Goal: Task Accomplishment & Management: Manage account settings

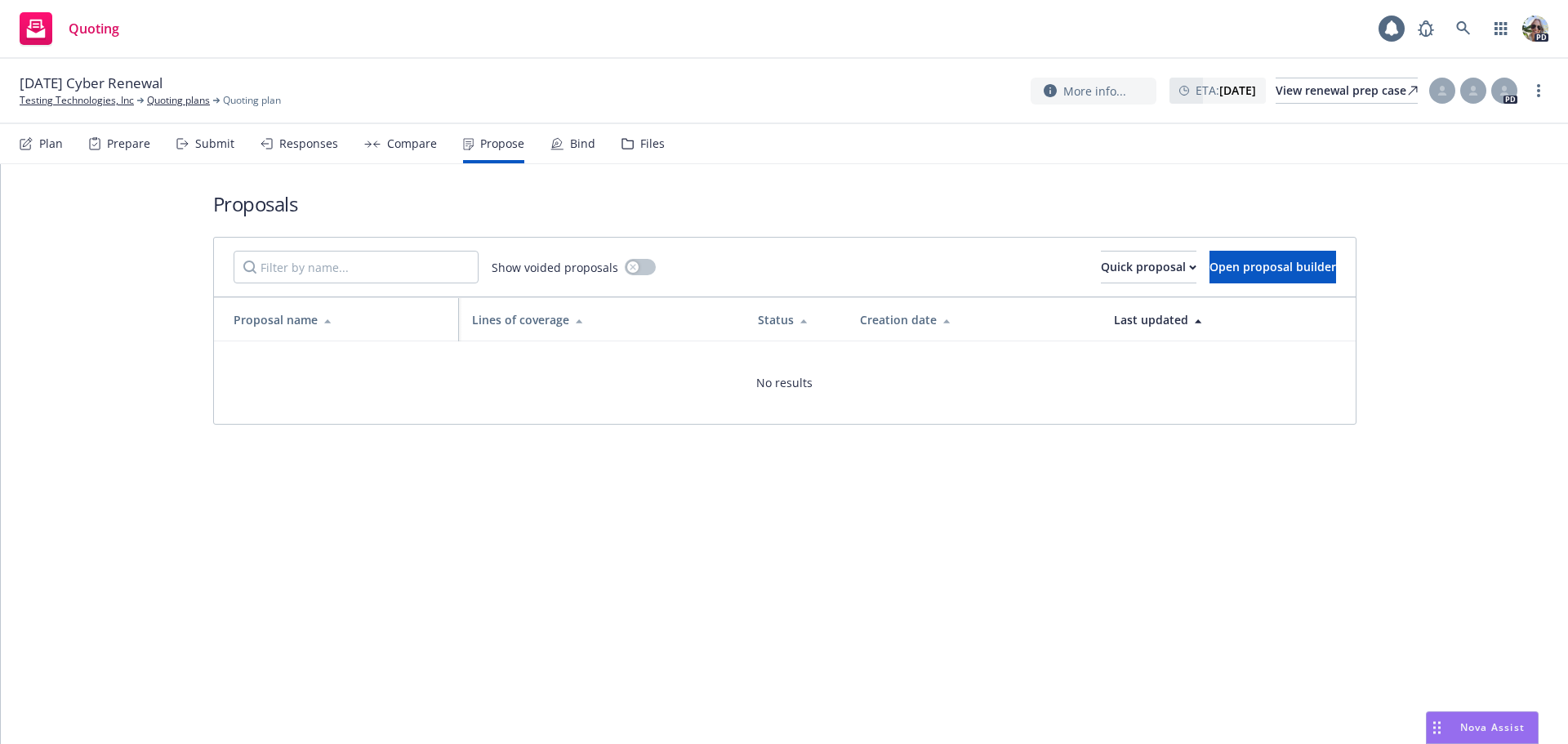
click at [58, 102] on link "Testing Technologies, Inc" at bounding box center [76, 101] width 114 height 15
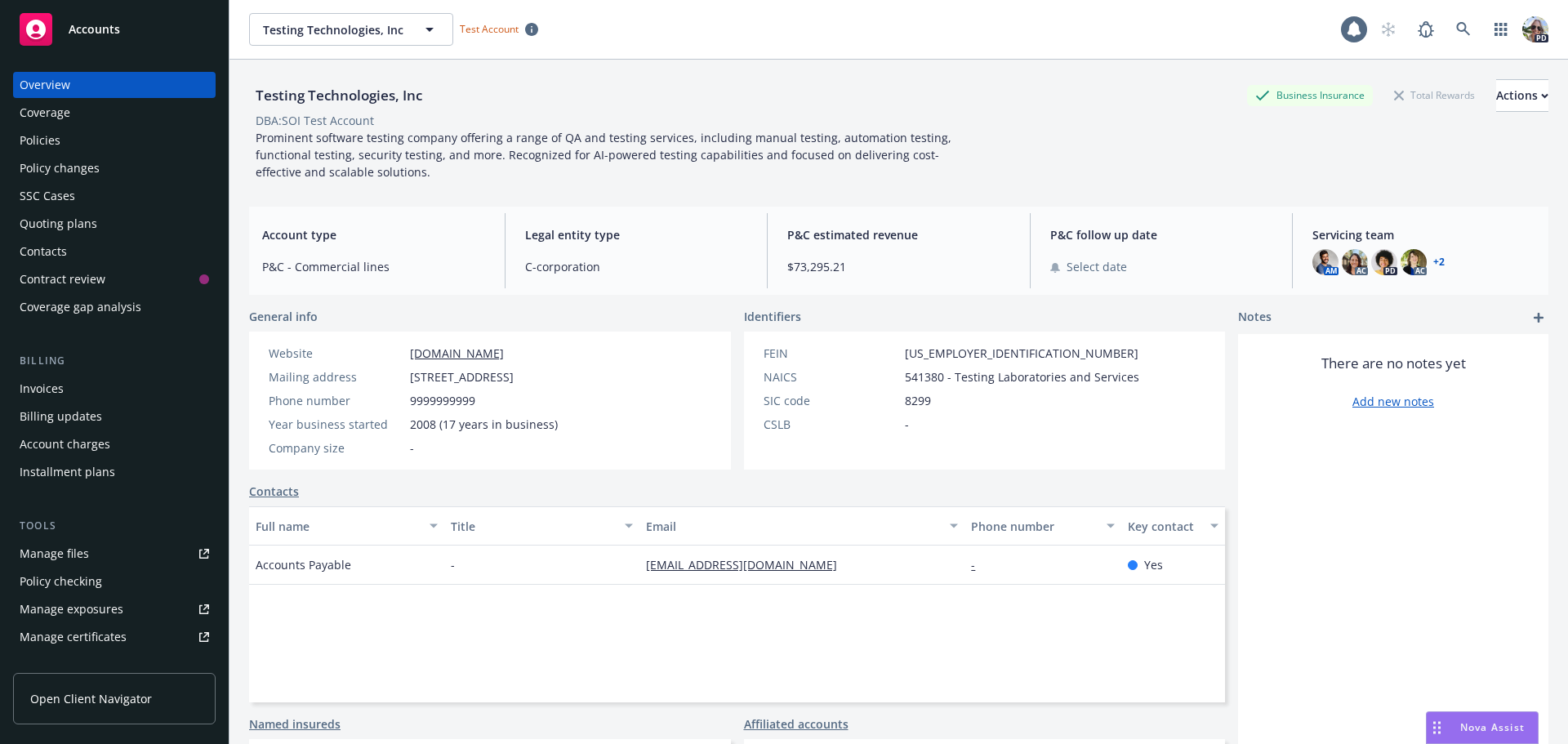
click at [31, 147] on div "Policies" at bounding box center [39, 140] width 41 height 26
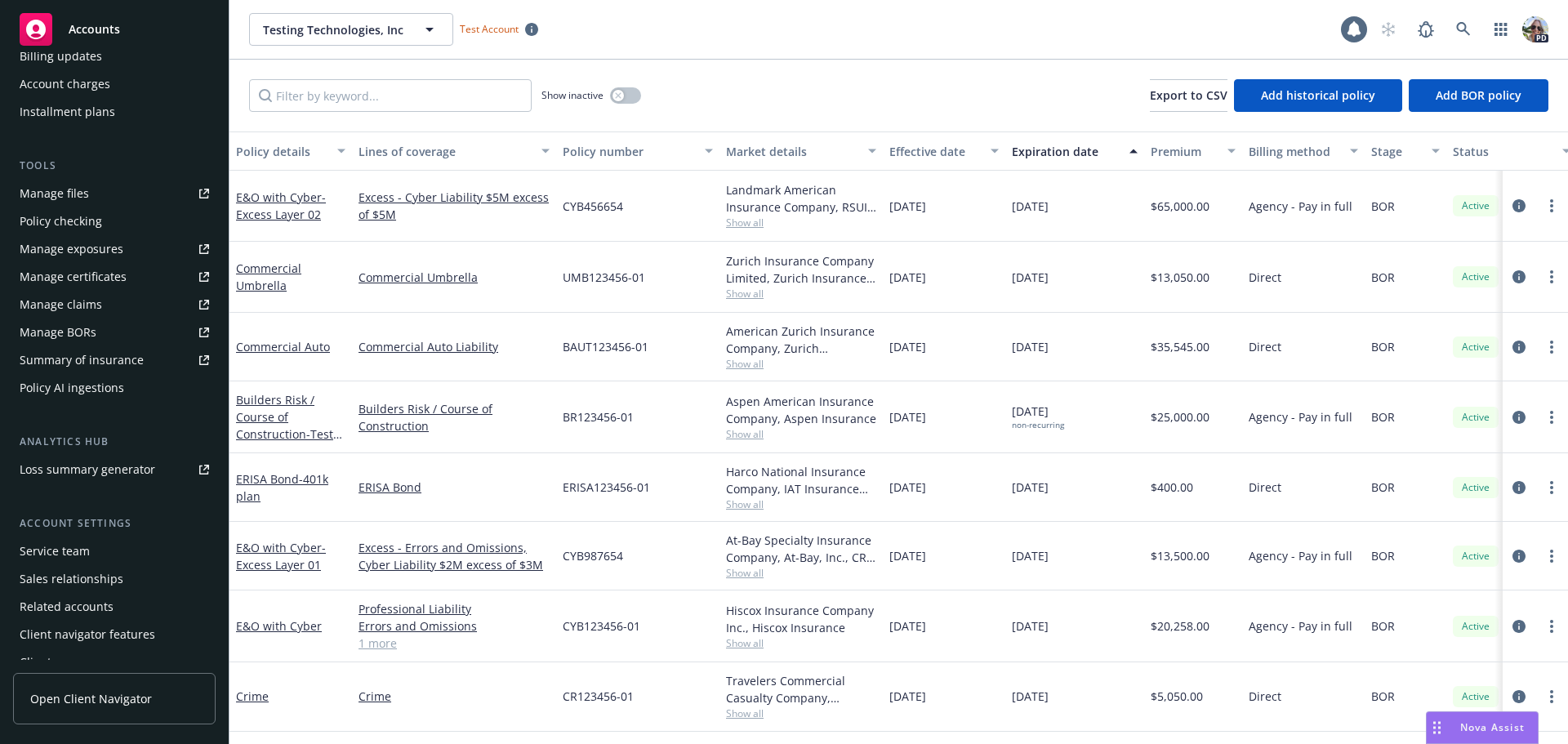
scroll to position [375, 0]
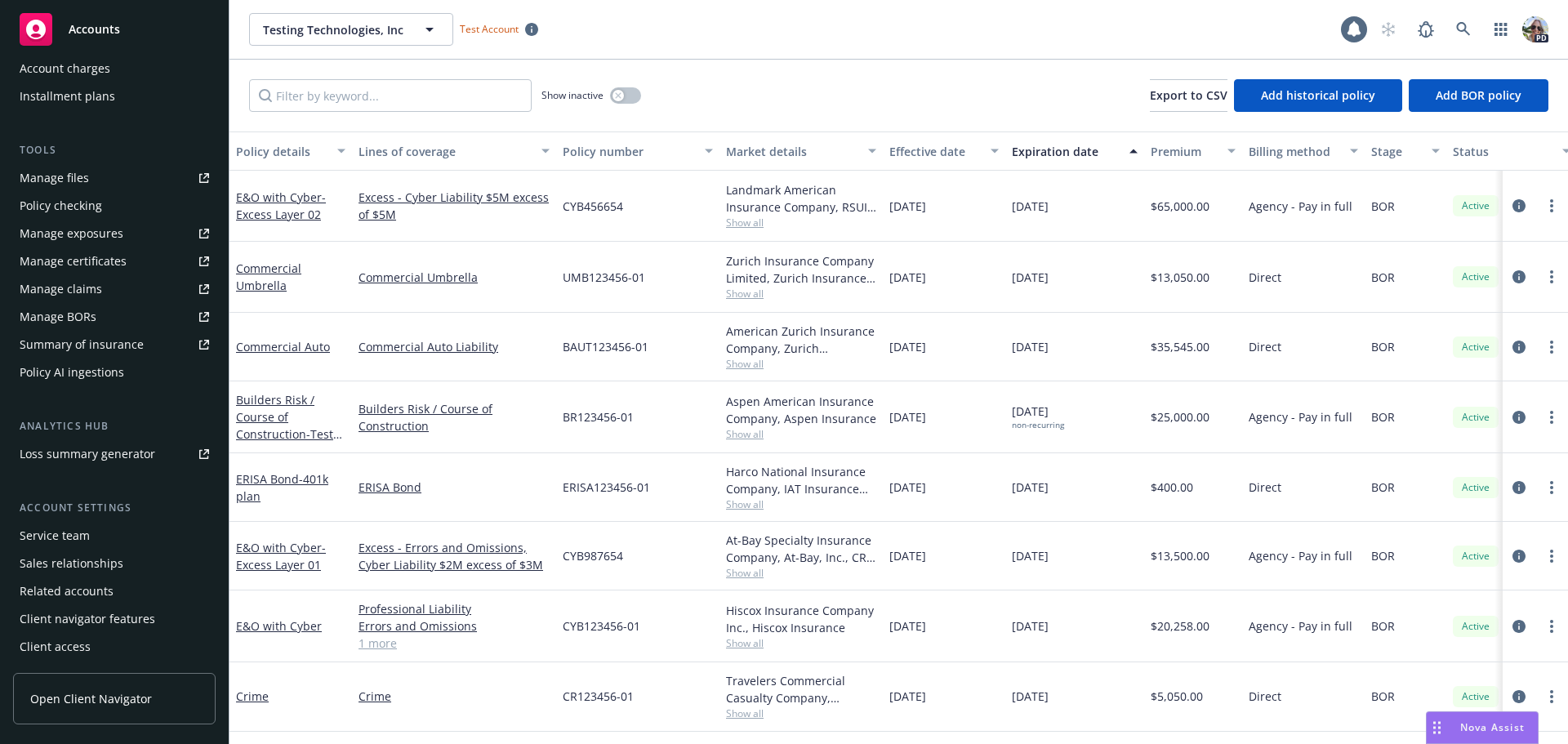
click at [57, 542] on div "Service team" at bounding box center [55, 536] width 71 height 26
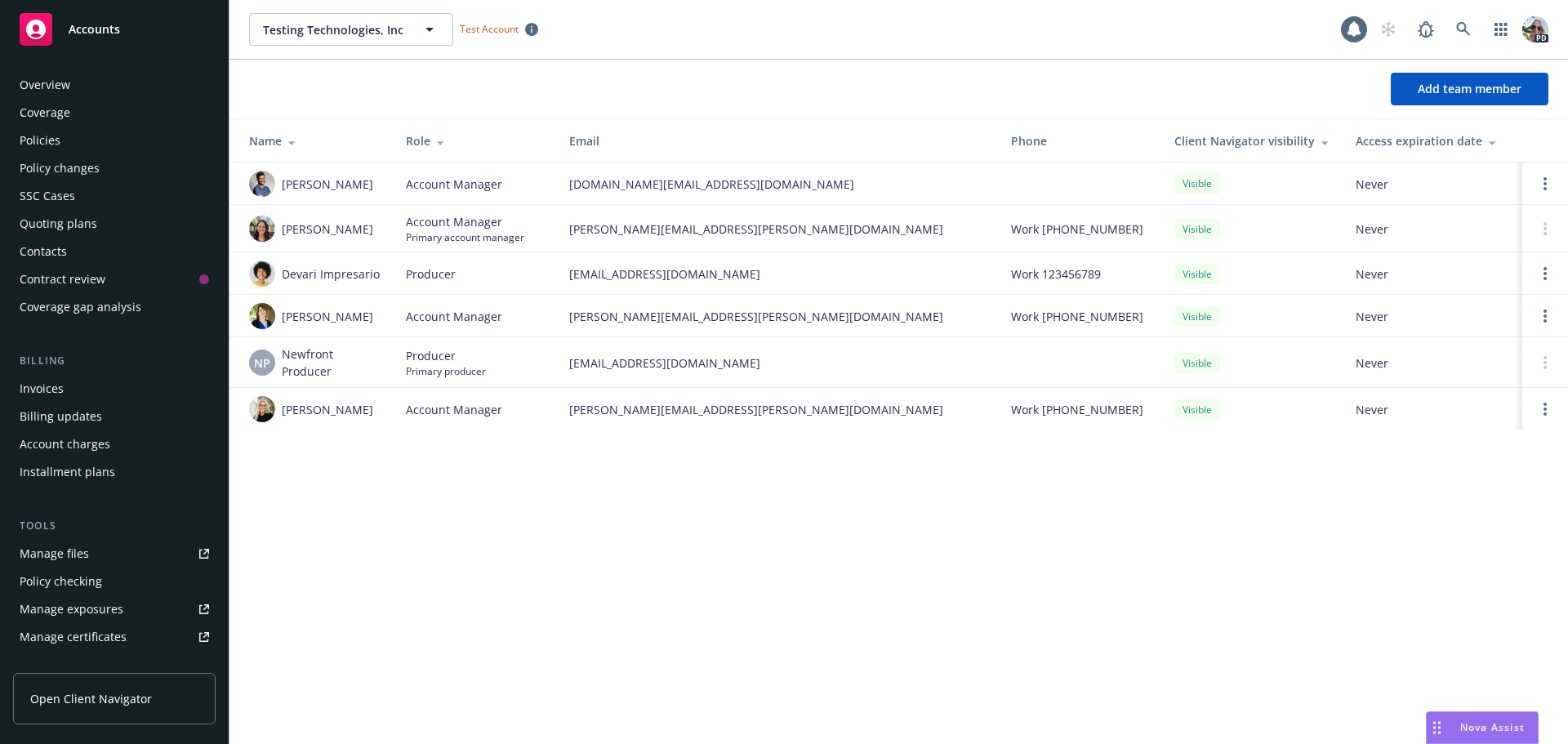
click at [101, 145] on div "Policies" at bounding box center [114, 140] width 190 height 26
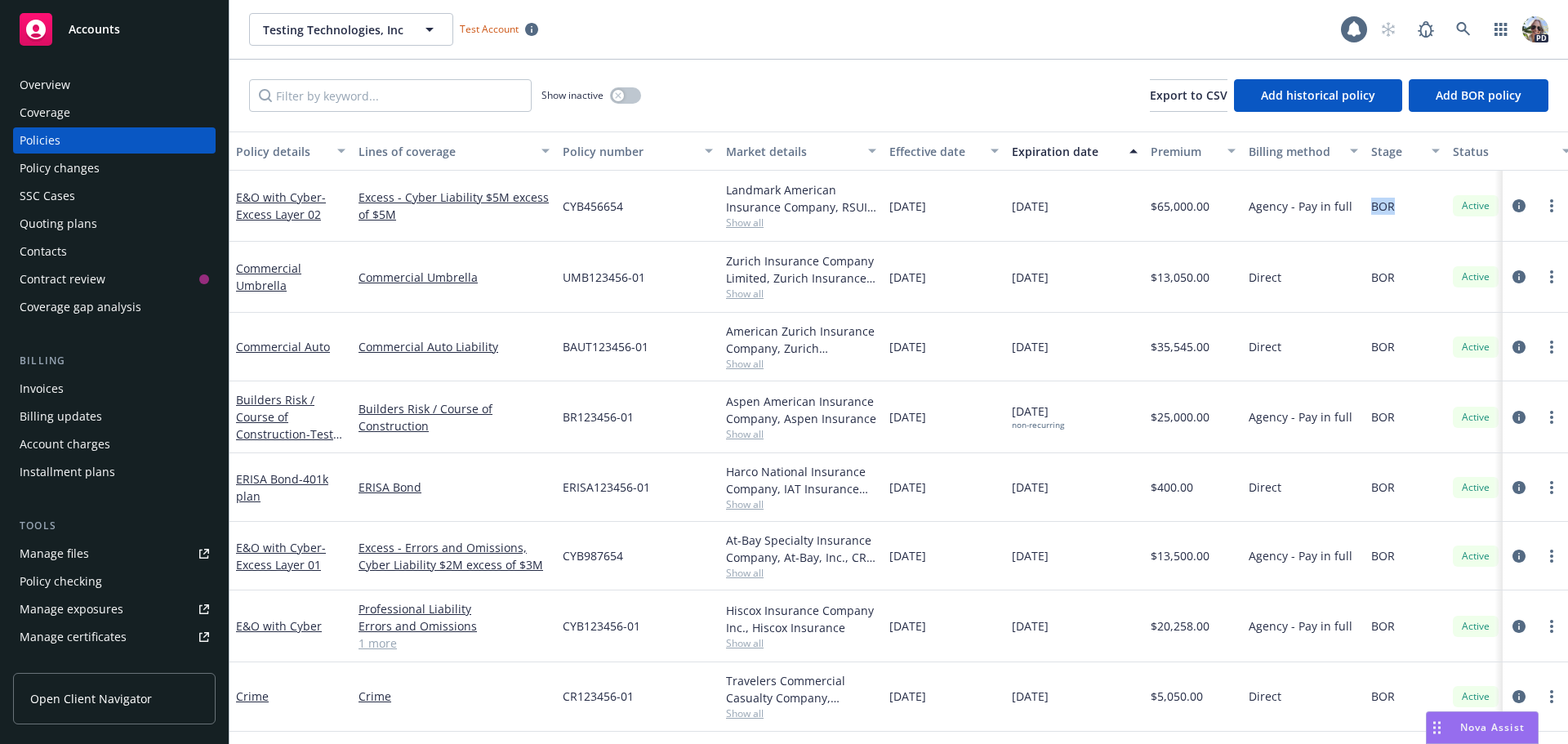
drag, startPoint x: 1398, startPoint y: 211, endPoint x: 1370, endPoint y: 207, distance: 28.3
click at [1370, 207] on div "BOR" at bounding box center [1405, 206] width 81 height 71
click at [59, 222] on div "Quoting plans" at bounding box center [58, 223] width 77 height 26
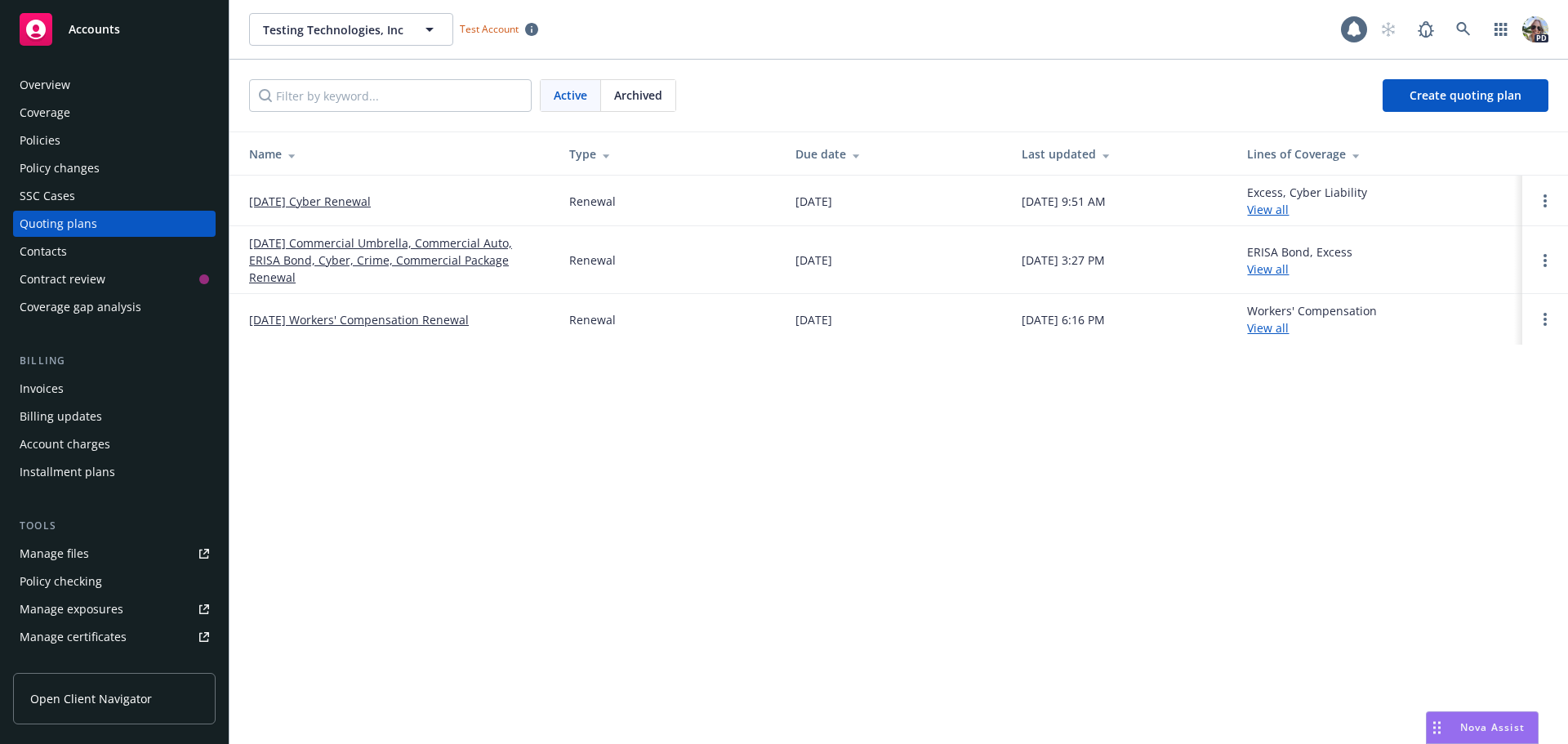
click at [298, 200] on link "10/01/25 Cyber Renewal" at bounding box center [310, 202] width 122 height 17
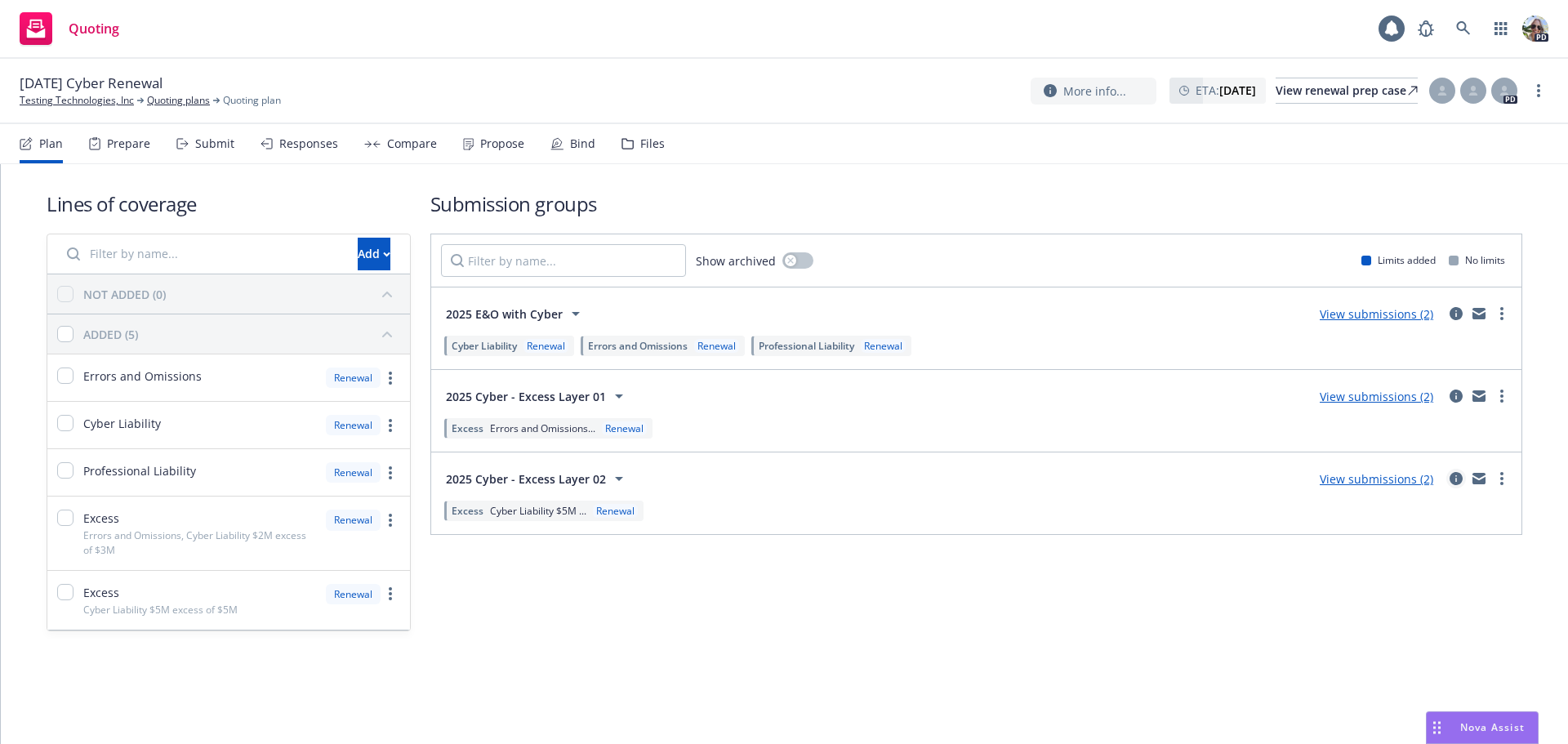
click at [1449, 479] on link "circleInformation" at bounding box center [1456, 478] width 19 height 19
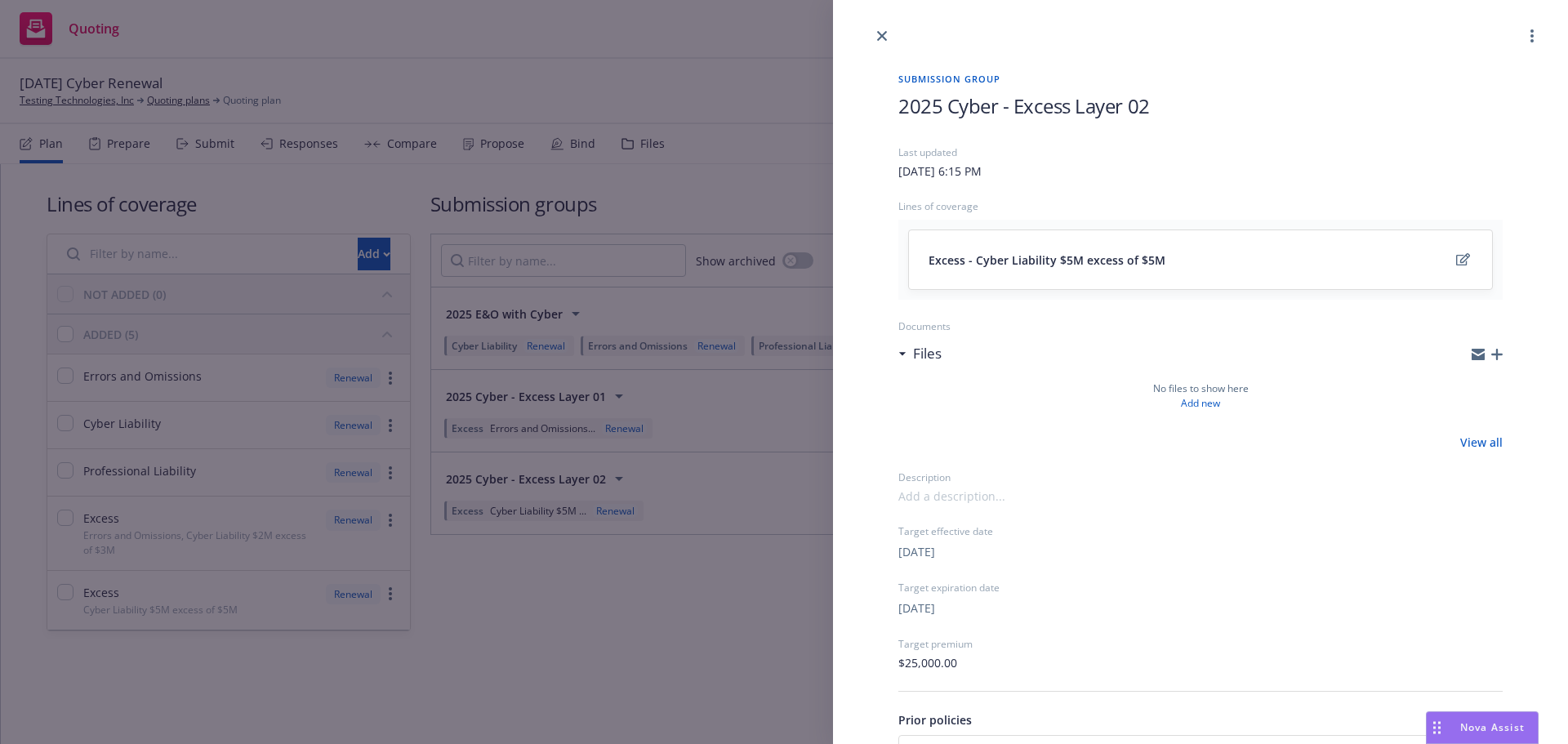
scroll to position [157, 0]
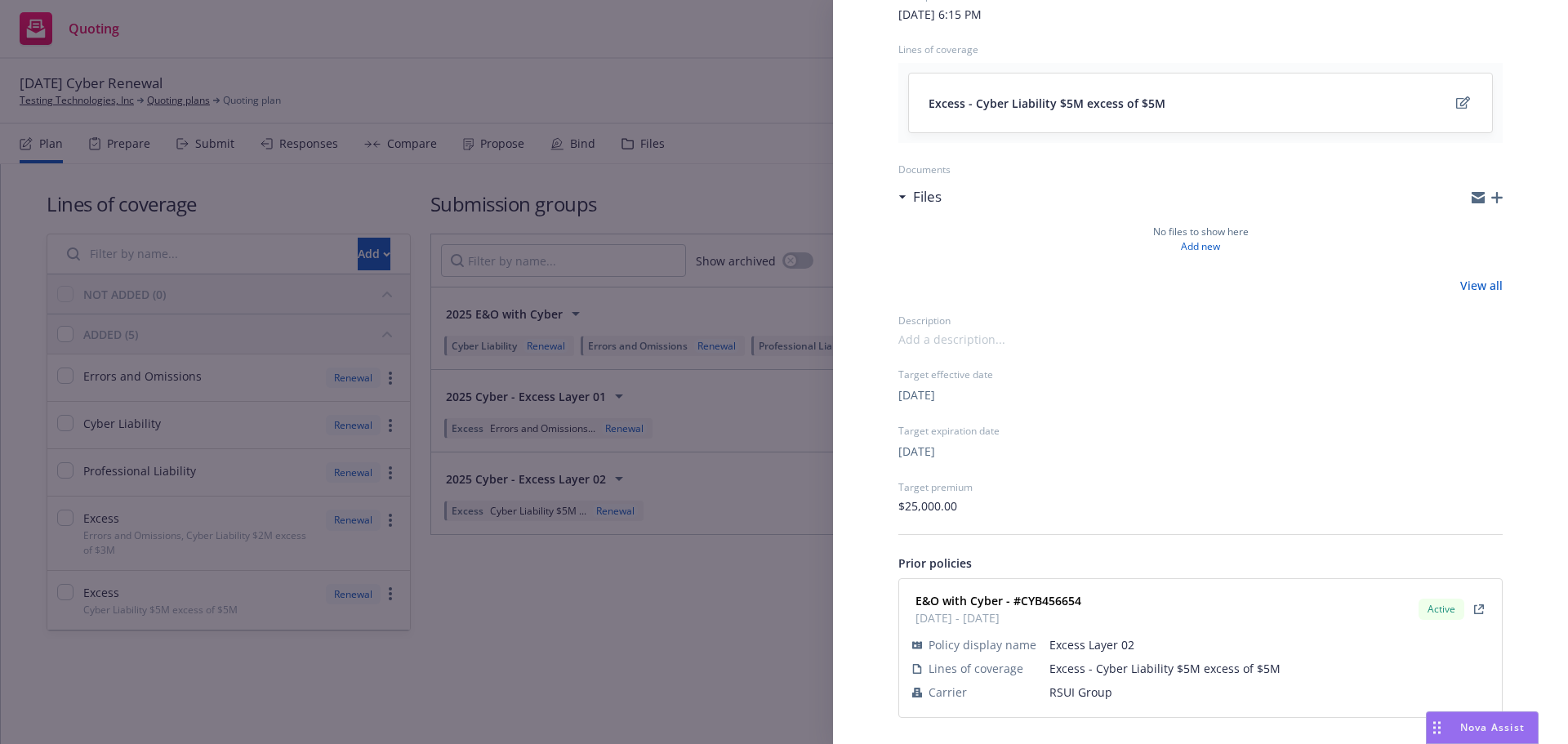
drag, startPoint x: 703, startPoint y: 616, endPoint x: 679, endPoint y: 595, distance: 31.9
click at [703, 616] on div "Submission group 2025 Cyber - Excess Layer 02 Last updated Thursday, June 26, 2…" at bounding box center [784, 372] width 1568 height 744
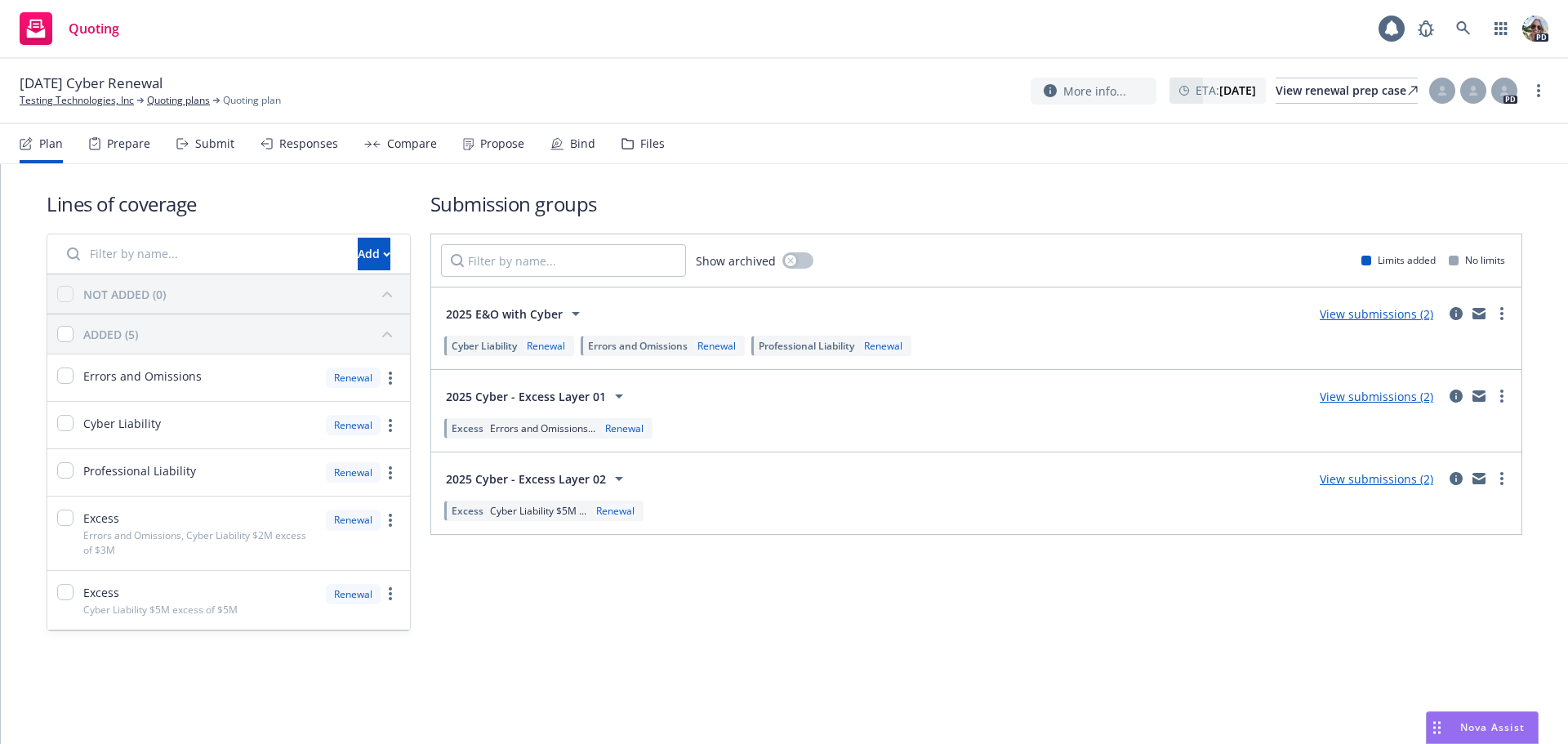
click at [1356, 479] on link "View submissions (2)" at bounding box center [1376, 479] width 113 height 15
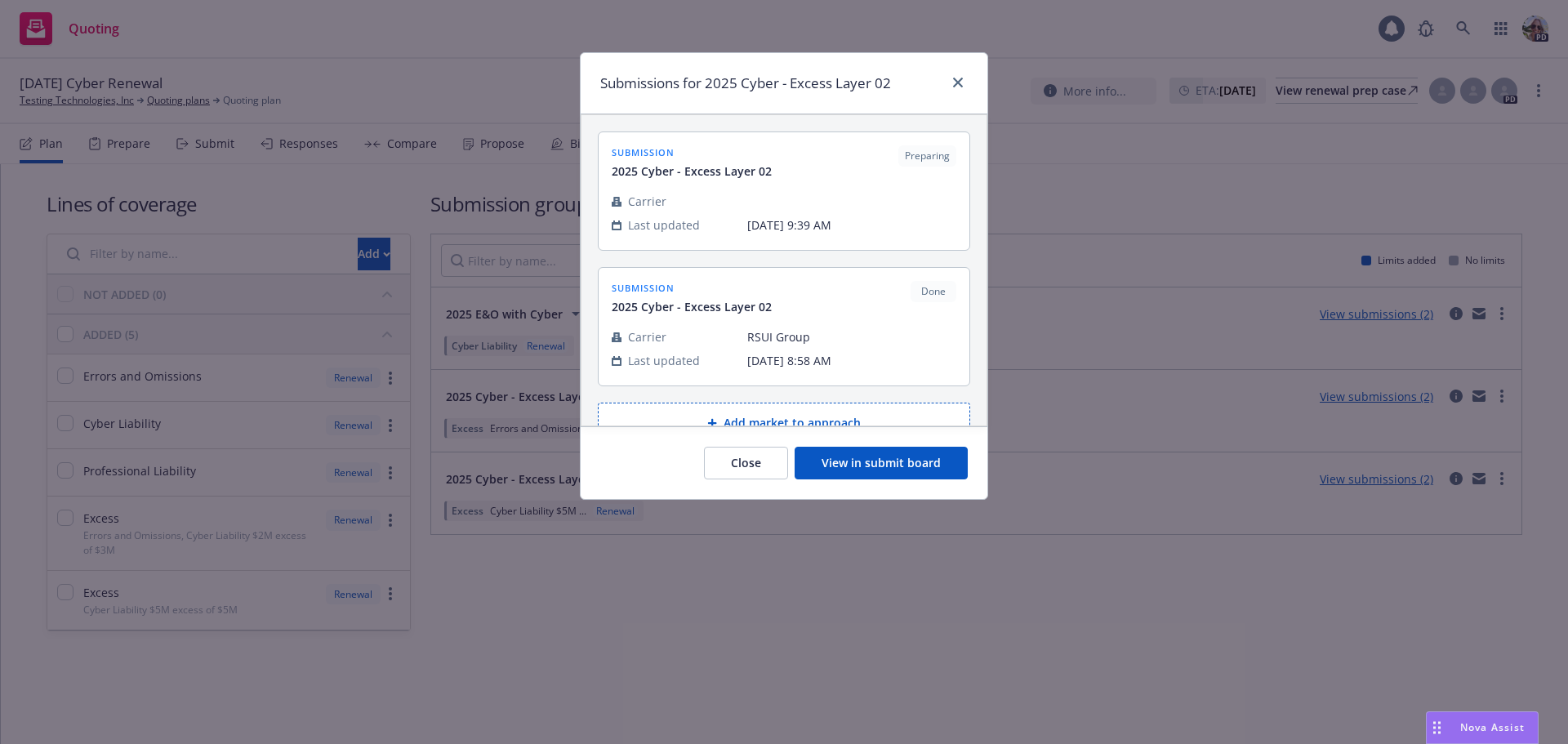
click at [195, 140] on div "Submissions for 2025 Cyber - Excess Layer 02 submission 2025 Cyber - Excess Lay…" at bounding box center [784, 372] width 1568 height 744
drag, startPoint x: 964, startPoint y: 85, endPoint x: 580, endPoint y: 81, distance: 384.0
click at [961, 85] on link "close" at bounding box center [957, 82] width 19 height 19
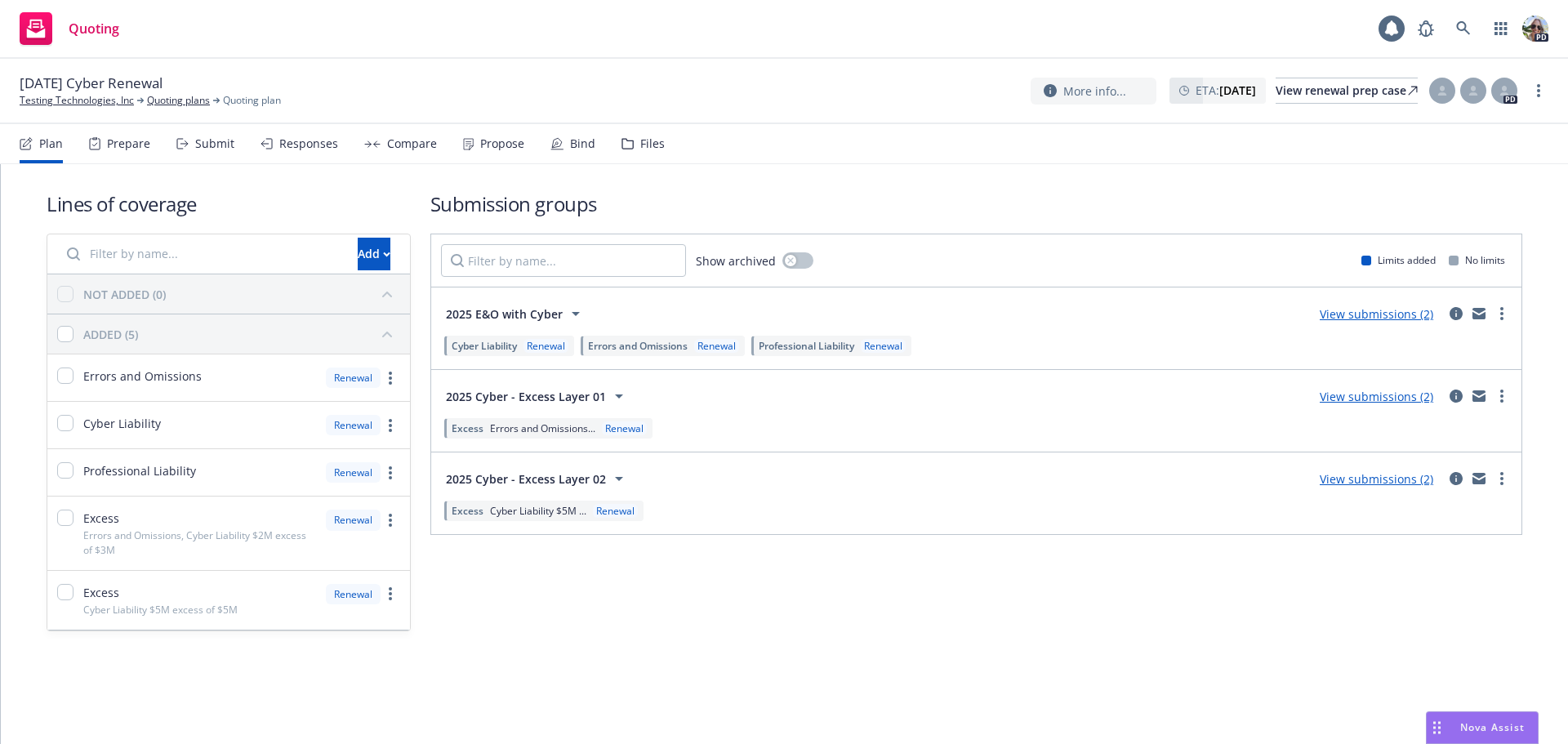
click at [225, 139] on div "Submit" at bounding box center [214, 144] width 39 height 13
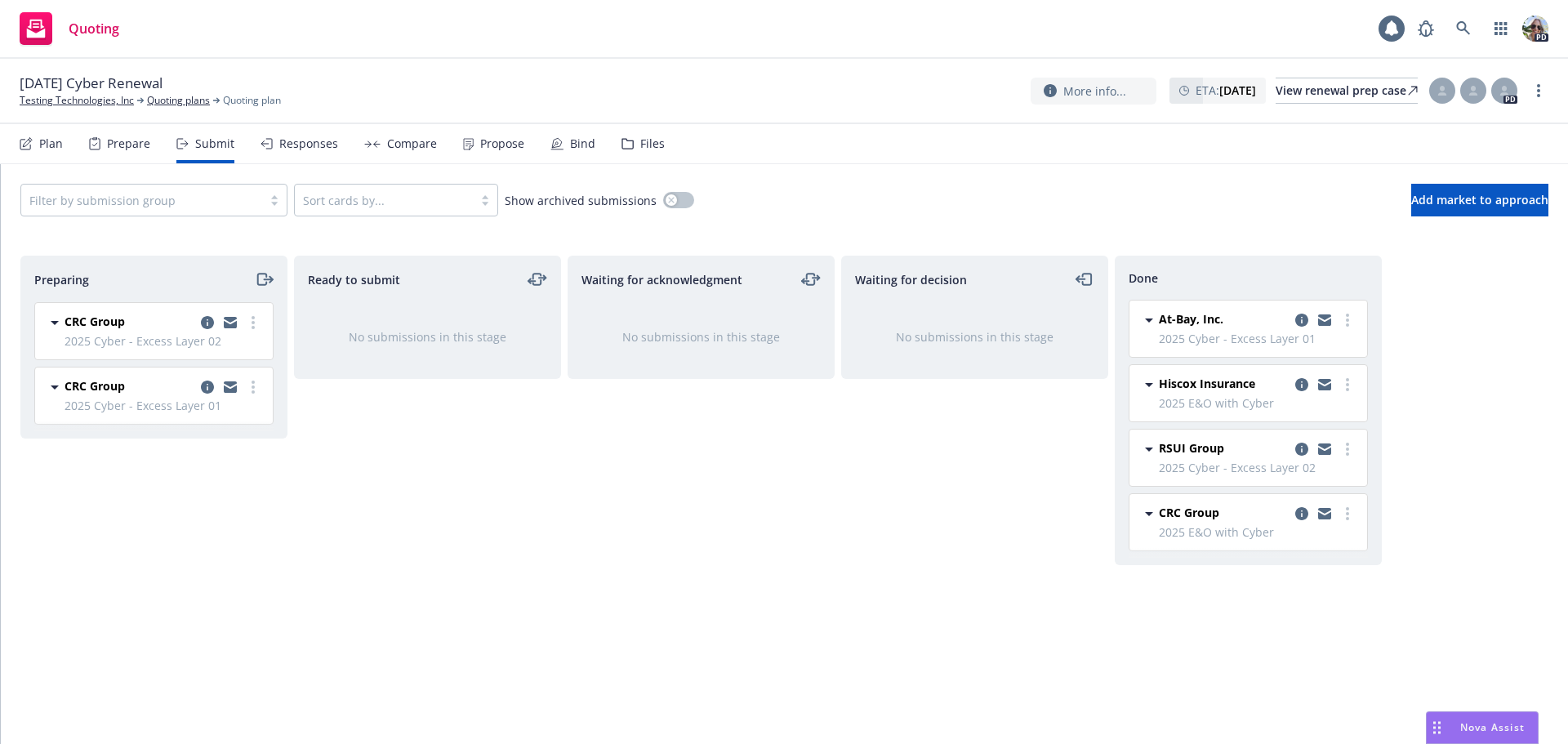
click at [293, 144] on div "Responses" at bounding box center [309, 144] width 59 height 13
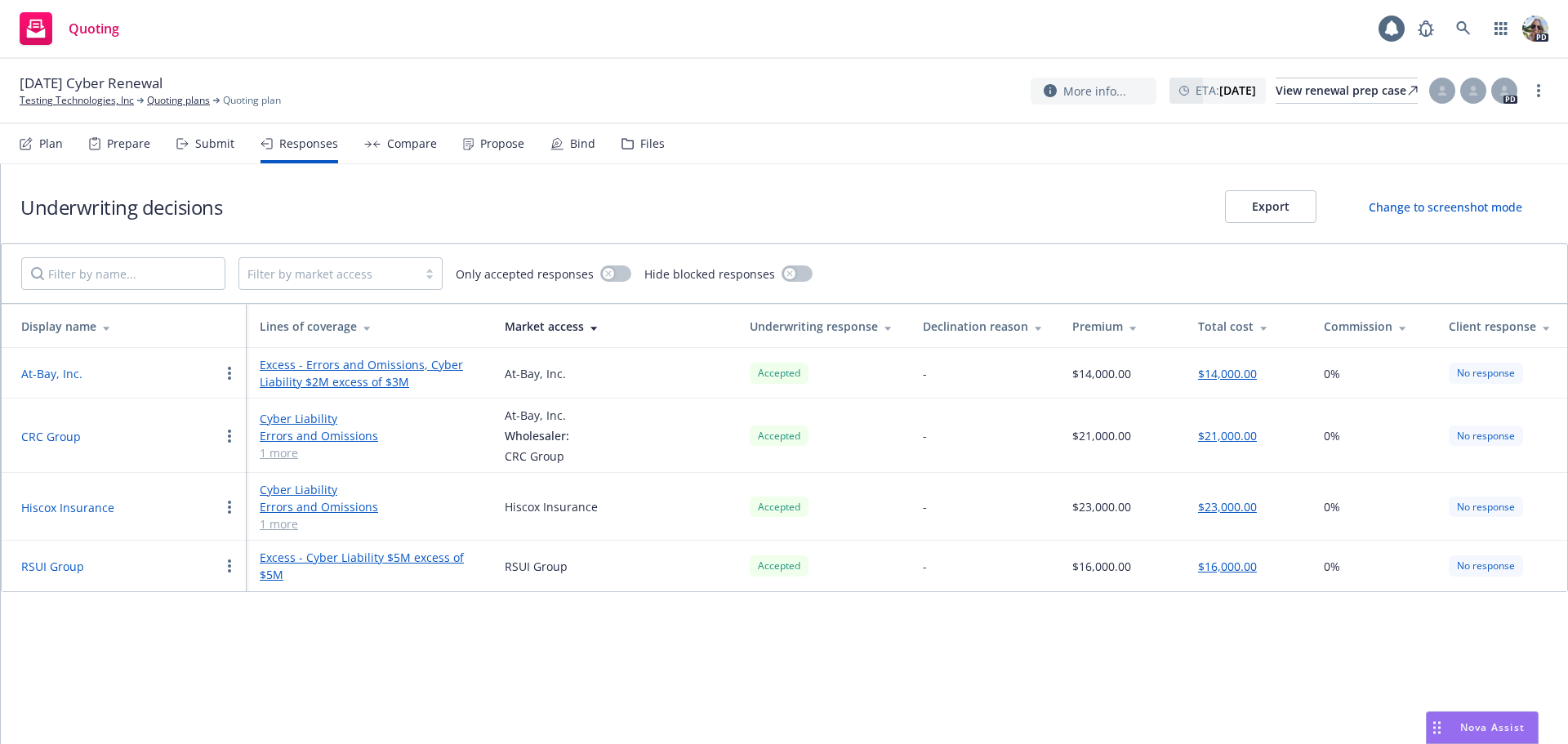
click at [396, 139] on div "Compare" at bounding box center [411, 144] width 50 height 13
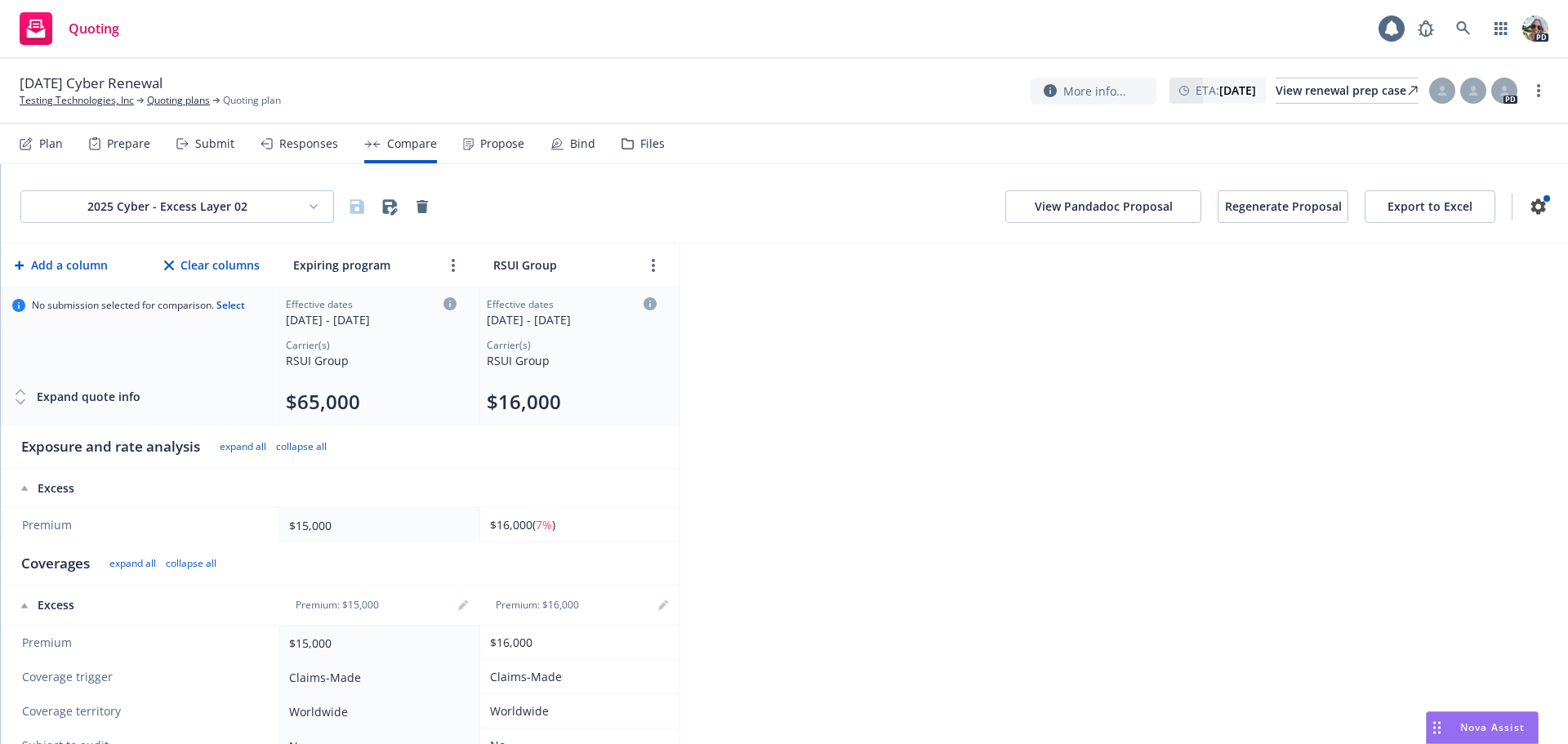
click at [480, 148] on div "Propose" at bounding box center [502, 144] width 44 height 13
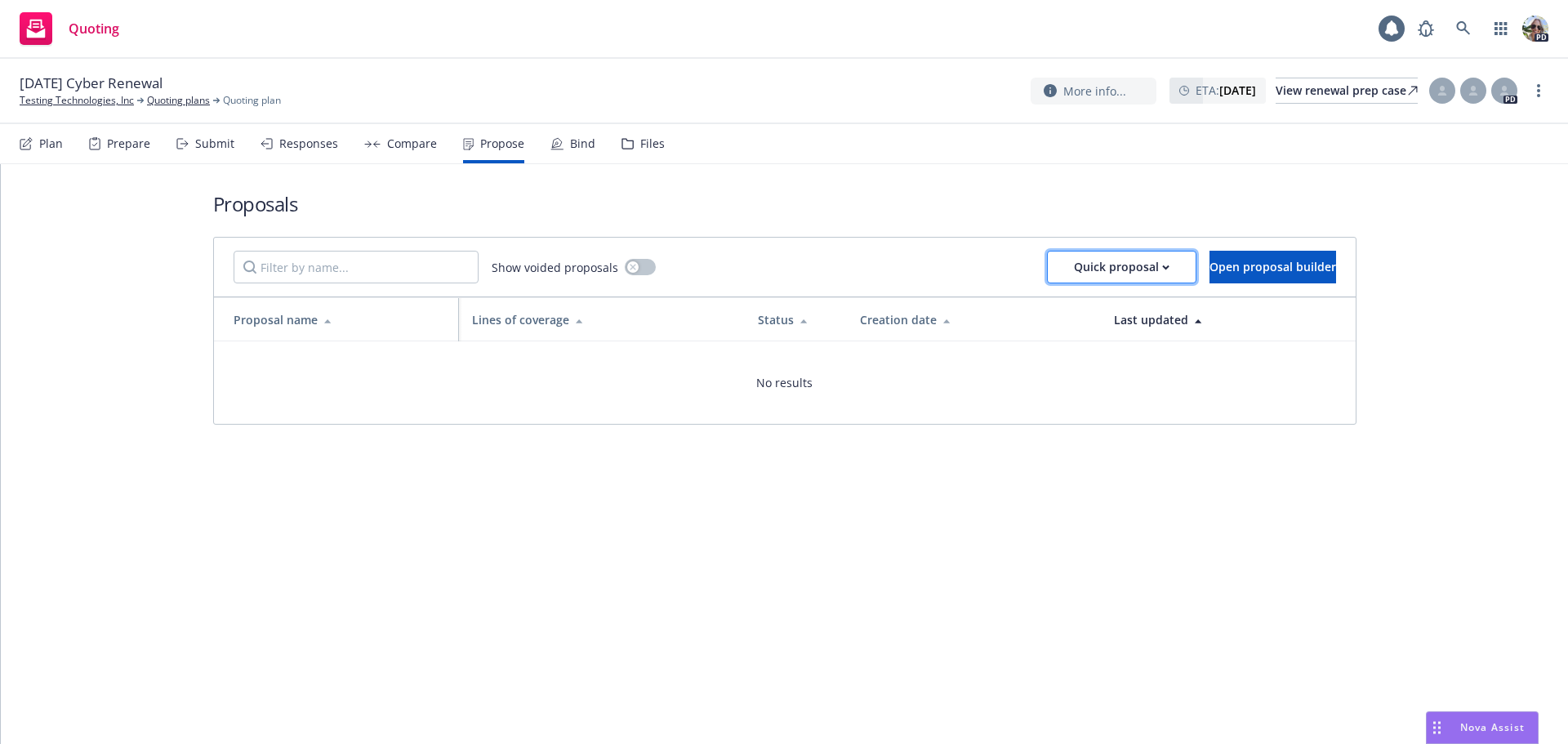
click at [1074, 263] on div "Quick proposal" at bounding box center [1121, 267] width 96 height 31
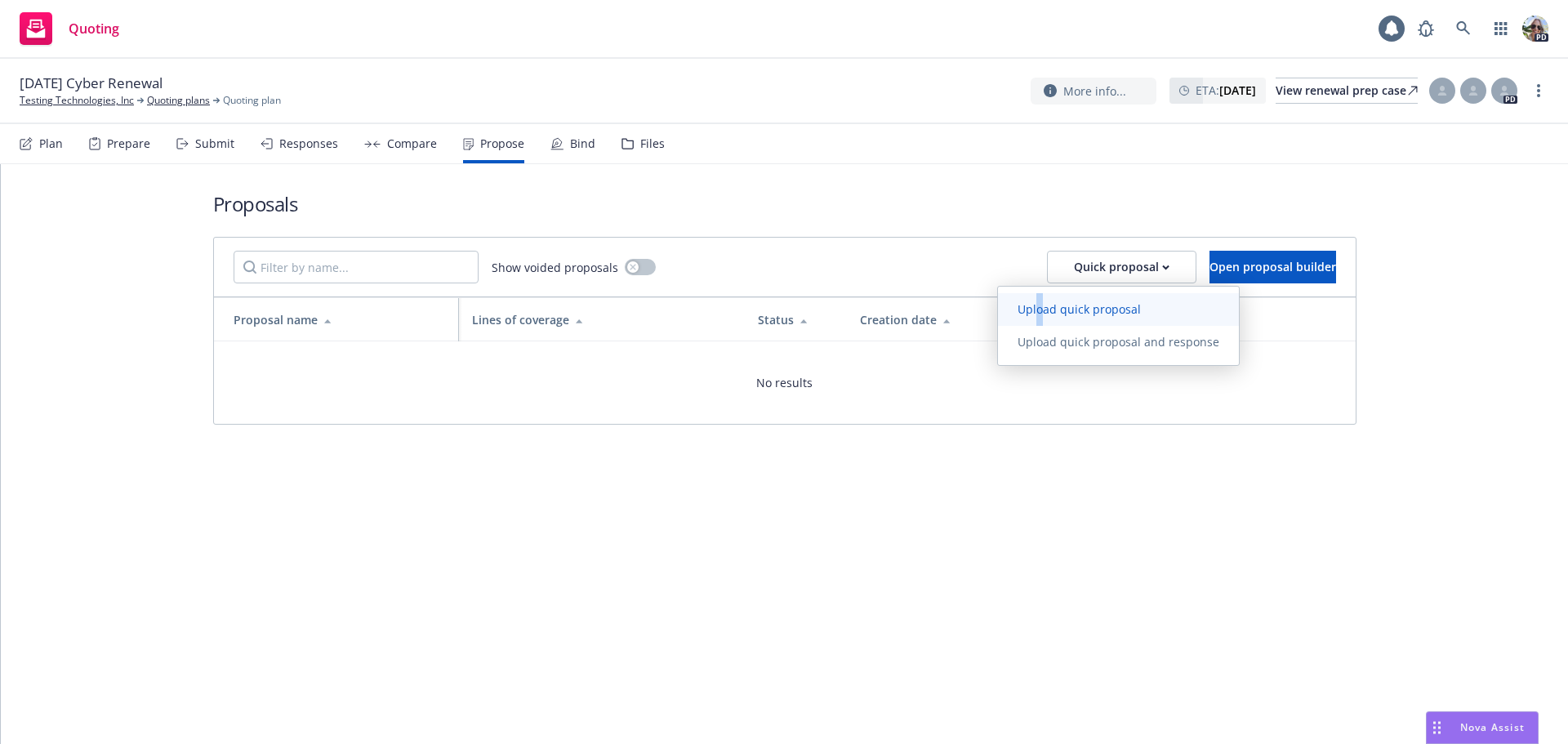
click at [1039, 304] on span "Upload quick proposal" at bounding box center [1079, 309] width 163 height 15
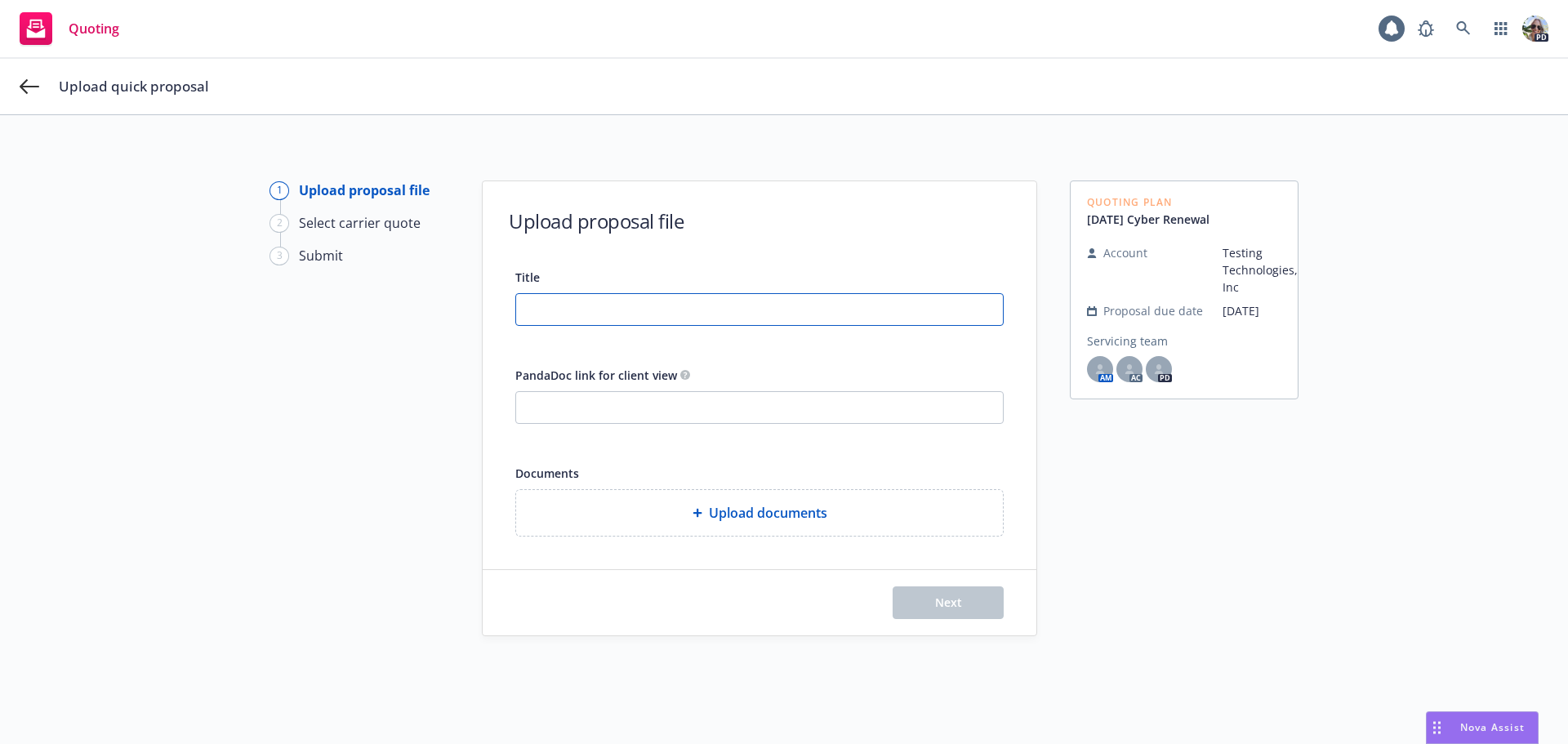
click at [576, 310] on input "Title" at bounding box center [760, 309] width 487 height 31
type input "sgasrfg"
click at [596, 405] on input "PandaDoc link for client view" at bounding box center [760, 407] width 487 height 31
click at [596, 407] on input "PandaDoc link for client view" at bounding box center [760, 407] width 487 height 31
click at [572, 406] on input "PandaDoc link for client view" at bounding box center [760, 407] width 487 height 31
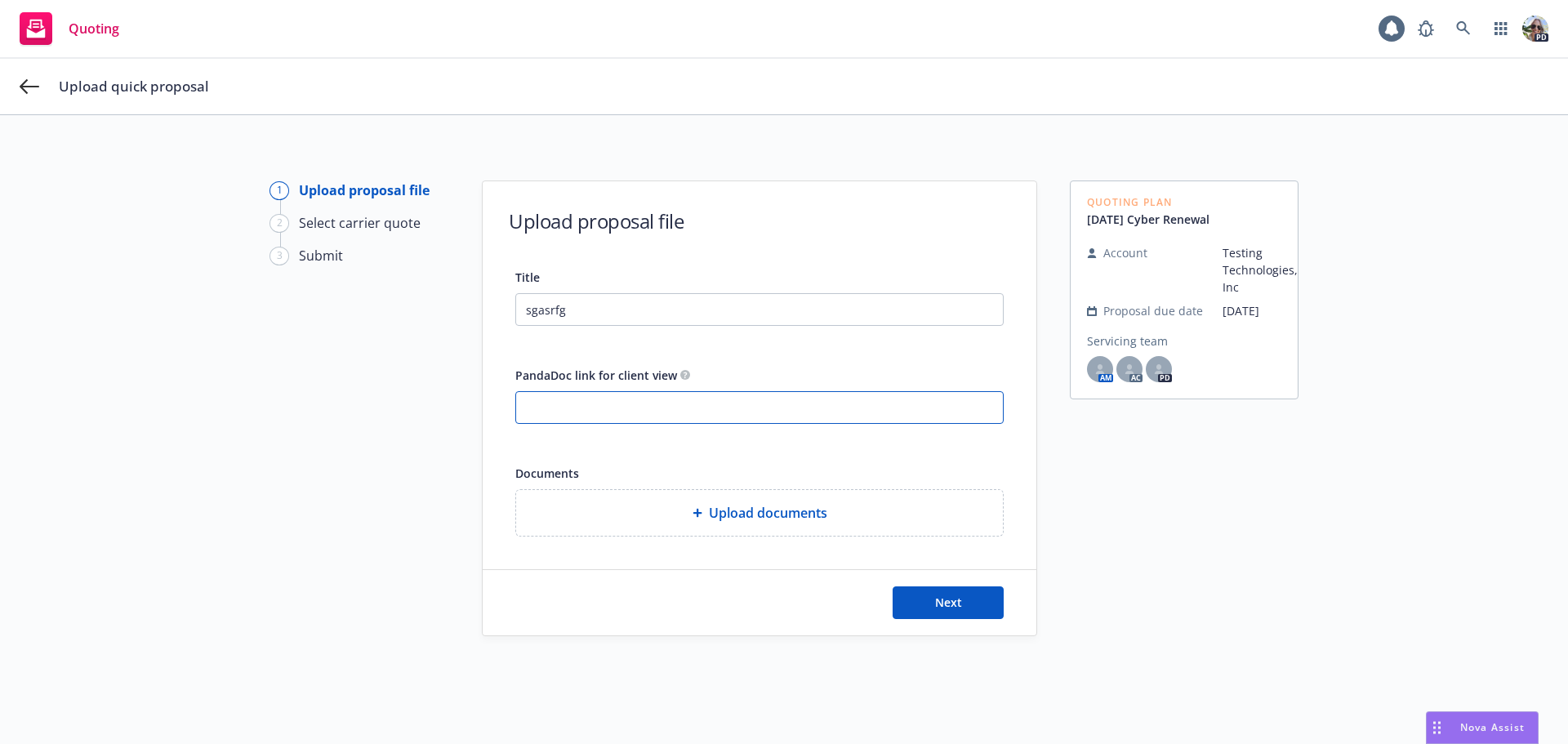
paste input "https://dash.newfront.com/quoting/3860a8f4-0c98-4e75-8b4a-474ee0d309a7/propose/…"
type input "https://dash.newfront.com/quoting/3860a8f4-0c98-4e75-8b4a-474ee0d309a7/propose/…"
click at [938, 599] on span "Next" at bounding box center [949, 602] width 27 height 15
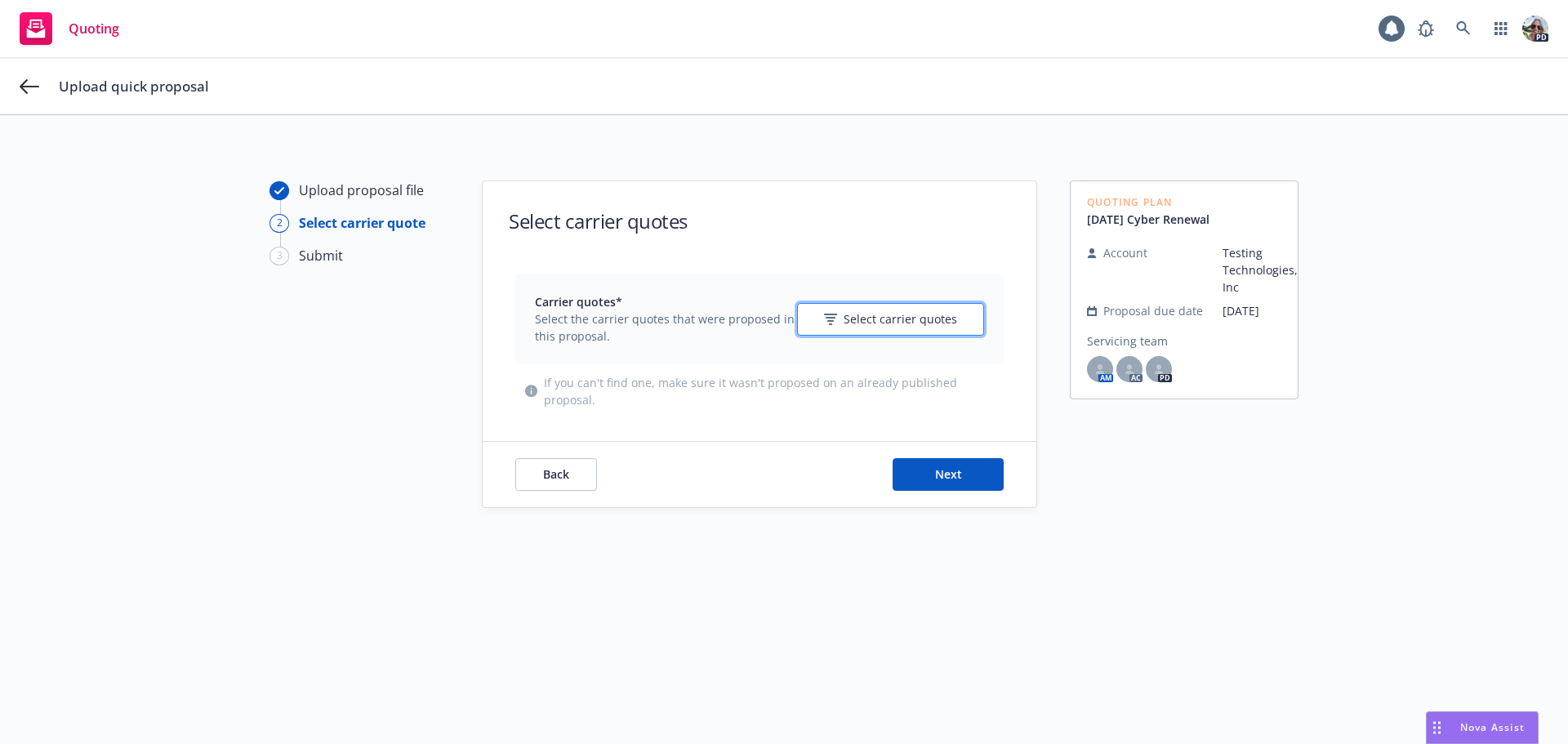
click at [846, 320] on span "Select carrier quotes" at bounding box center [900, 319] width 113 height 17
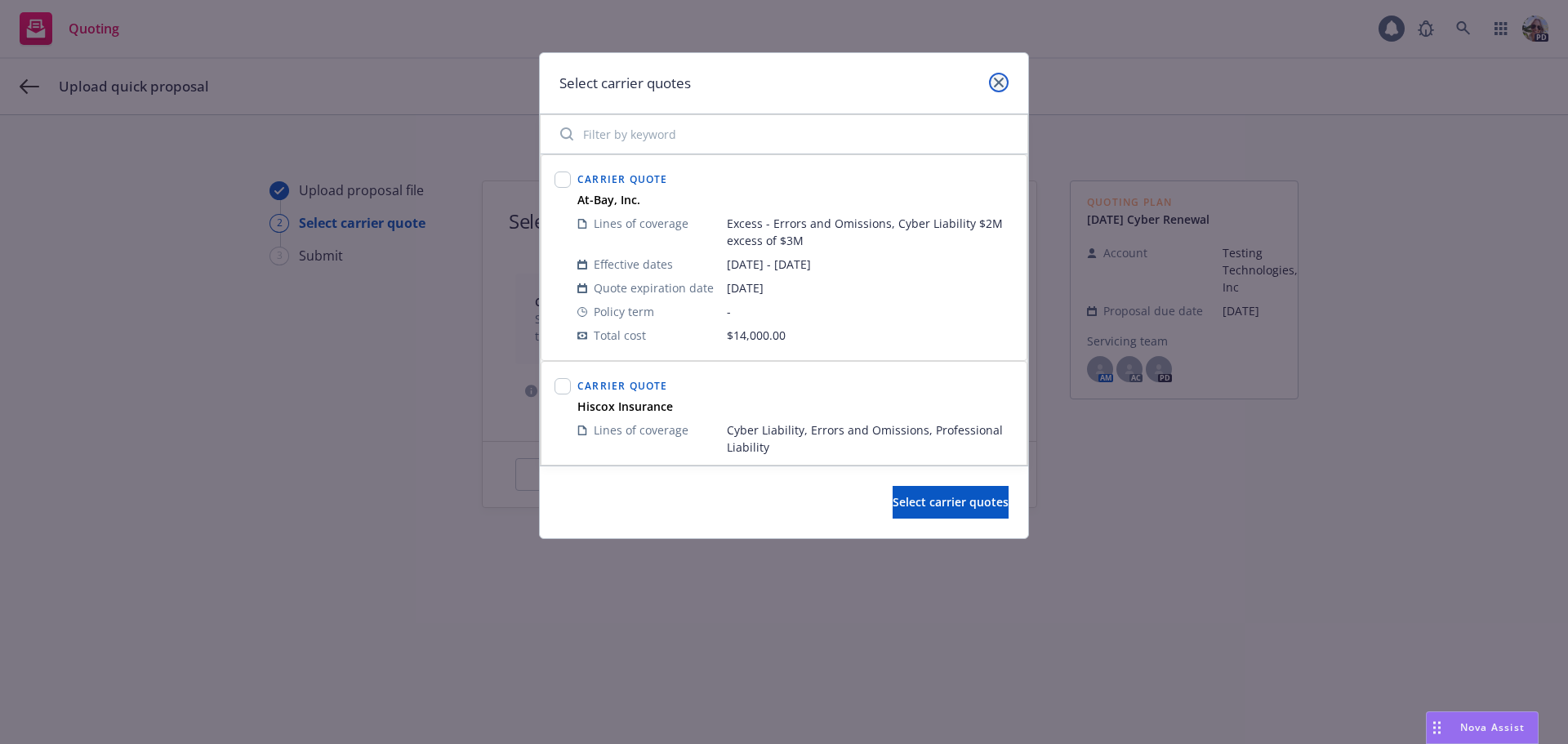
click at [1003, 77] on icon "close" at bounding box center [999, 82] width 10 height 10
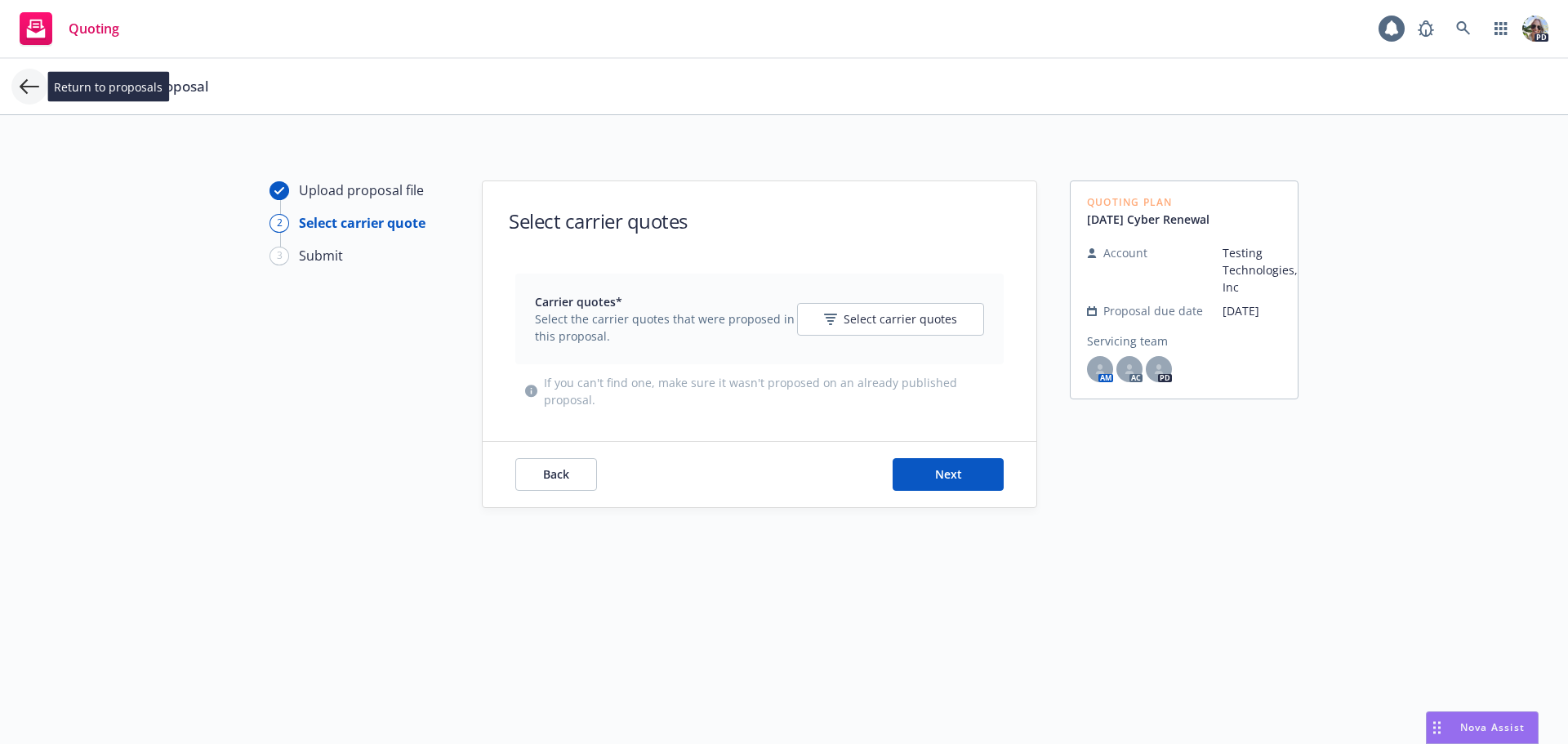
click at [21, 82] on icon at bounding box center [29, 86] width 19 height 19
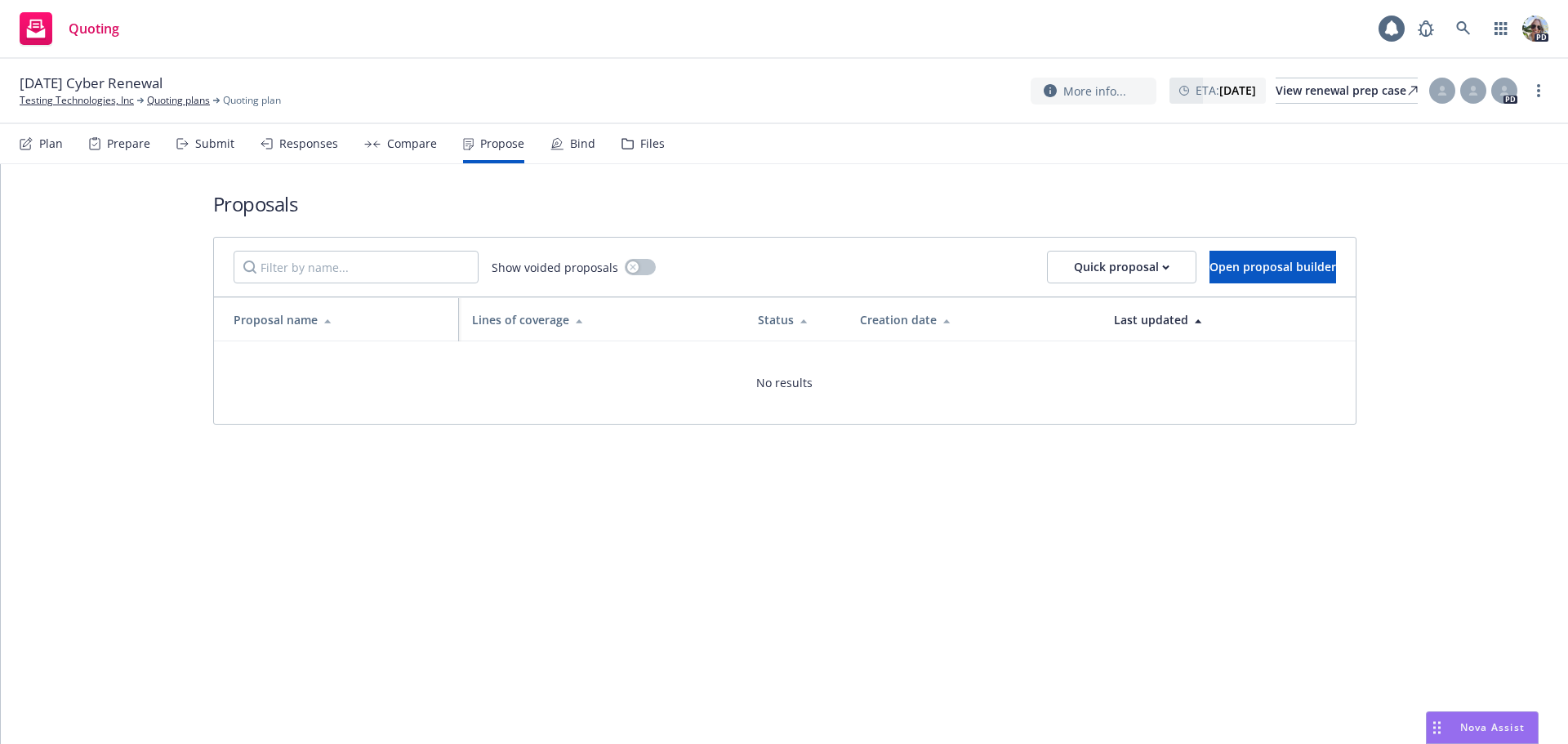
click at [570, 144] on div "Bind" at bounding box center [583, 144] width 25 height 13
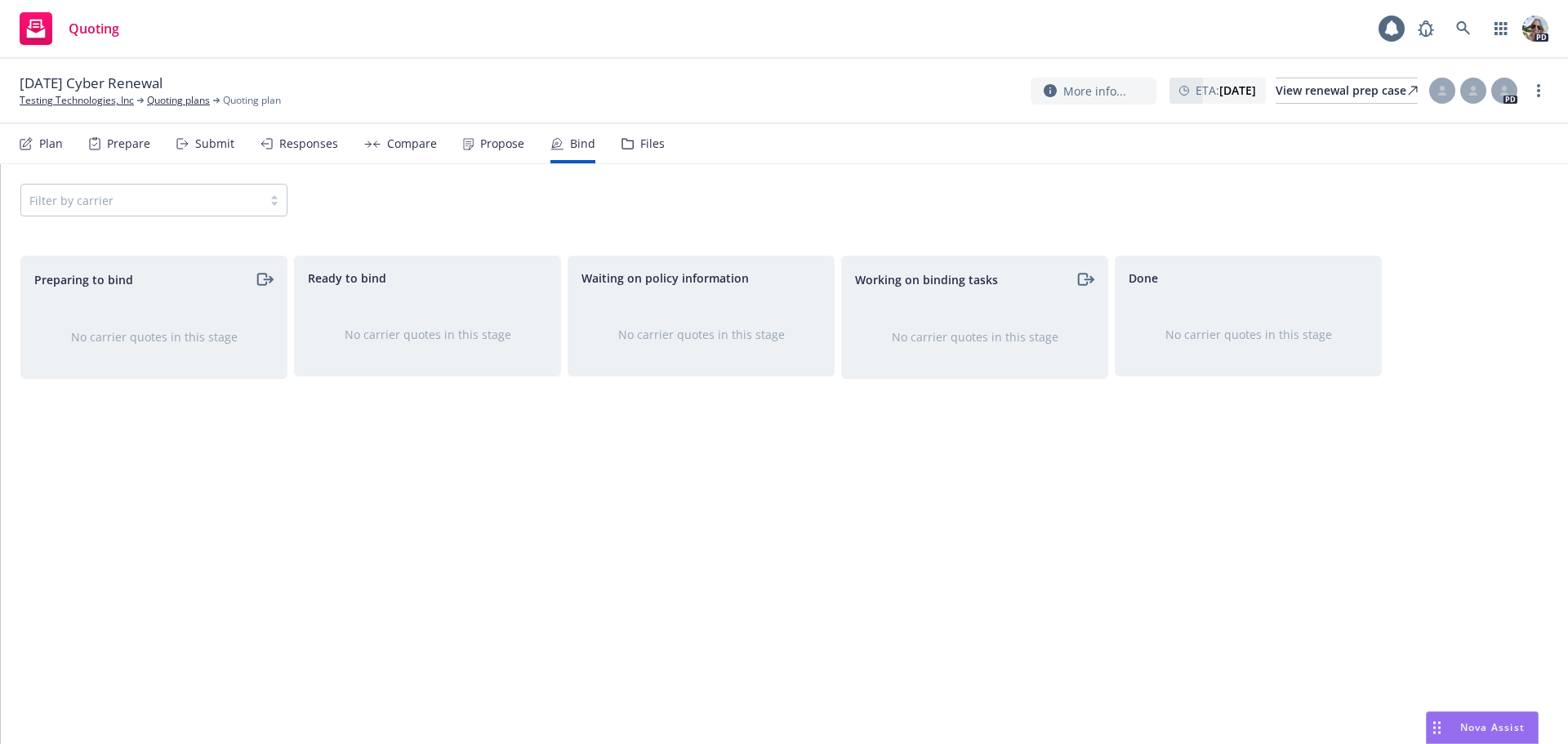
click at [54, 145] on div "Plan" at bounding box center [51, 144] width 24 height 13
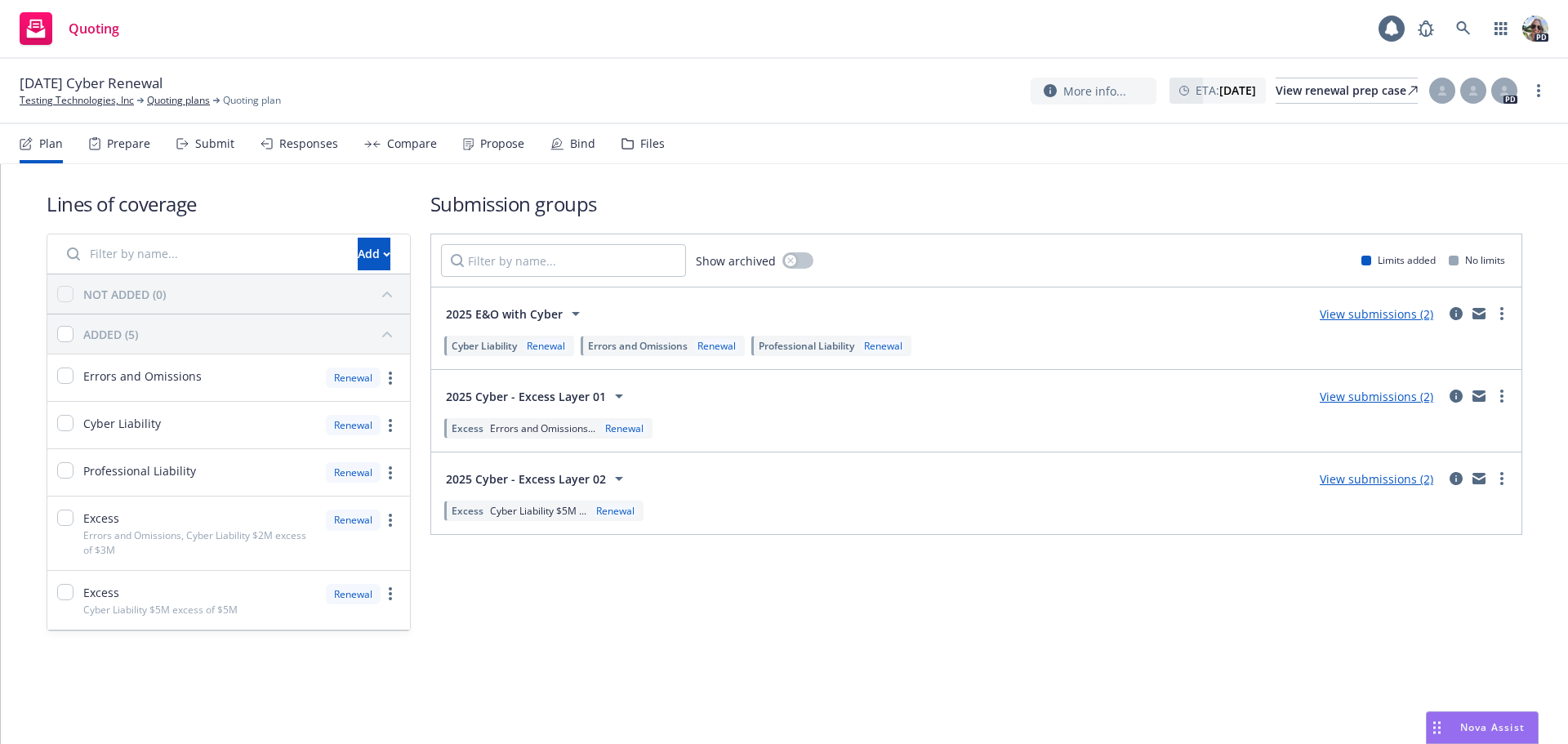
click at [190, 139] on div "Submit" at bounding box center [205, 144] width 58 height 39
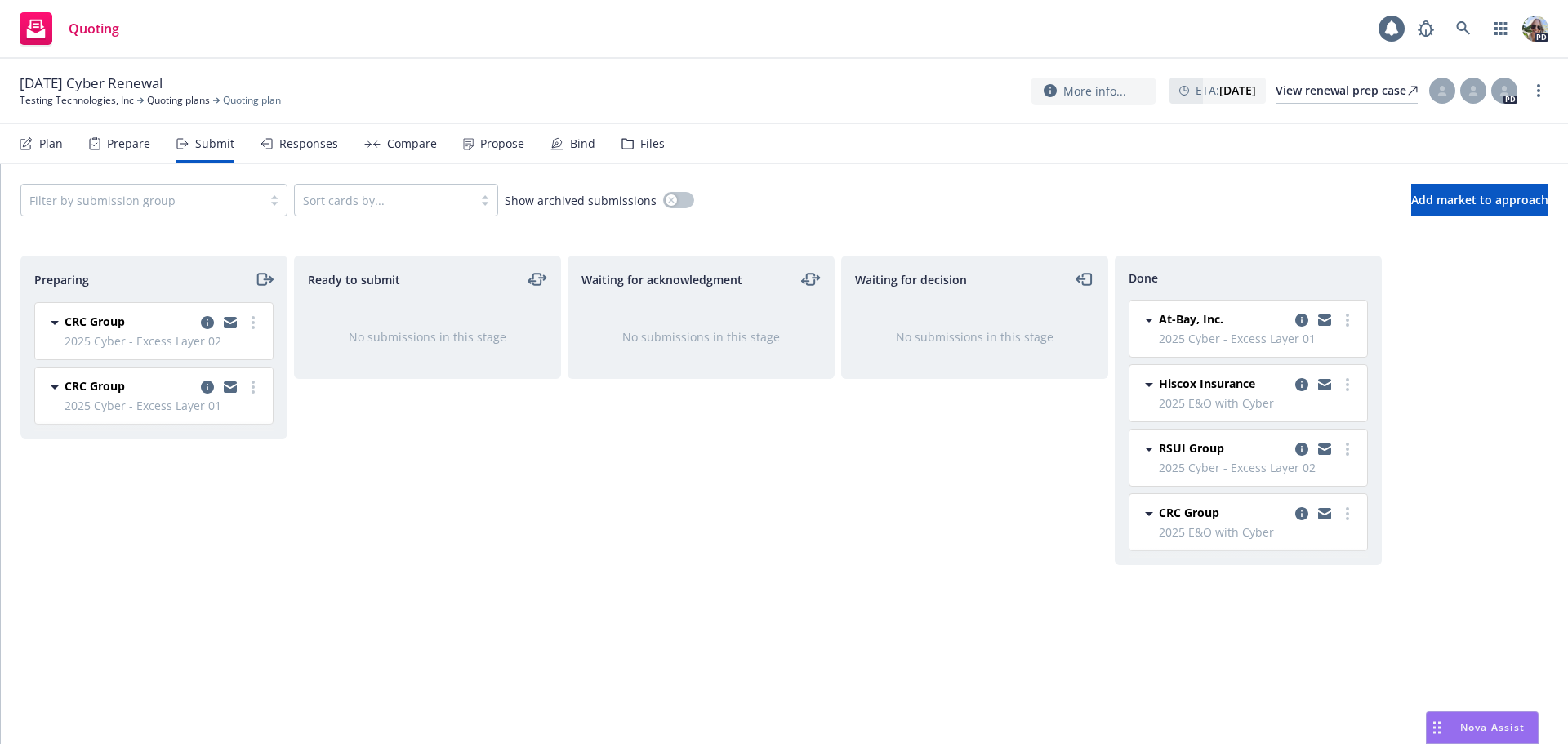
click at [301, 145] on div "Responses" at bounding box center [309, 144] width 59 height 13
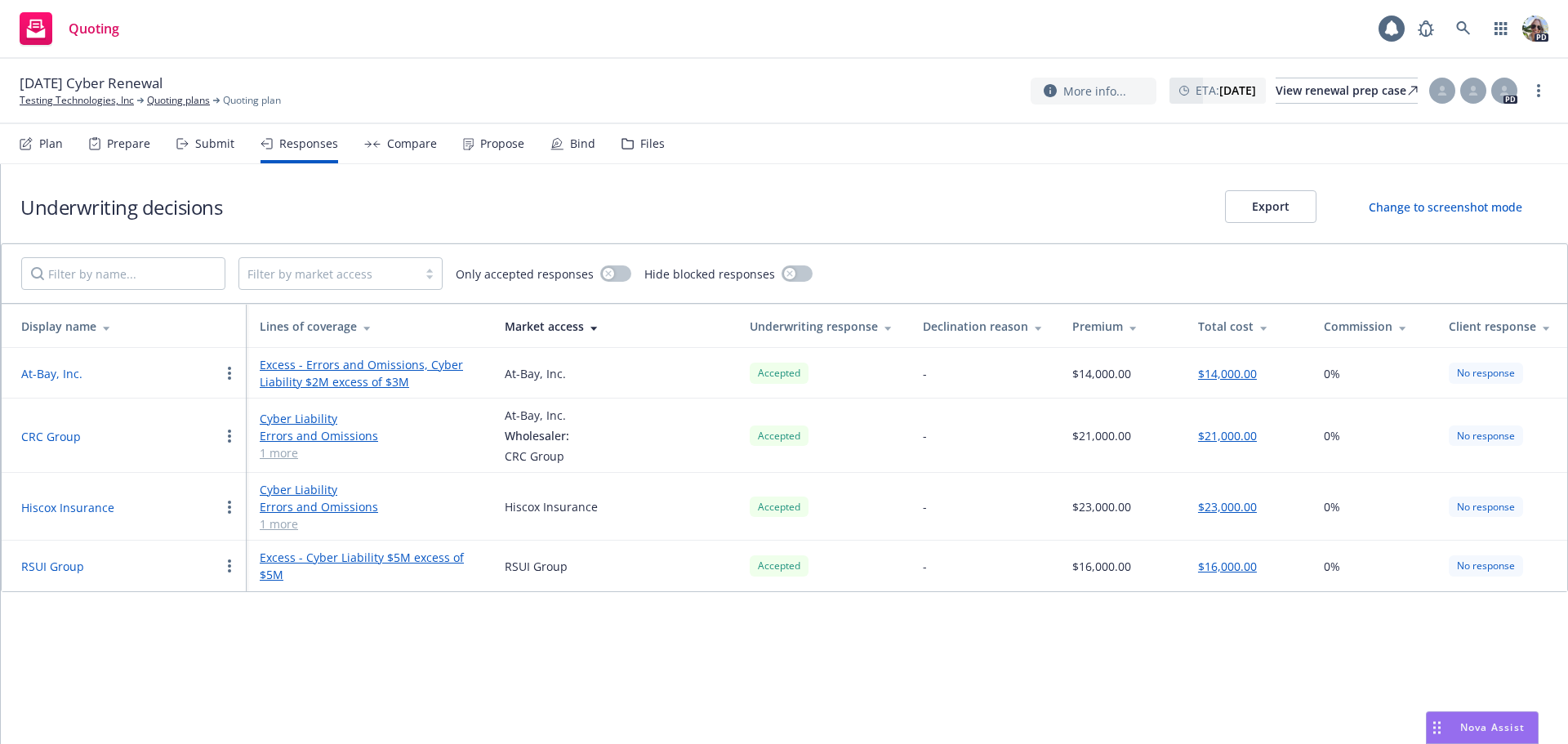
click at [491, 148] on div "Propose" at bounding box center [502, 144] width 44 height 13
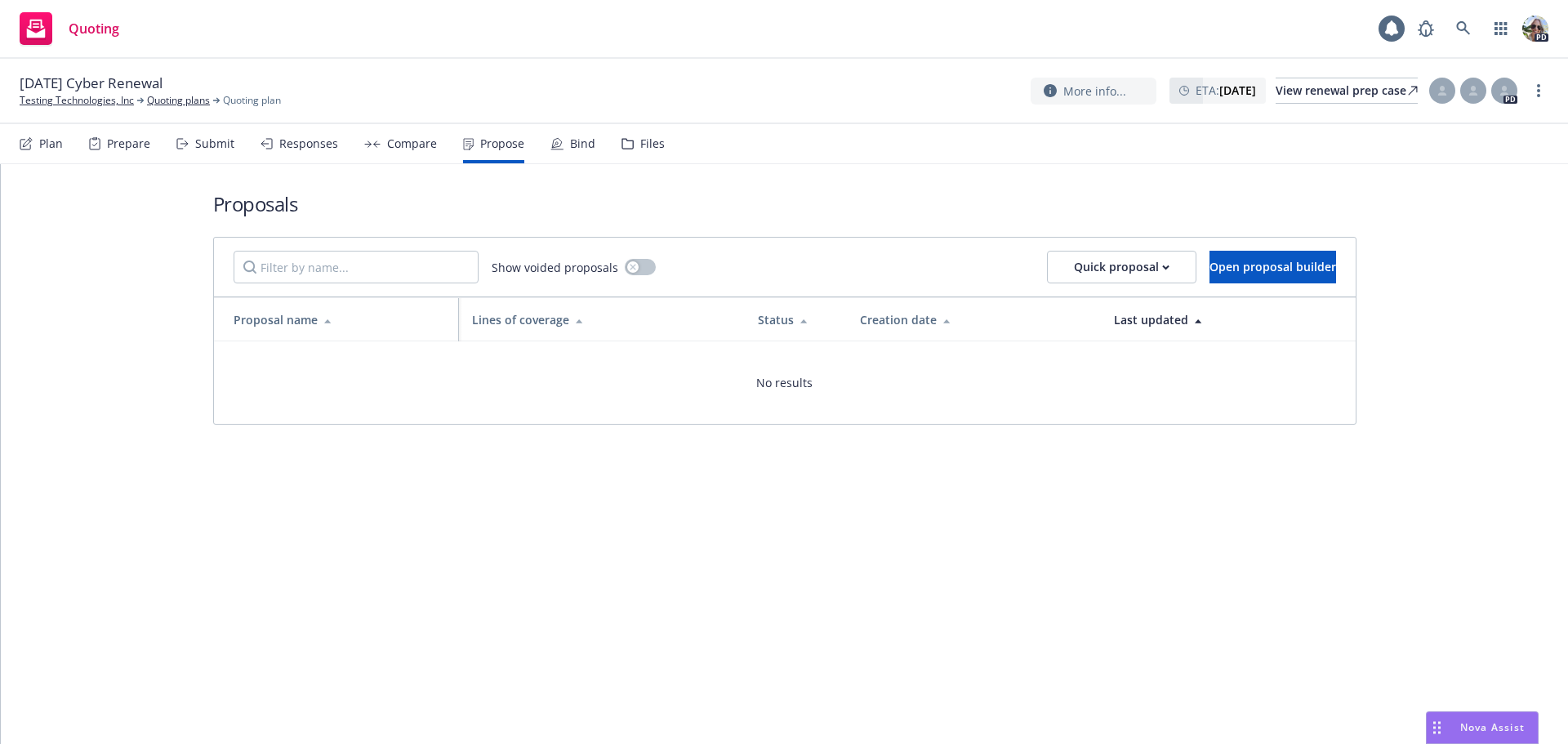
click at [563, 151] on div "Bind" at bounding box center [573, 144] width 45 height 39
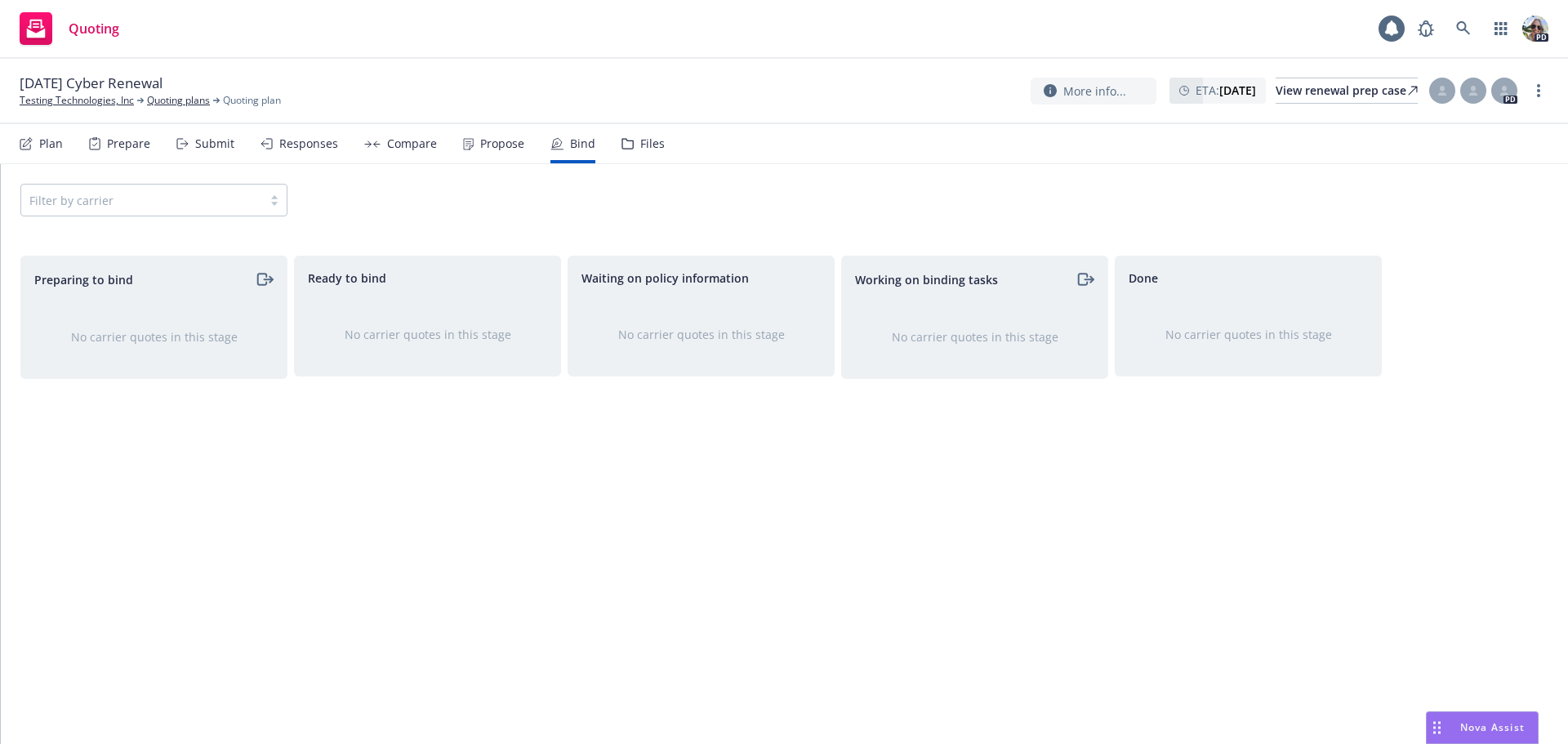
click at [56, 140] on div "Plan" at bounding box center [51, 144] width 24 height 13
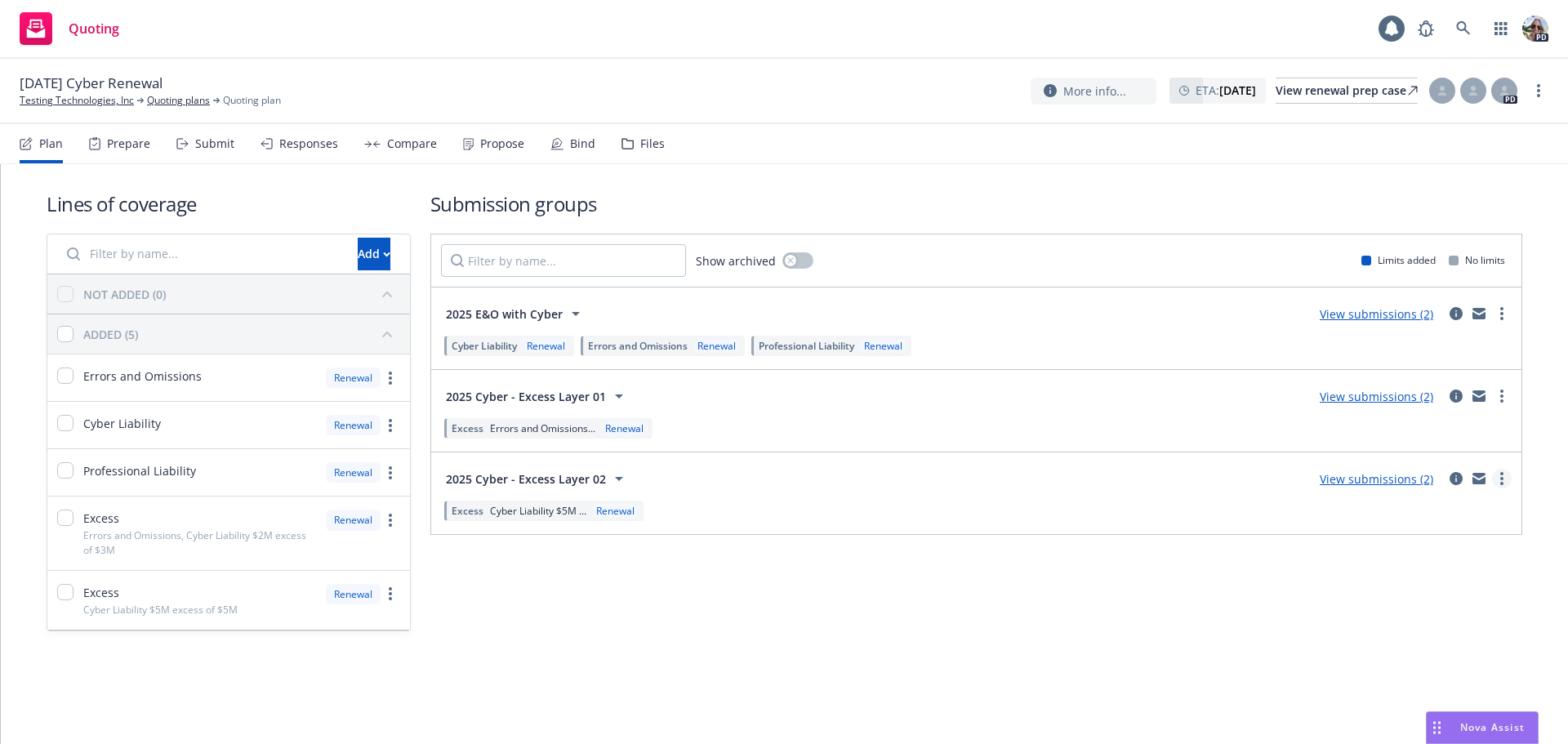
click at [1497, 479] on link "more" at bounding box center [1501, 478] width 19 height 19
click at [358, 244] on button "Add" at bounding box center [374, 254] width 33 height 33
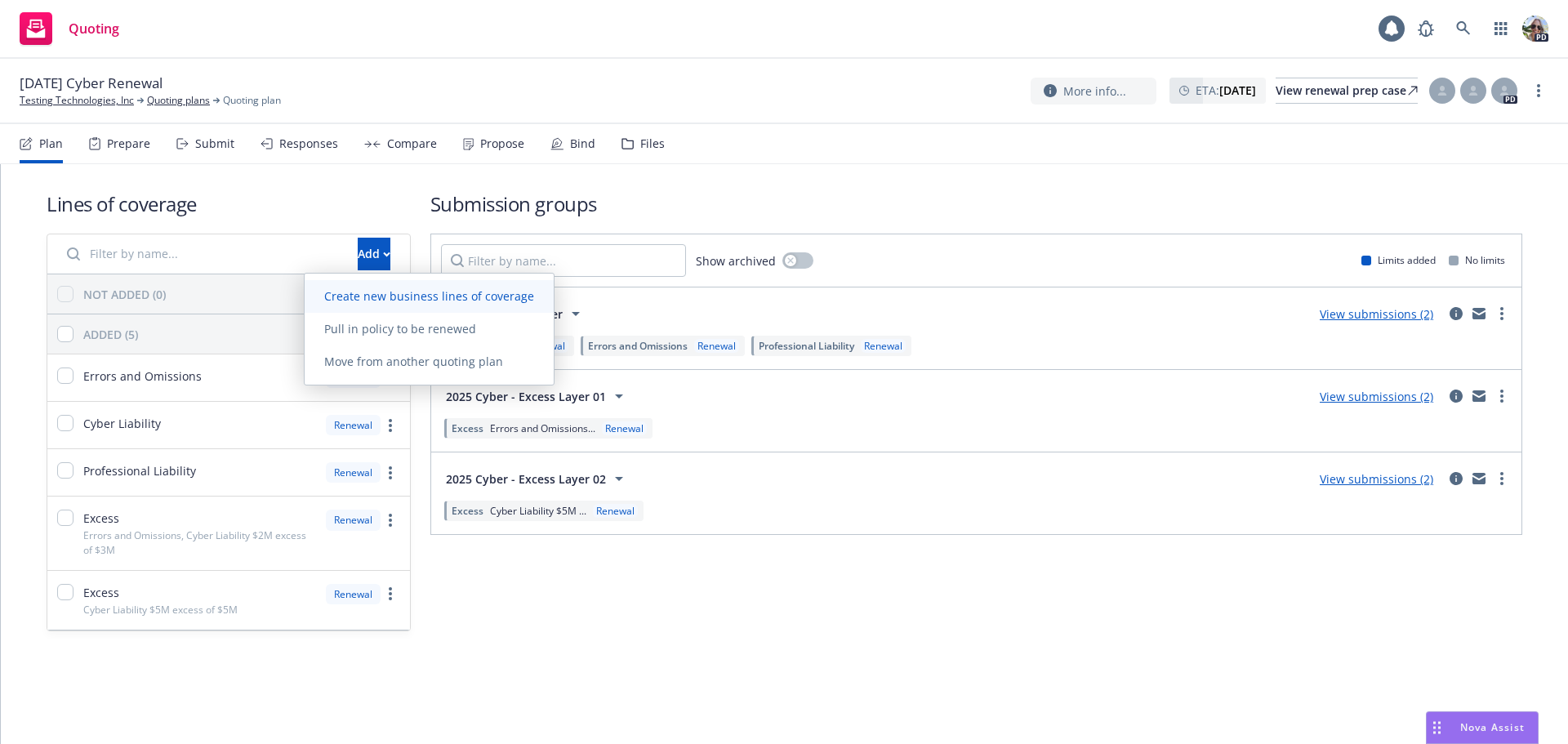
click at [403, 301] on span "Create new business lines of coverage" at bounding box center [429, 296] width 249 height 15
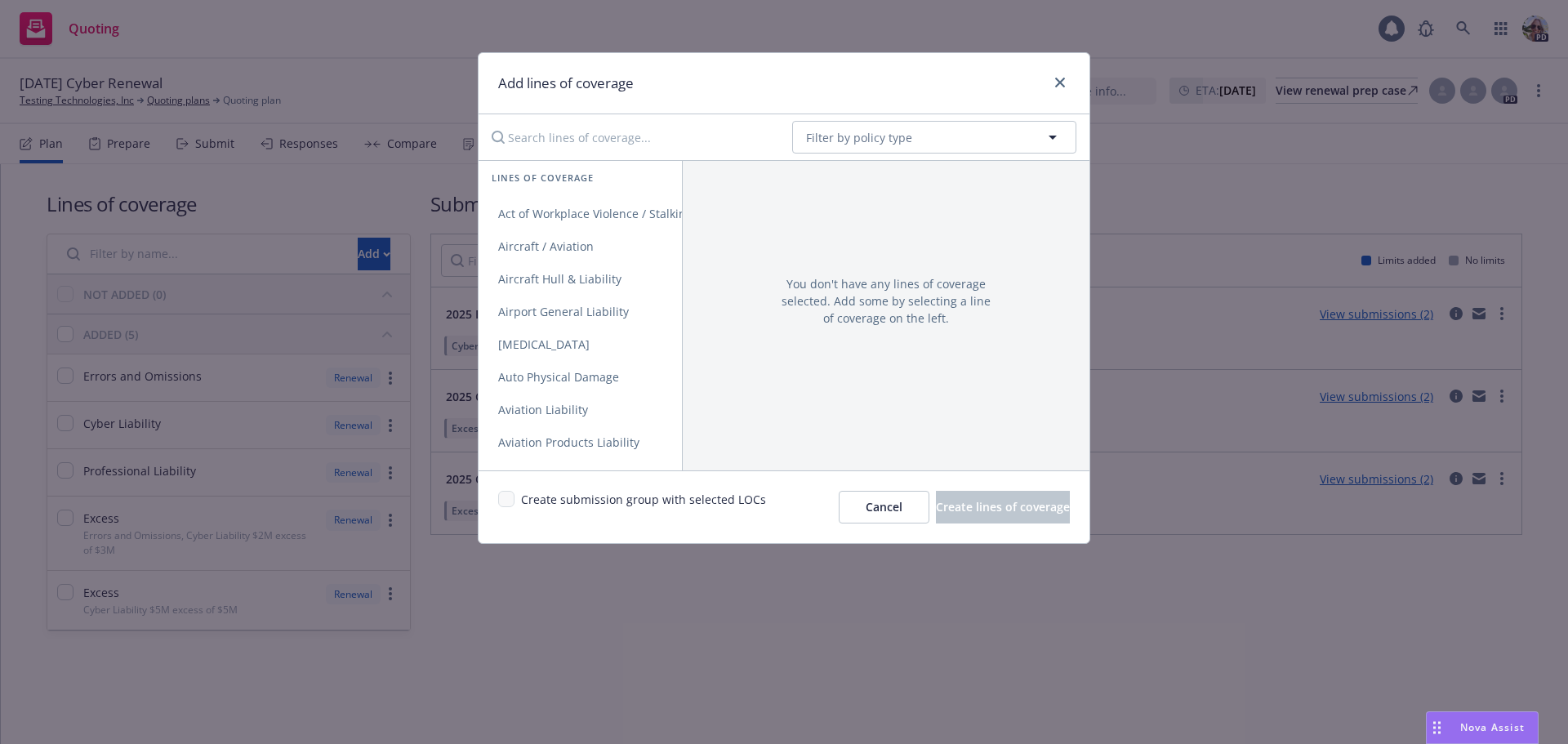
click at [530, 136] on input "Search lines of coverage..." at bounding box center [630, 137] width 297 height 33
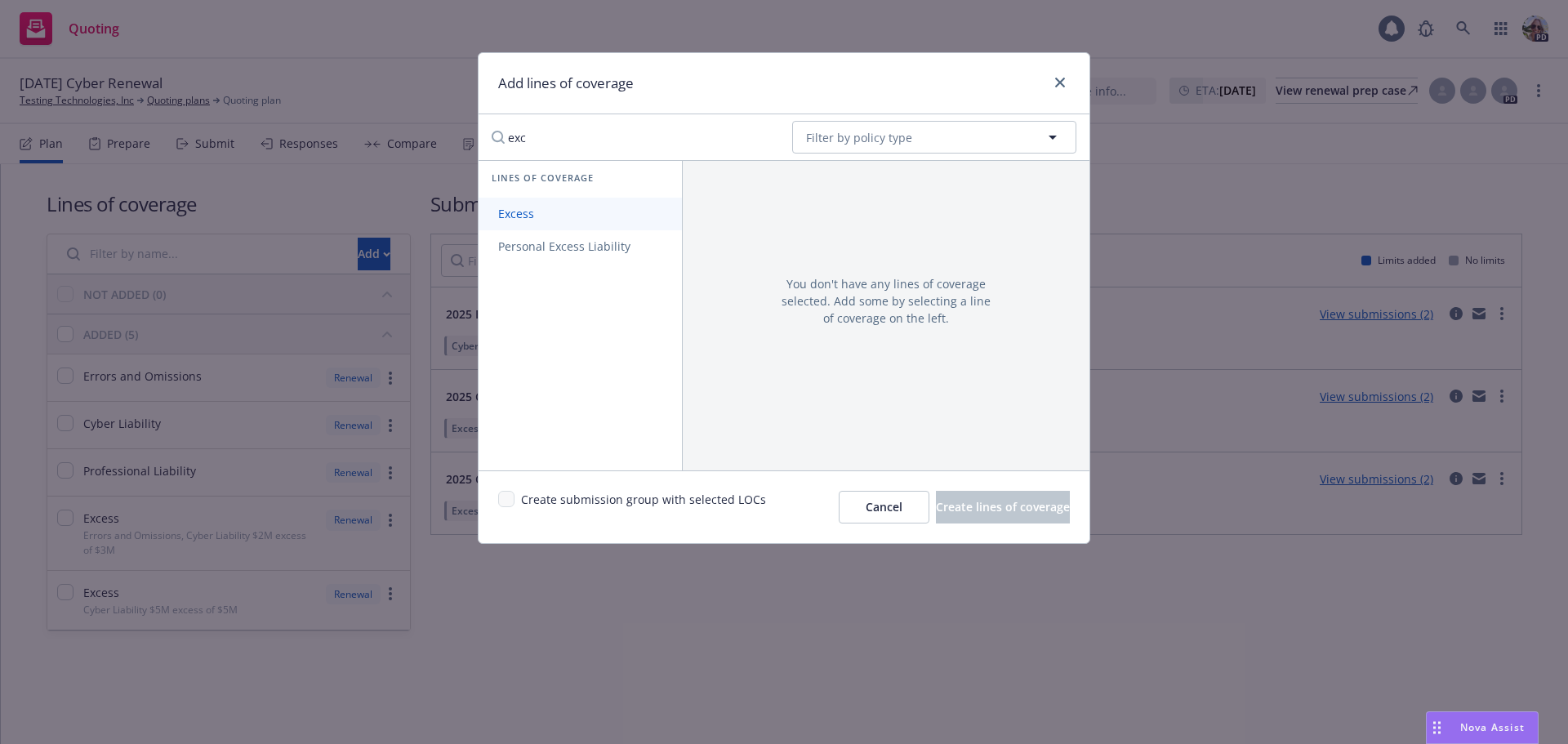
type input "exc"
click at [518, 214] on span "Excess" at bounding box center [515, 213] width 75 height 15
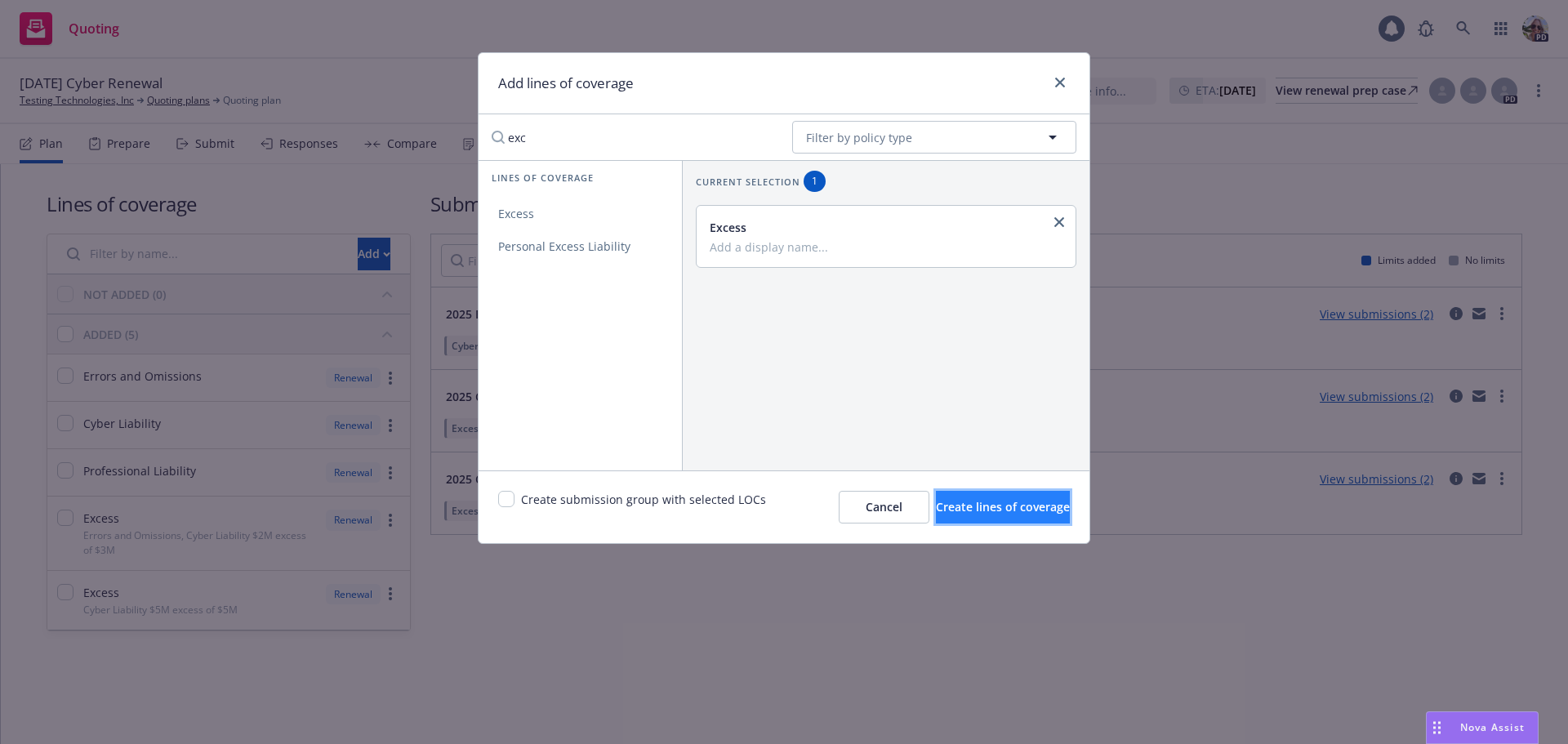
click at [990, 500] on span "Create lines of coverage" at bounding box center [1003, 506] width 134 height 15
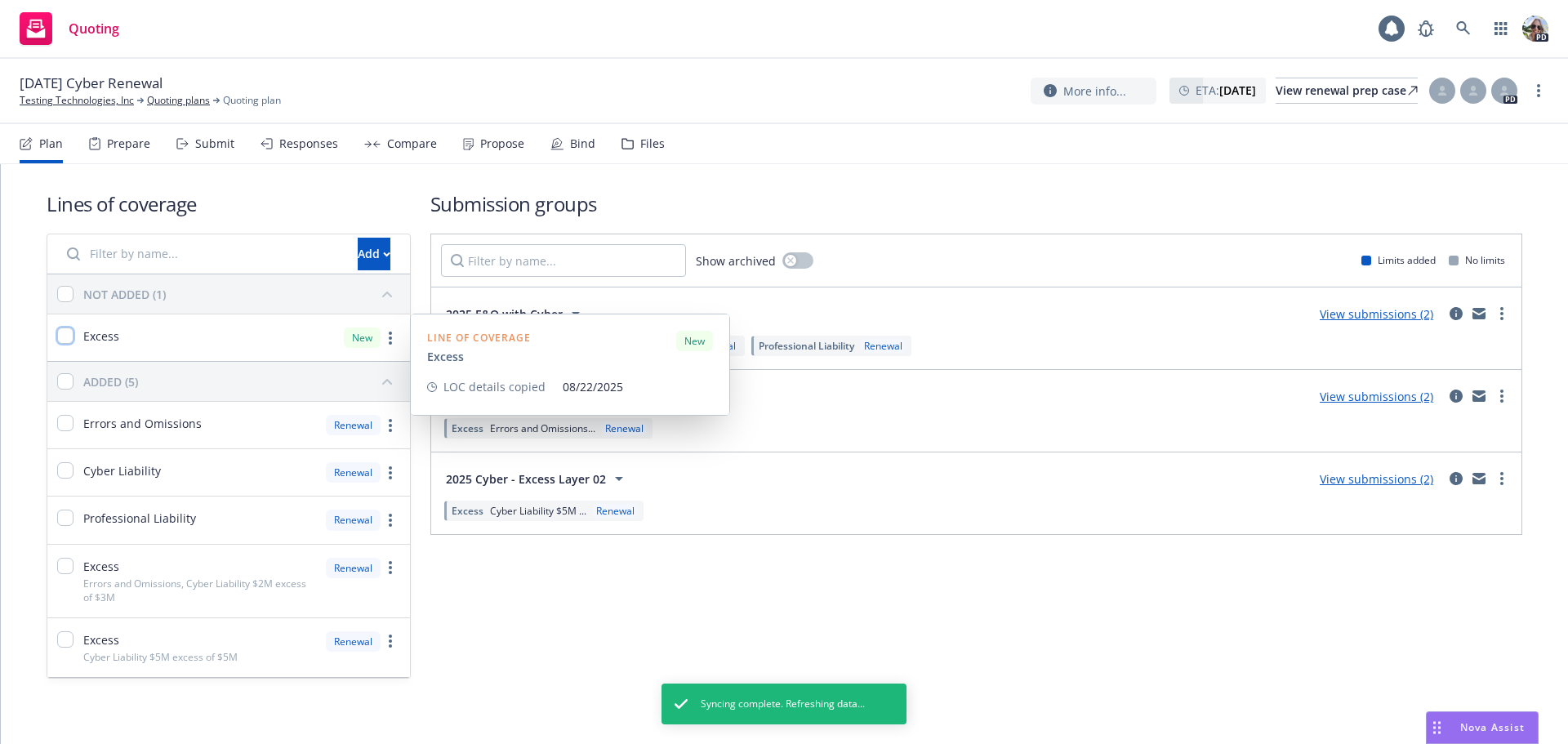
click at [62, 332] on input "checkbox" at bounding box center [65, 335] width 16 height 16
checkbox input "true"
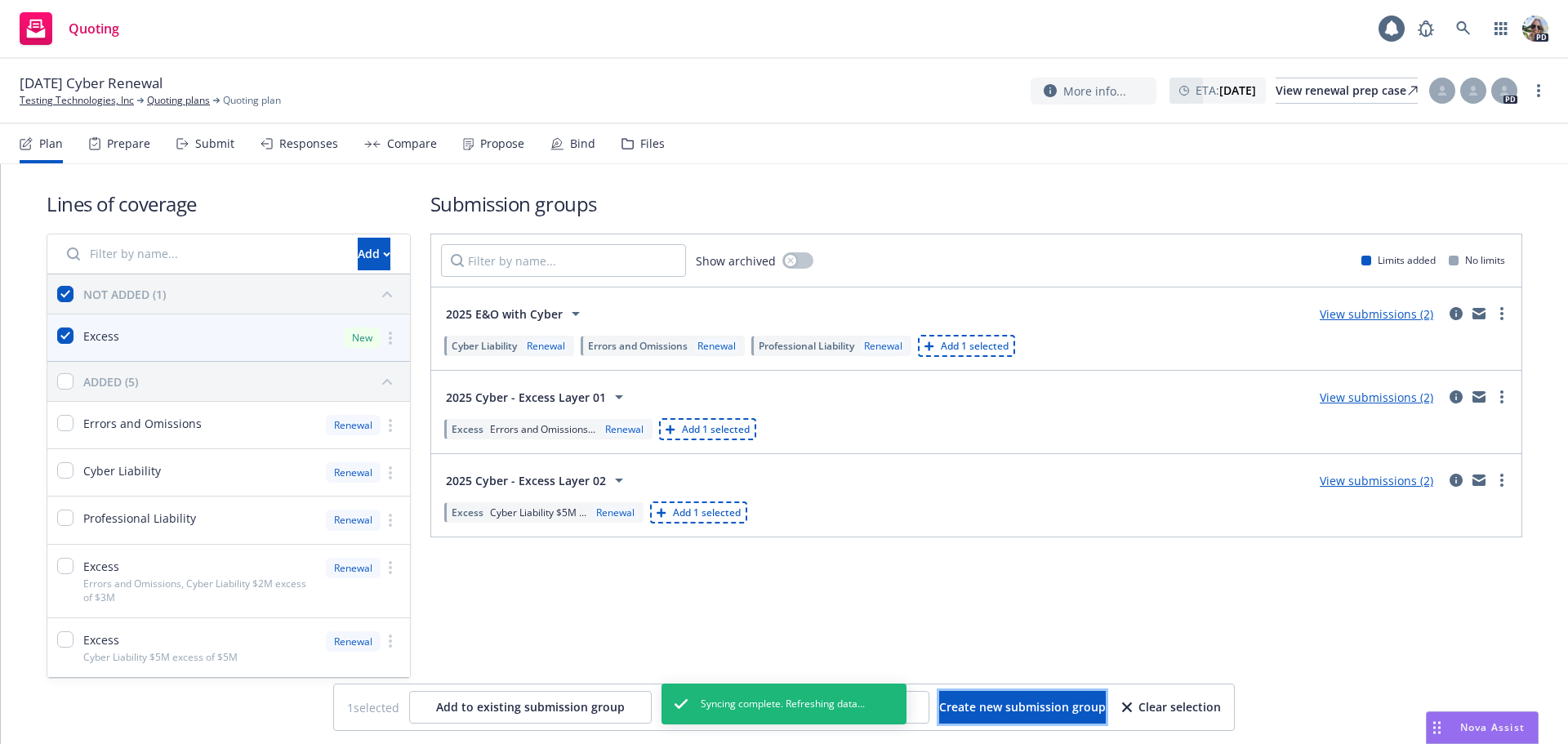
click at [1004, 713] on span "Create new submission group" at bounding box center [1022, 707] width 166 height 15
checkbox input "false"
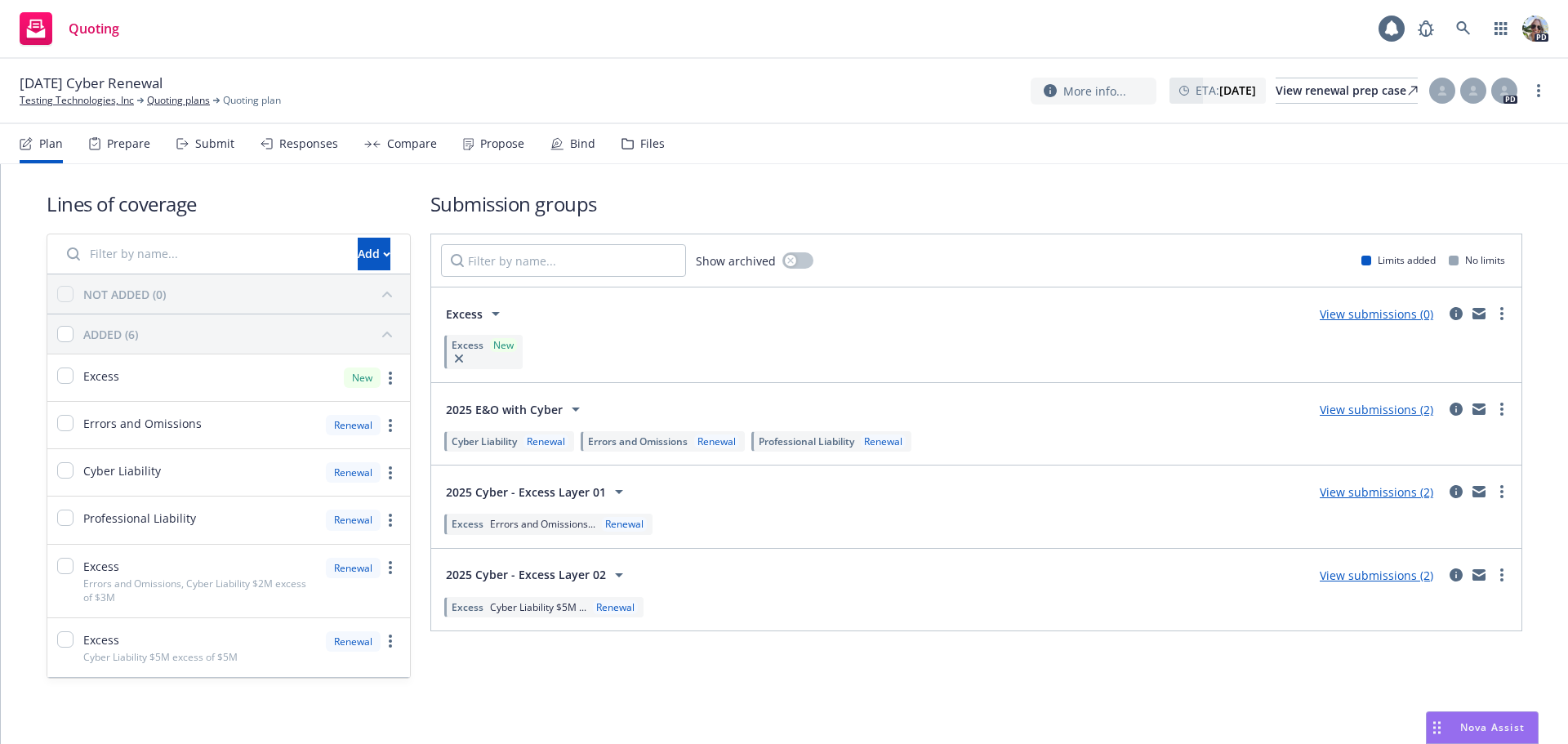
click at [294, 148] on div "Responses" at bounding box center [309, 144] width 59 height 13
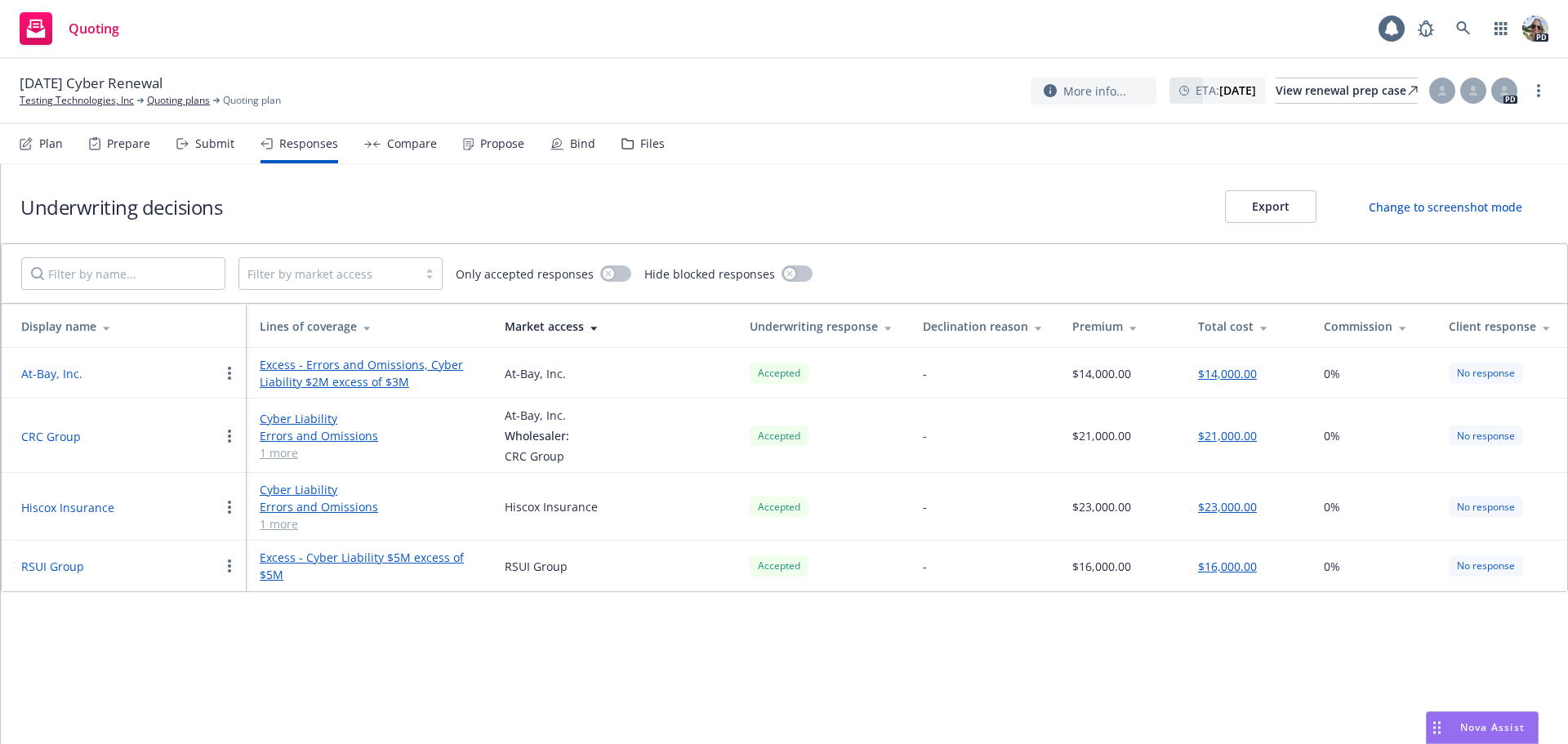
click at [39, 135] on div "Plan" at bounding box center [41, 144] width 44 height 39
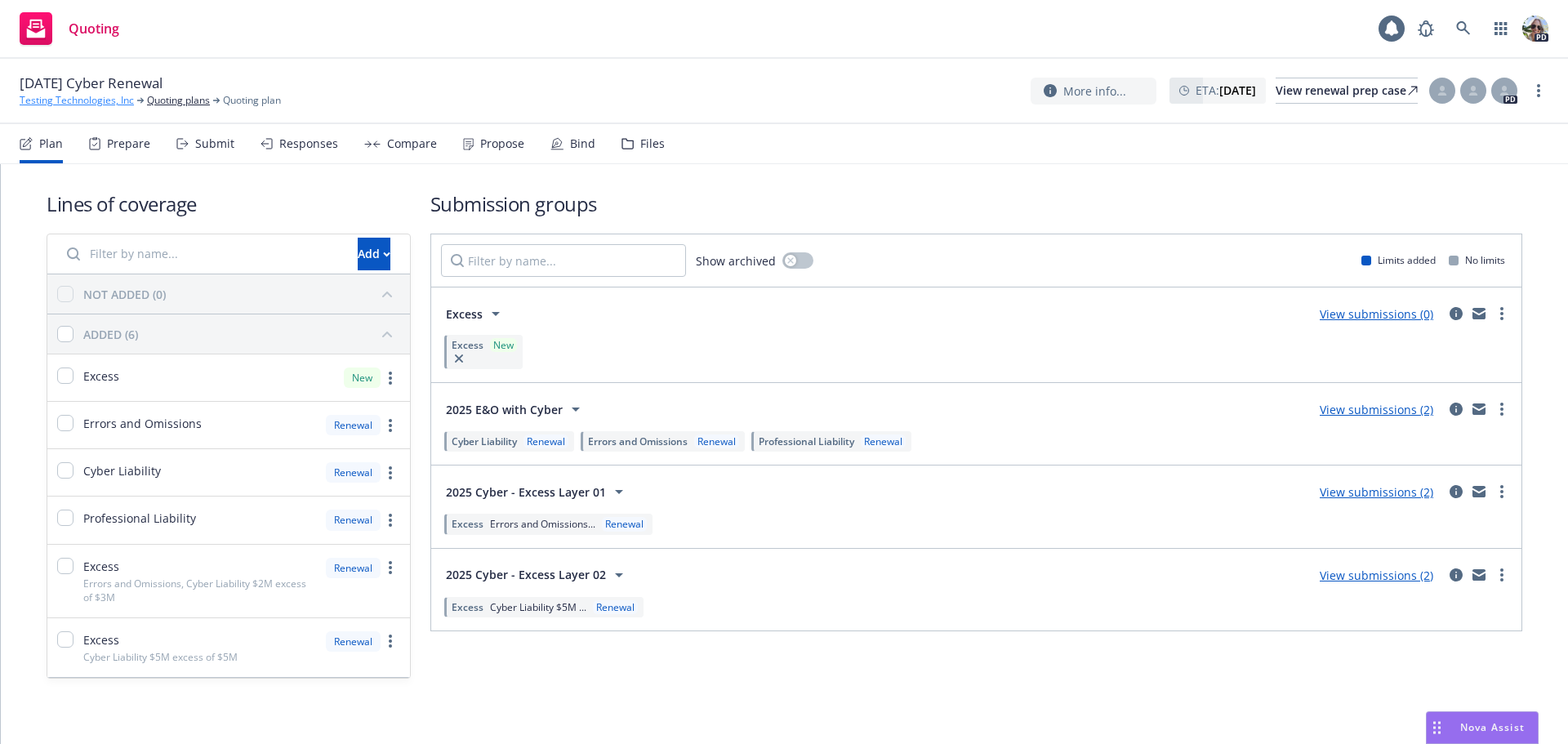
click at [65, 102] on link "Testing Technologies, Inc" at bounding box center [76, 101] width 114 height 15
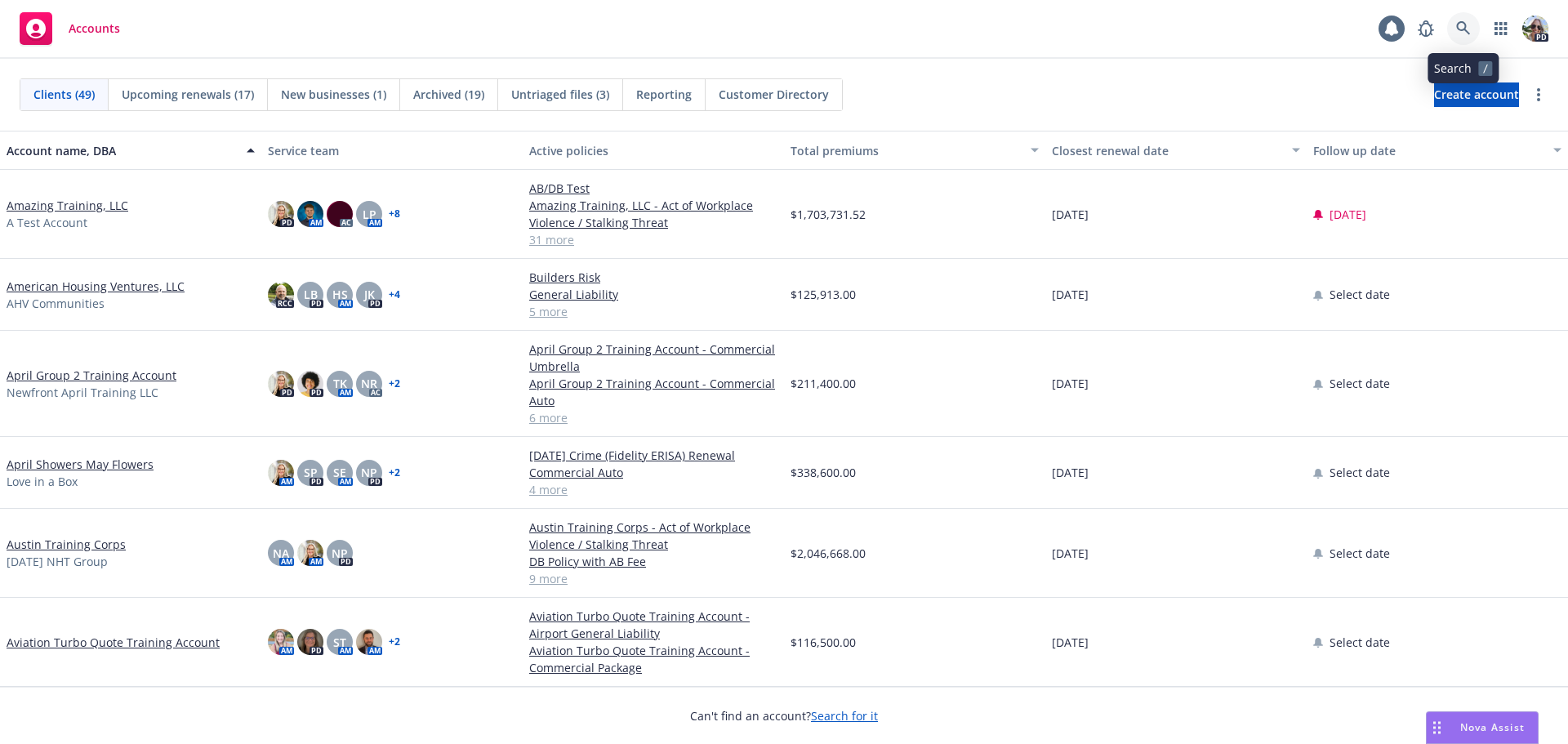
click at [1463, 27] on icon at bounding box center [1464, 29] width 15 height 15
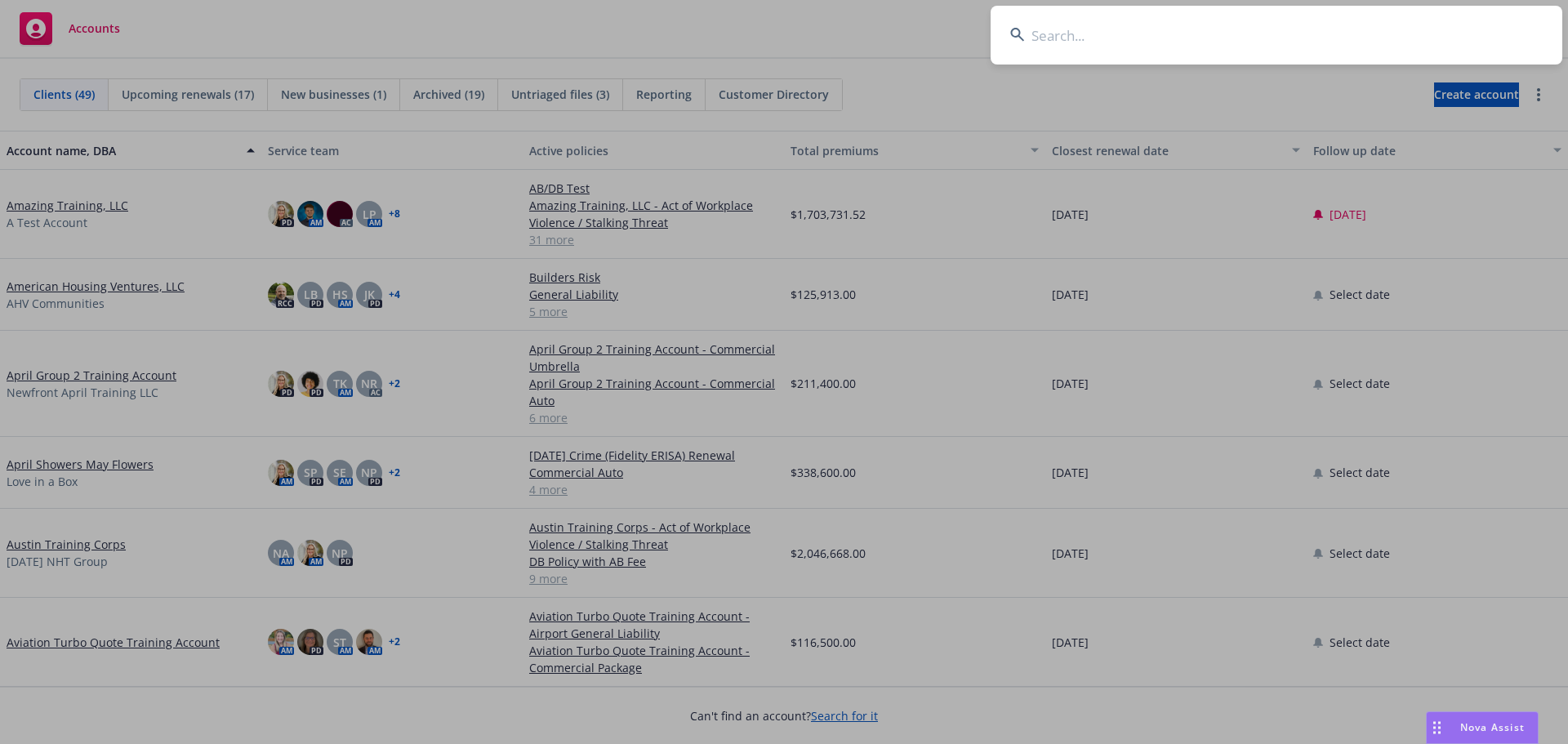
click at [1085, 28] on input at bounding box center [1276, 35] width 572 height 59
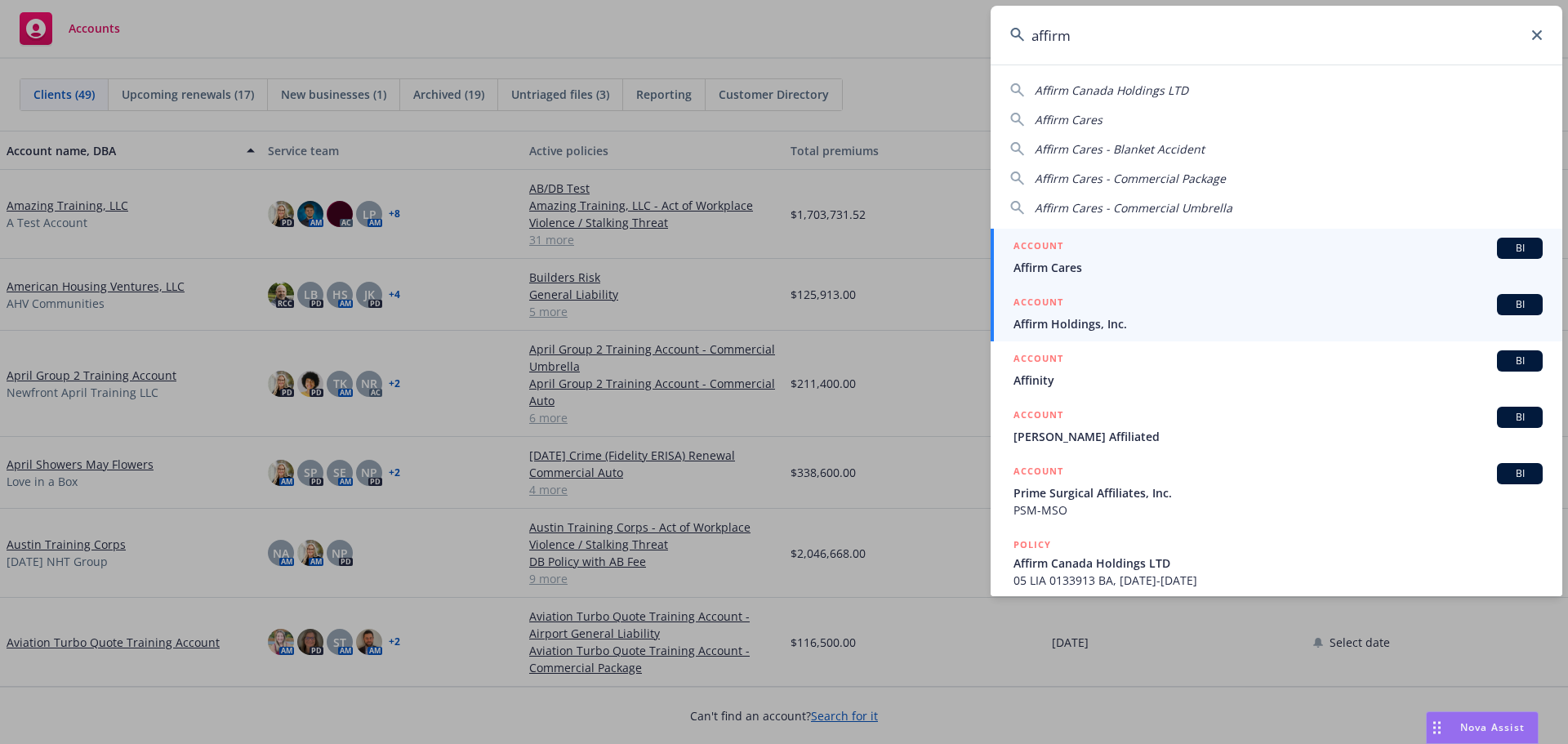
type input "affirm"
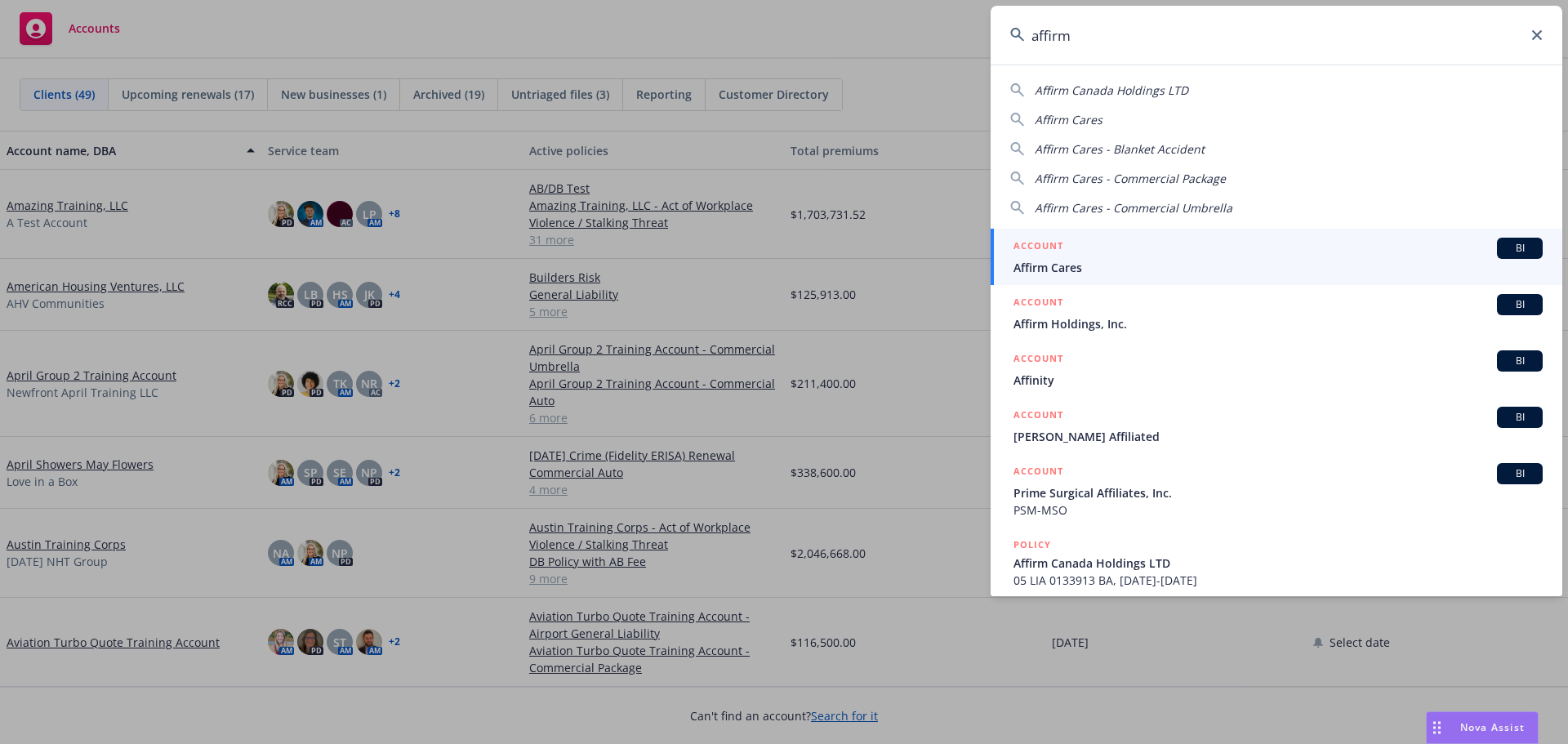
click at [1054, 318] on span "Affirm Holdings, Inc." at bounding box center [1278, 324] width 529 height 17
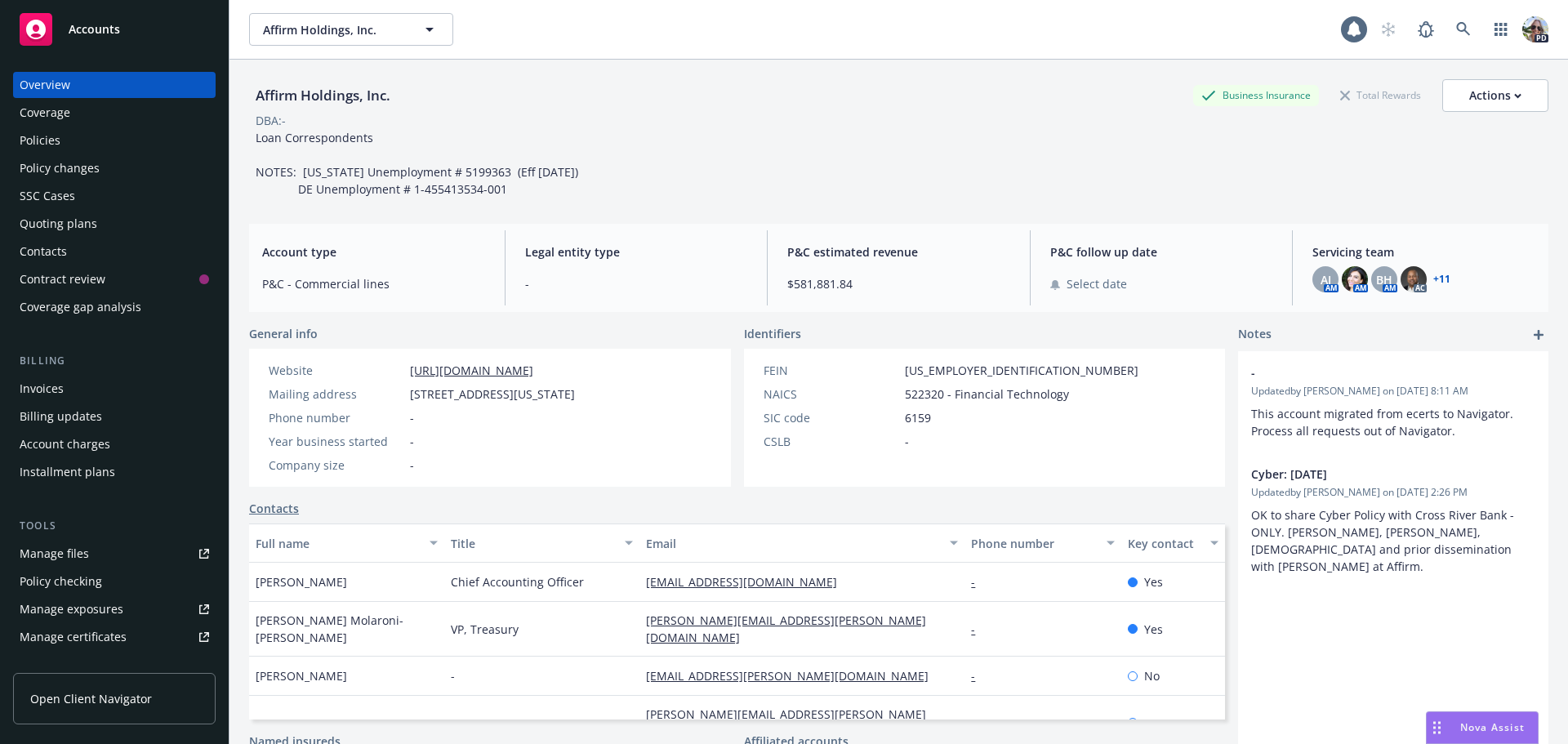
click at [54, 140] on div "Policies" at bounding box center [39, 140] width 41 height 26
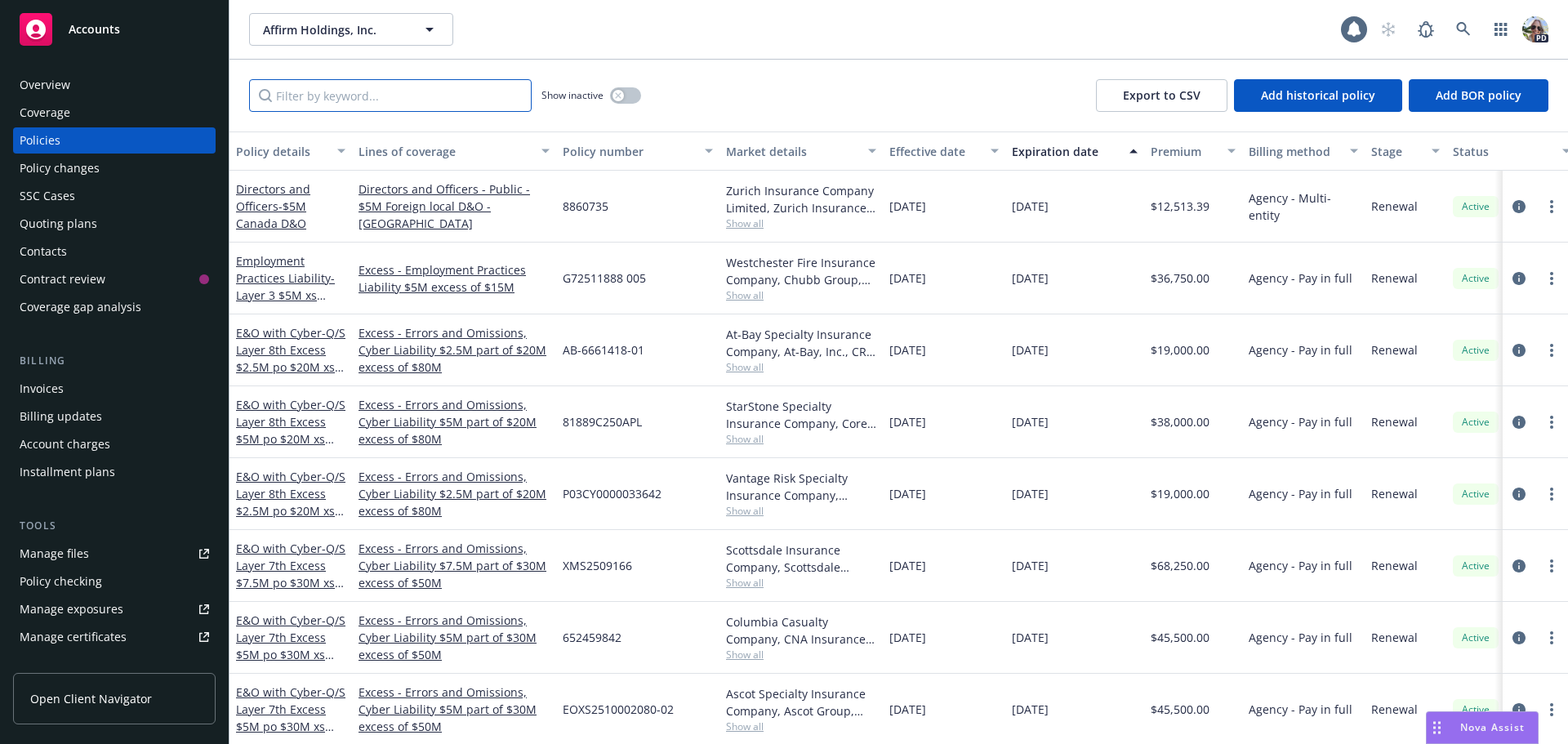
click at [353, 96] on input "Filter by keyword..." at bounding box center [390, 95] width 283 height 33
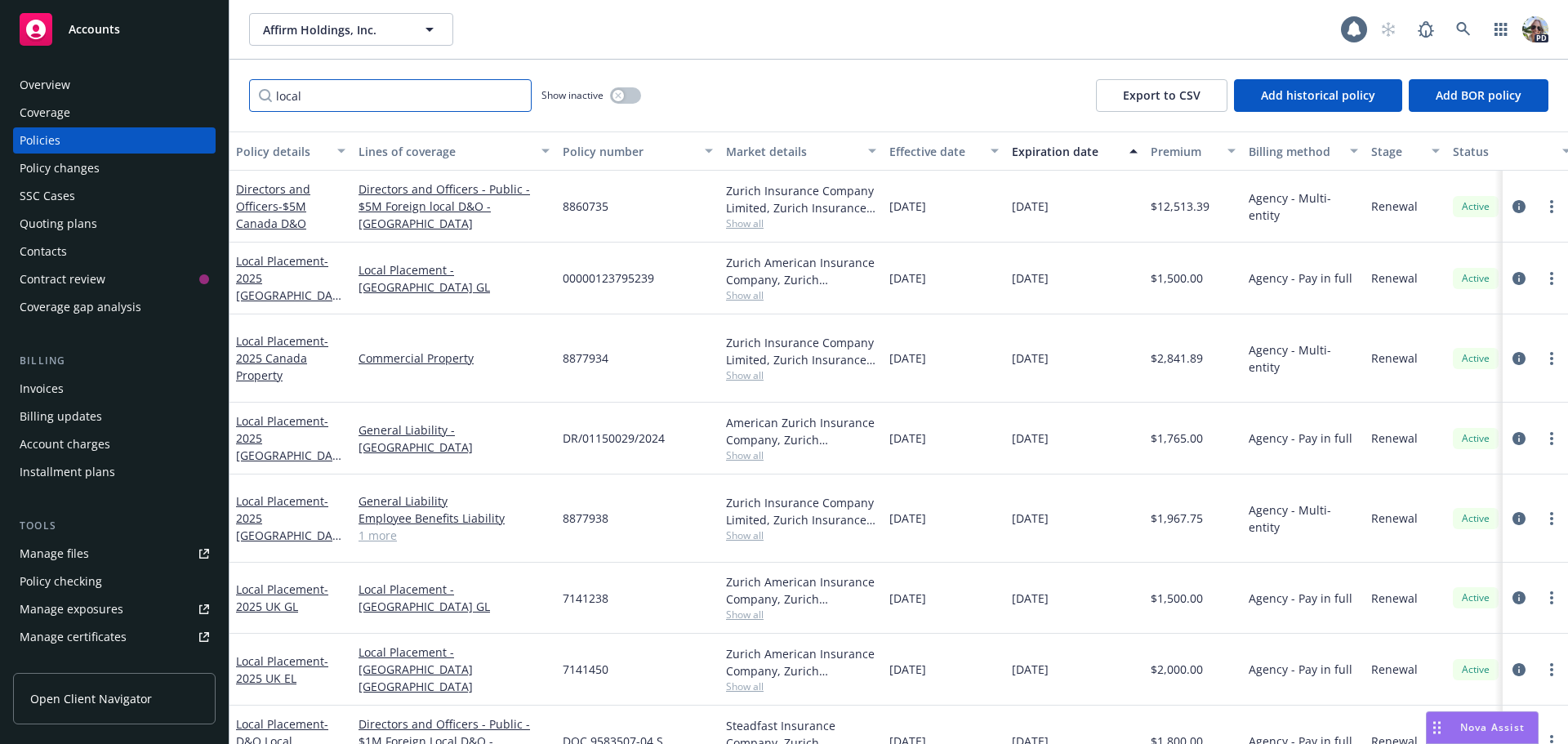
type input "local"
click at [54, 220] on div "Quoting plans" at bounding box center [58, 223] width 77 height 26
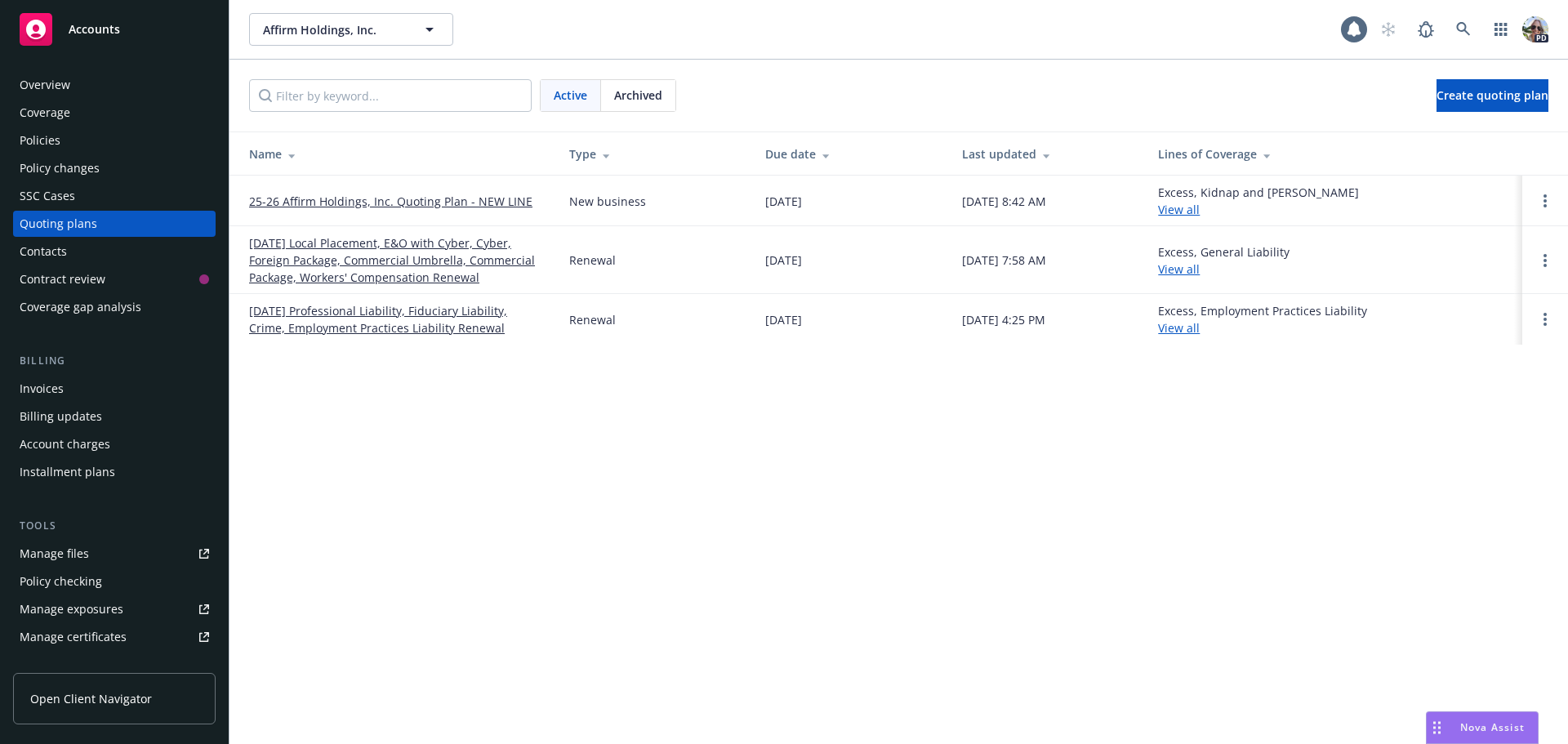
click at [298, 265] on link "03/31/25 Local Placement, E&O with Cyber, Cyber, Foreign Package, Commercial Um…" at bounding box center [396, 259] width 294 height 51
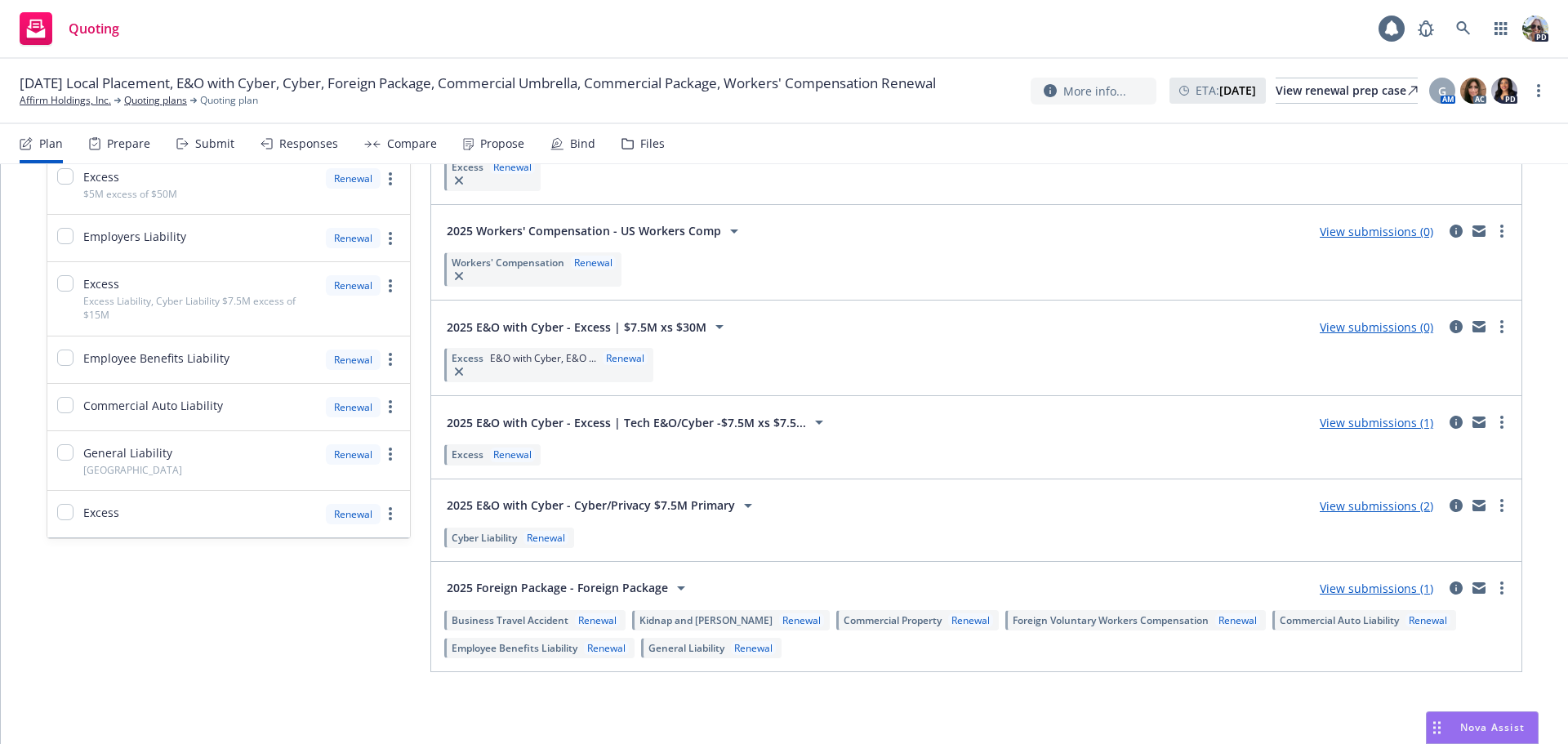
scroll to position [1270, 0]
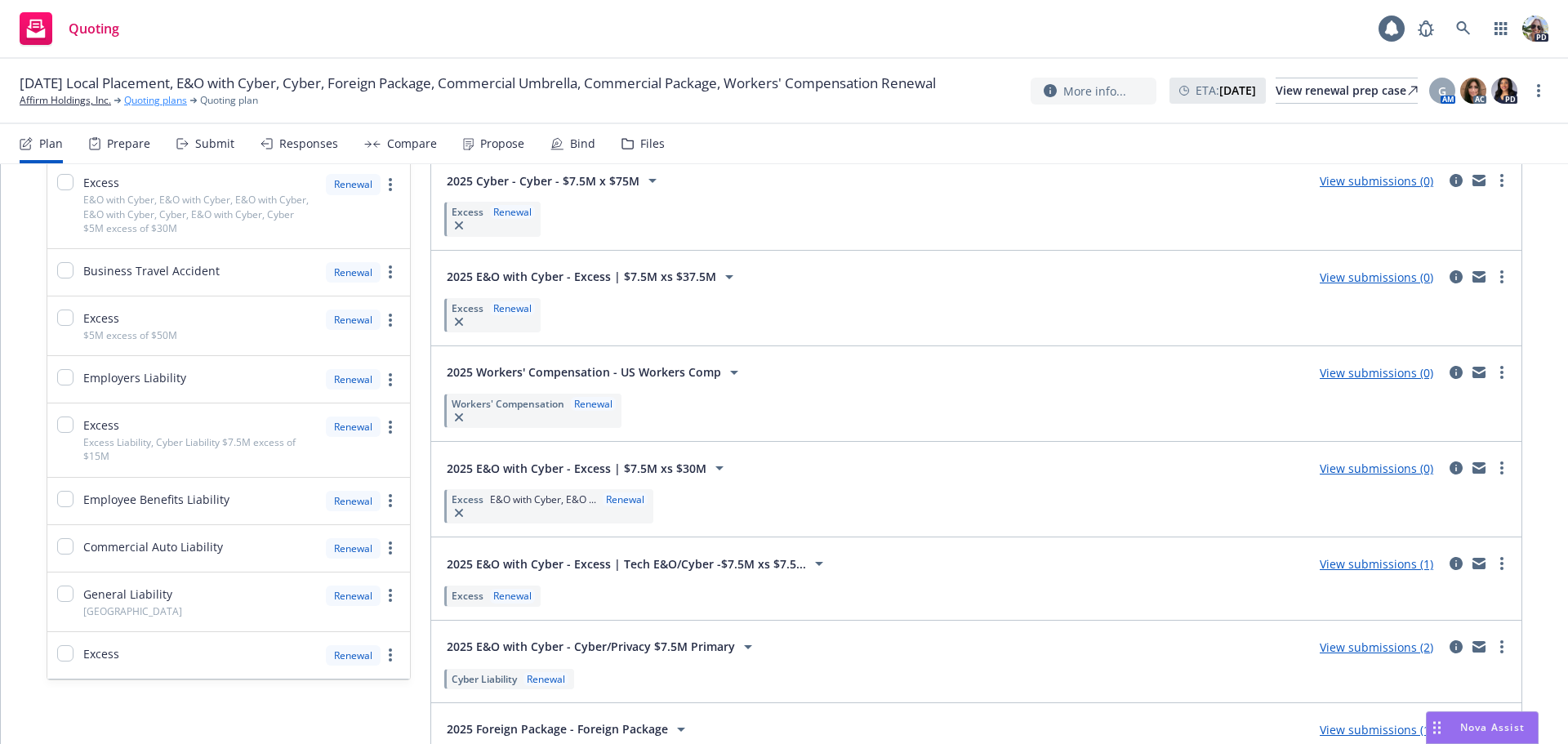
click at [149, 105] on link "Quoting plans" at bounding box center [155, 101] width 63 height 15
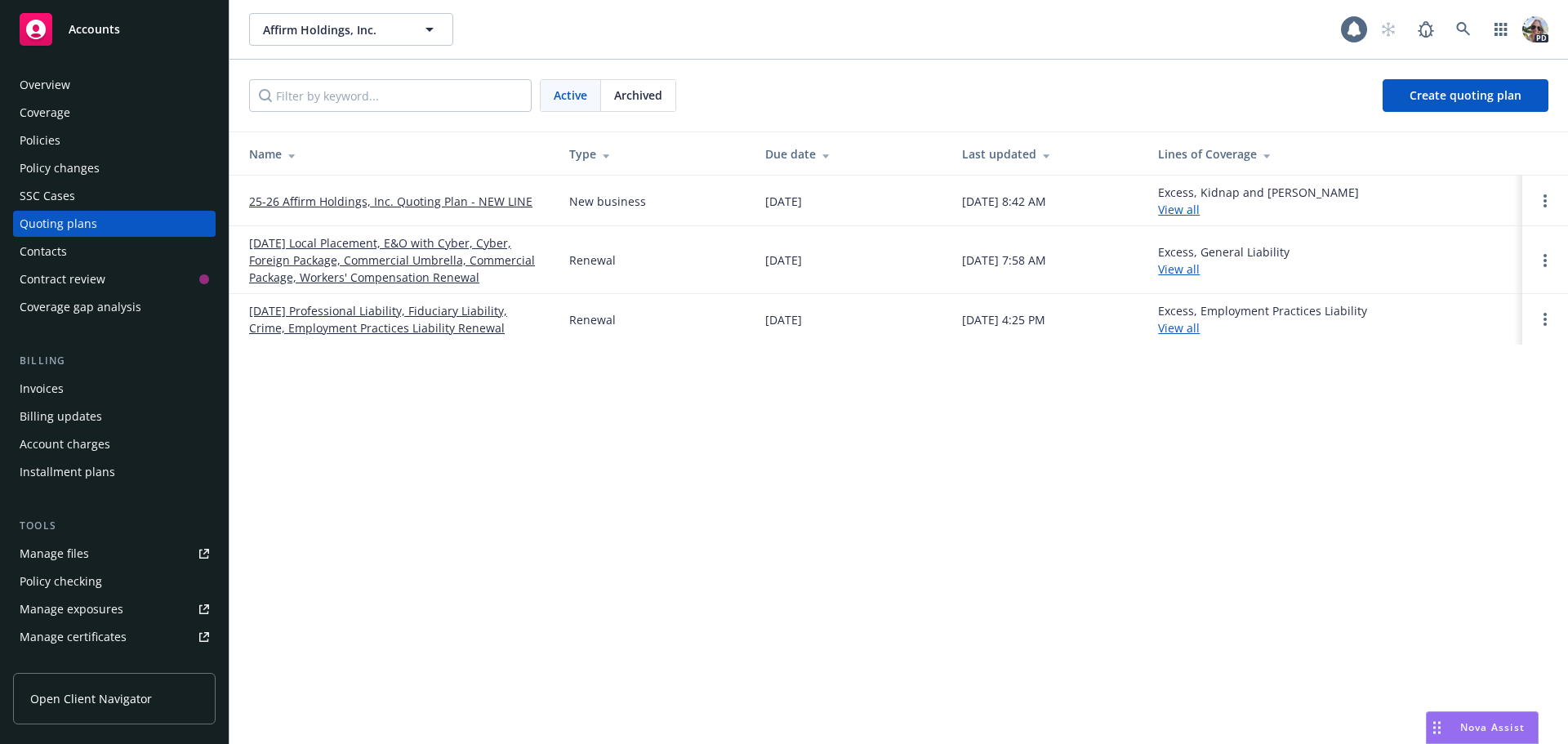
click at [45, 144] on div "Policies" at bounding box center [39, 140] width 41 height 26
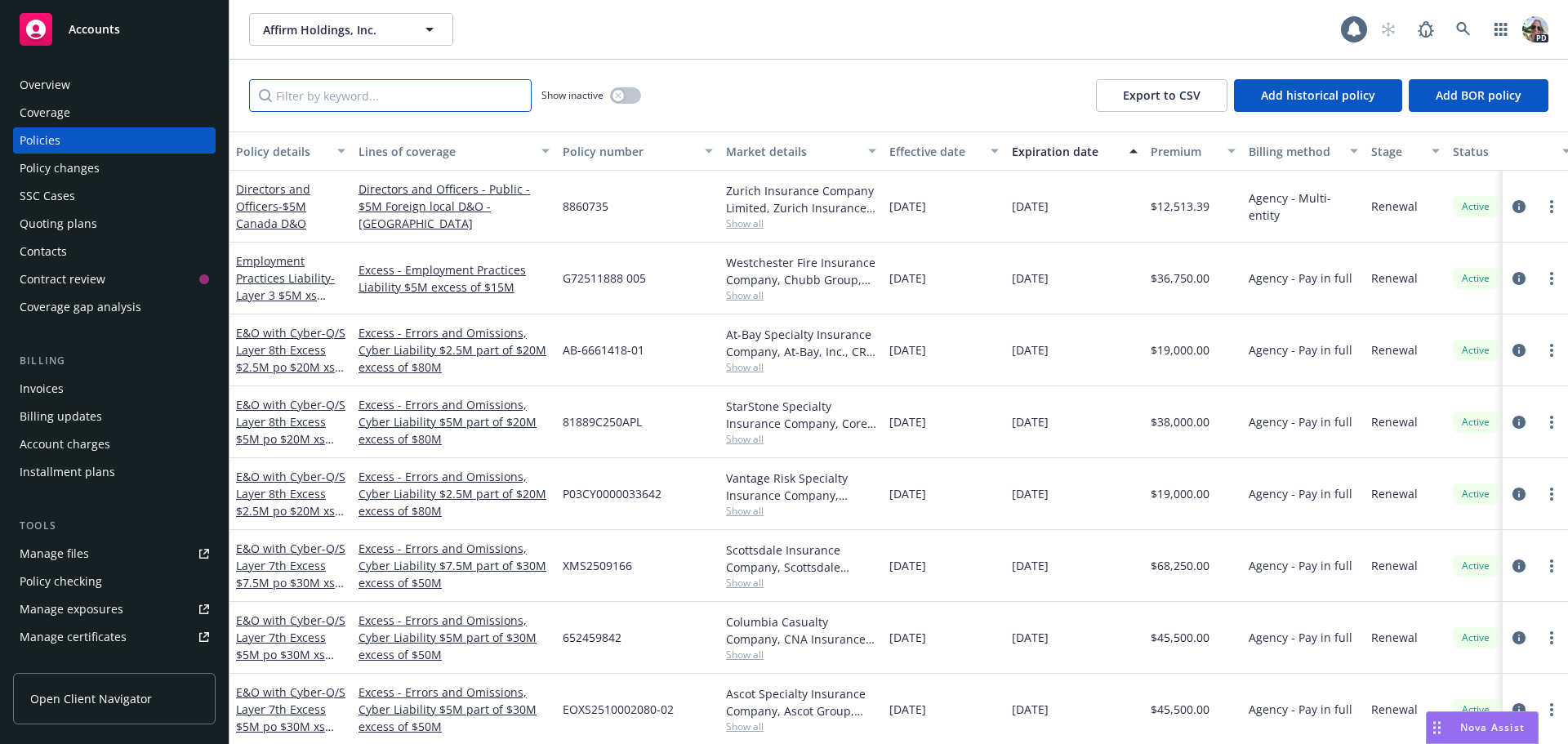
click at [312, 93] on input "Filter by keyword..." at bounding box center [390, 95] width 283 height 33
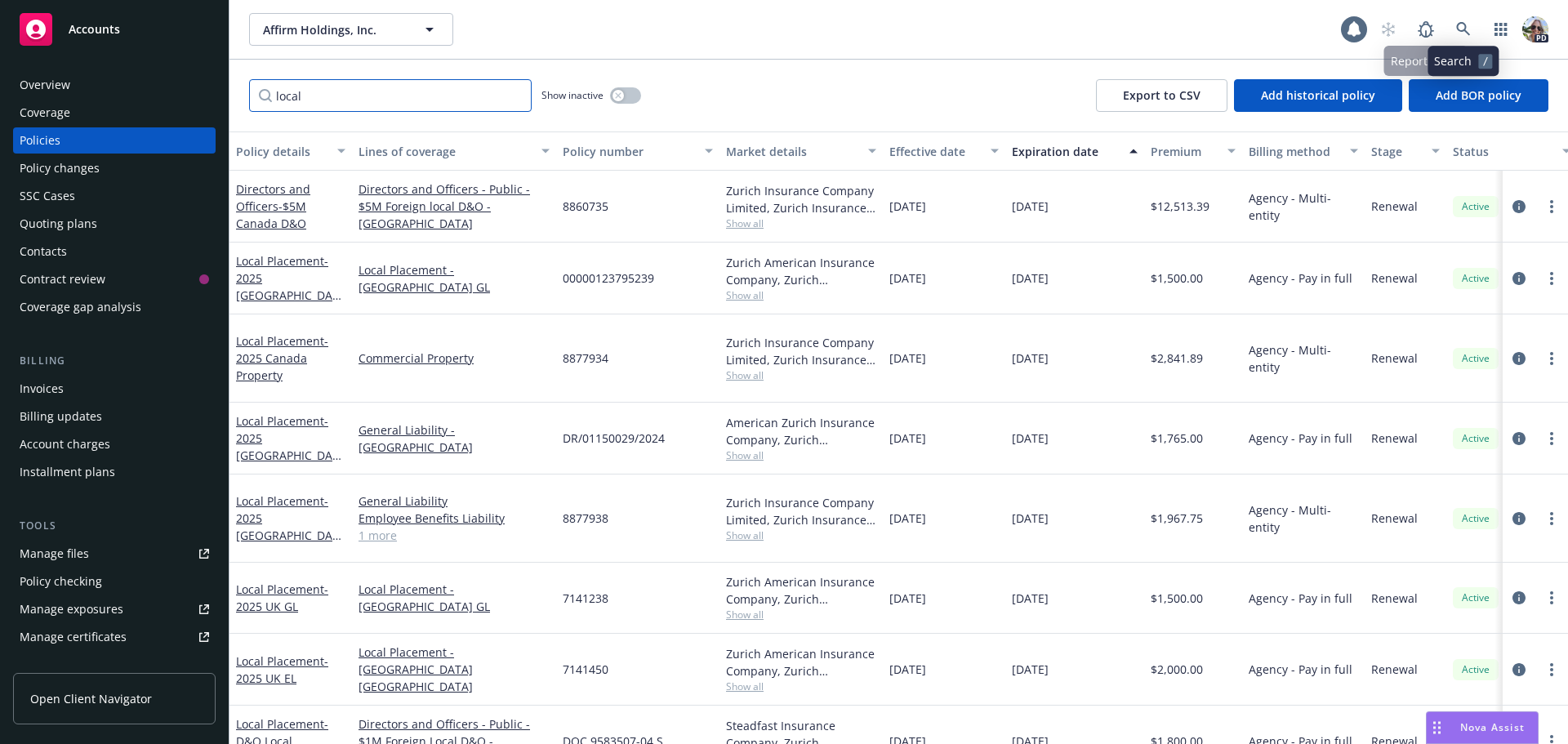
type input "local"
click at [1464, 28] on icon at bounding box center [1464, 29] width 15 height 15
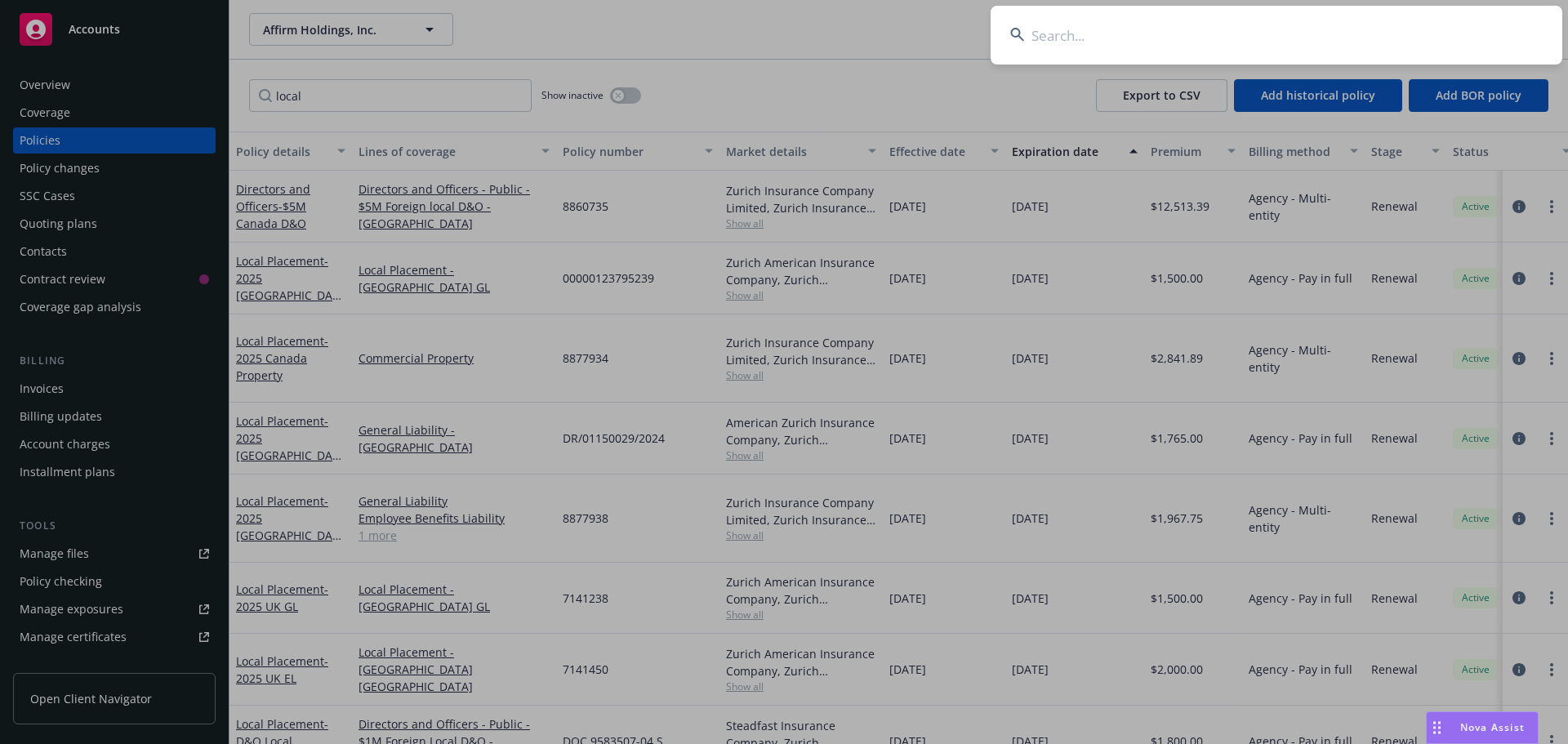
drag, startPoint x: 1169, startPoint y: 43, endPoint x: 1185, endPoint y: 27, distance: 22.6
click at [1168, 39] on input at bounding box center [1276, 35] width 572 height 59
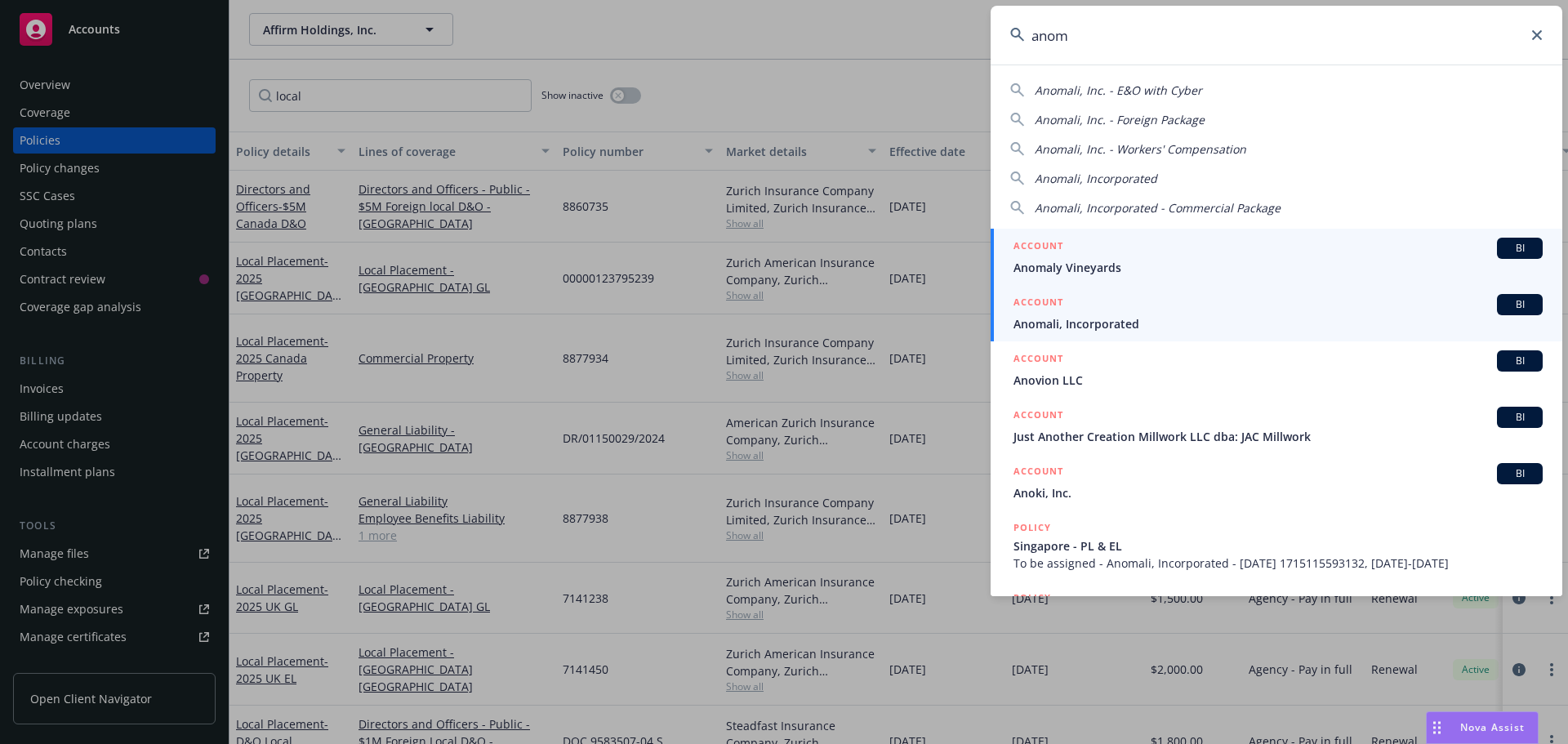
type input "anom"
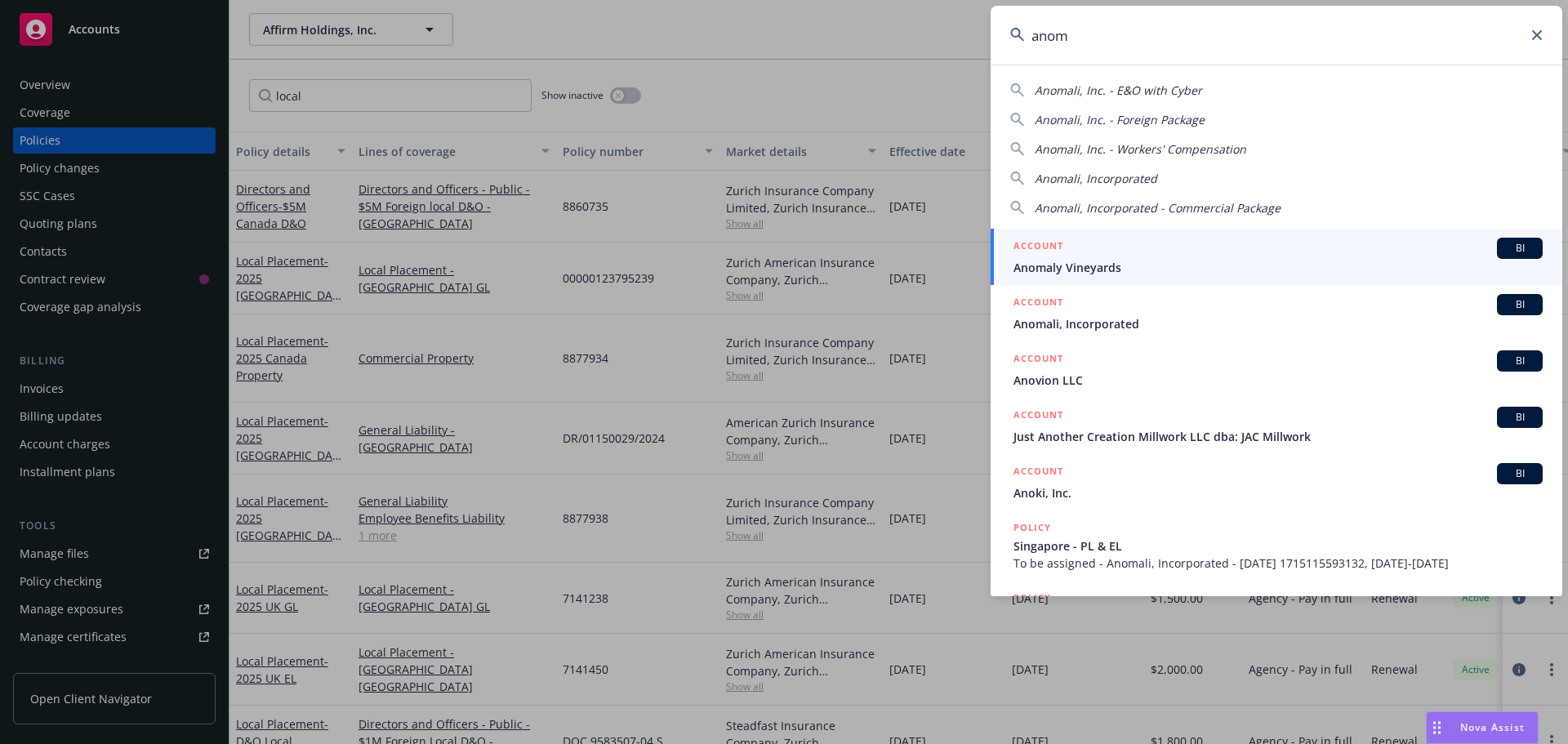
click at [1048, 332] on span "Anomali, Incorporated" at bounding box center [1278, 324] width 529 height 17
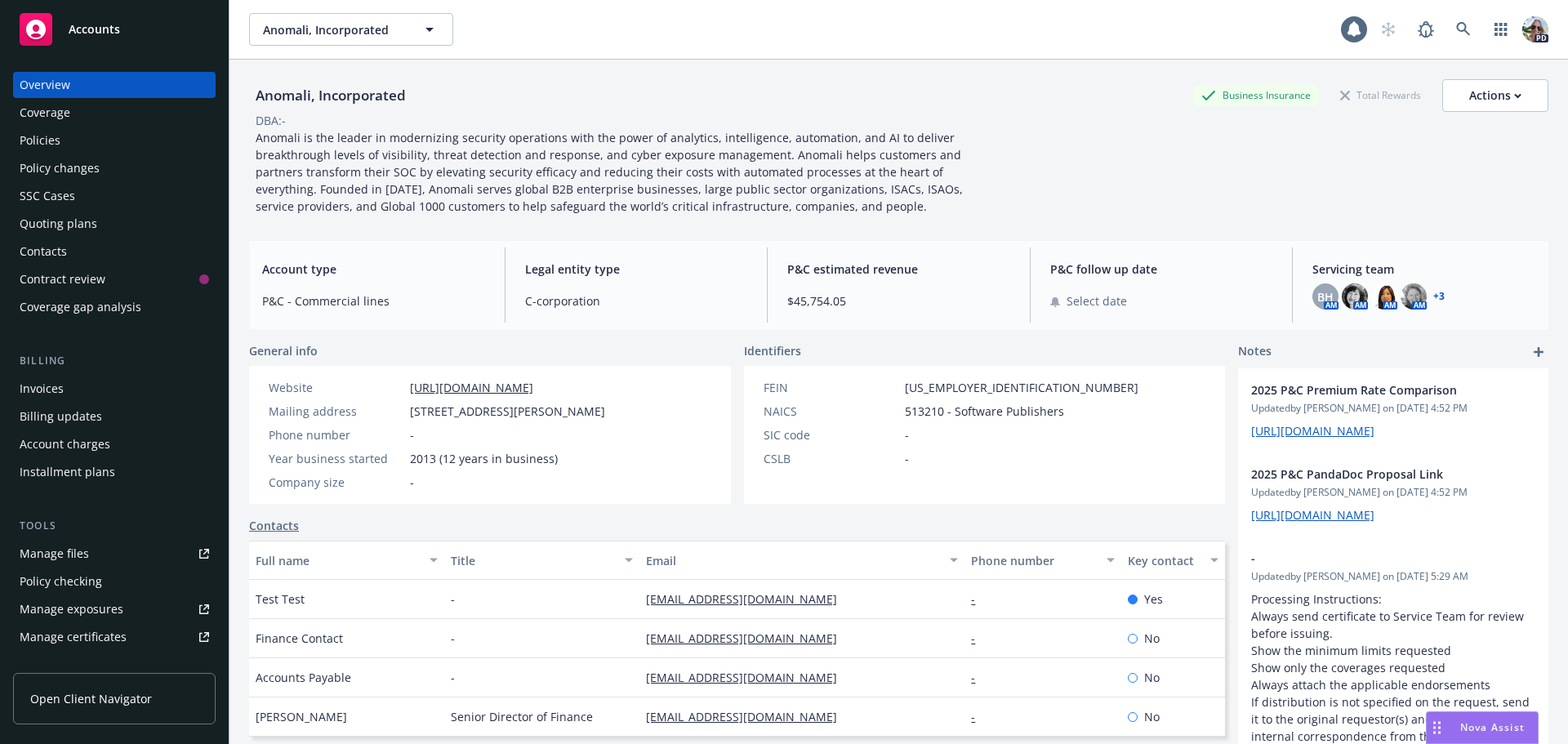
click at [50, 140] on div "Policies" at bounding box center [39, 140] width 41 height 26
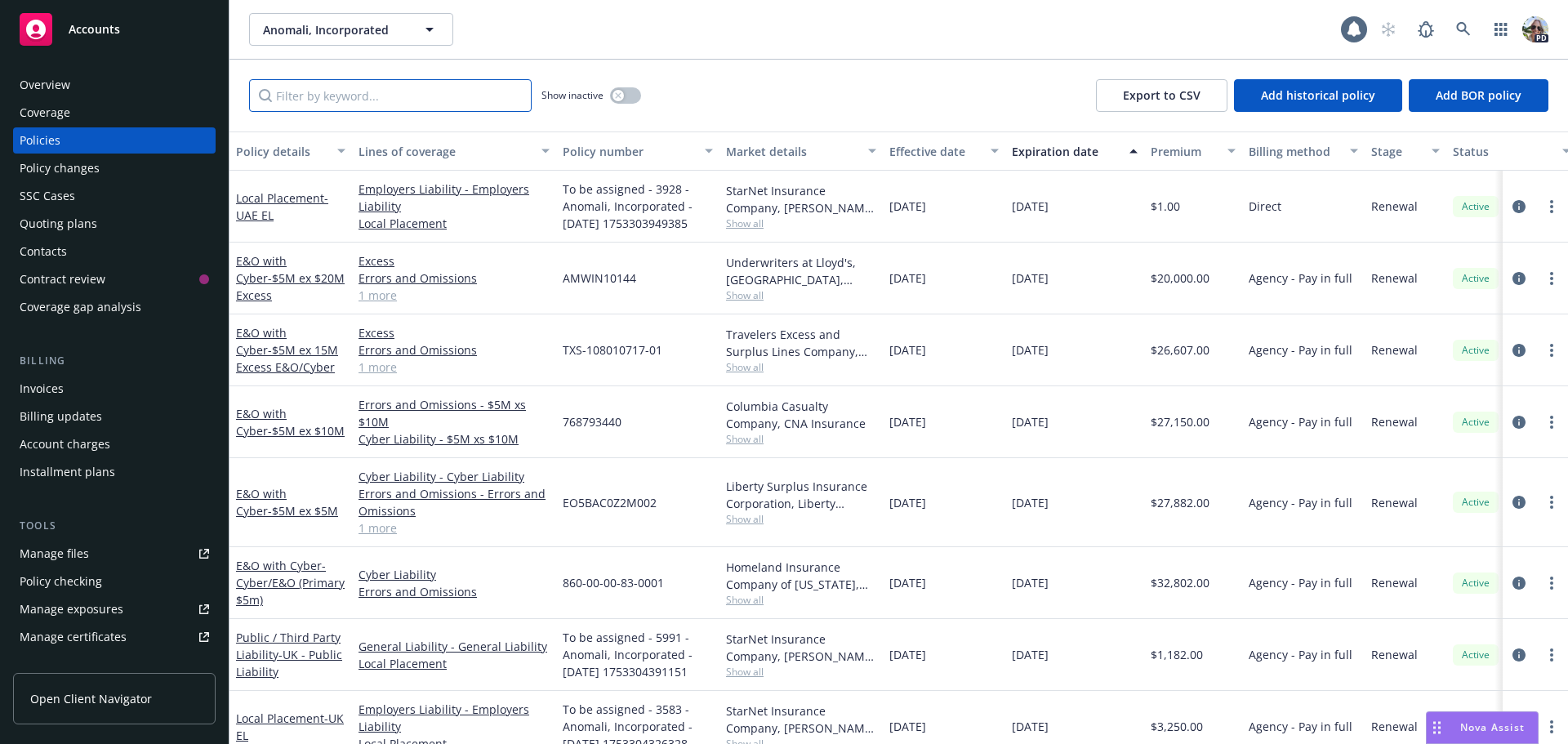
click at [324, 97] on input "Filter by keyword..." at bounding box center [390, 95] width 283 height 33
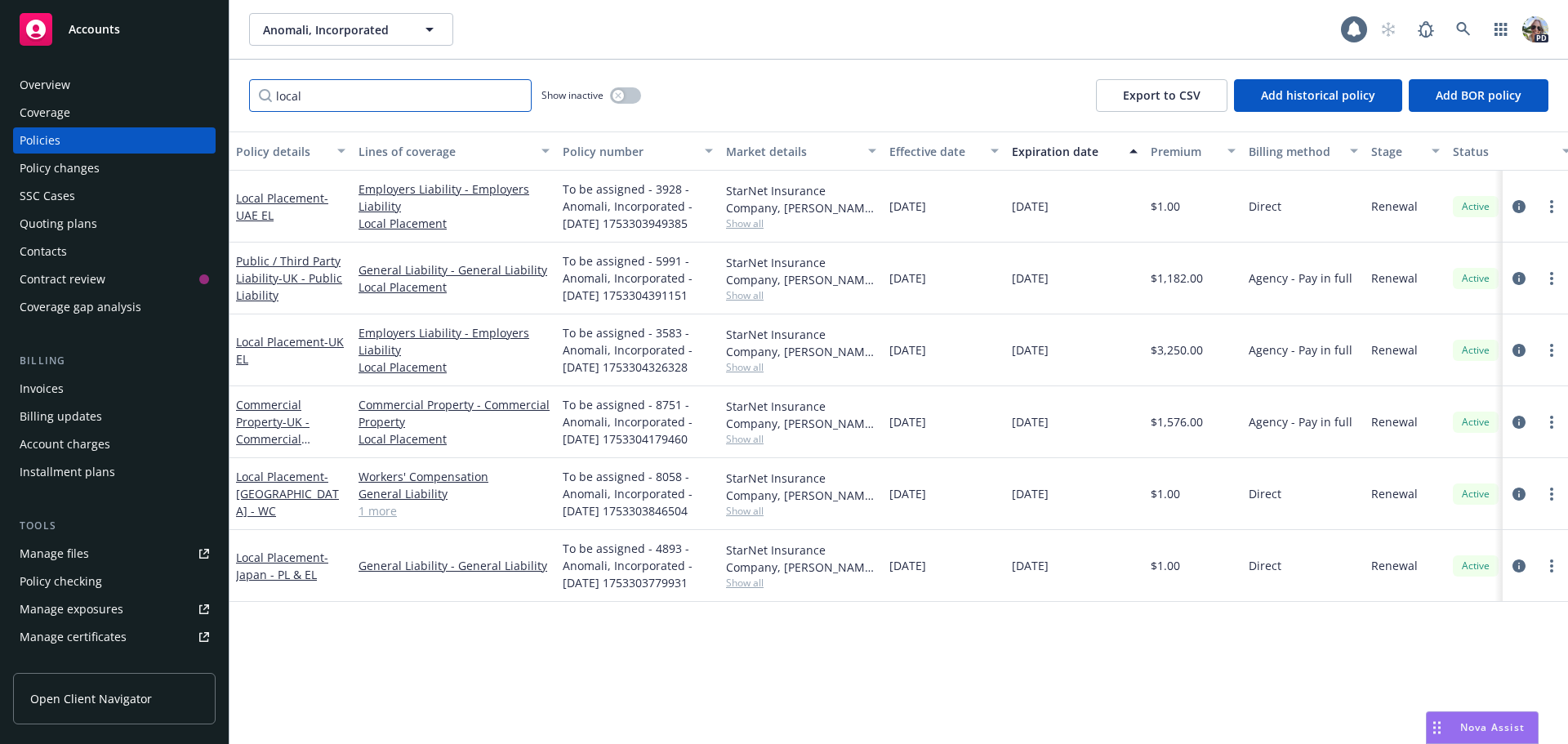
type input "local"
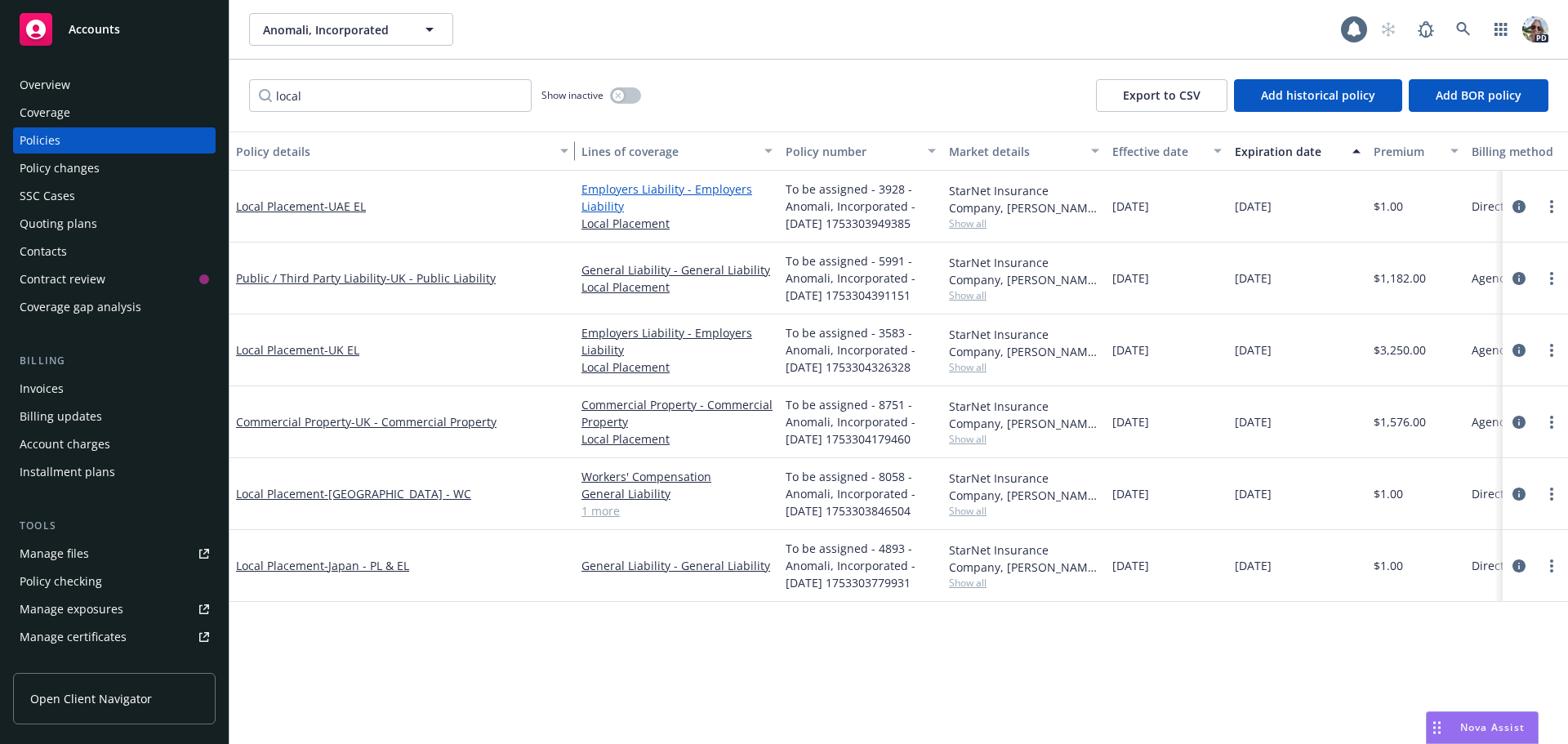
drag, startPoint x: 348, startPoint y: 160, endPoint x: 572, endPoint y: 191, distance: 226.1
click at [572, 191] on div "Policy details Lines of coverage Policy number Market details Effective date Ex…" at bounding box center [898, 438] width 1338 height 613
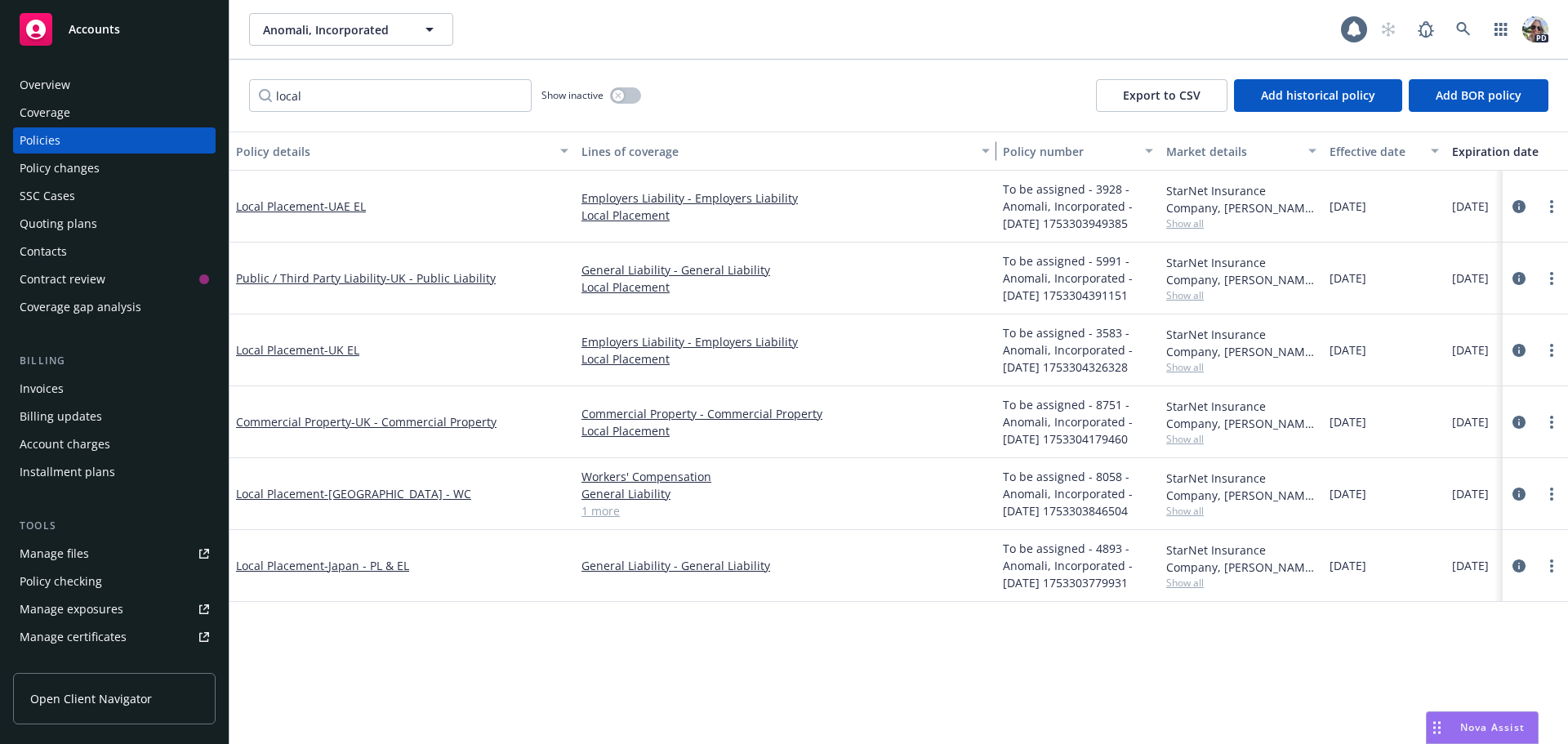
drag, startPoint x: 771, startPoint y: 161, endPoint x: 988, endPoint y: 175, distance: 217.5
click at [988, 175] on div "Policy details Lines of coverage Policy number Market details Effective date Ex…" at bounding box center [898, 438] width 1338 height 613
click at [45, 223] on div "Quoting plans" at bounding box center [58, 223] width 77 height 26
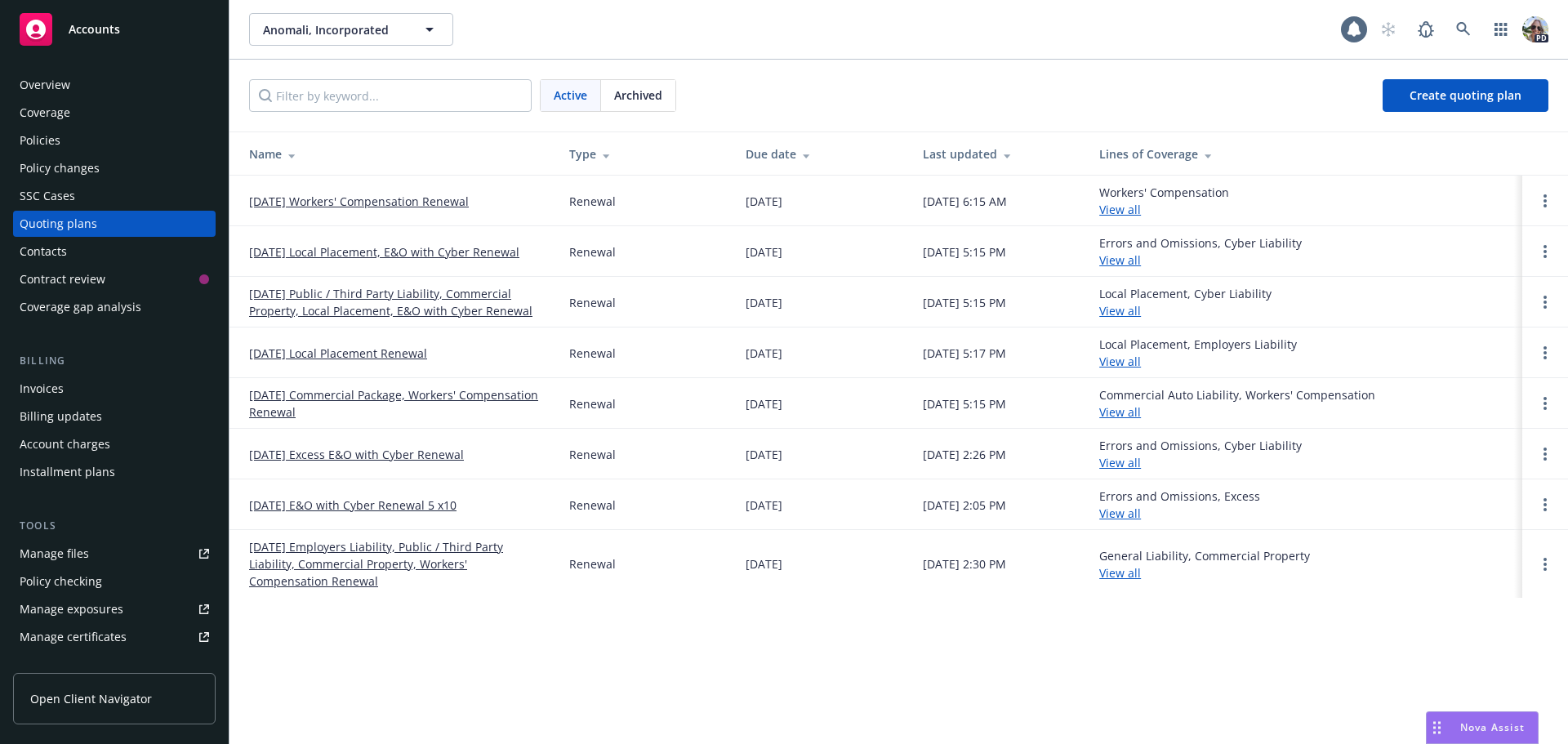
click at [305, 254] on link "08/01/25 Local Placement, E&O with Cyber Renewal" at bounding box center [384, 252] width 270 height 17
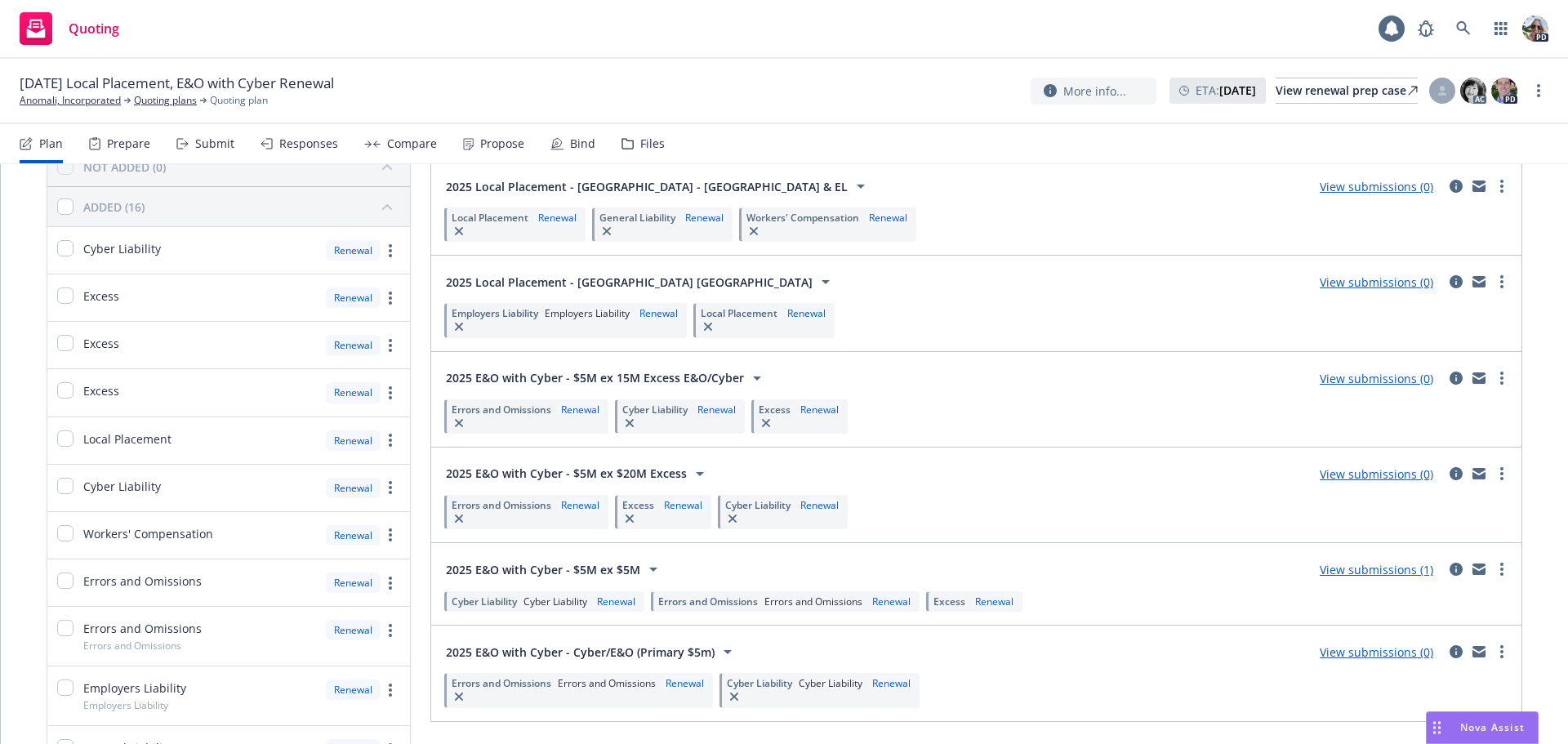
scroll to position [44, 0]
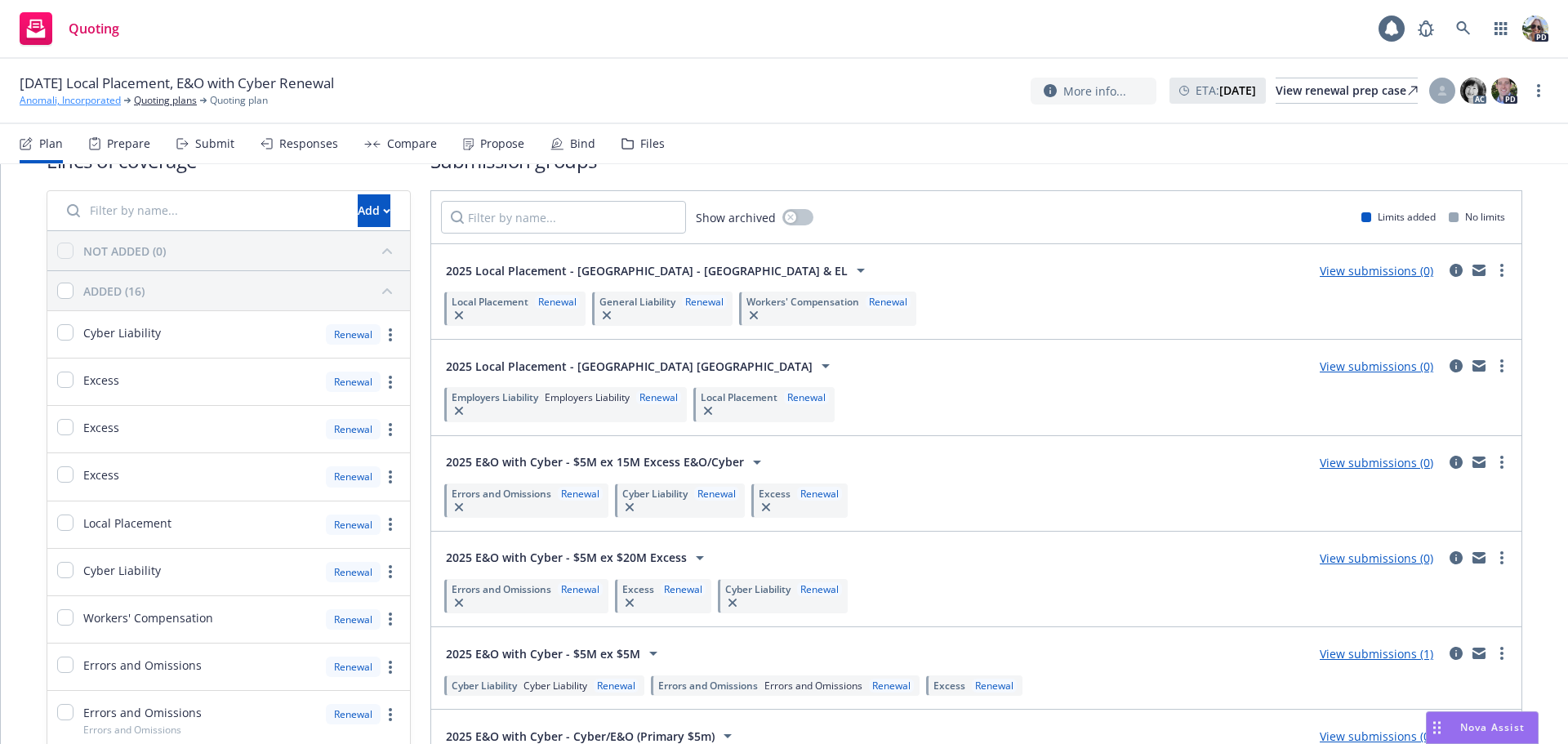
click at [65, 96] on link "Anomali, Incorporated" at bounding box center [70, 101] width 102 height 15
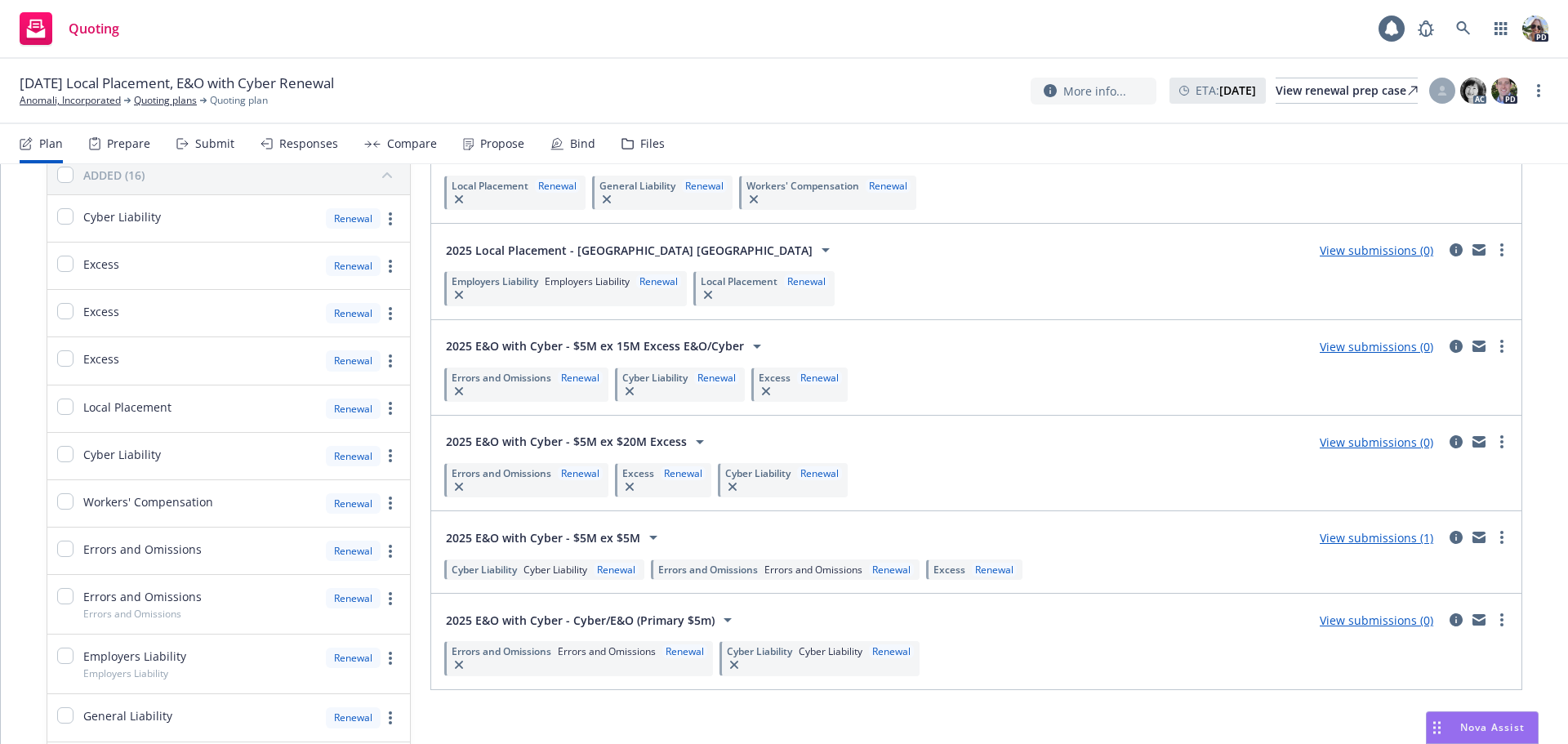
scroll to position [0, 0]
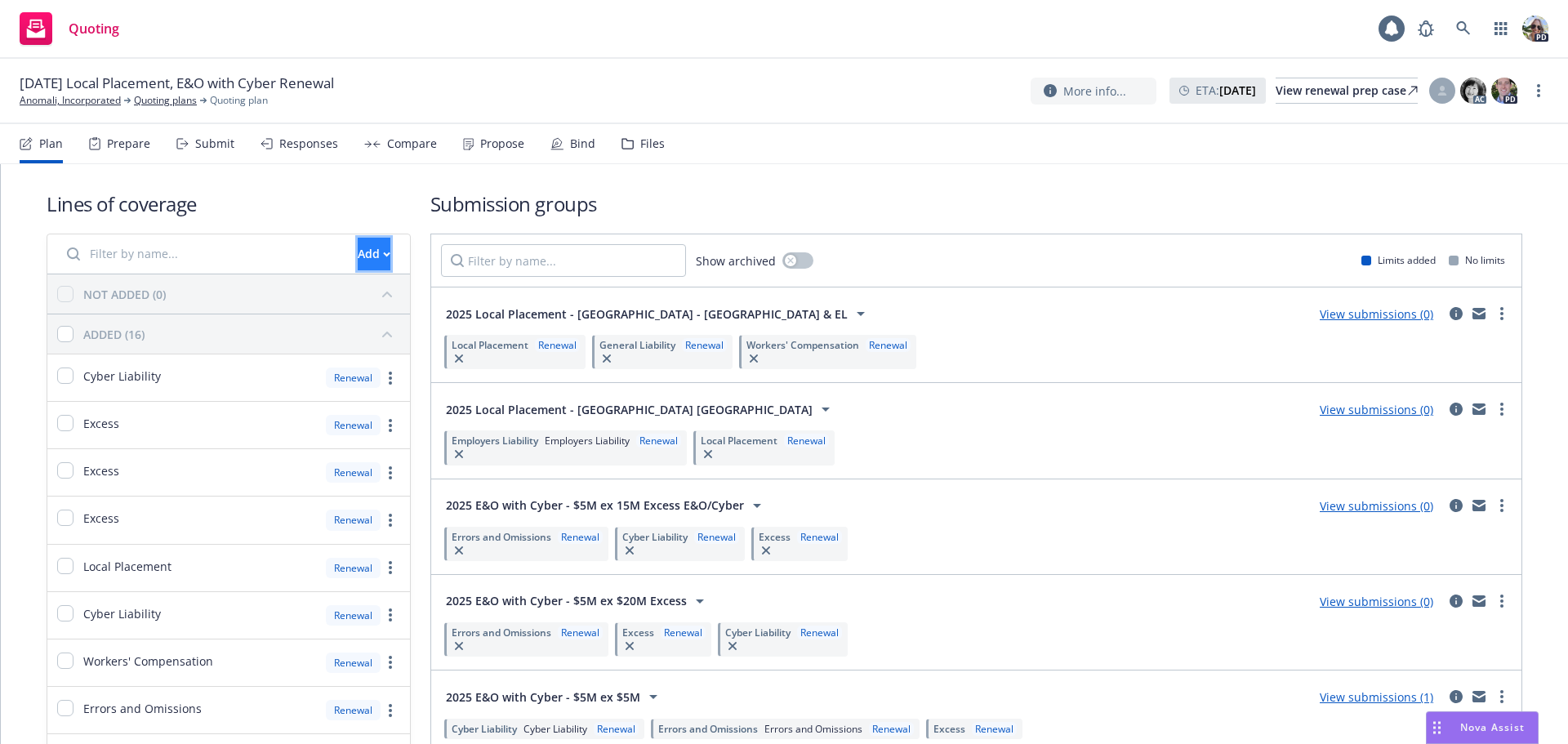
click at [358, 247] on button "Add" at bounding box center [374, 254] width 33 height 33
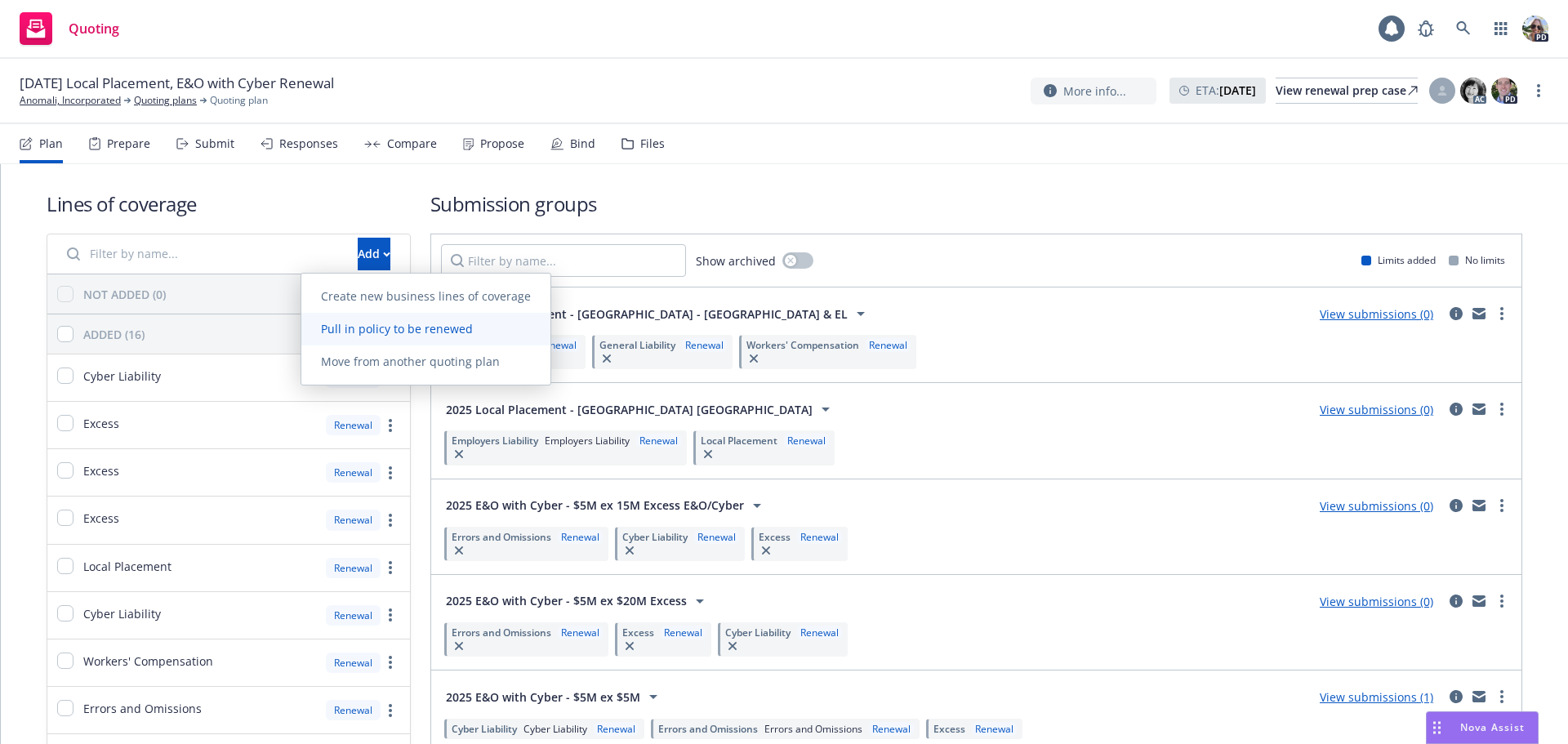
click at [358, 334] on span "Pull in policy to be renewed" at bounding box center [397, 328] width 191 height 15
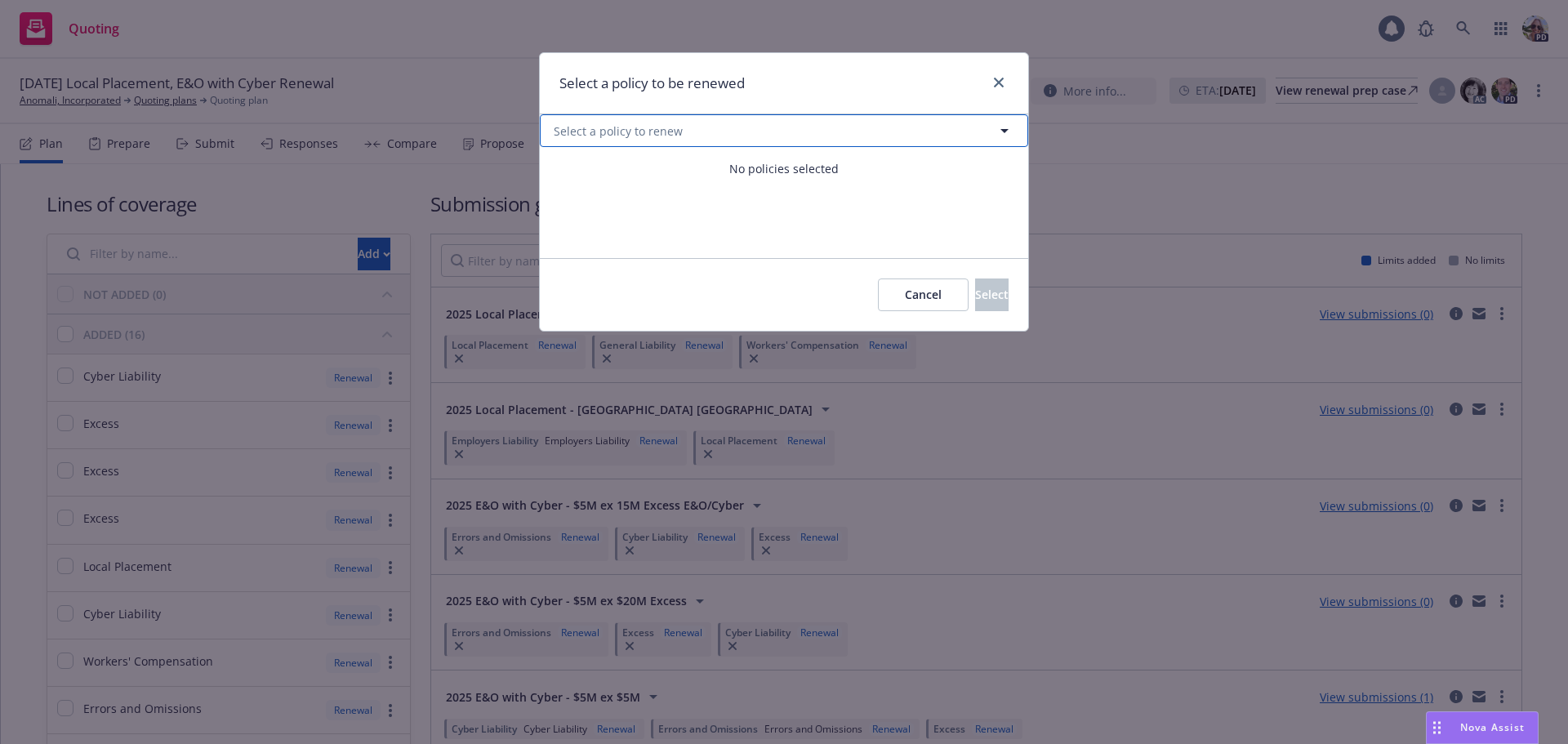
click at [644, 134] on span "Select a policy to renew" at bounding box center [619, 131] width 129 height 17
select select "ACTIVE"
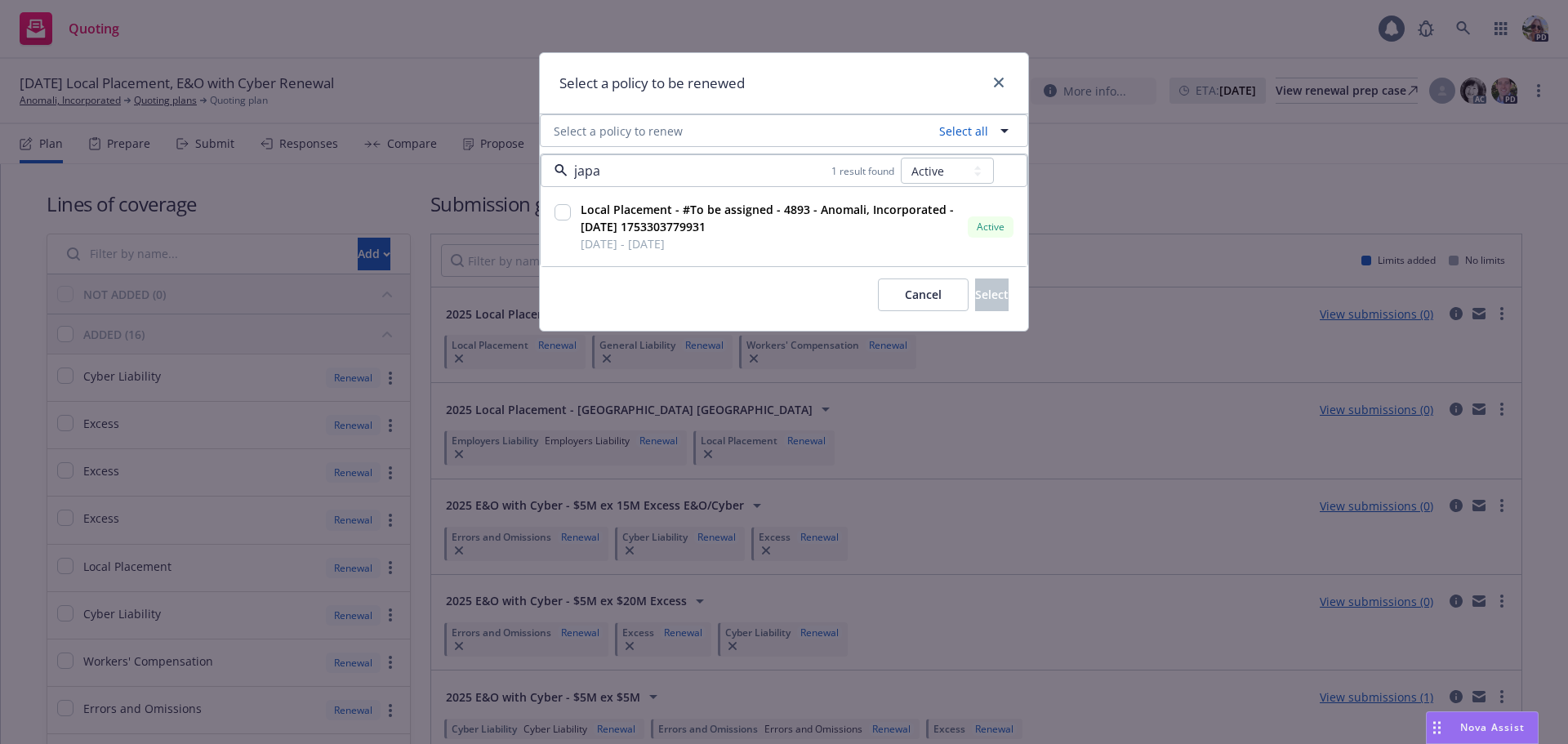
type input "japan"
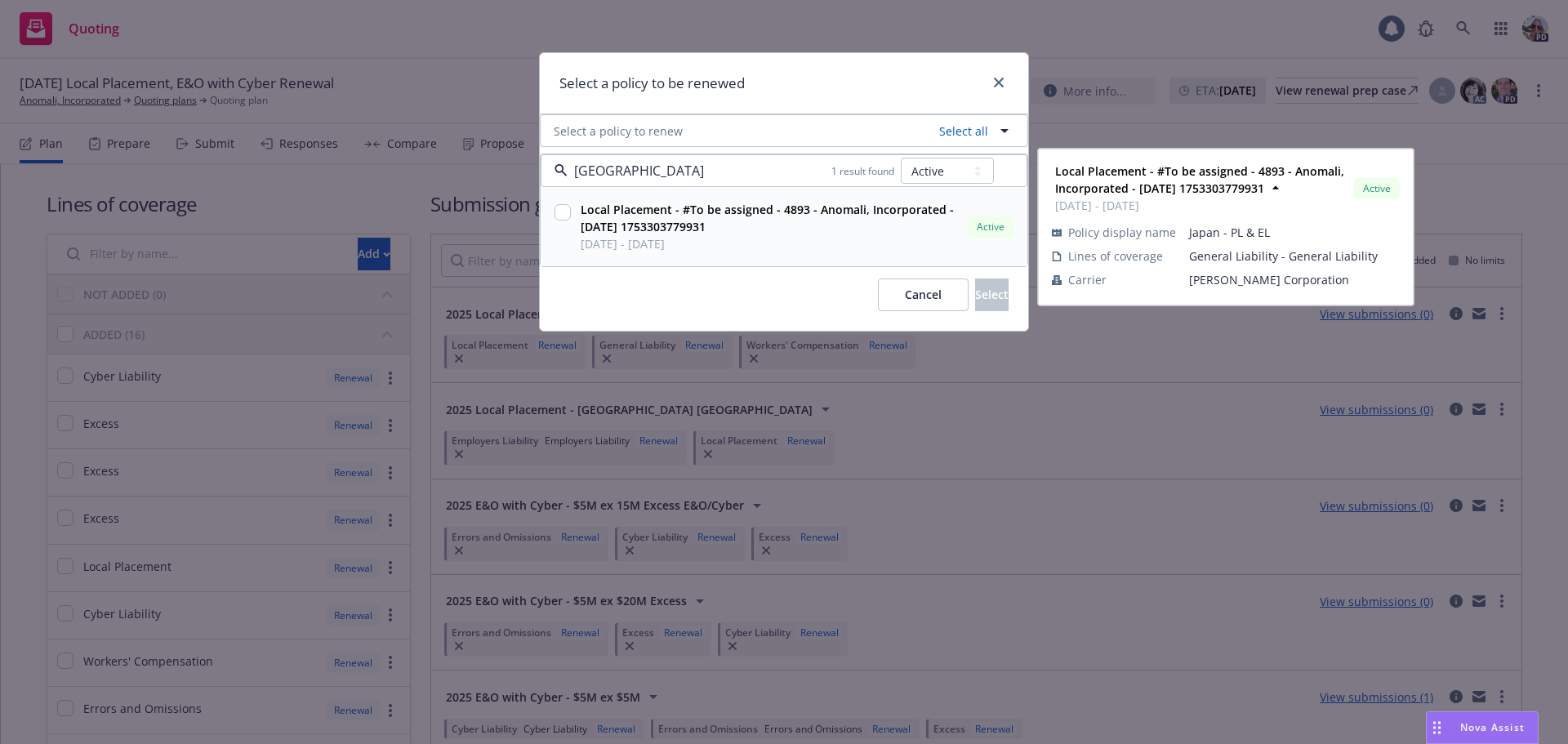
click at [566, 207] on input "checkbox" at bounding box center [562, 212] width 16 height 16
checkbox input "true"
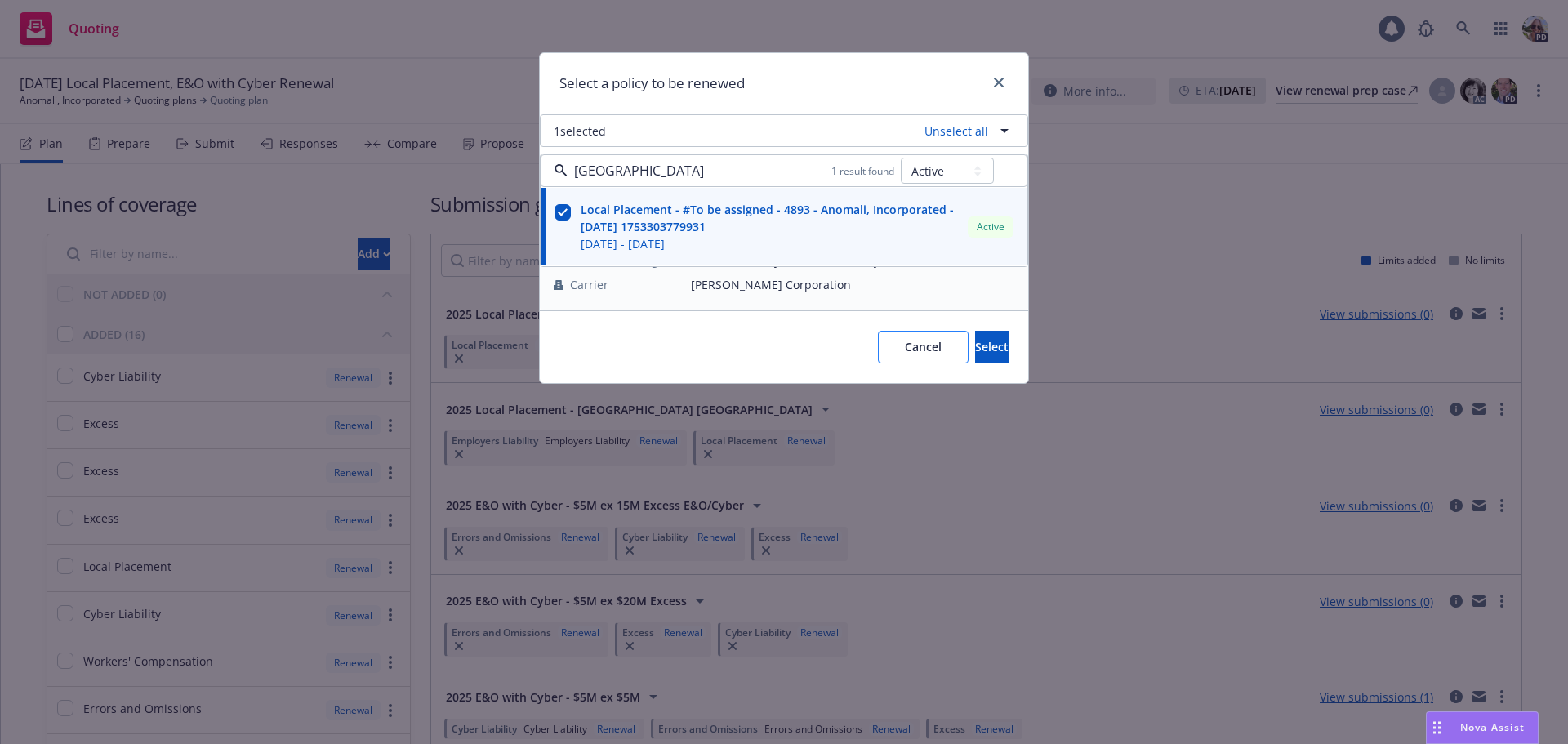
type input "japan"
drag, startPoint x: 874, startPoint y: 349, endPoint x: 882, endPoint y: 353, distance: 8.9
click at [905, 349] on span "Cancel" at bounding box center [923, 347] width 37 height 15
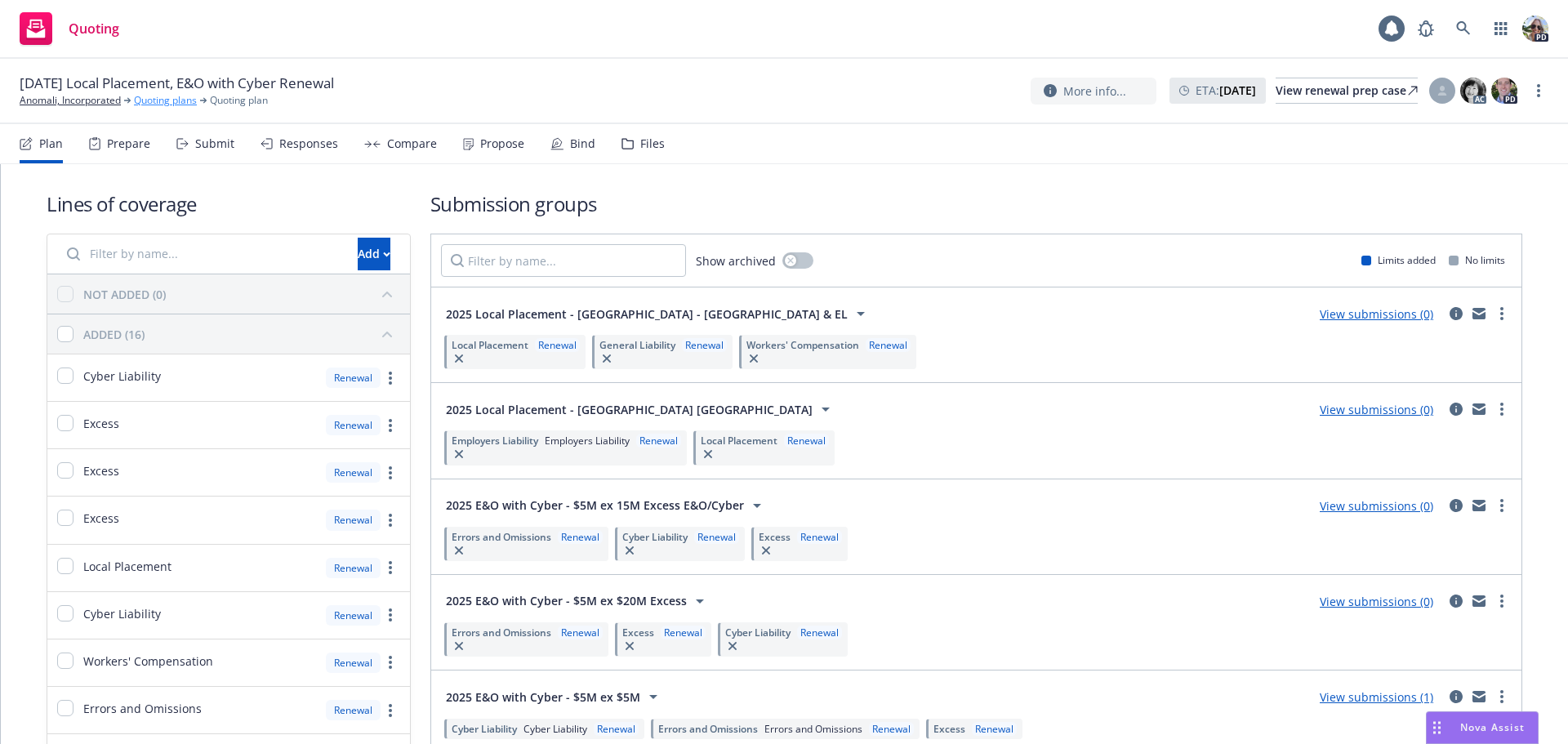
click at [161, 103] on link "Quoting plans" at bounding box center [165, 101] width 63 height 15
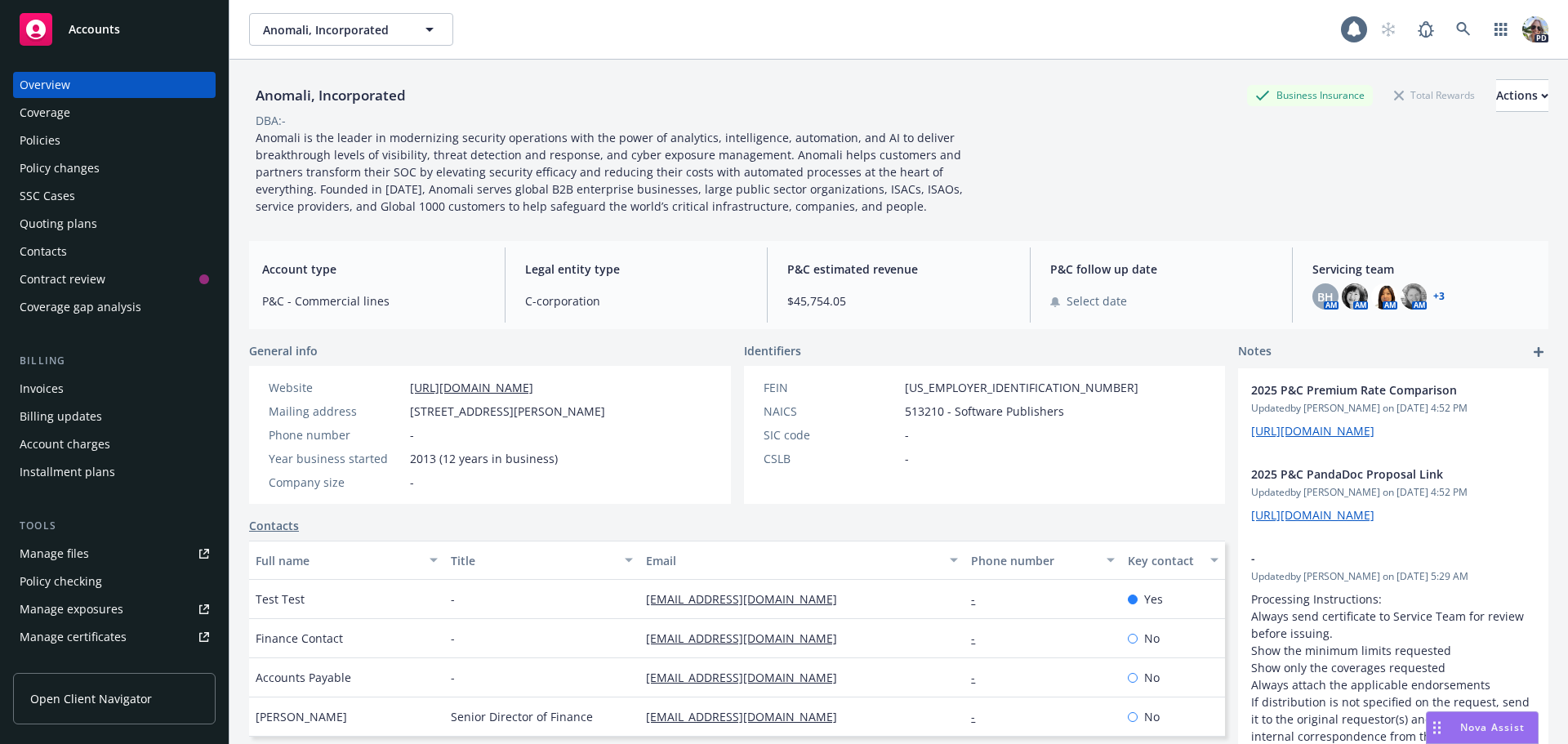
click at [38, 134] on div "Policies" at bounding box center [39, 140] width 41 height 26
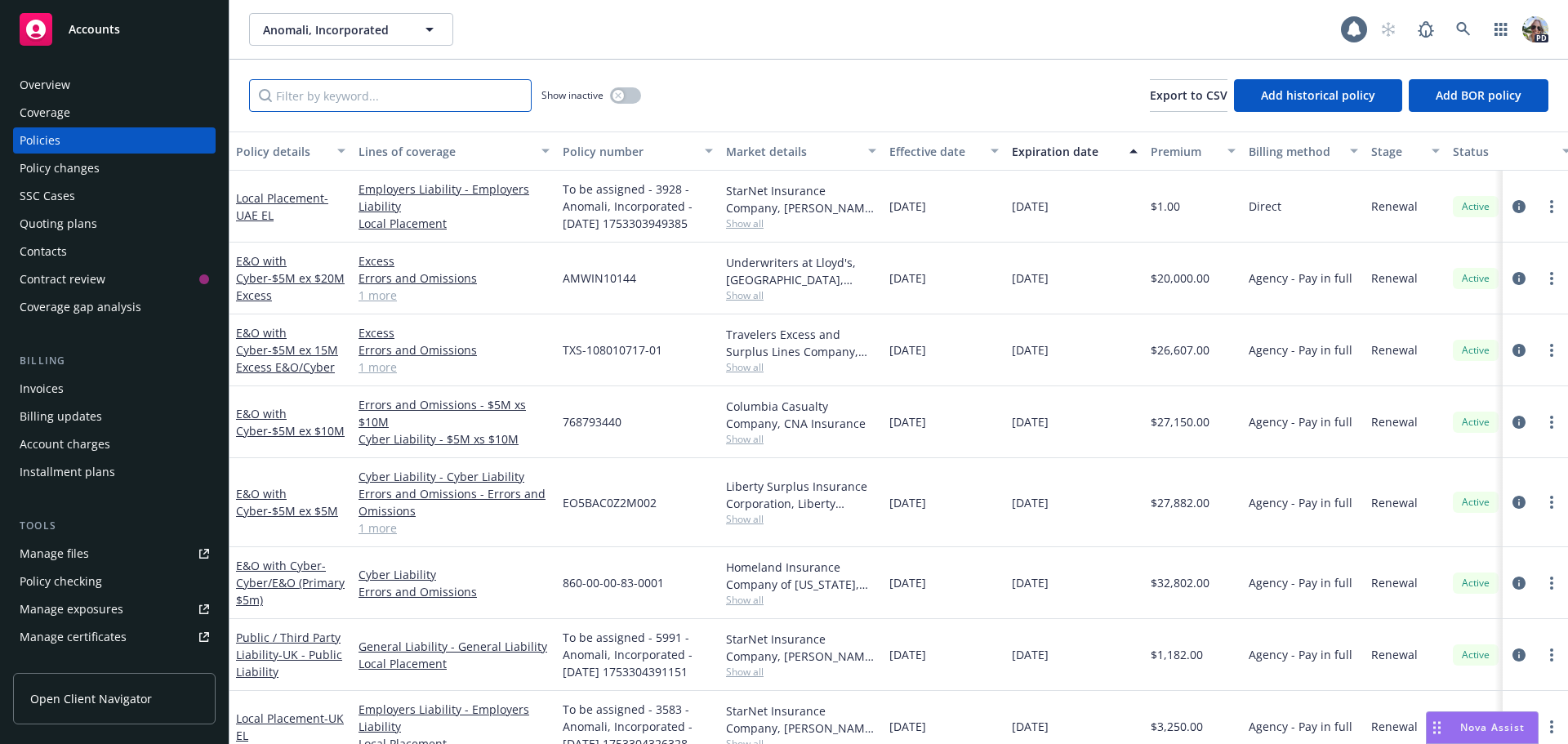
click at [317, 84] on input "Filter by keyword..." at bounding box center [390, 95] width 283 height 33
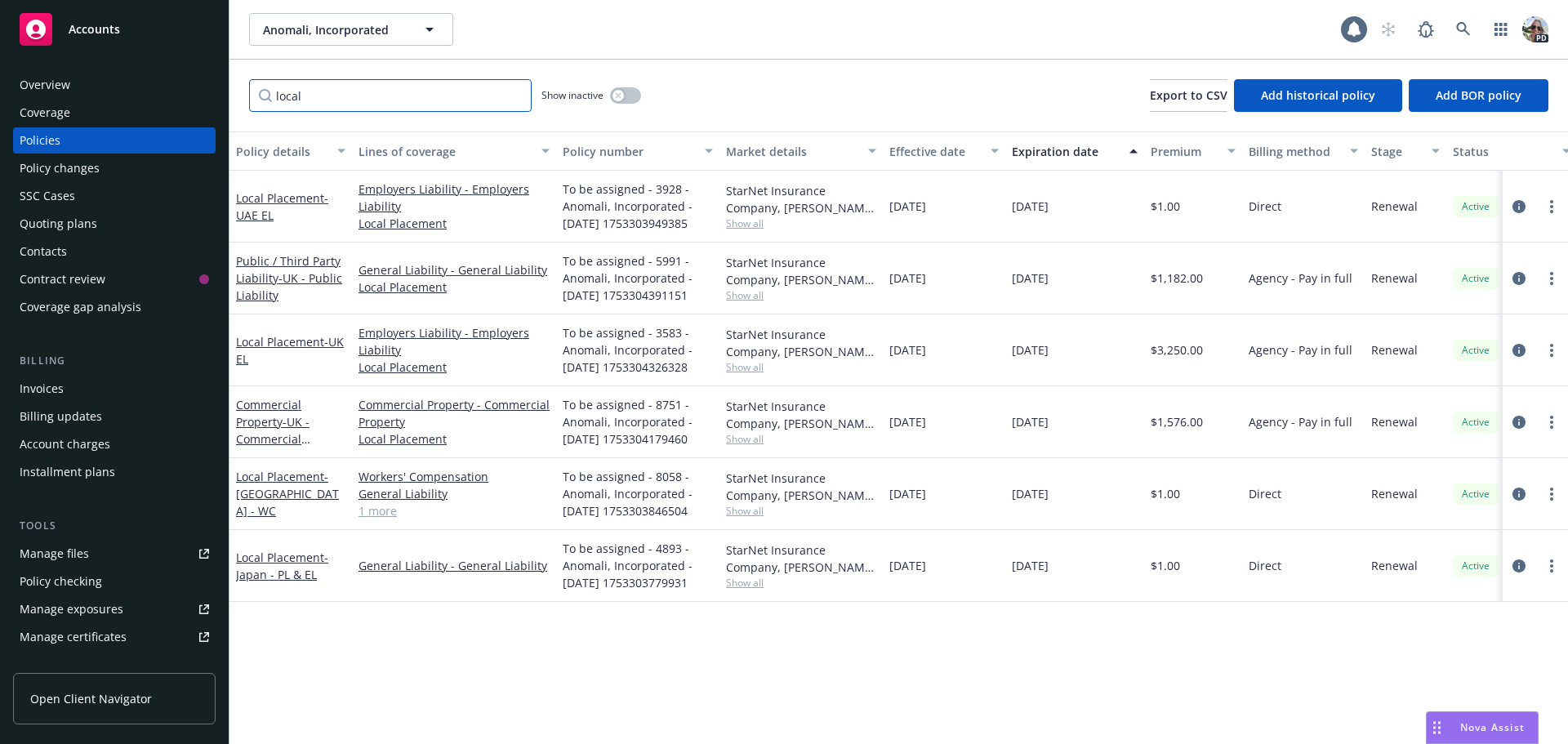
type input "local"
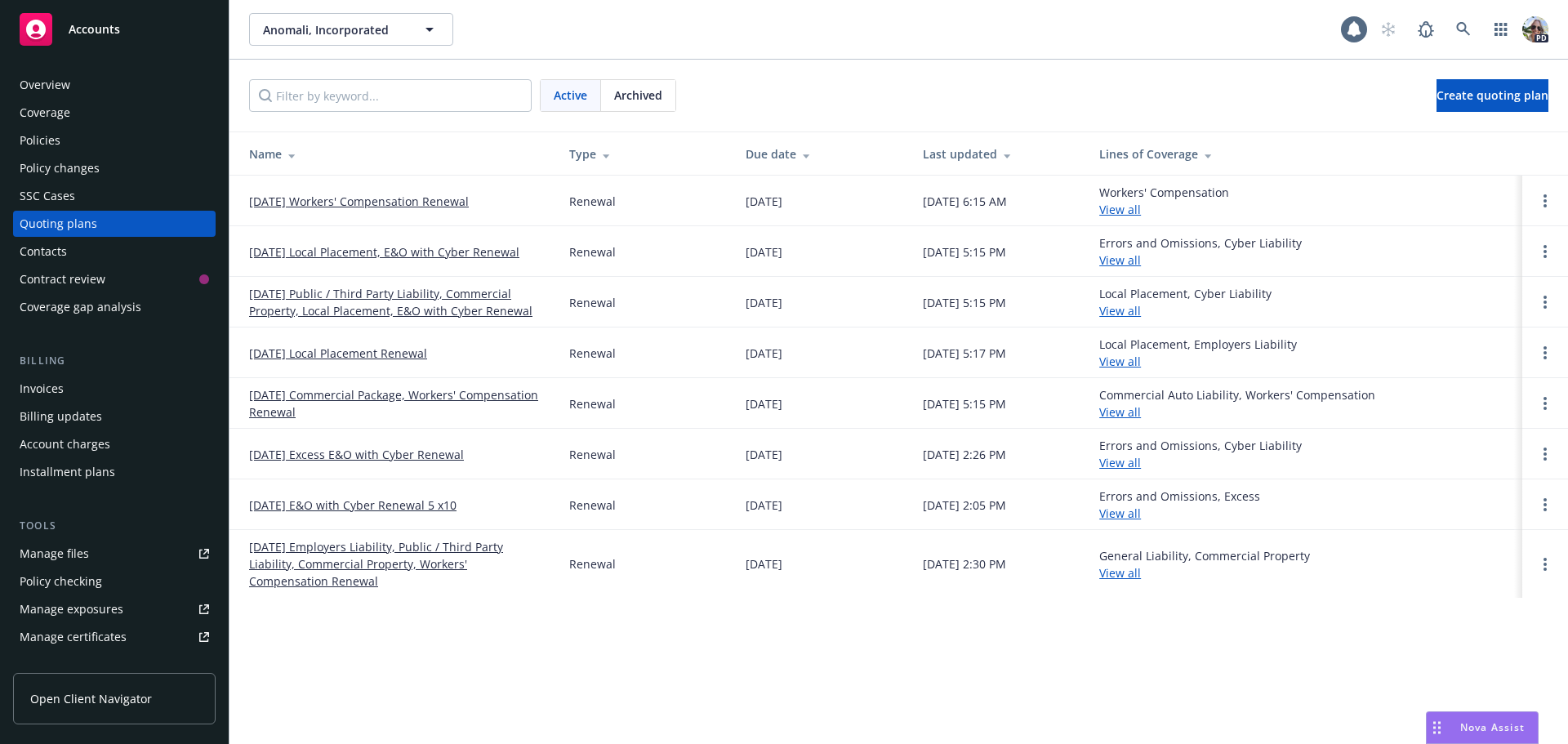
click at [325, 347] on link "[DATE] Local Placement Renewal" at bounding box center [338, 354] width 178 height 17
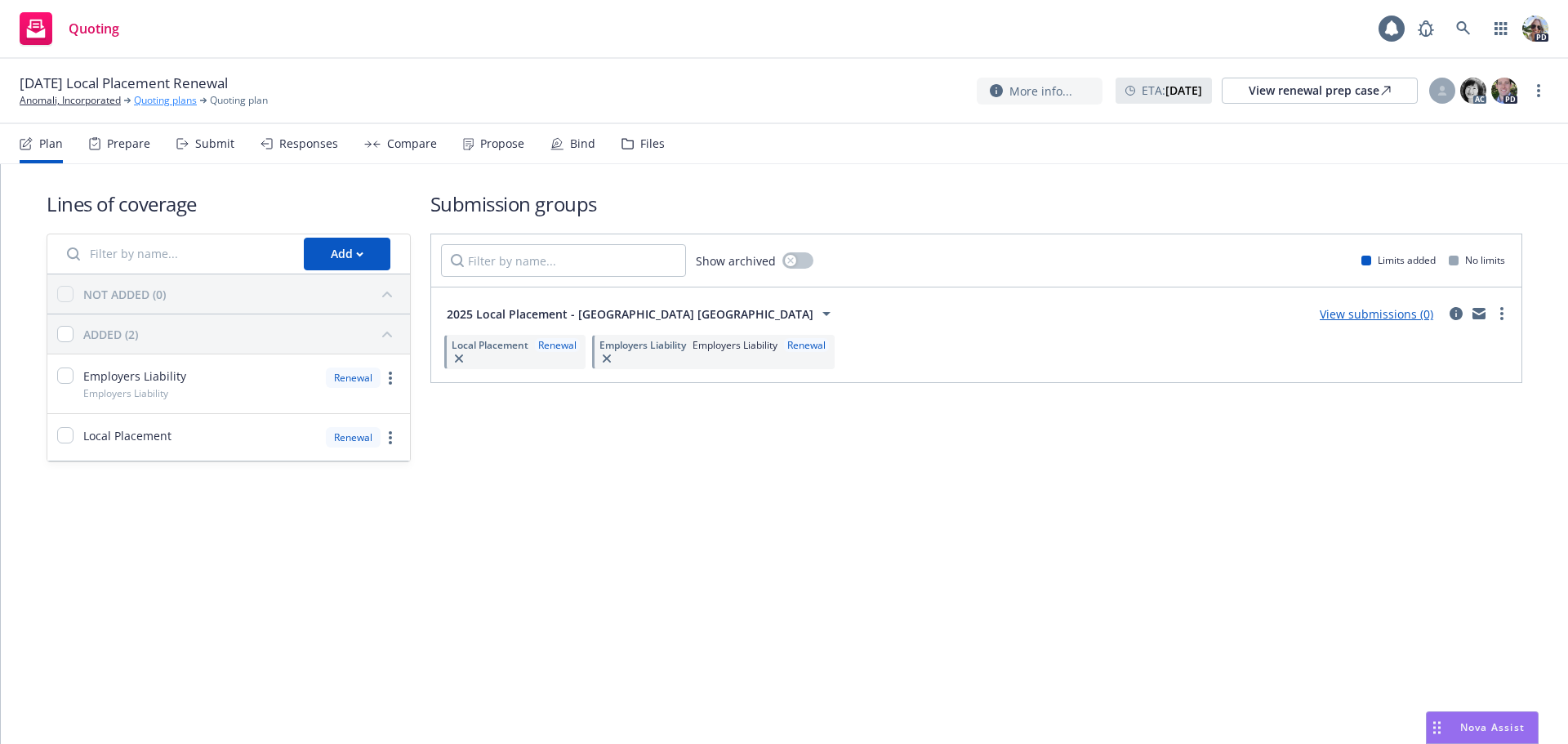
click at [151, 102] on link "Quoting plans" at bounding box center [165, 101] width 63 height 15
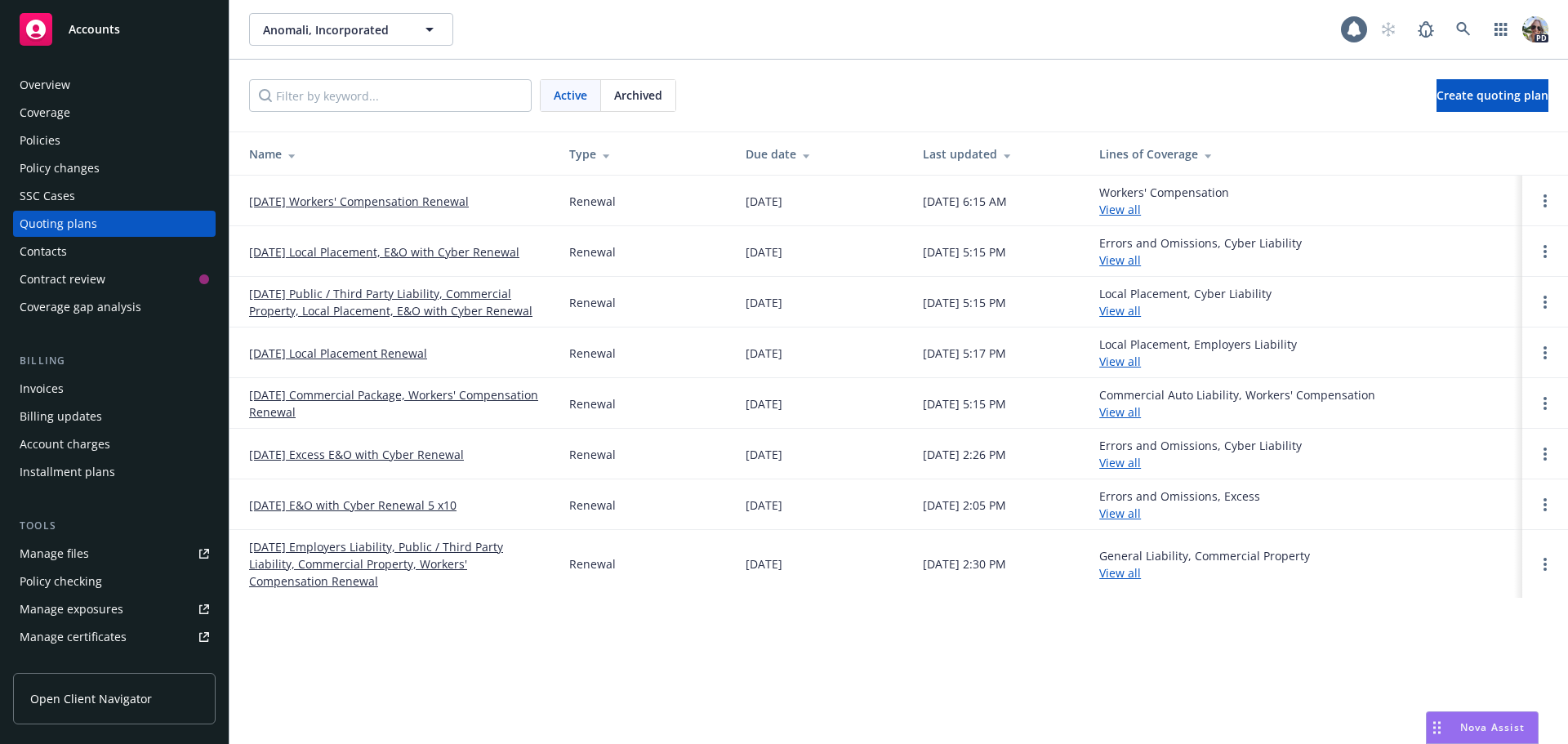
click at [31, 141] on div "Policies" at bounding box center [39, 140] width 41 height 26
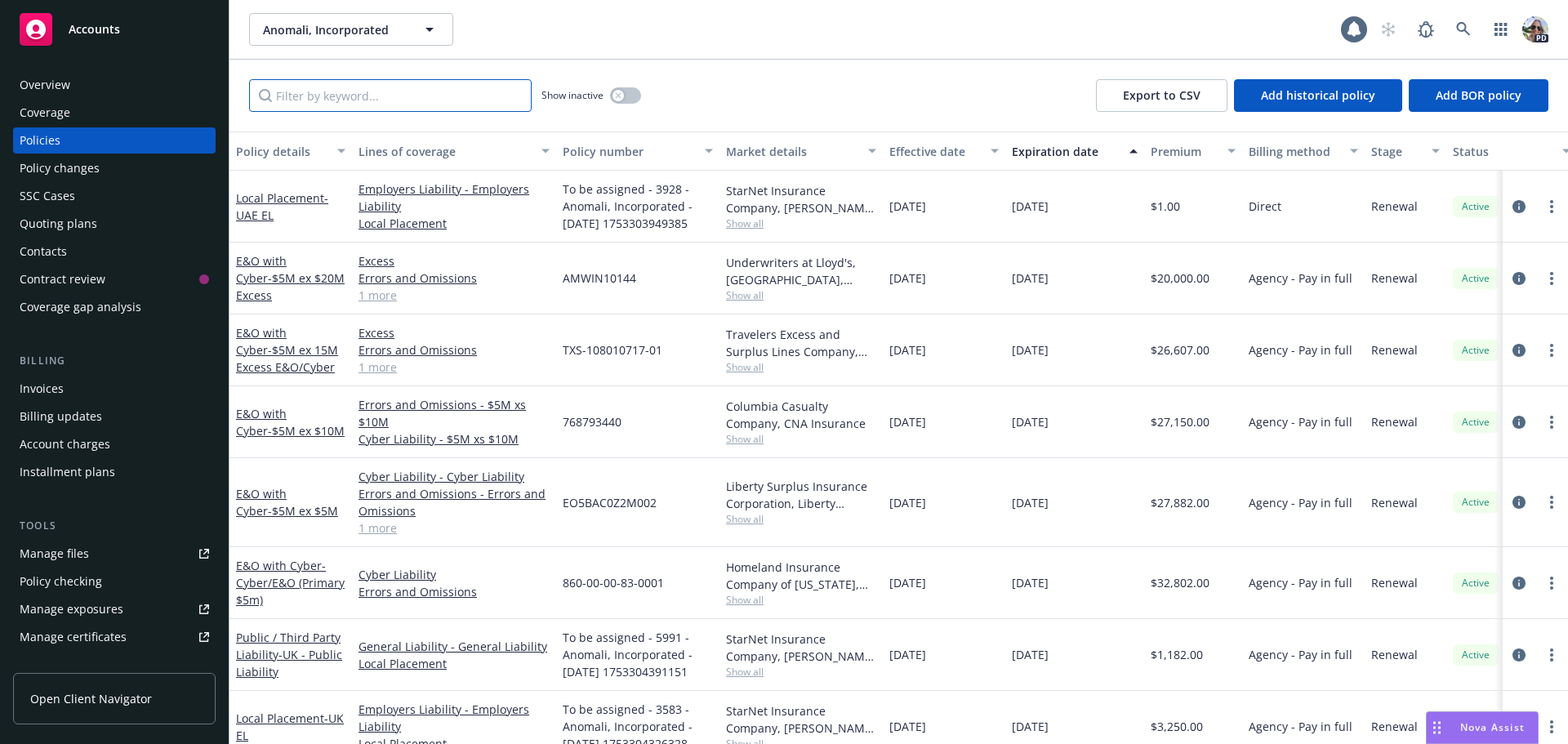
drag, startPoint x: 344, startPoint y: 92, endPoint x: 349, endPoint y: 66, distance: 26.5
click at [341, 89] on input "Filter by keyword..." at bounding box center [390, 95] width 283 height 33
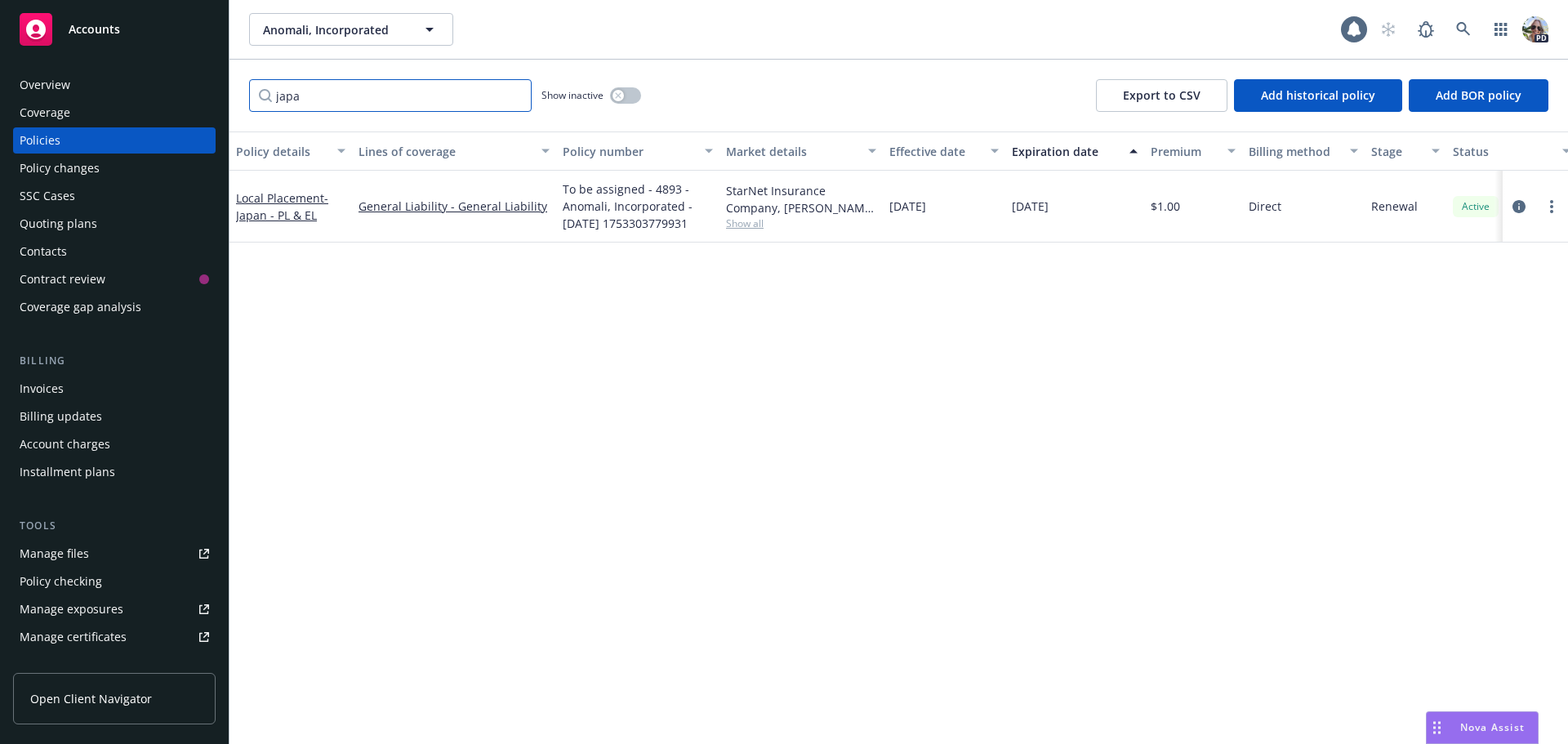
type input "japa"
click at [619, 92] on icon "button" at bounding box center [619, 96] width 7 height 7
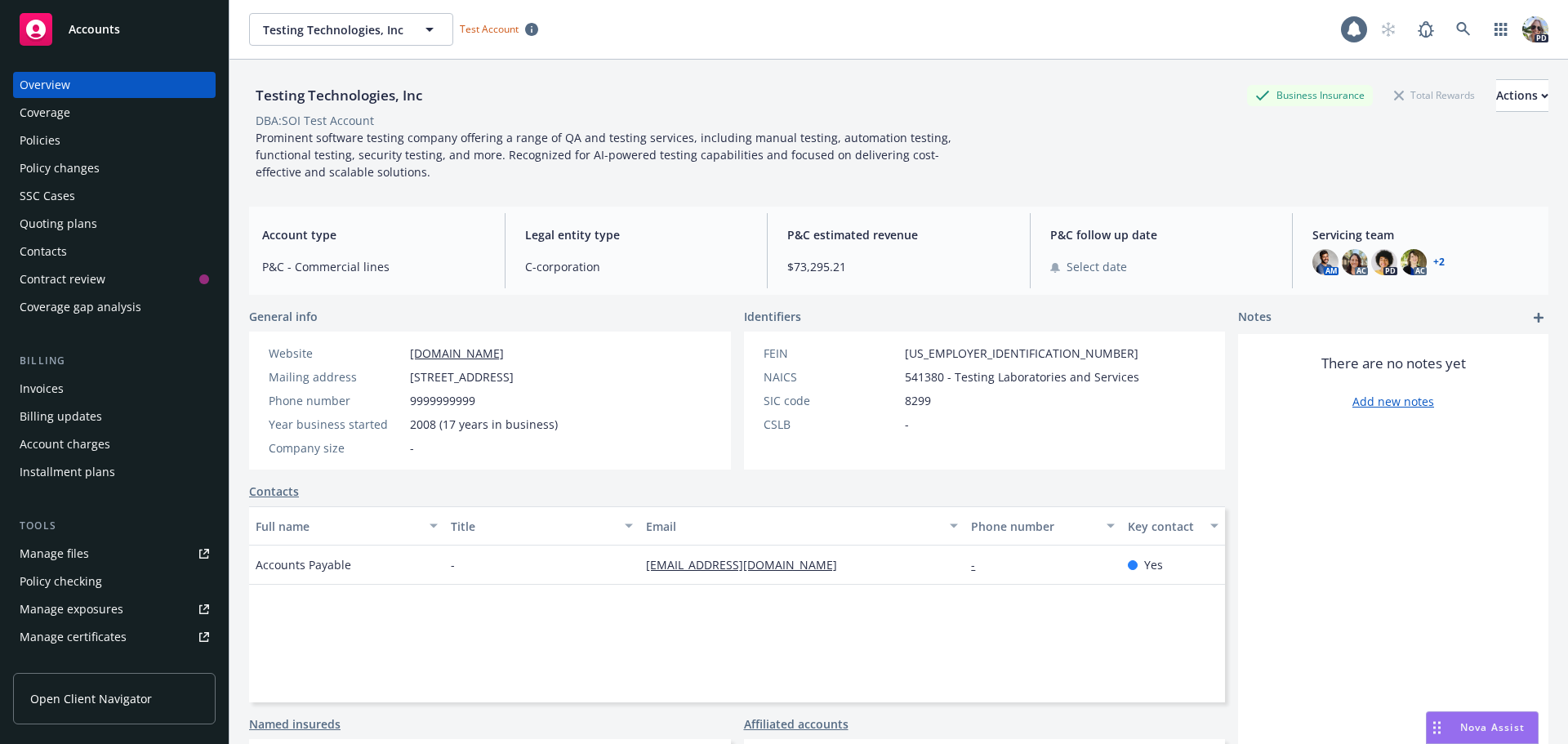
click at [51, 142] on div "Policies" at bounding box center [39, 140] width 41 height 26
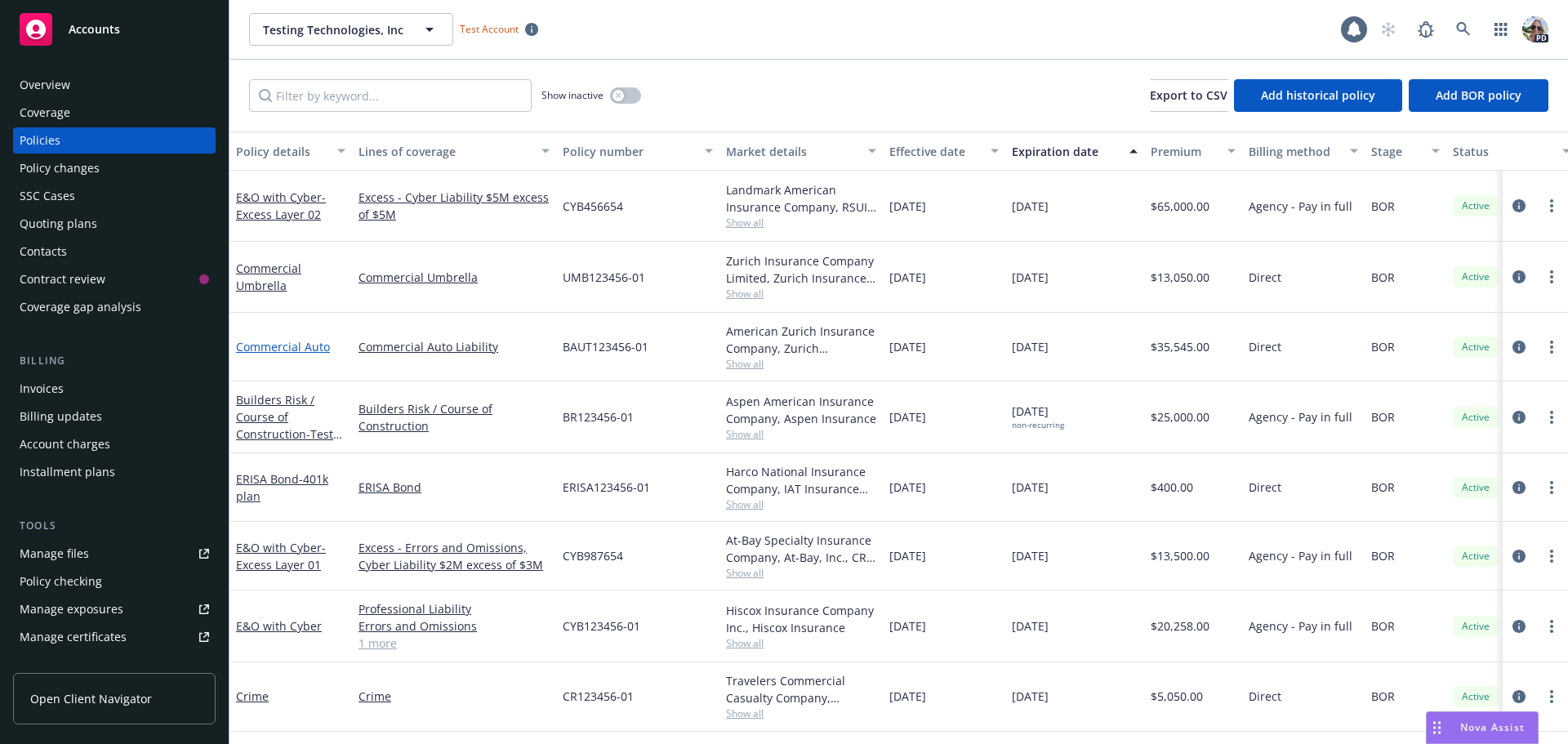
click at [277, 347] on link "Commercial Auto" at bounding box center [283, 347] width 94 height 15
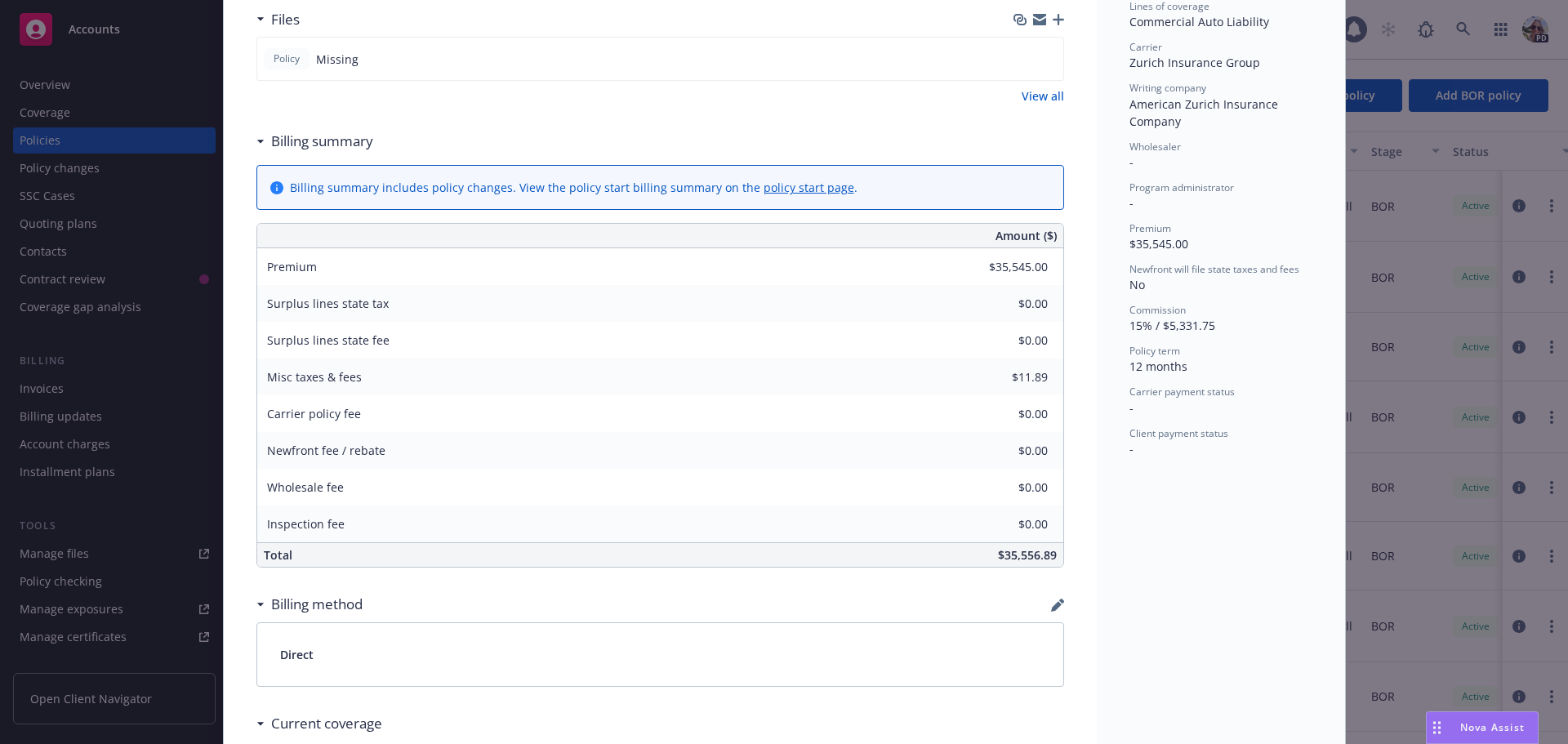
scroll to position [443, 0]
drag, startPoint x: 256, startPoint y: 454, endPoint x: 447, endPoint y: 453, distance: 191.0
click at [447, 453] on div "Newfront fee / rebate" at bounding box center [379, 453] width 245 height 37
click at [257, 449] on div "Newfront fee / rebate $0.00" at bounding box center [660, 453] width 806 height 37
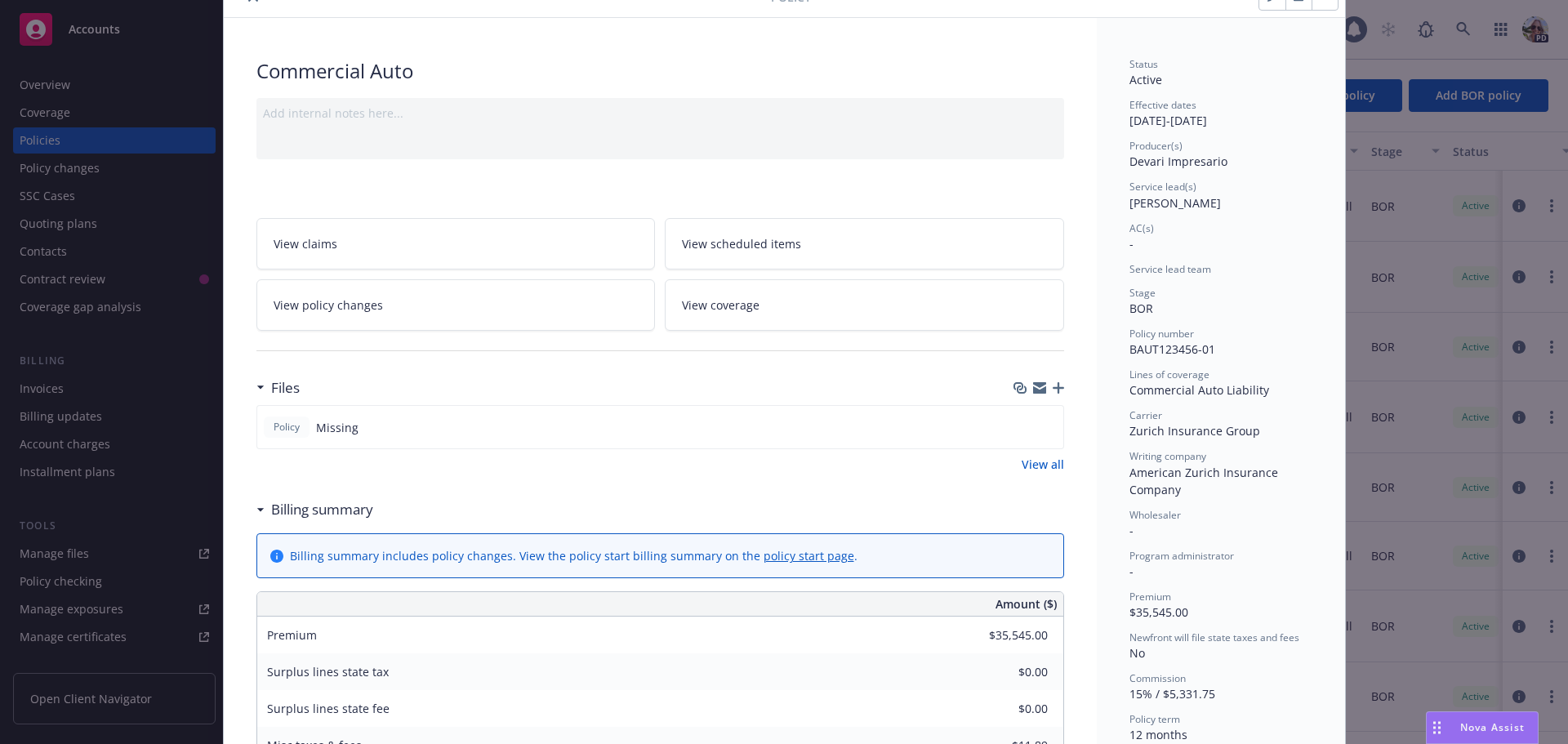
scroll to position [0, 0]
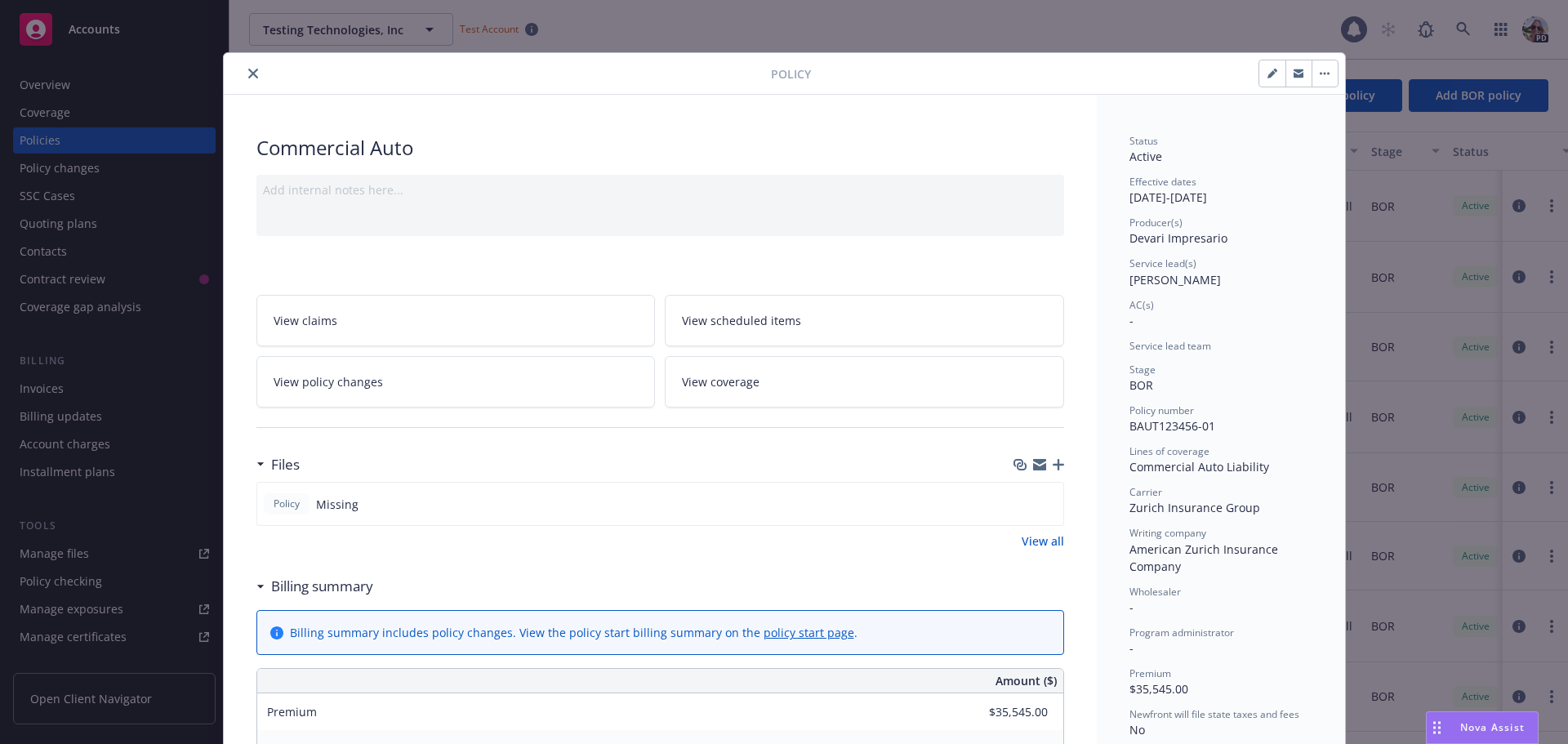
click at [233, 64] on div at bounding box center [500, 73] width 541 height 19
click at [248, 75] on icon "close" at bounding box center [253, 74] width 10 height 10
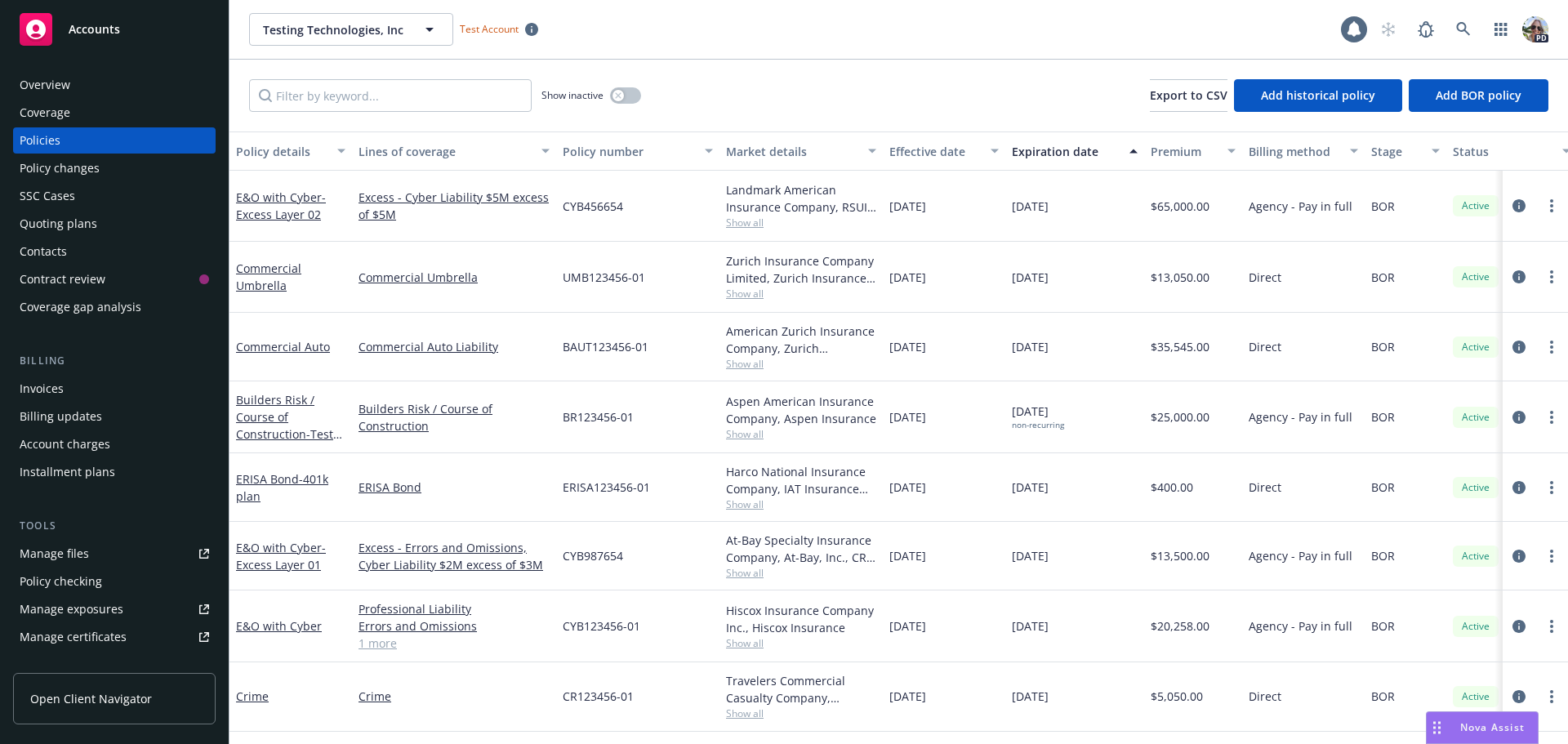
click at [34, 444] on div "Account charges" at bounding box center [65, 444] width 91 height 26
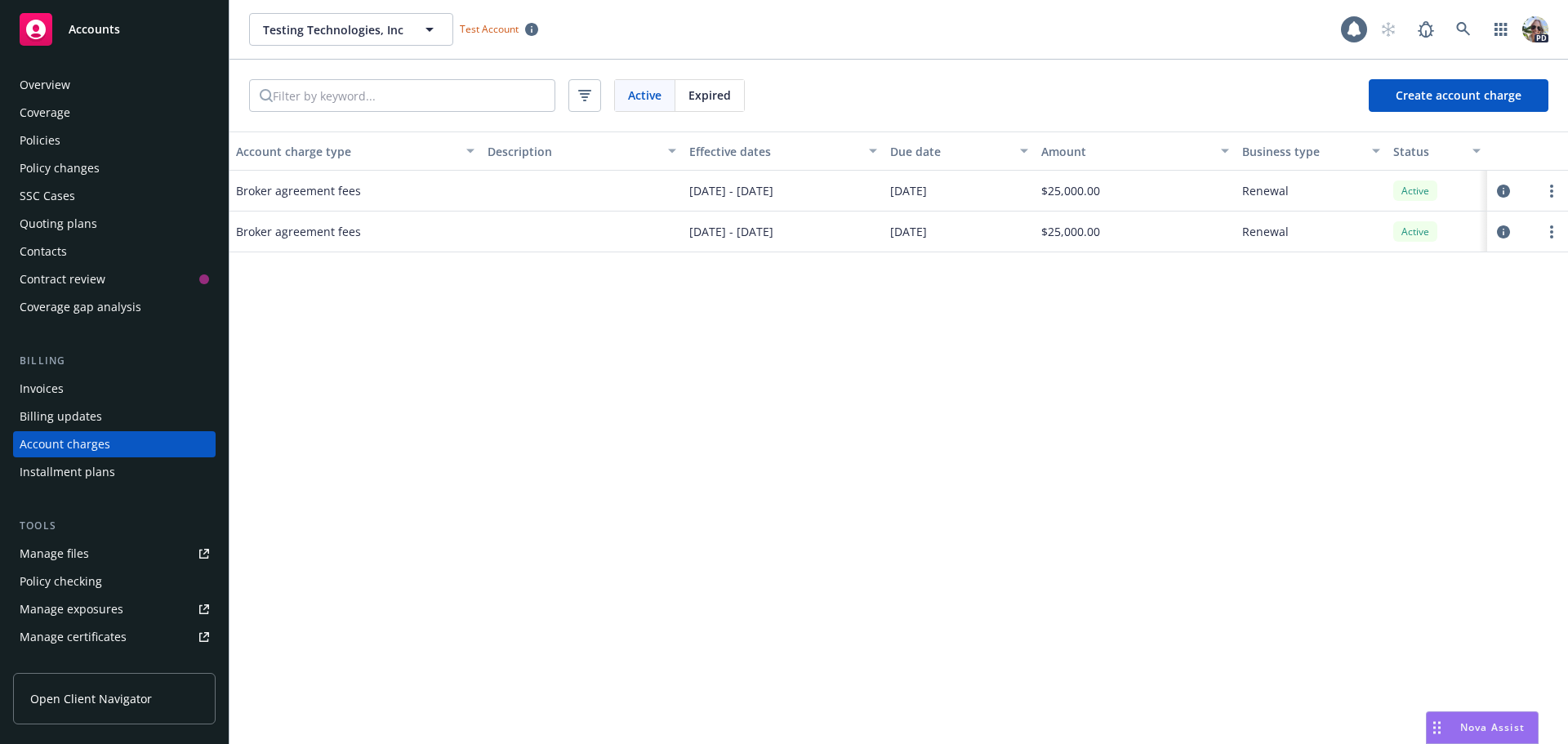
scroll to position [46, 0]
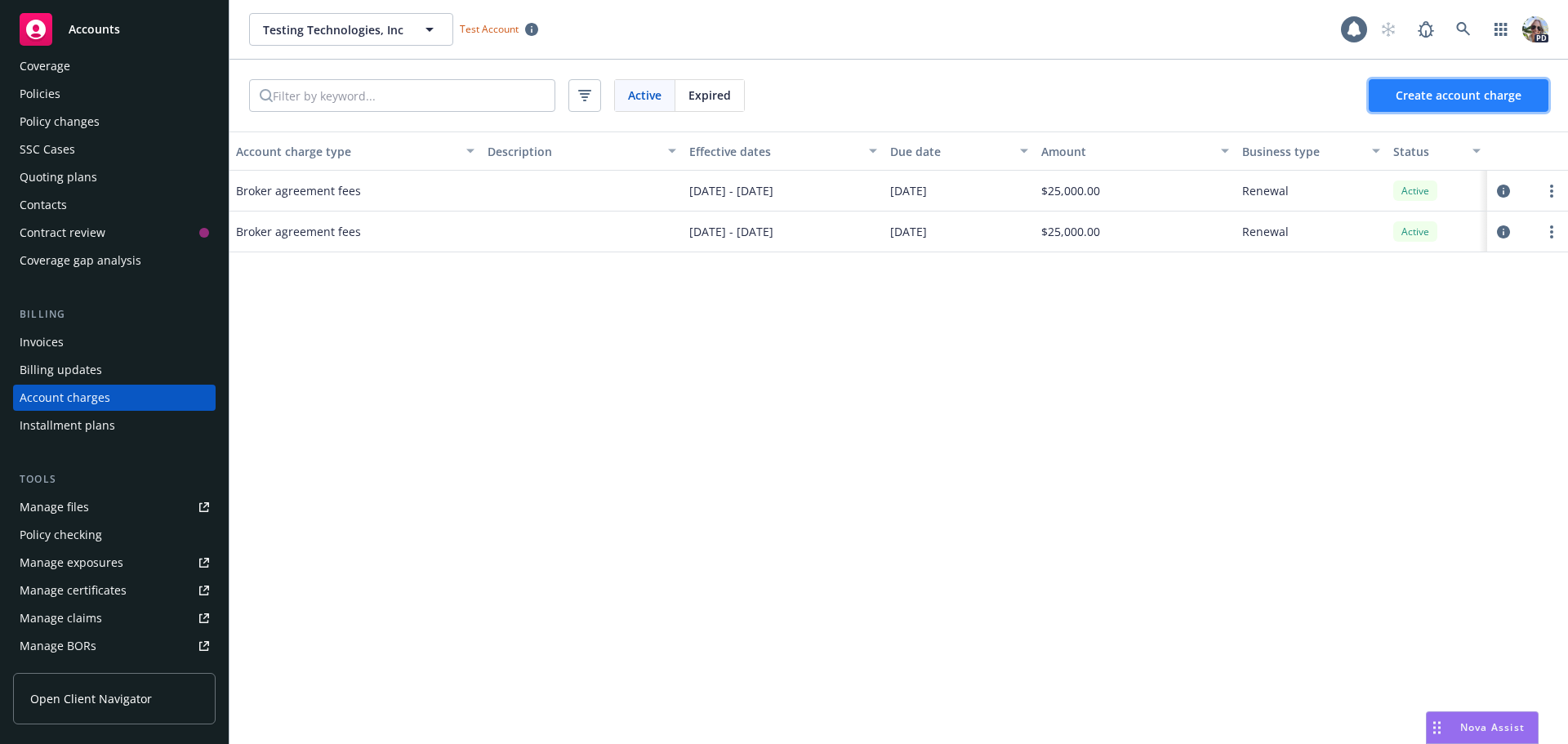
click at [1486, 96] on span "Create account charge" at bounding box center [1459, 95] width 126 height 15
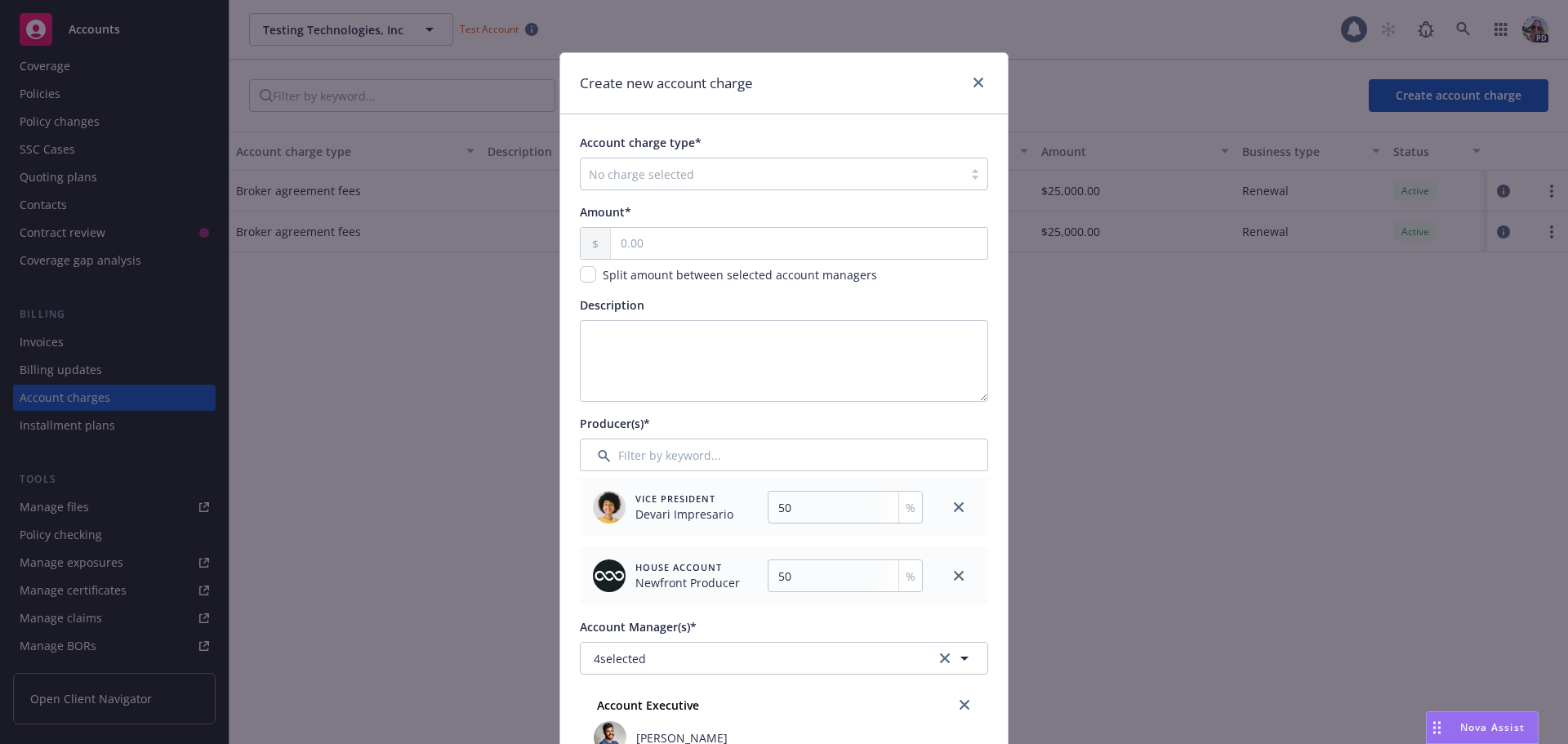
click at [644, 178] on div at bounding box center [771, 174] width 366 height 19
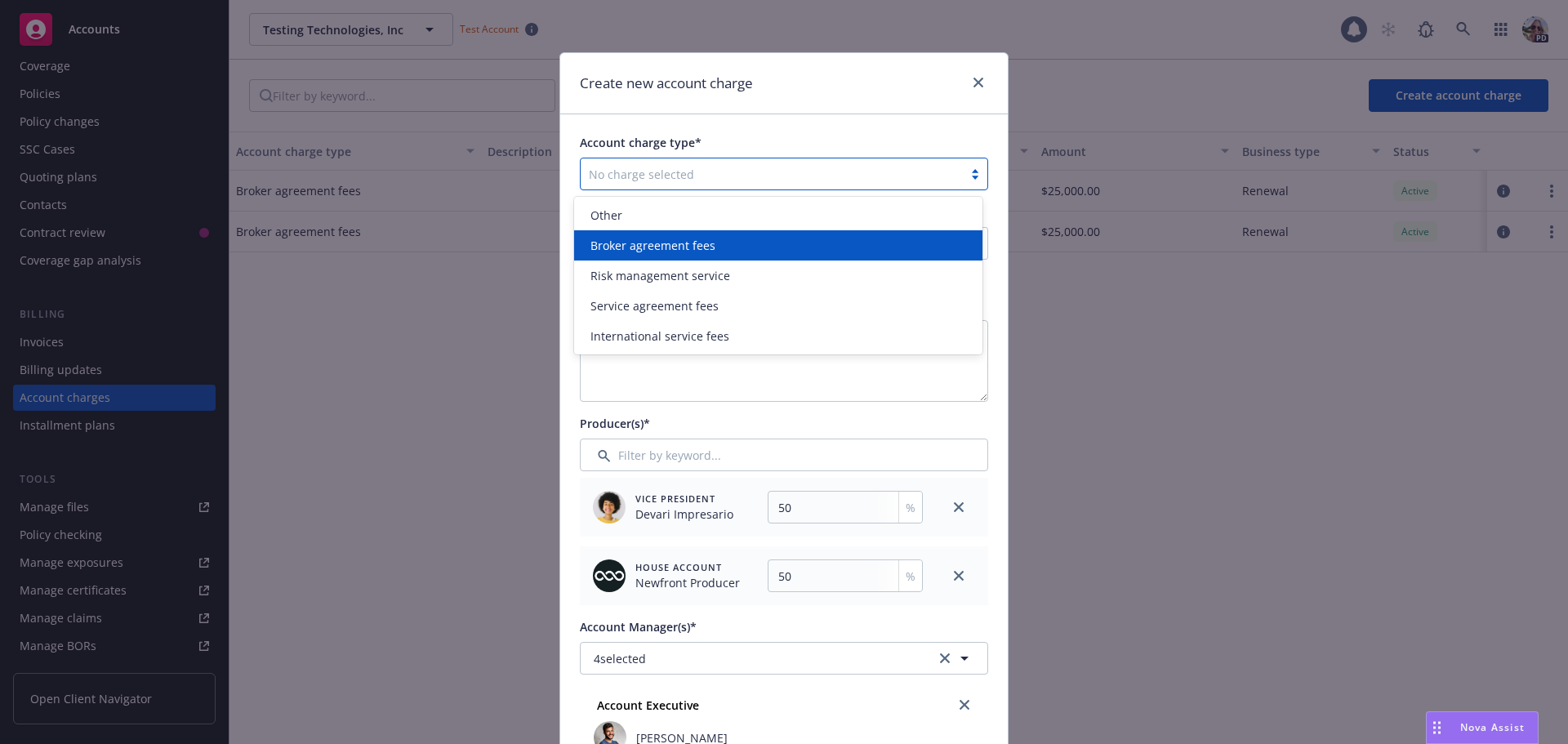
click at [634, 243] on span "Broker agreement fees" at bounding box center [652, 245] width 125 height 17
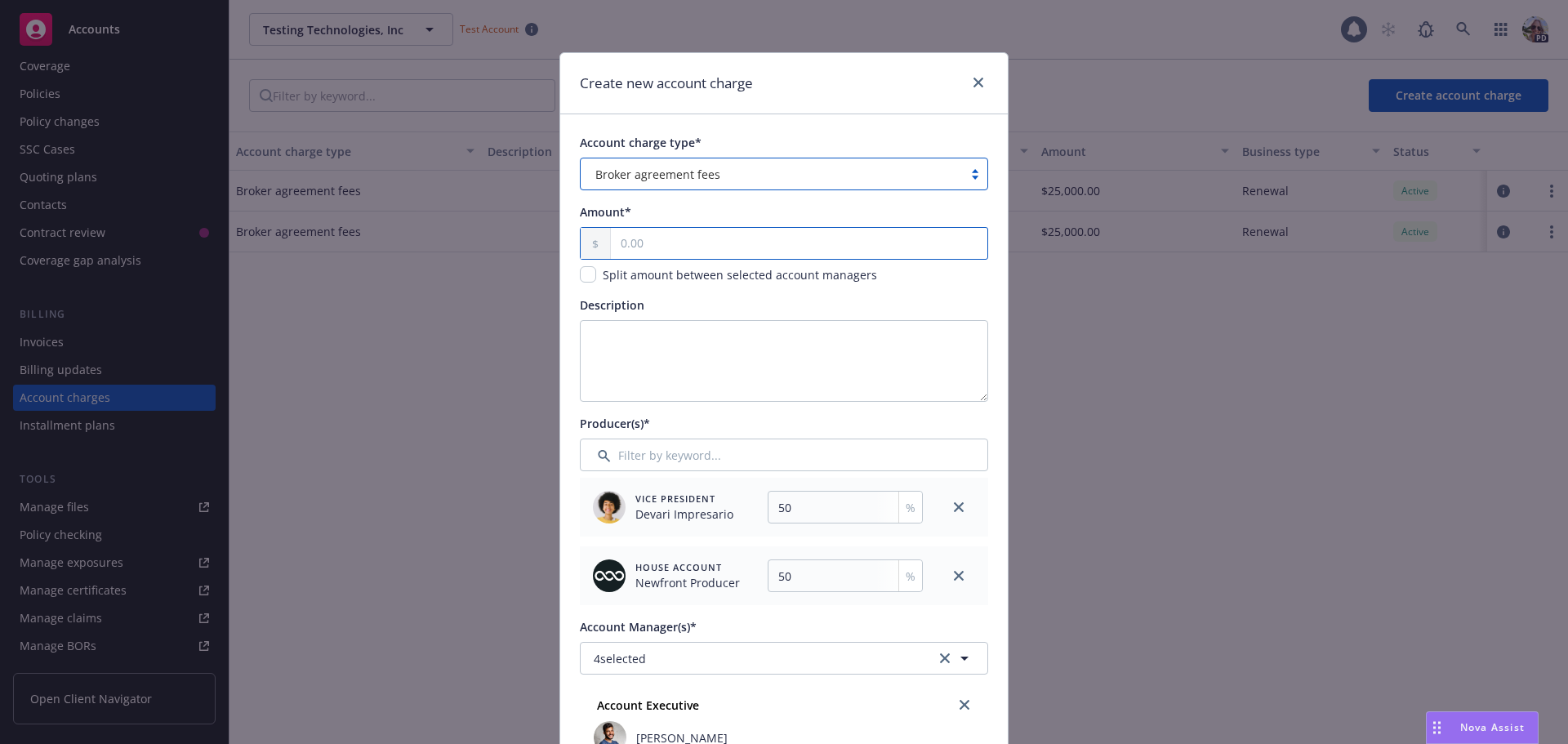
click at [649, 238] on input "text" at bounding box center [799, 243] width 376 height 31
type input "35.00"
type input "17.5"
type input "350.00"
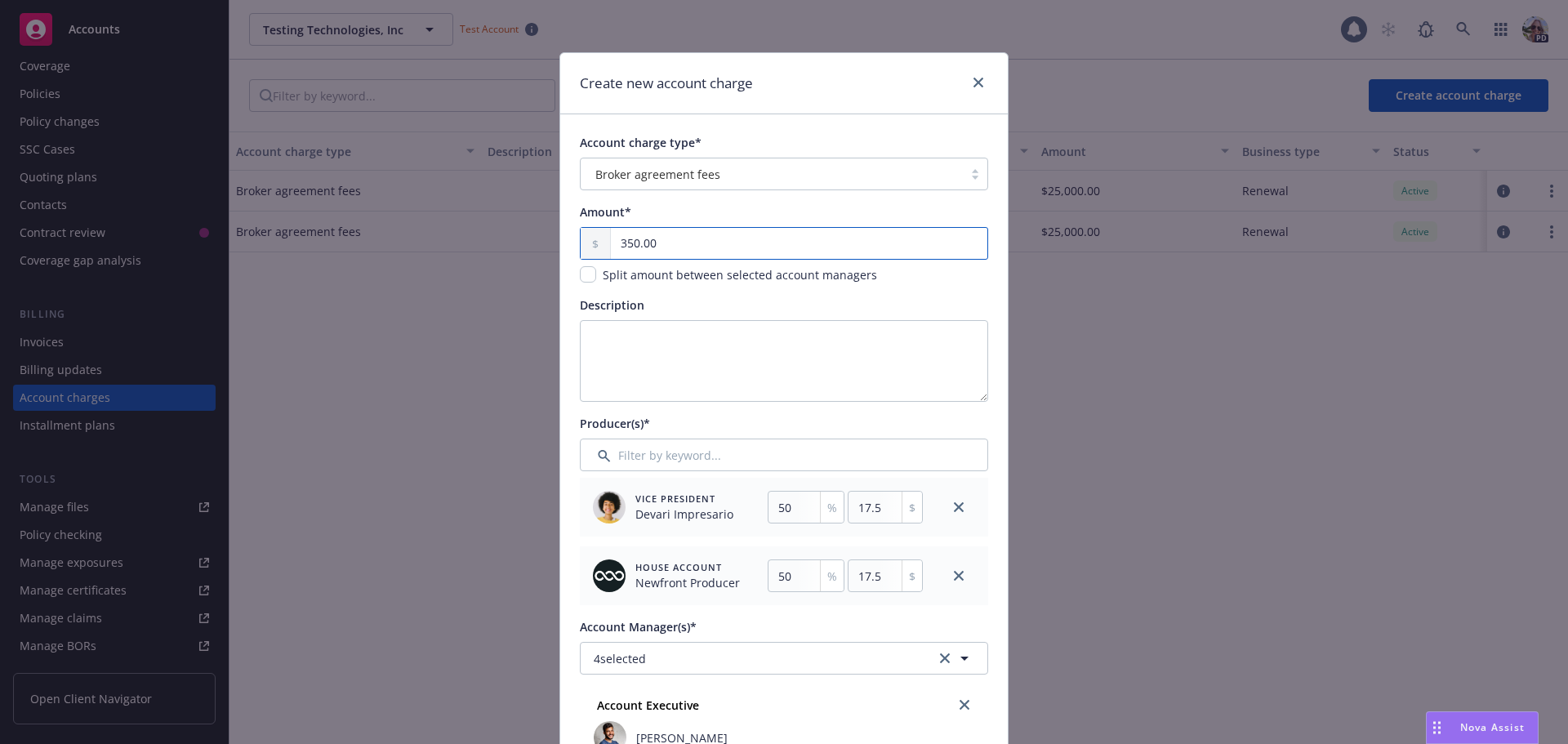
type input "175"
type input "3,500.00"
type input "1750"
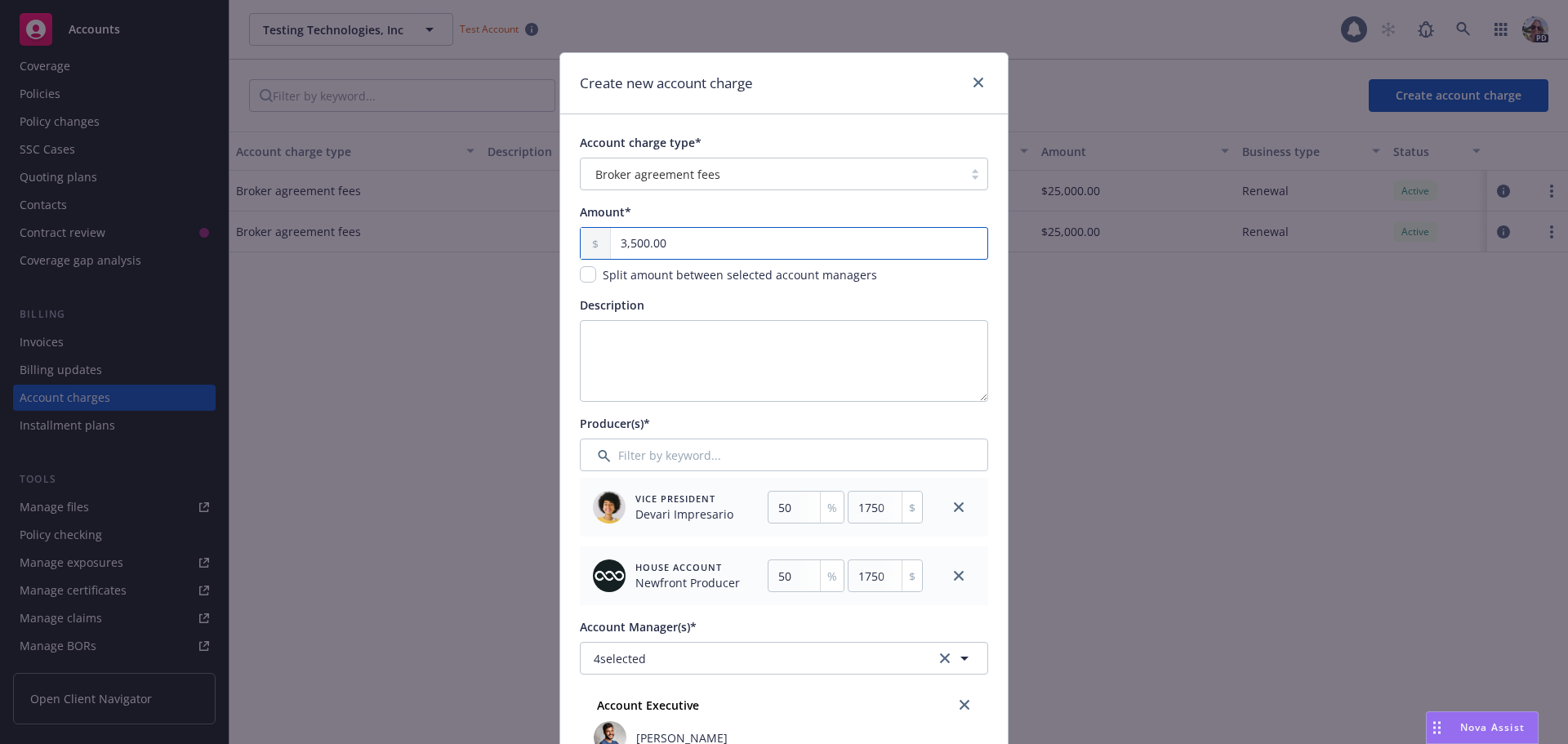
type input "35,000.00"
type input "17500"
type input "35,000.00"
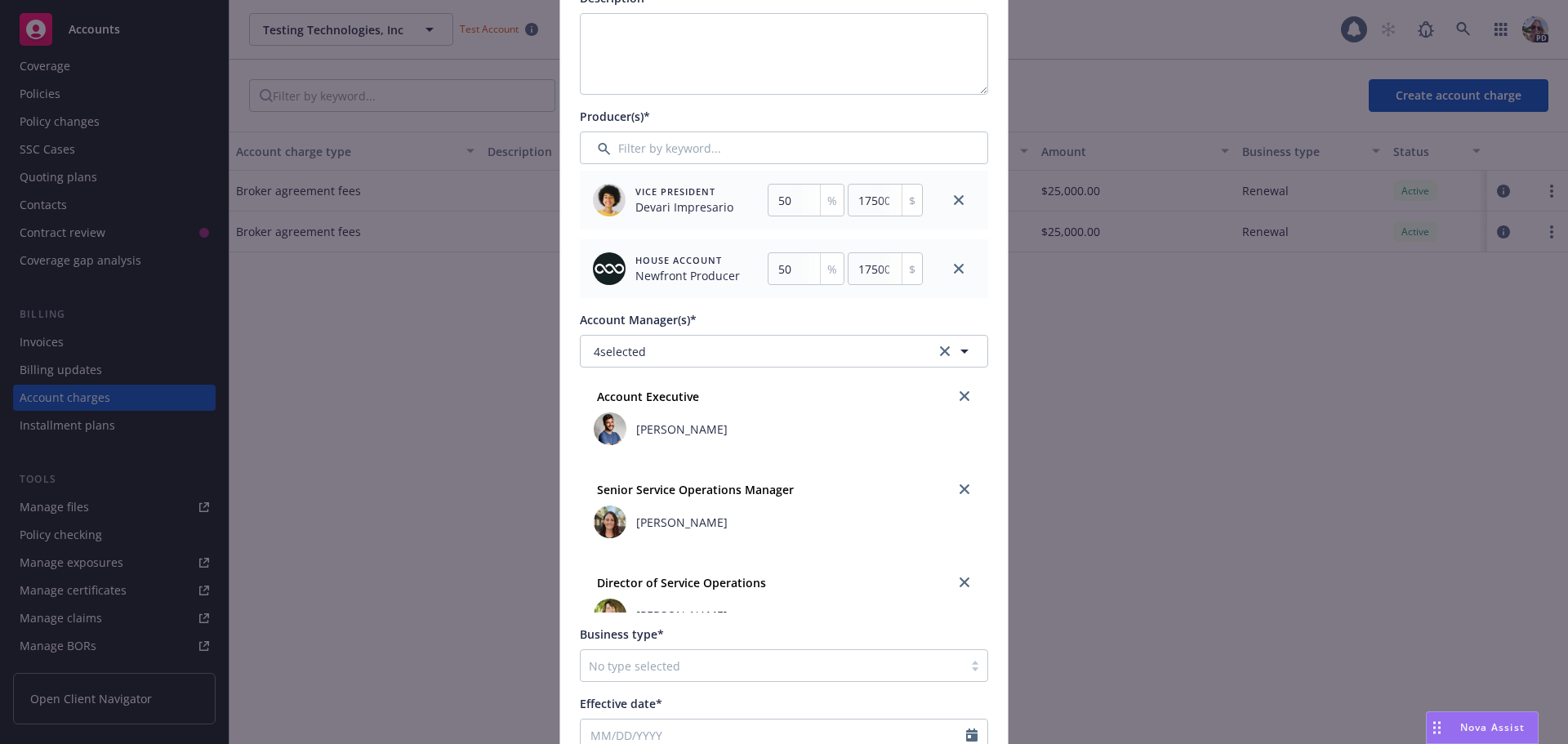
scroll to position [0, 0]
click at [959, 401] on icon "close" at bounding box center [964, 398] width 10 height 10
click at [954, 493] on link "close" at bounding box center [964, 490] width 19 height 19
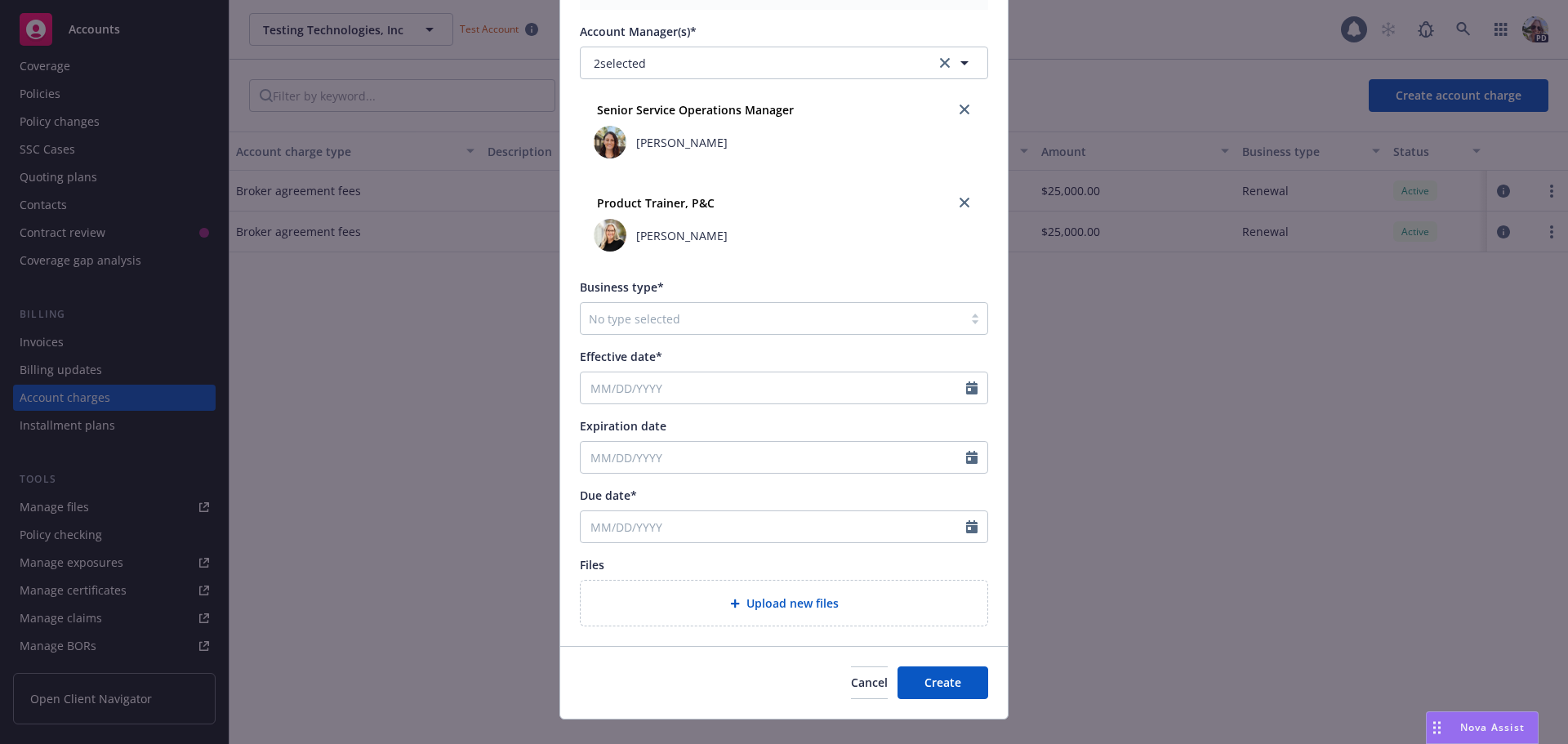
scroll to position [596, 0]
drag, startPoint x: 584, startPoint y: 385, endPoint x: 576, endPoint y: 390, distance: 9.4
click at [585, 385] on input "Effective date*" at bounding box center [773, 387] width 385 height 31
select select "8"
type input "01/01/2025"
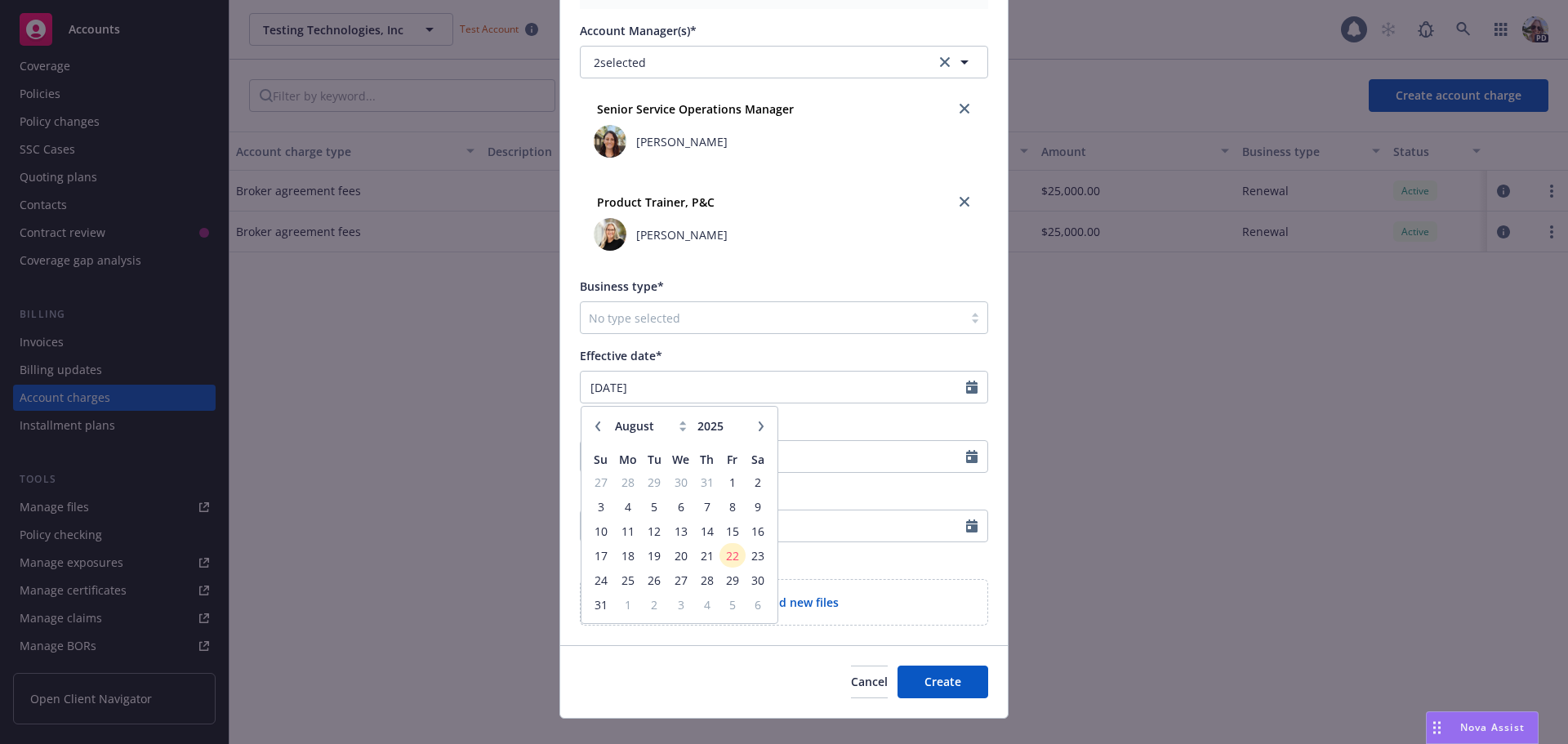
type input "01/01/2026"
click at [670, 354] on div "Effective date*" at bounding box center [784, 355] width 408 height 17
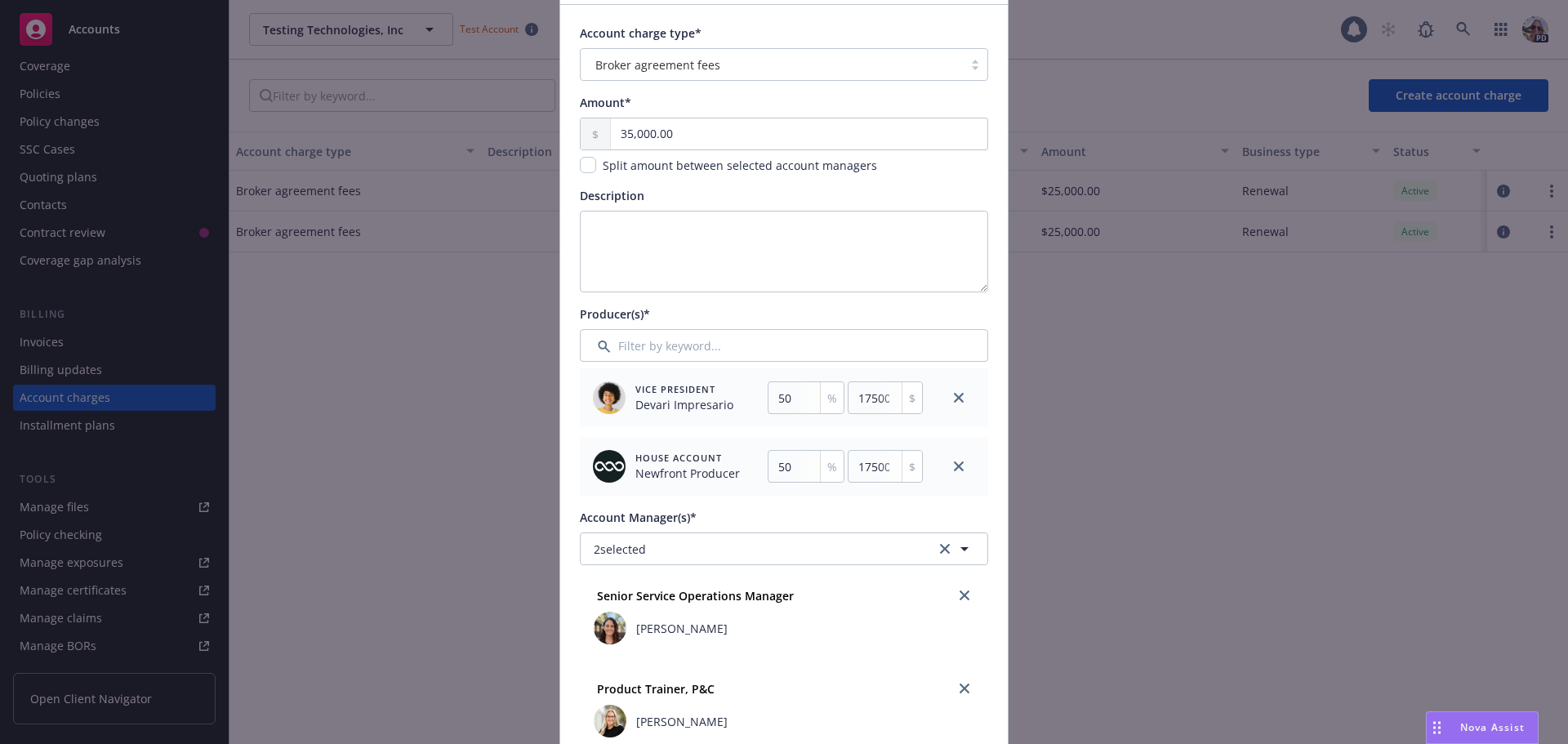
scroll to position [105, 0]
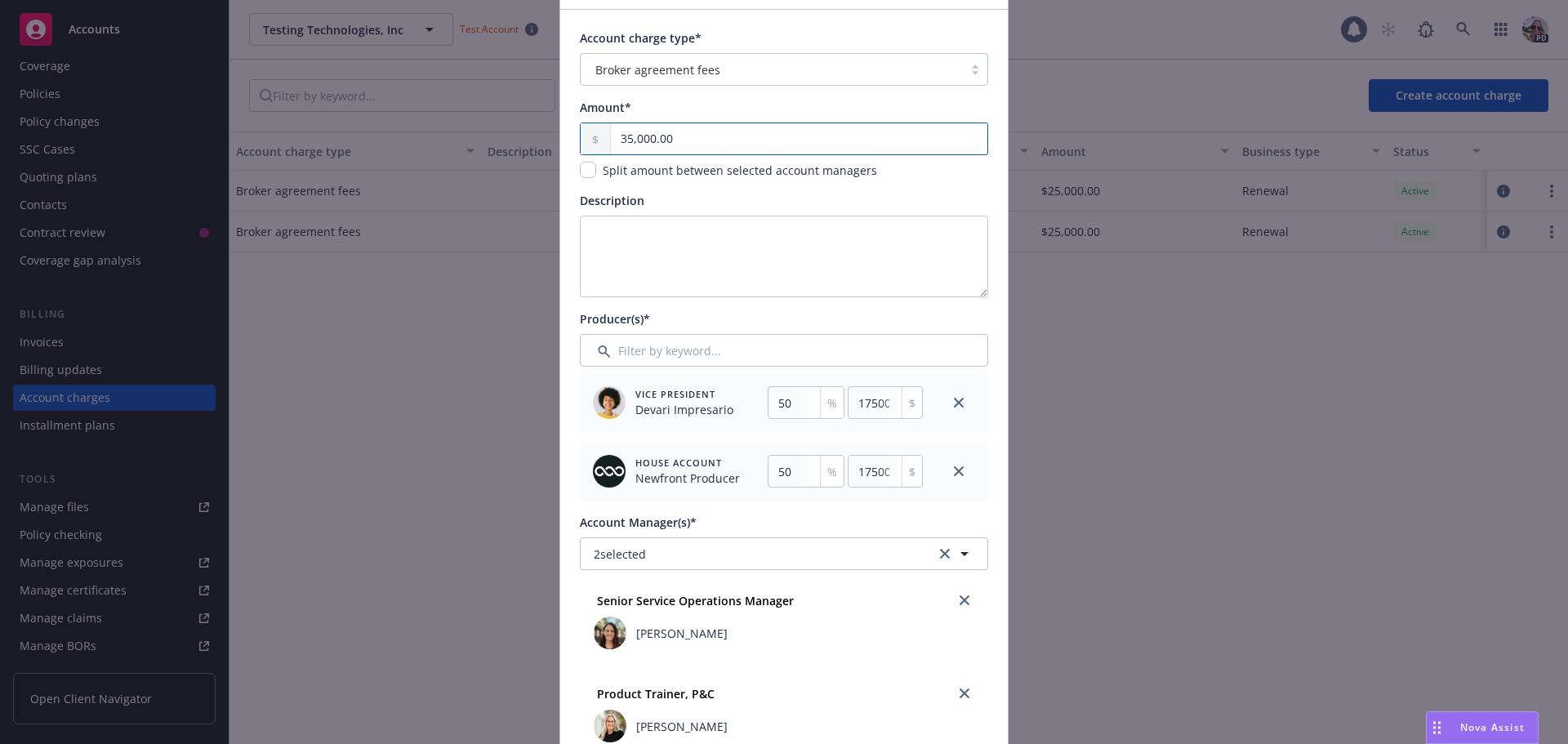
drag, startPoint x: 706, startPoint y: 140, endPoint x: 515, endPoint y: 131, distance: 191.2
click at [518, 133] on div "Create new account charge Account charge type* Broker agreement fees Amount* 35…" at bounding box center [784, 372] width 1568 height 744
type input "2.00"
type input "1"
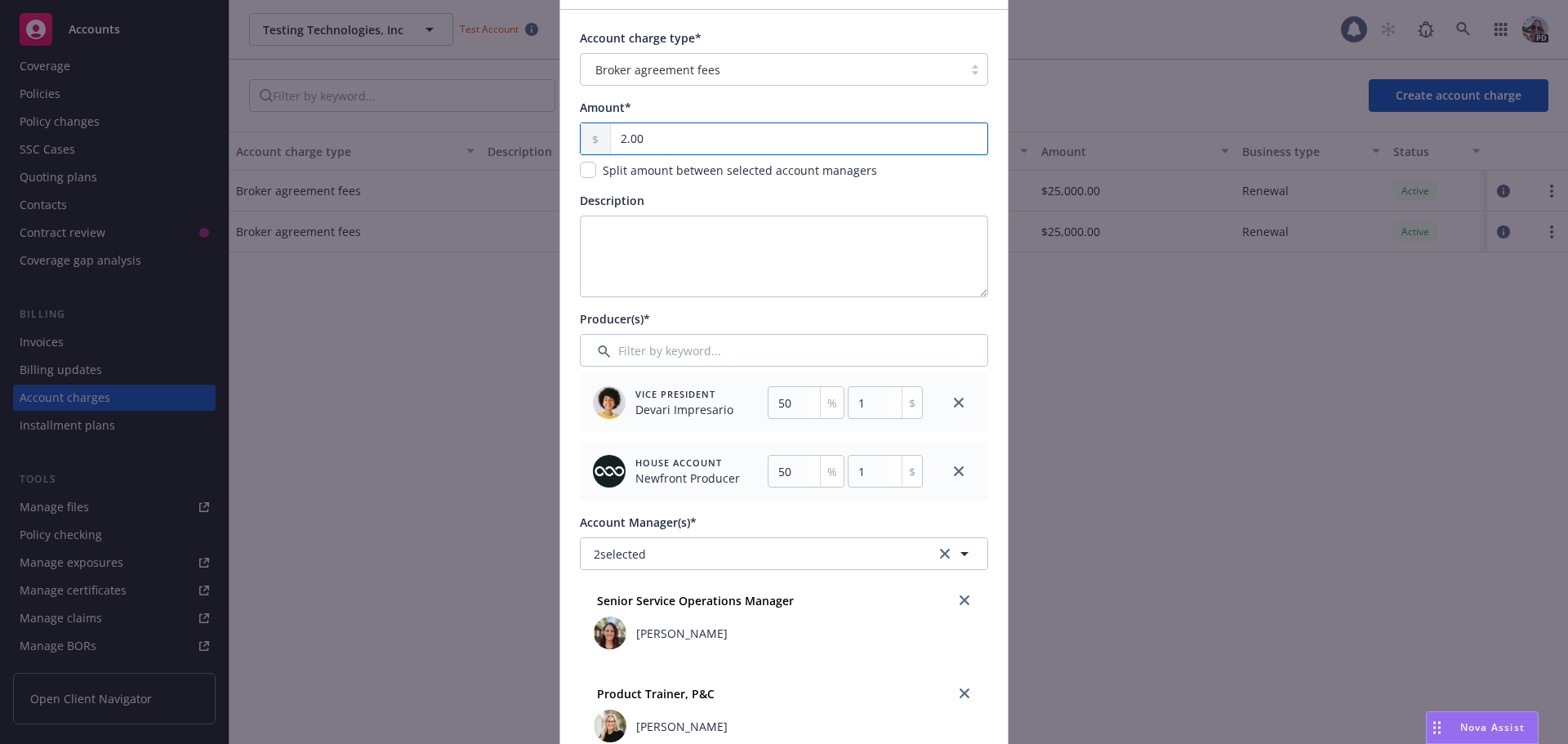
type input "25.00"
type input "12.5"
type input "250.00"
type input "125"
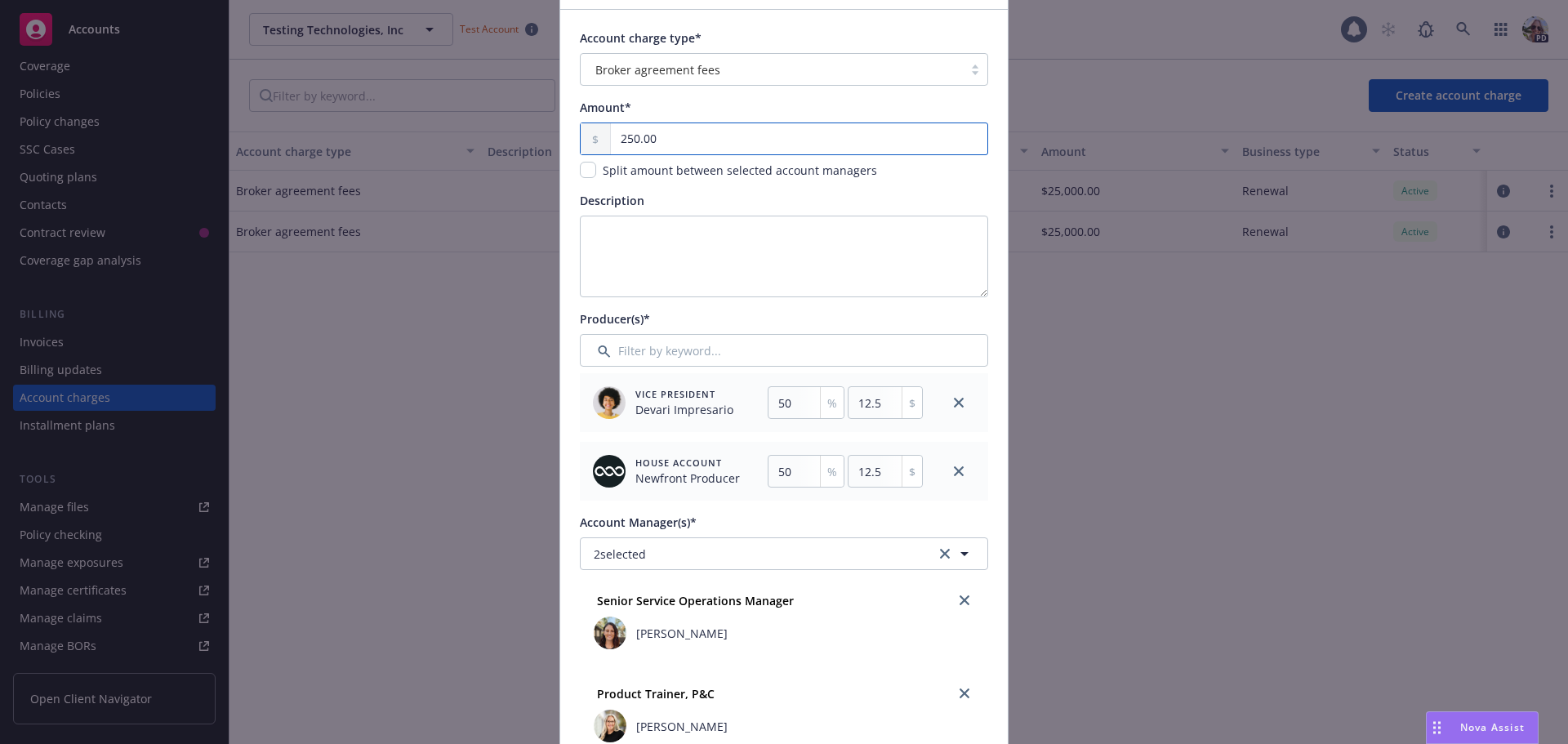
type input "125"
type input "2,500.00"
type input "1250"
type input "25,000.00"
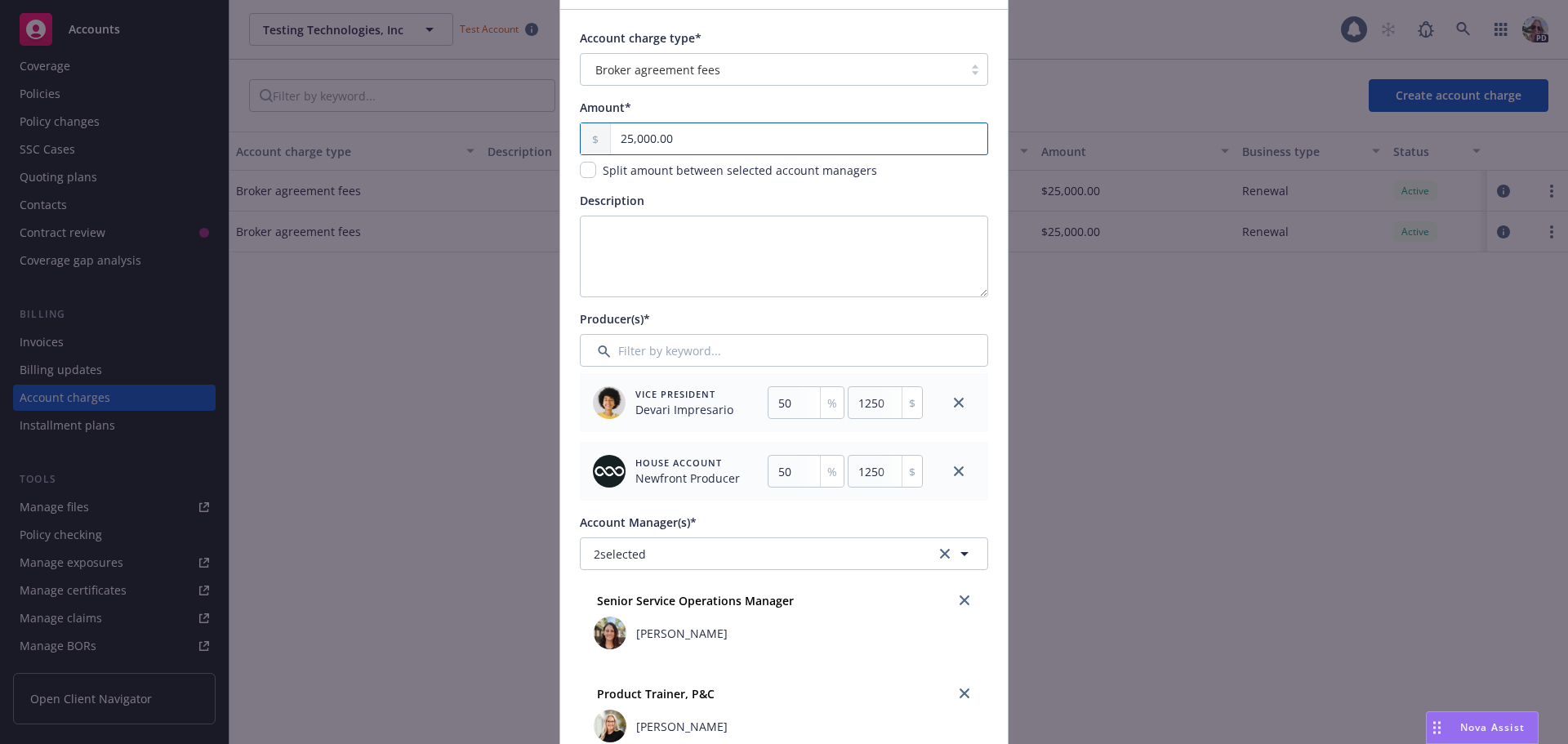
type input "12500"
type input "25,000.00"
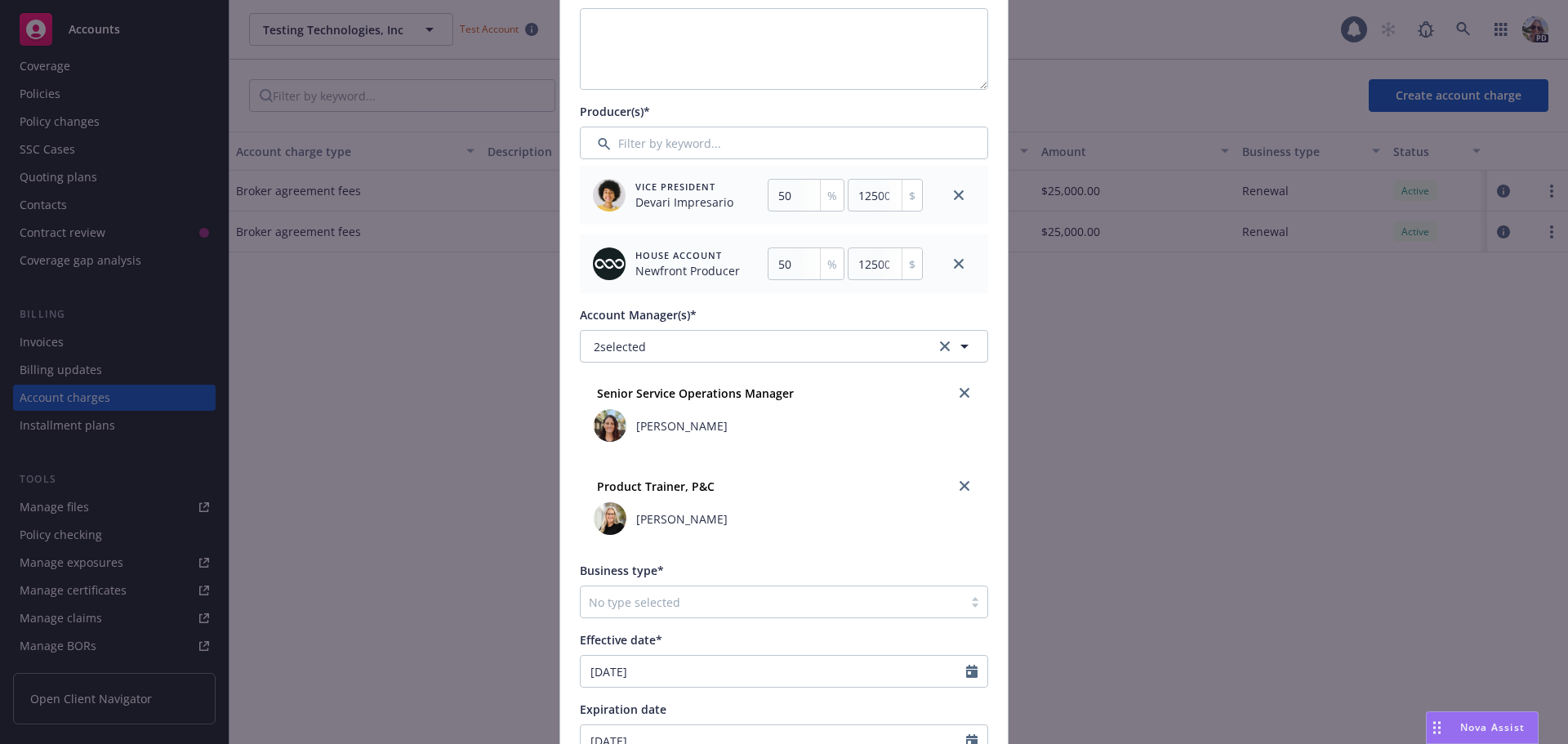
scroll to position [317, 0]
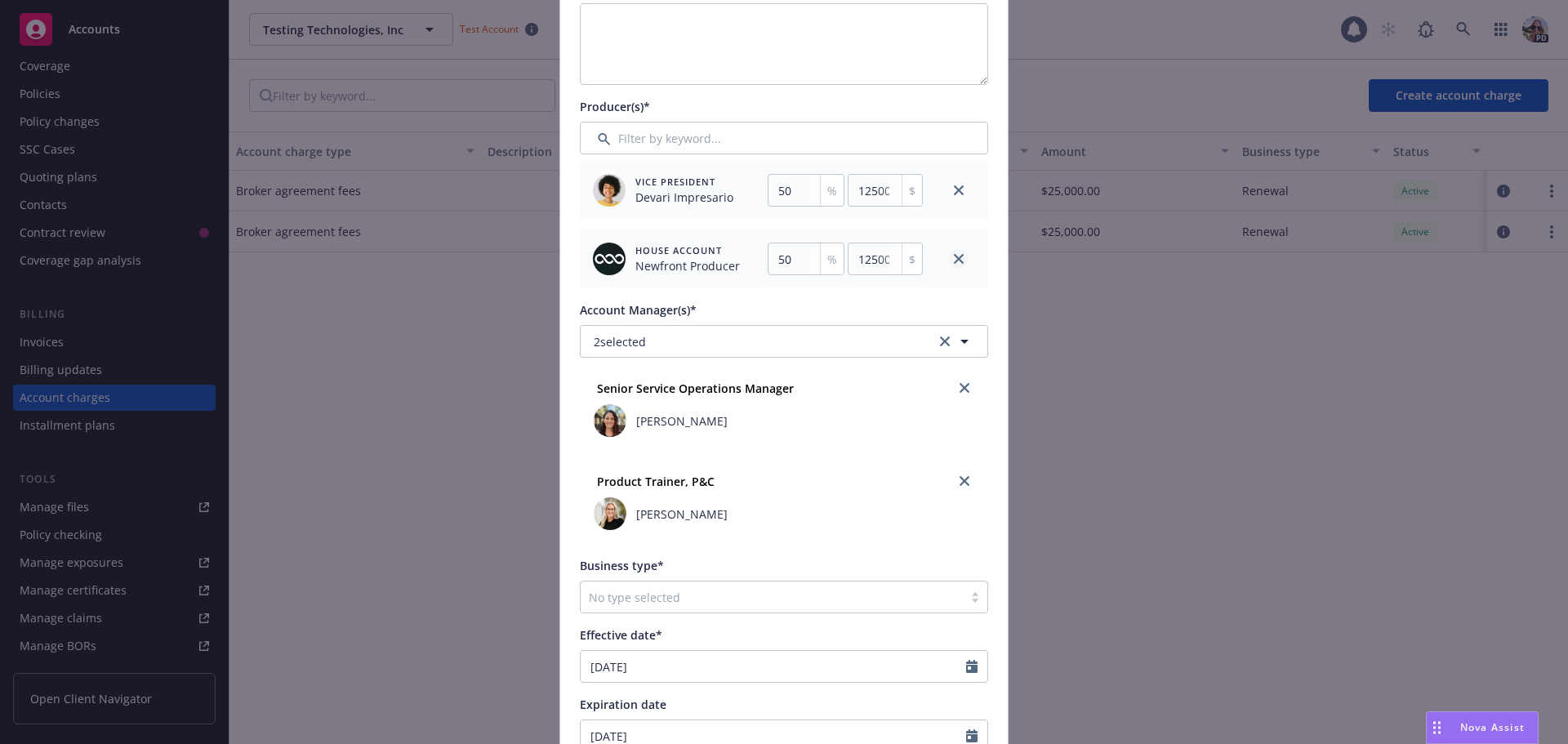
click at [954, 256] on icon "close" at bounding box center [959, 259] width 10 height 10
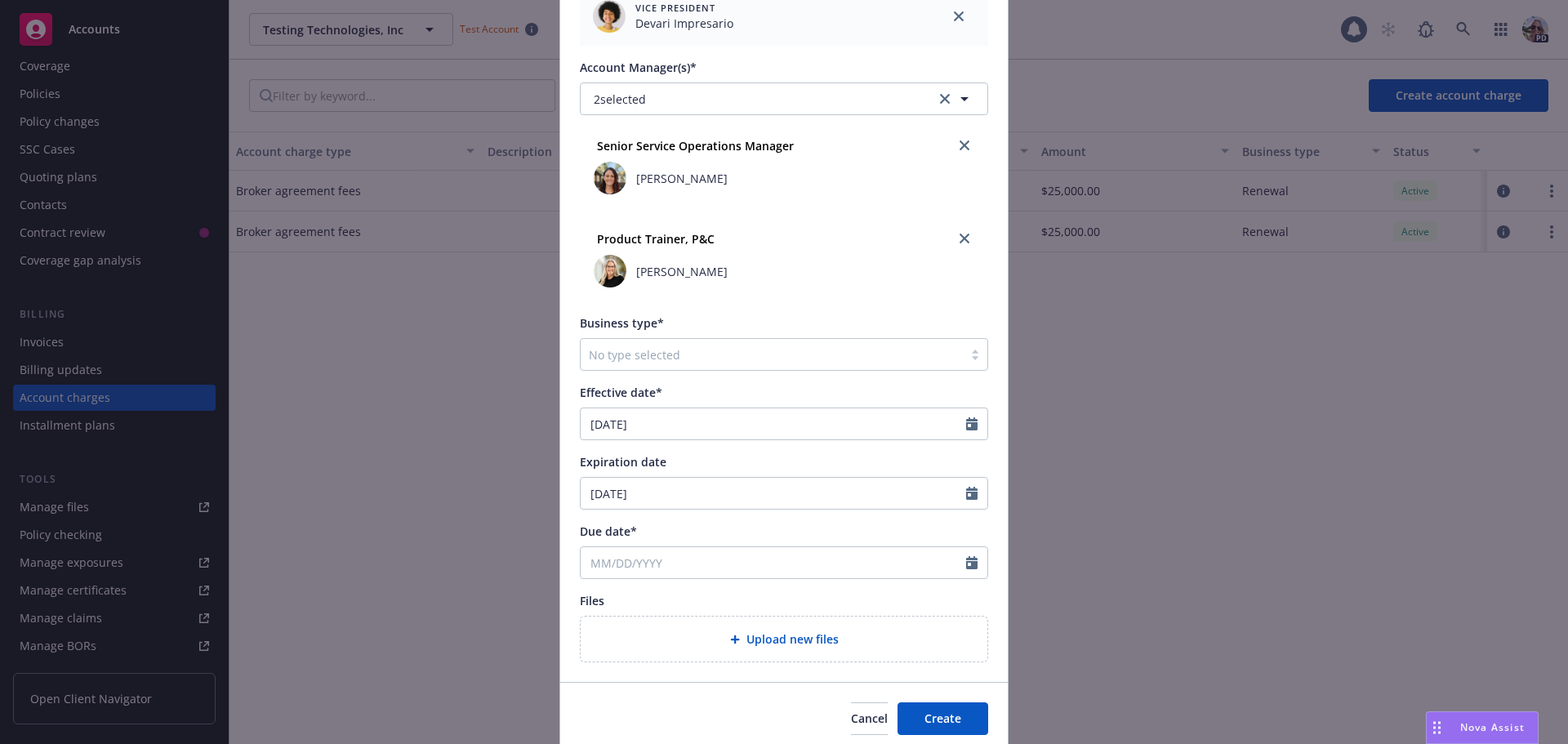
scroll to position [500, 0]
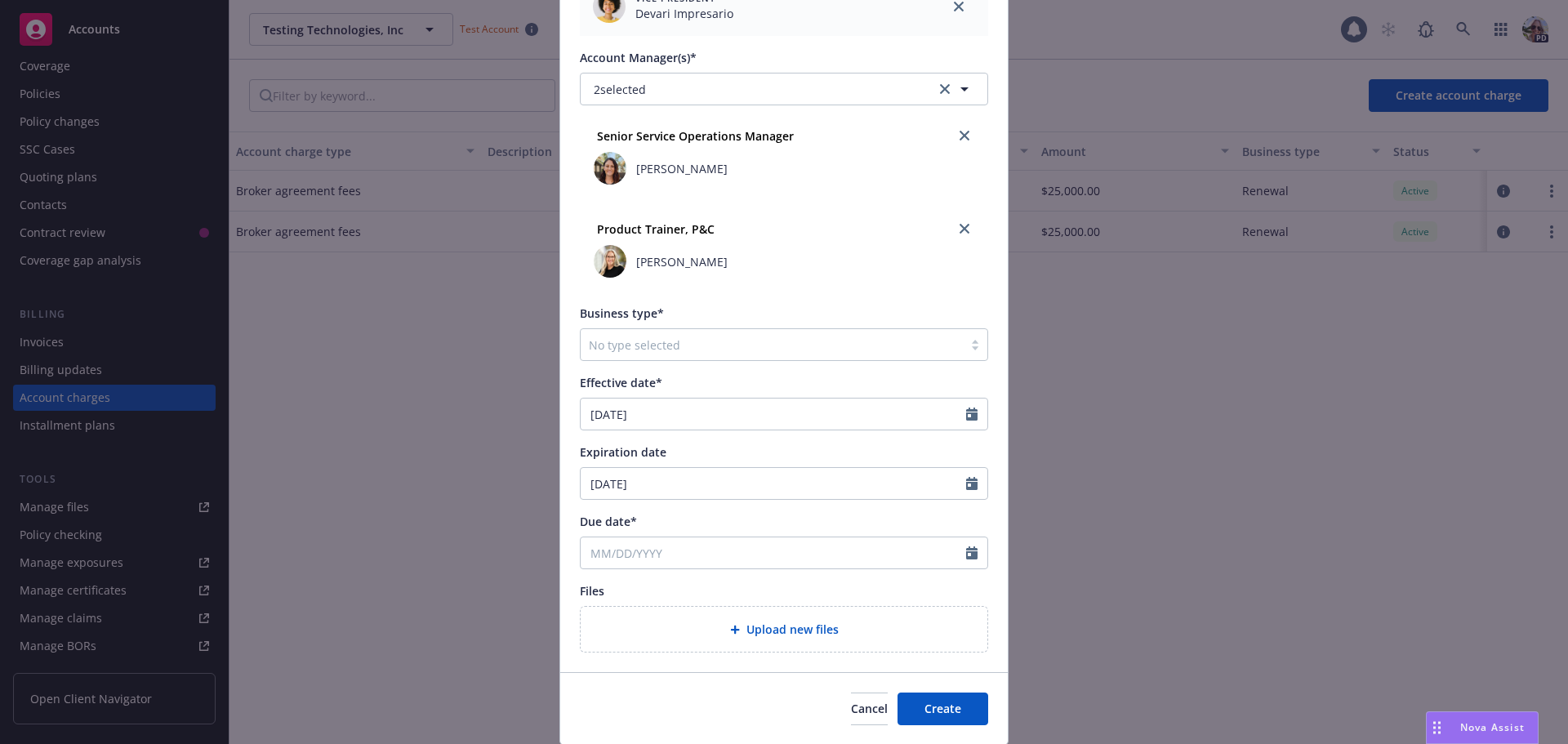
click at [611, 341] on div at bounding box center [771, 344] width 366 height 19
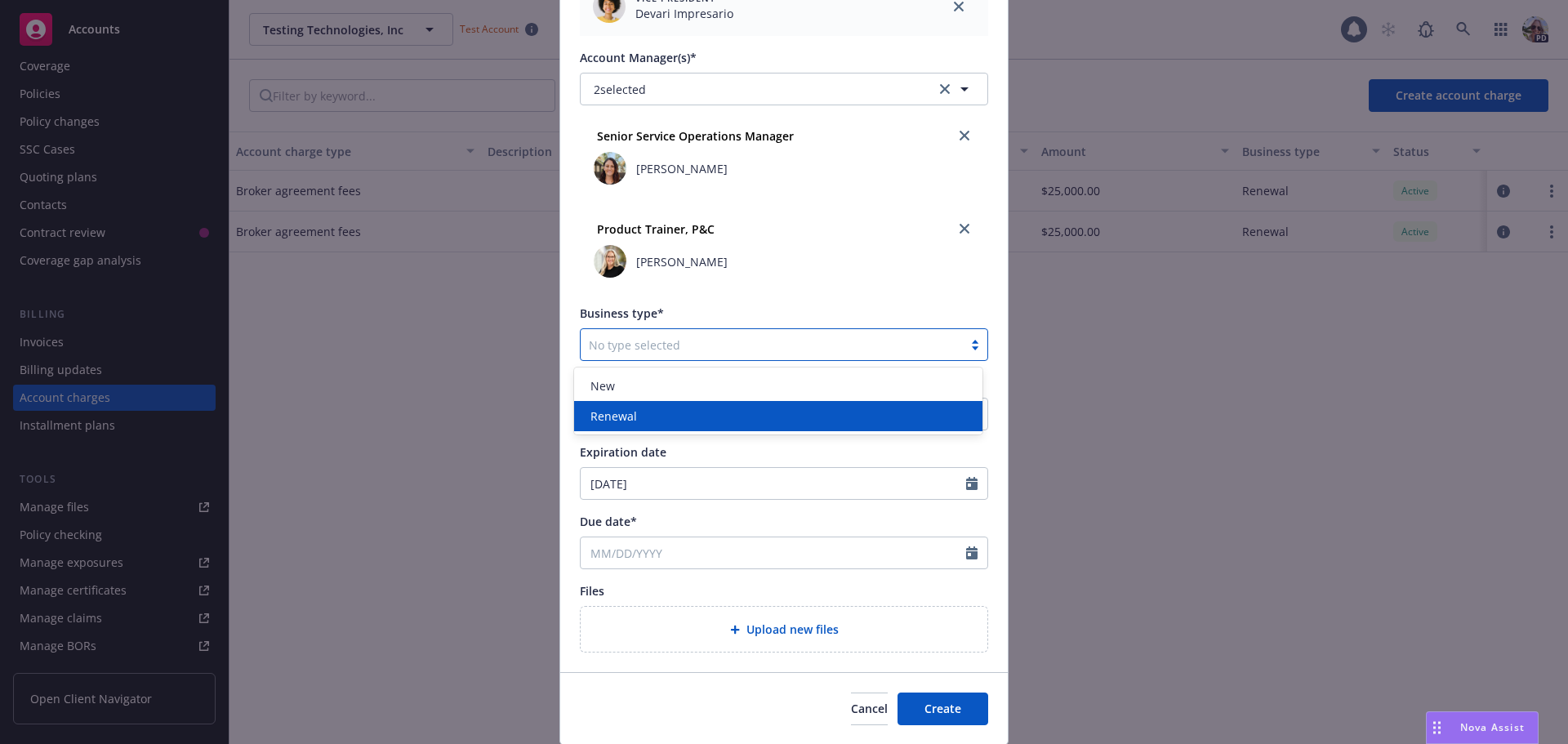
click at [603, 412] on span "Renewal" at bounding box center [613, 416] width 46 height 17
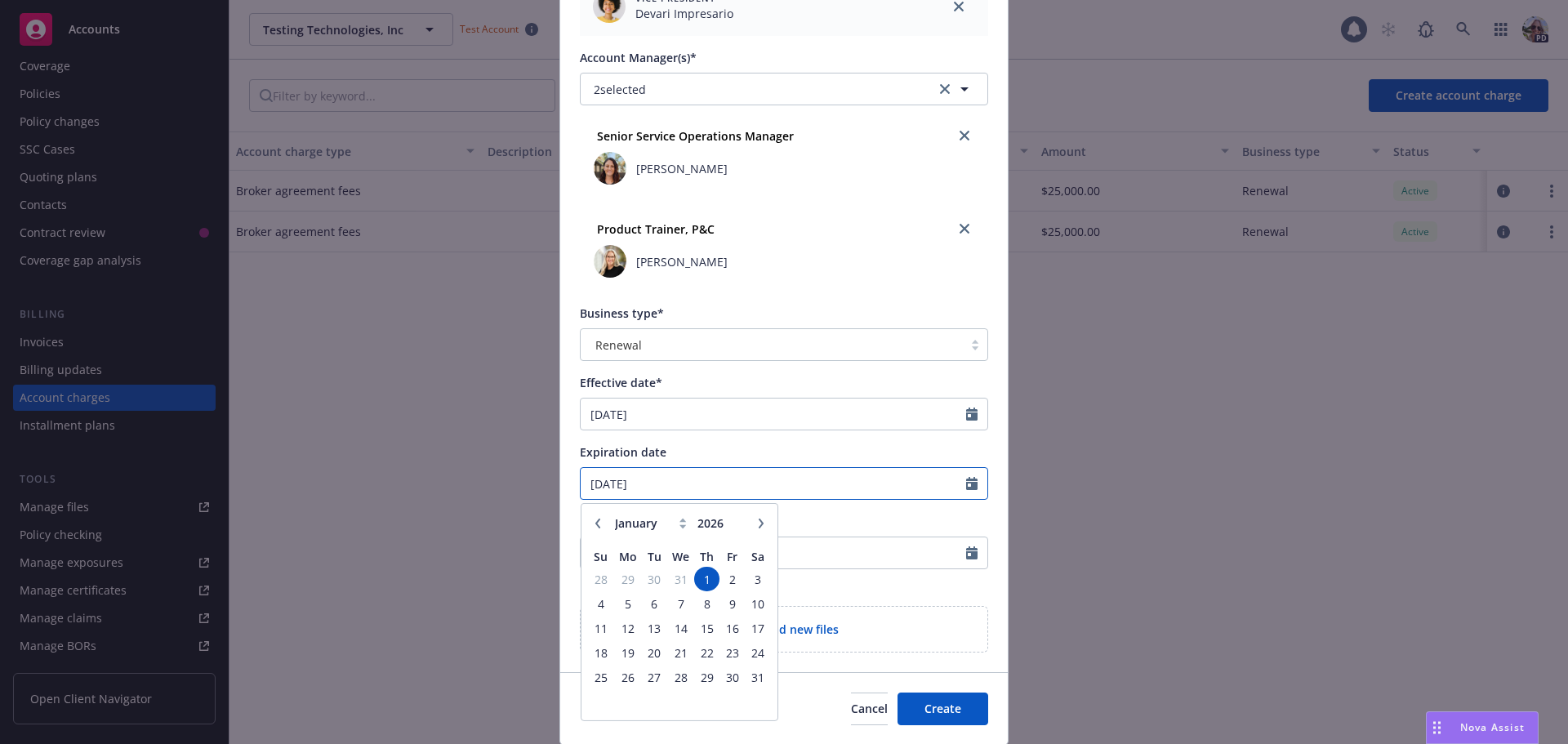
drag, startPoint x: 677, startPoint y: 490, endPoint x: 474, endPoint y: 484, distance: 203.1
click at [474, 484] on div "Create new account charge Account charge type* Broker agreement fees Amount* 25…" at bounding box center [784, 372] width 1568 height 744
type input "04/01/2025"
click at [697, 323] on div "Business type* Renewal" at bounding box center [784, 333] width 408 height 56
drag, startPoint x: 627, startPoint y: 553, endPoint x: 606, endPoint y: 545, distance: 22.5
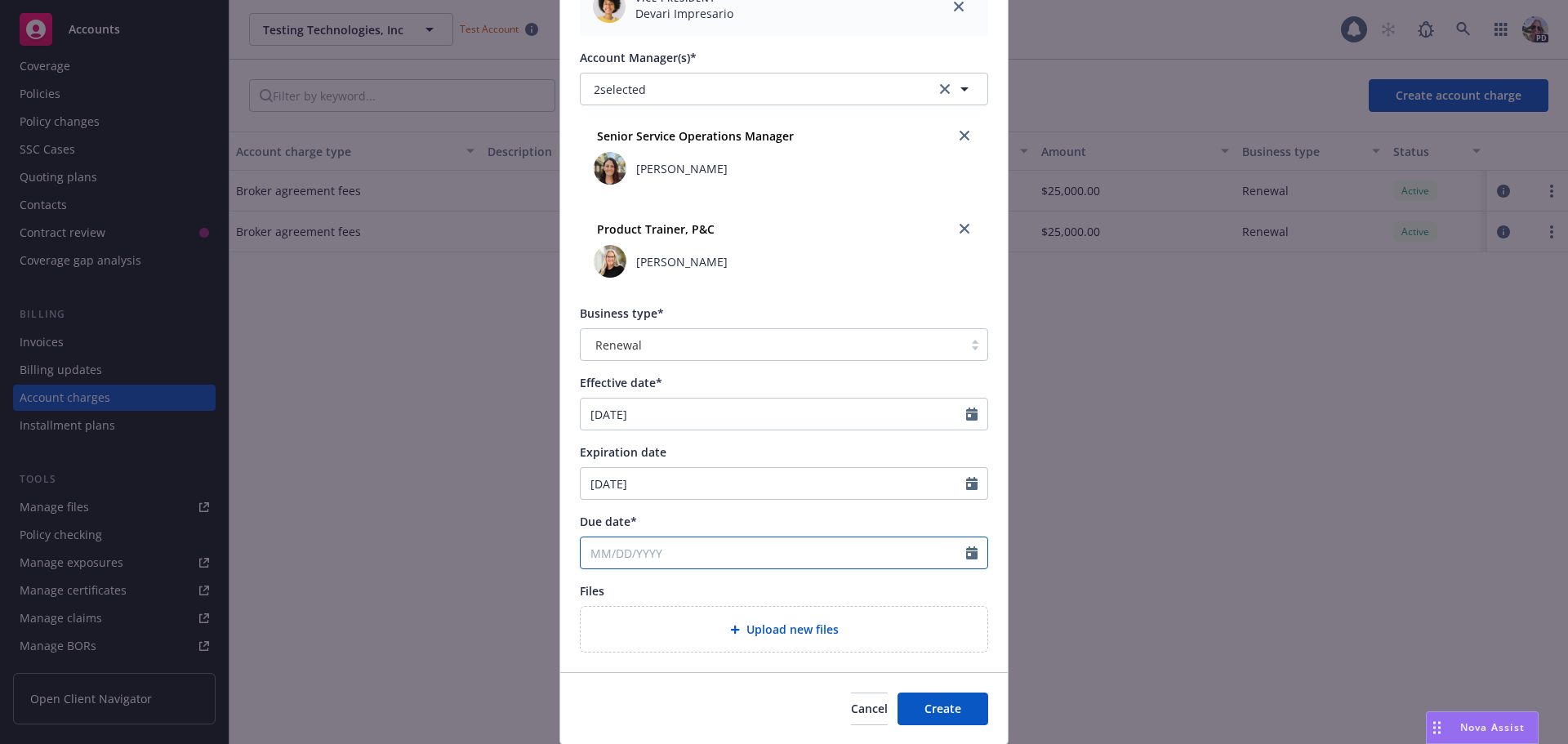
click at [625, 553] on input "Due date*" at bounding box center [773, 553] width 385 height 31
select select "8"
type input "04/01/2025"
drag, startPoint x: 640, startPoint y: 586, endPoint x: 645, endPoint y: 528, distance: 58.2
click at [641, 584] on div "Files" at bounding box center [784, 591] width 408 height 17
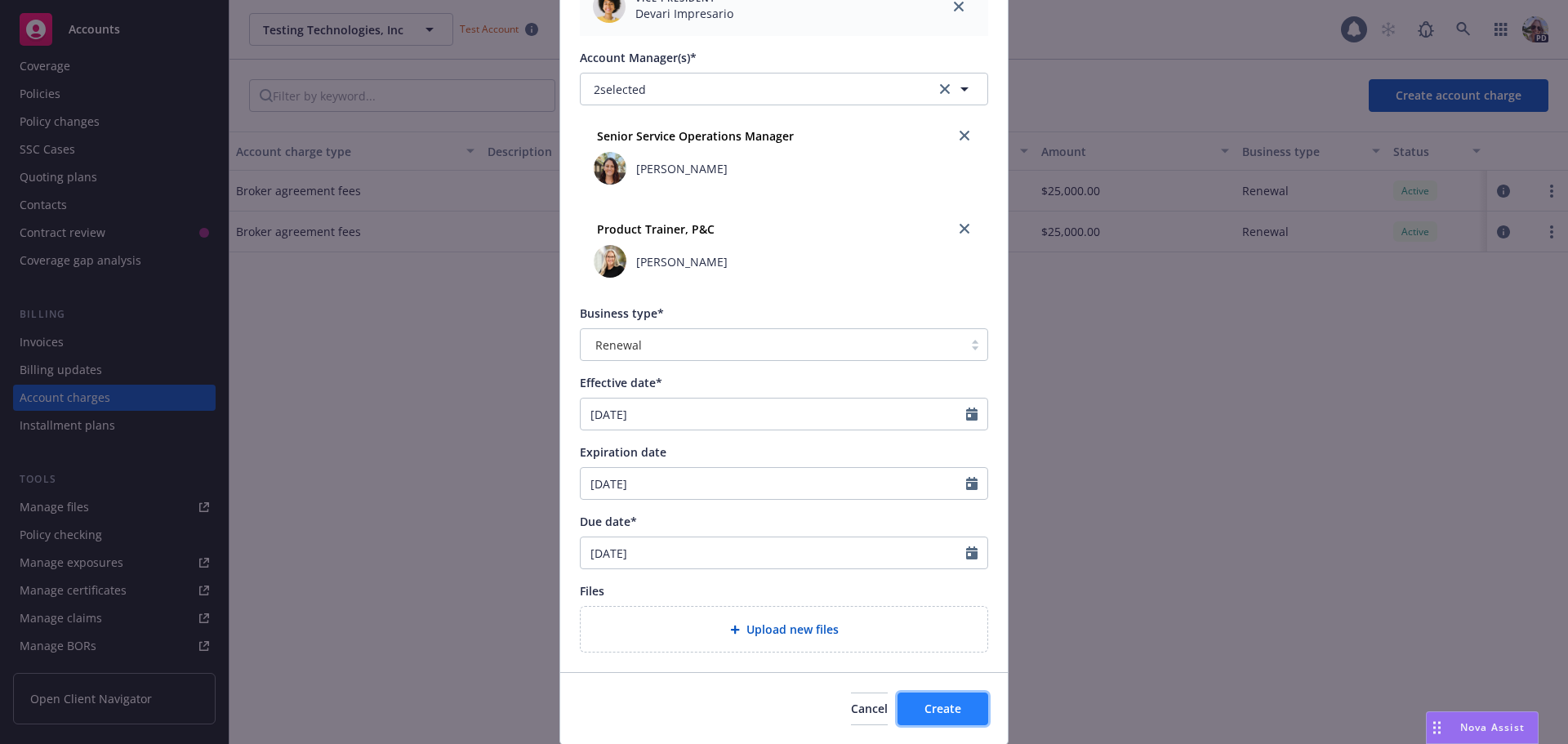
click at [928, 712] on span "Create" at bounding box center [943, 709] width 37 height 15
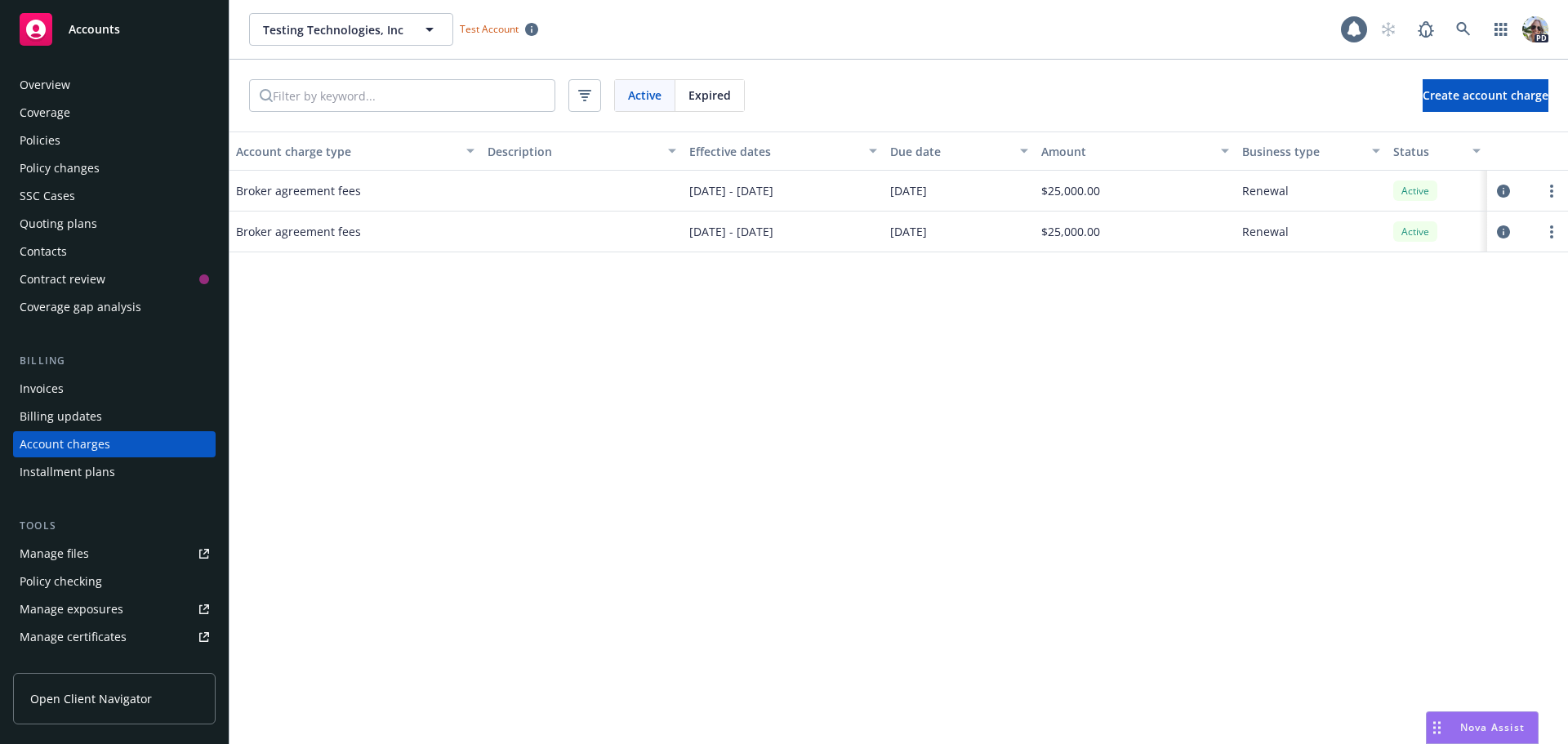
scroll to position [46, 0]
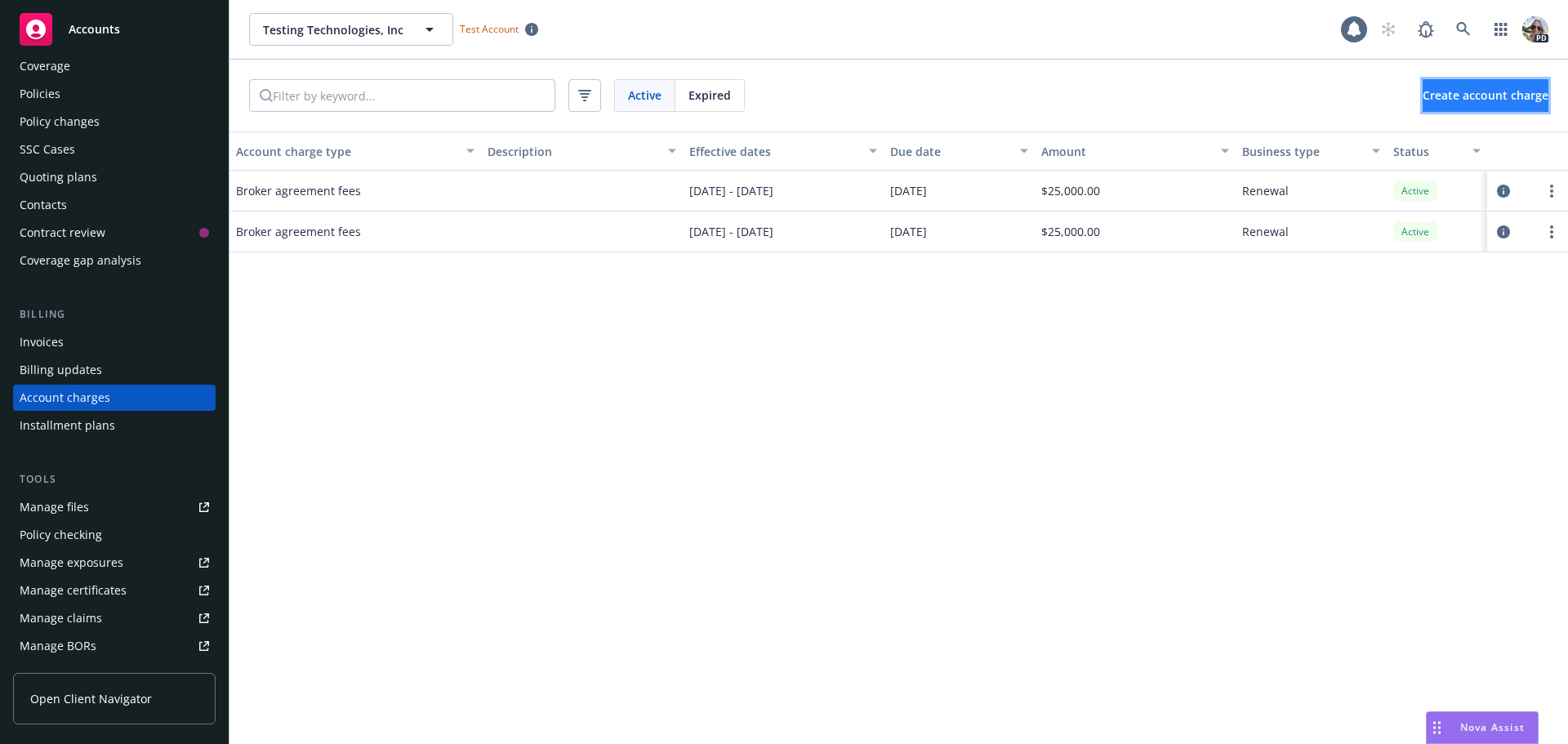
click at [1423, 93] on span "Create account charge" at bounding box center [1486, 95] width 126 height 15
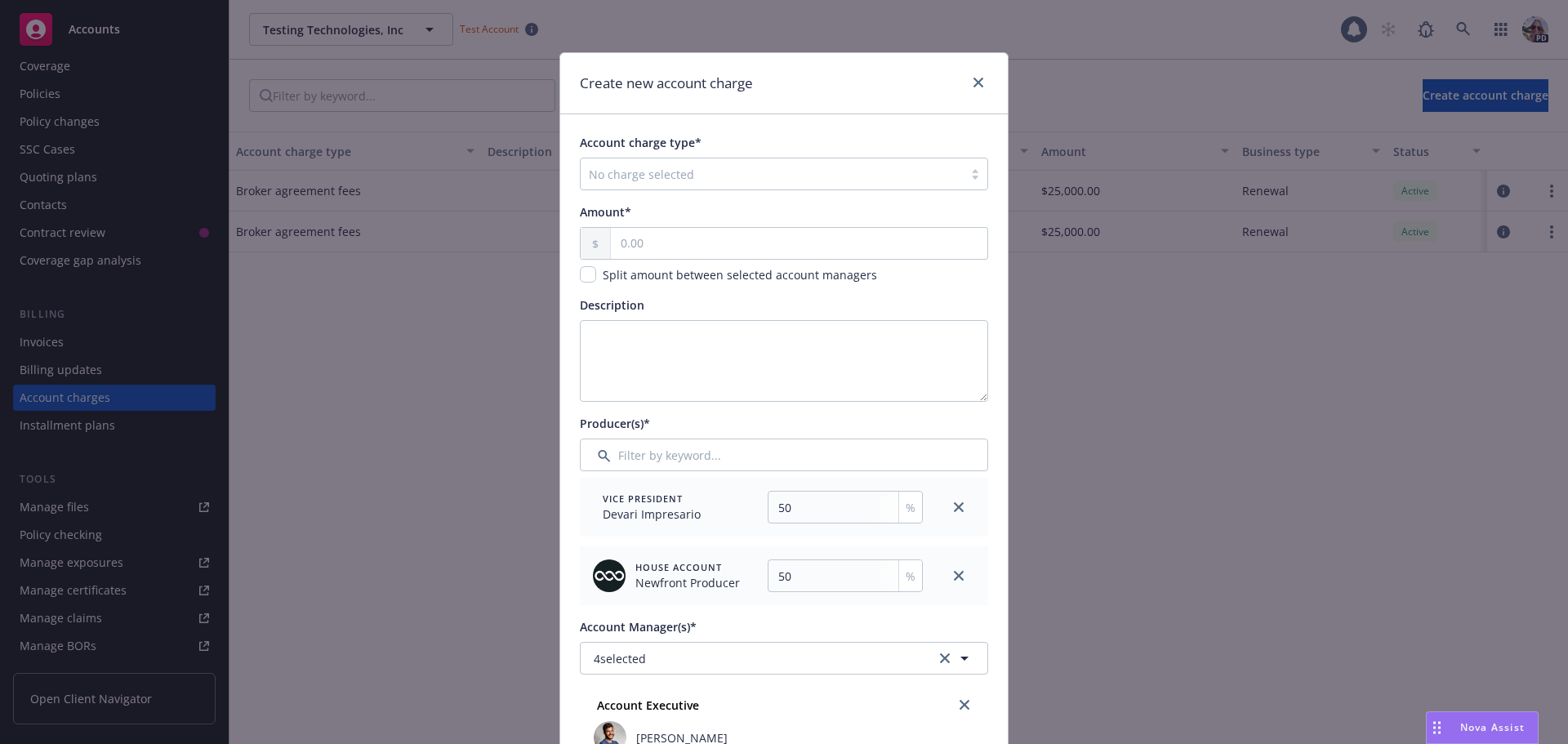
click at [624, 179] on div at bounding box center [771, 174] width 366 height 19
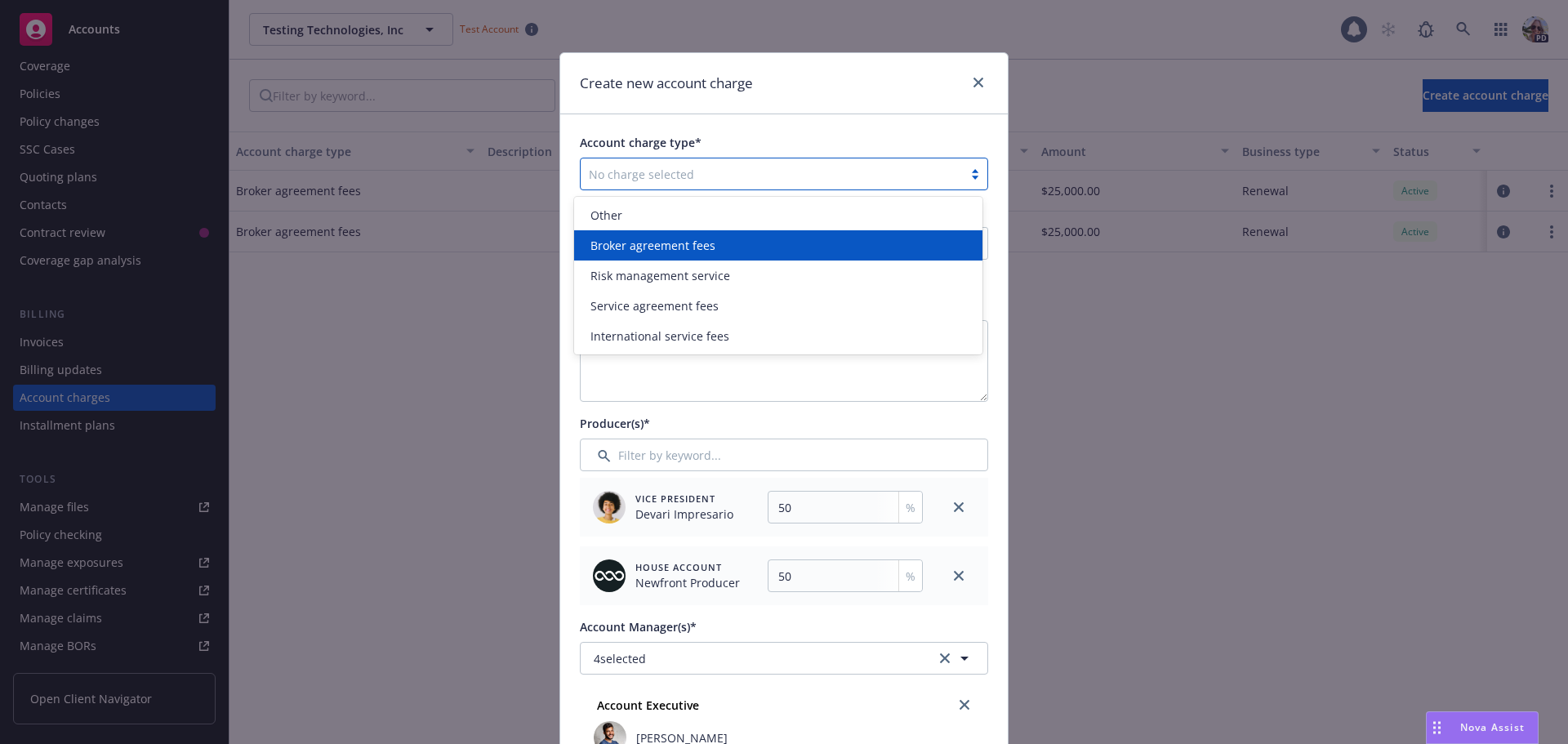
drag, startPoint x: 636, startPoint y: 260, endPoint x: 638, endPoint y: 238, distance: 22.1
click at [638, 238] on div "Other Broker agreement fees Risk management service Service agreement fees Inte…" at bounding box center [778, 275] width 408 height 158
click at [598, 246] on span "Broker agreement fees" at bounding box center [652, 245] width 125 height 17
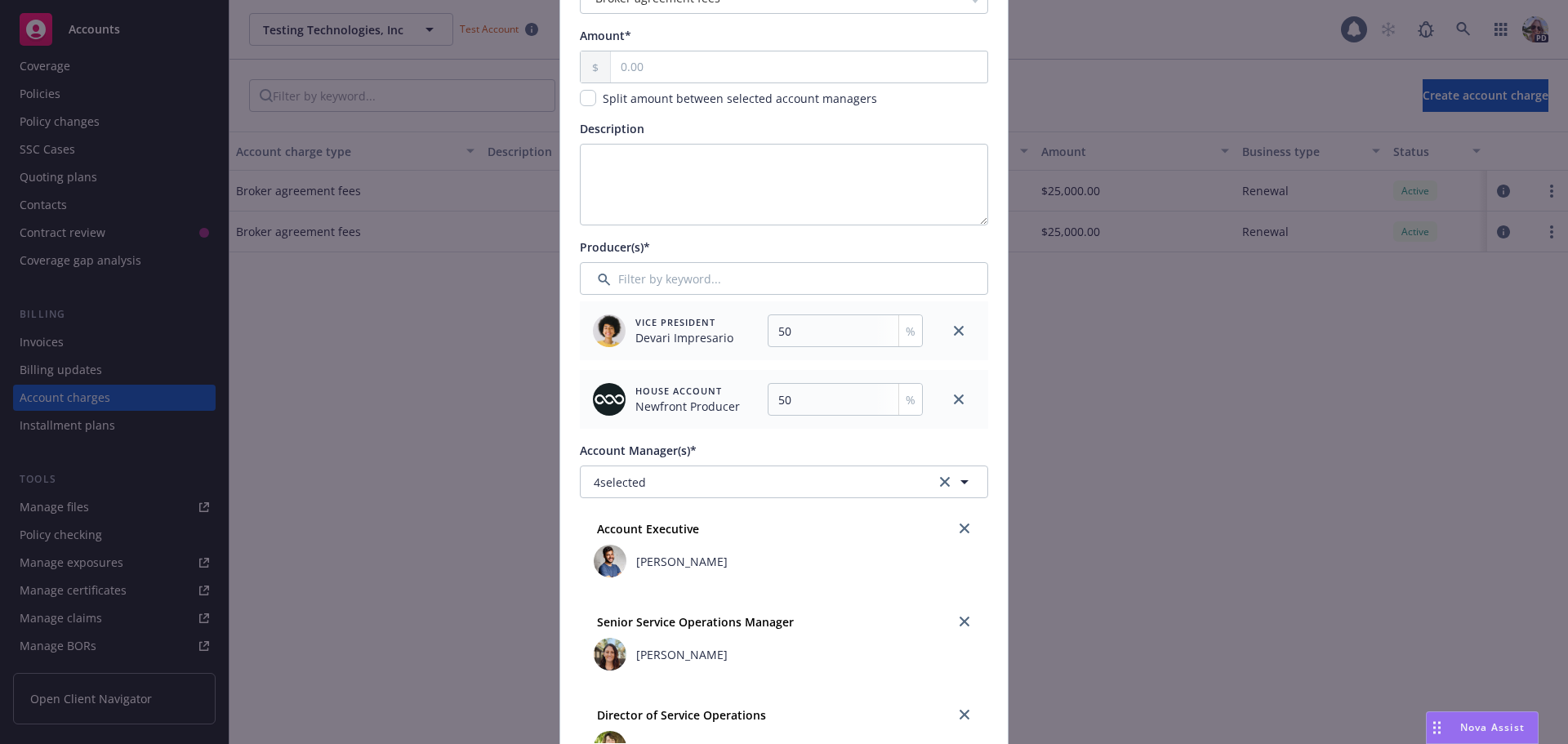
scroll to position [183, 0]
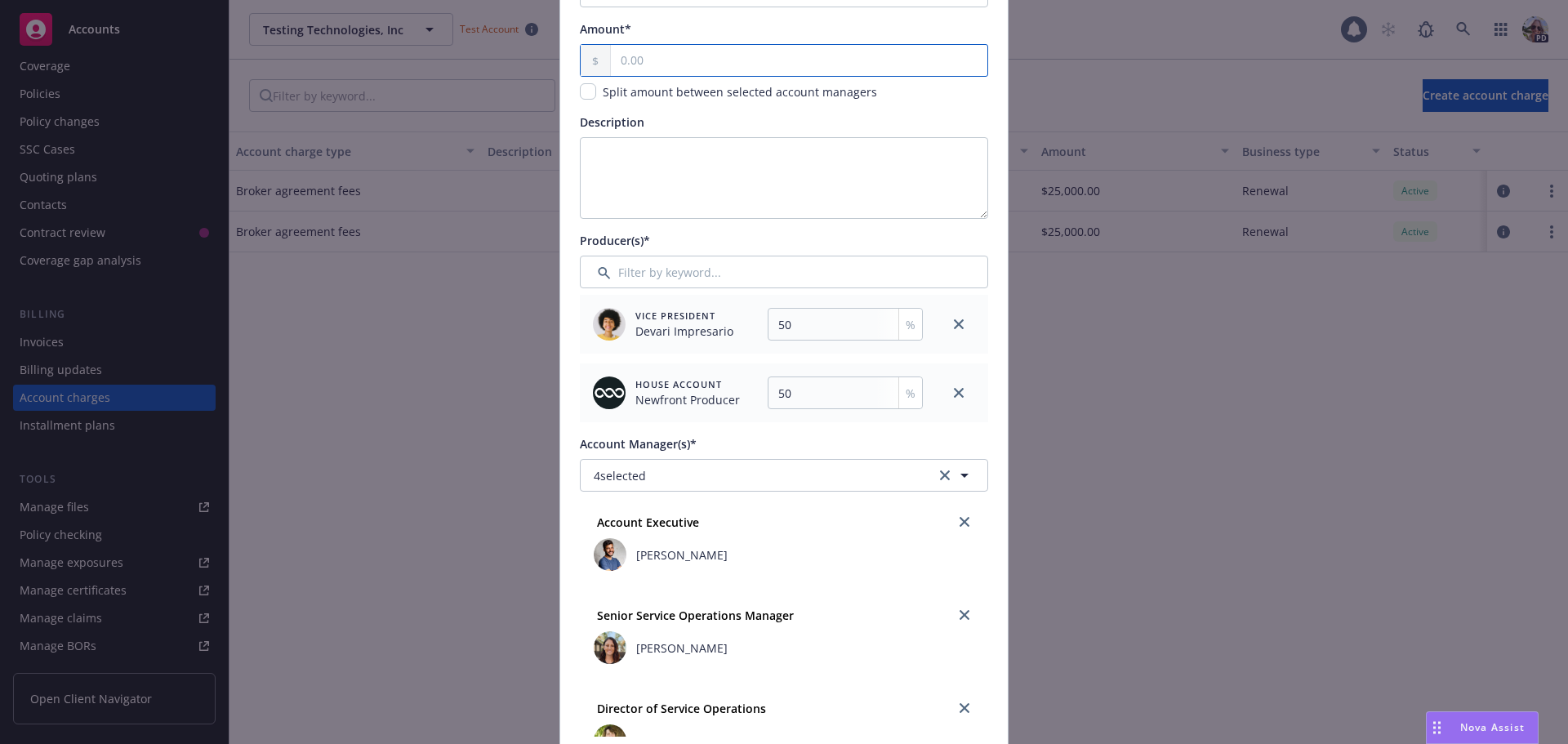
click at [625, 60] on input "text" at bounding box center [799, 60] width 376 height 31
type input "25.00"
type input "12.5"
type input "250.00"
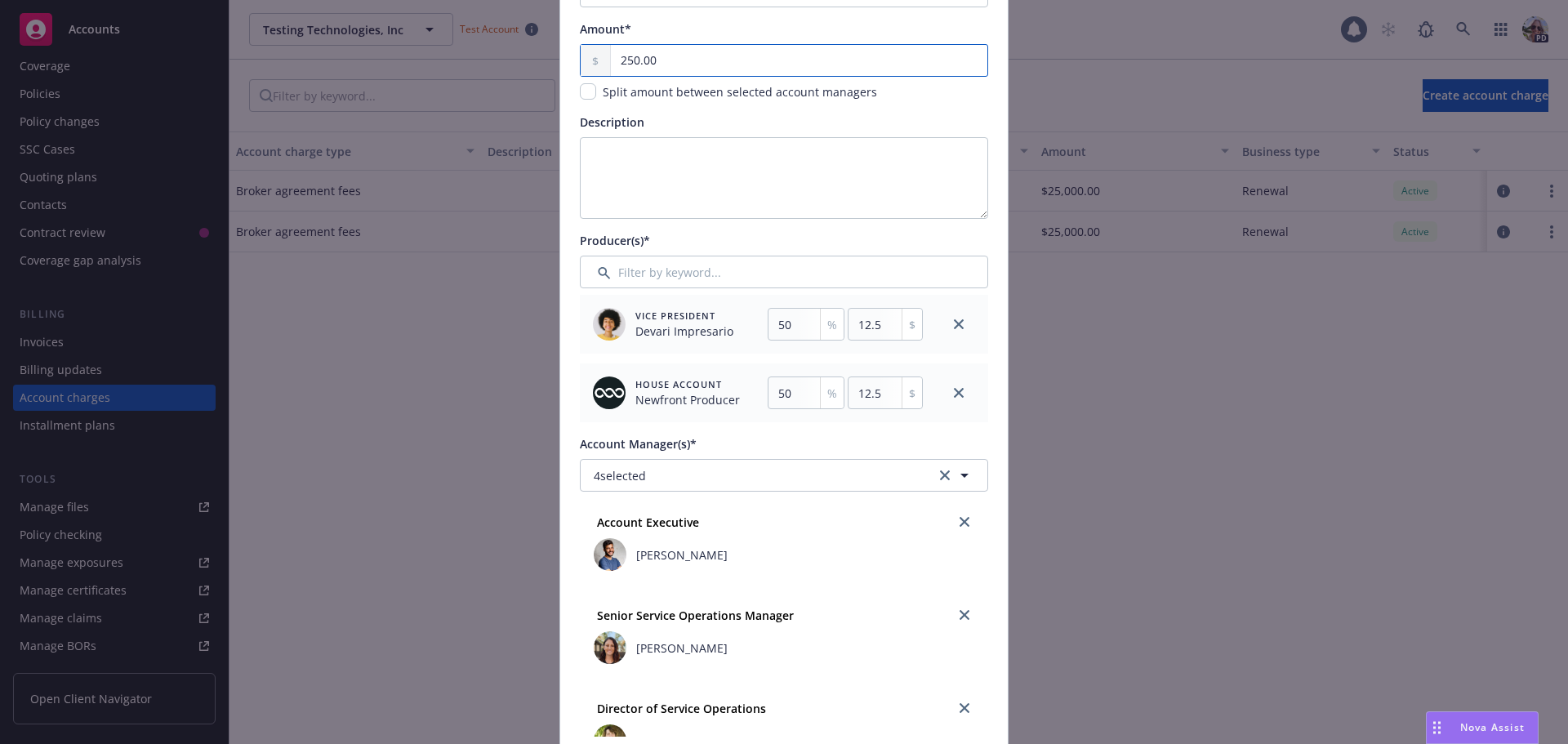
type input "125"
type input "2,500.00"
type input "1250"
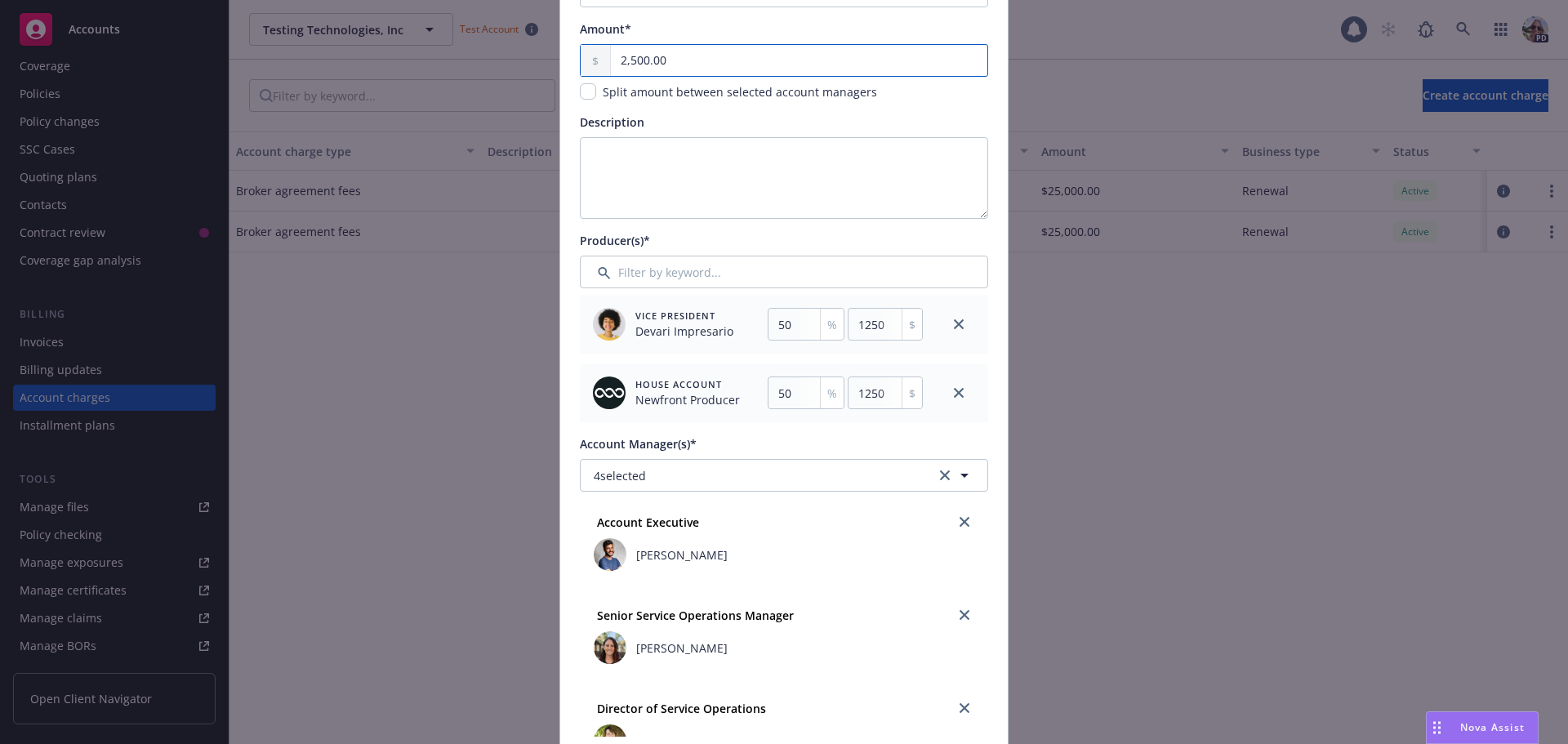
type input "25,000.00"
type input "12500"
type input "25,000.00"
click at [955, 387] on link "close" at bounding box center [958, 392] width 19 height 19
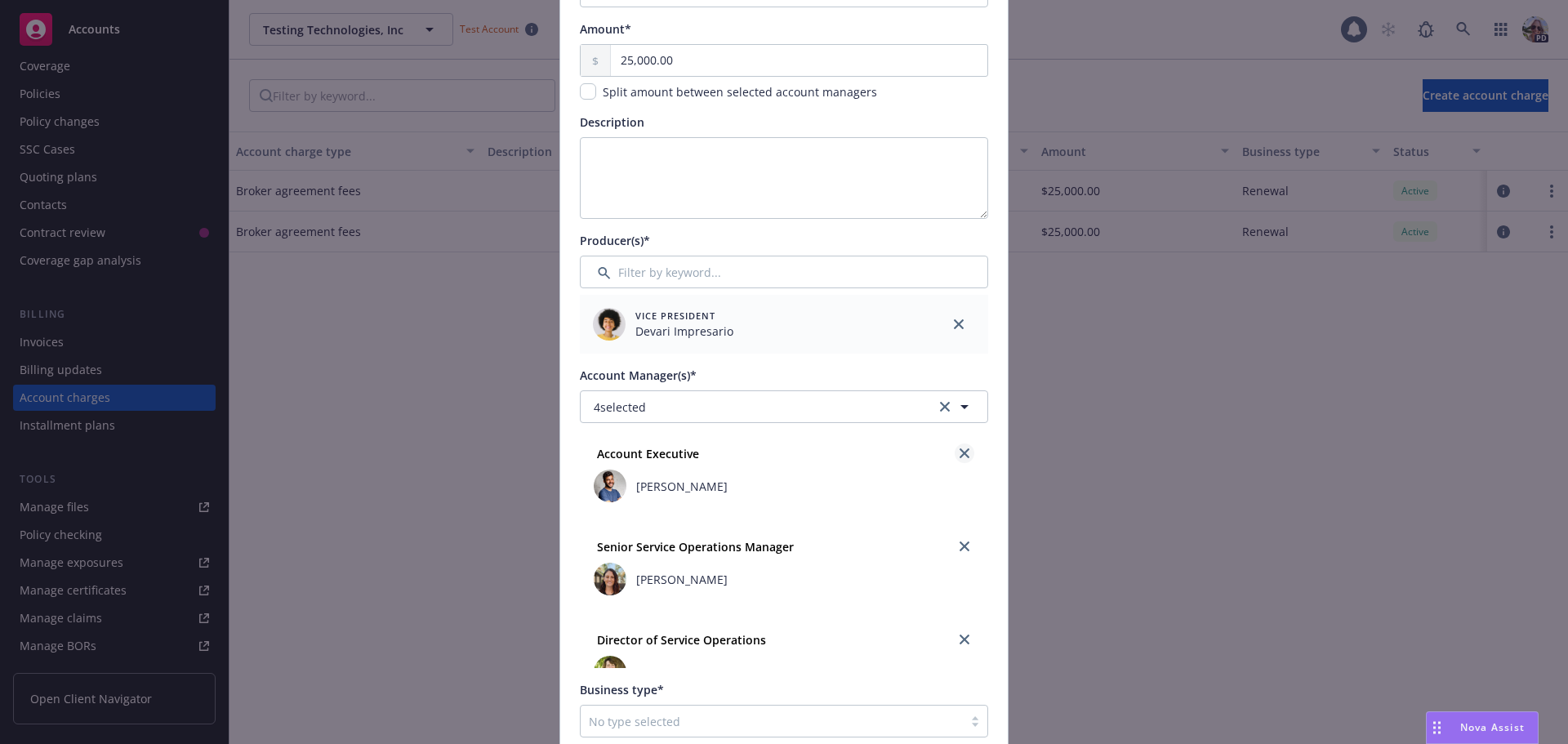
click at [959, 450] on icon "close" at bounding box center [964, 453] width 10 height 10
click at [954, 538] on link "close" at bounding box center [964, 546] width 19 height 19
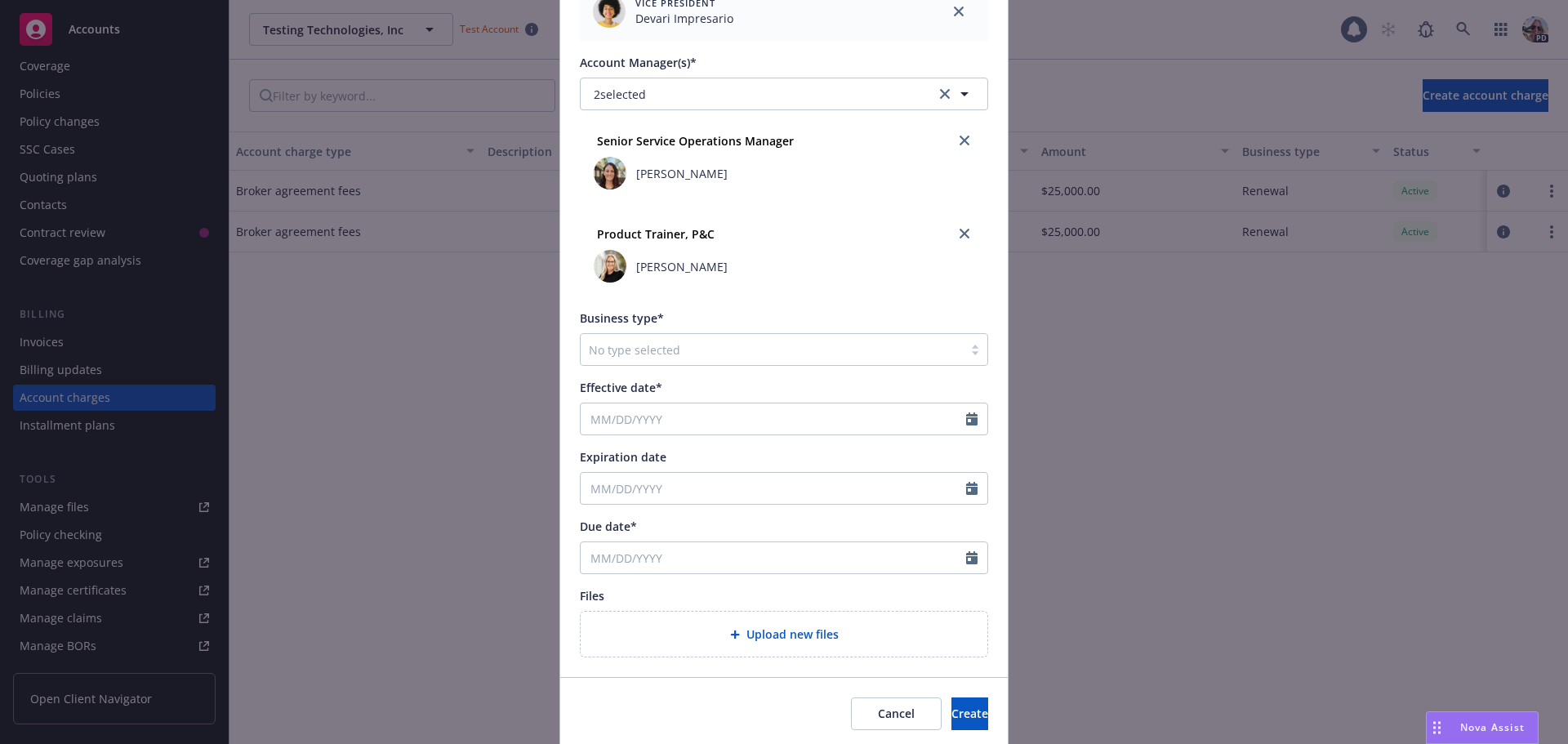
scroll to position [555, 0]
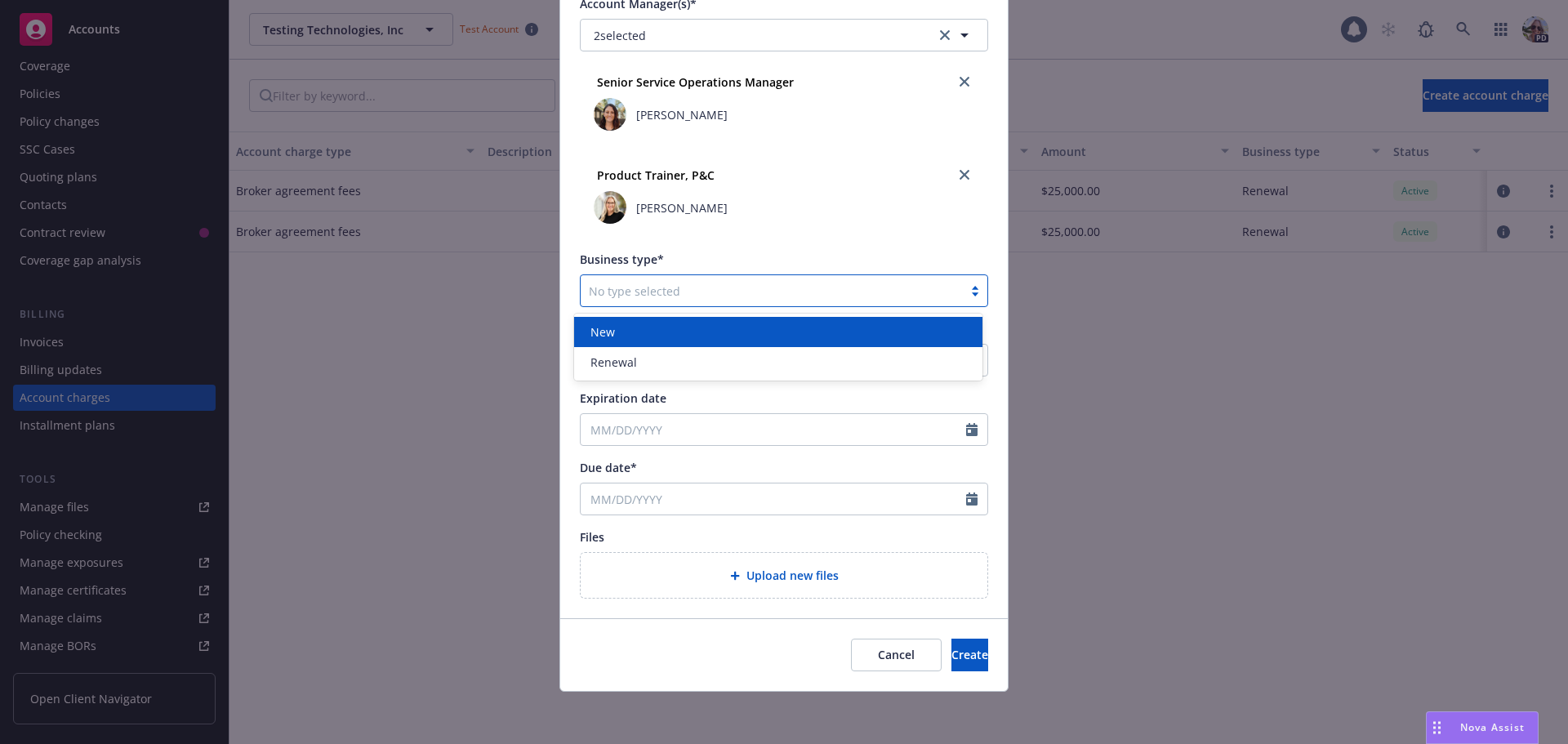
click at [593, 307] on div "No type selected" at bounding box center [784, 291] width 408 height 33
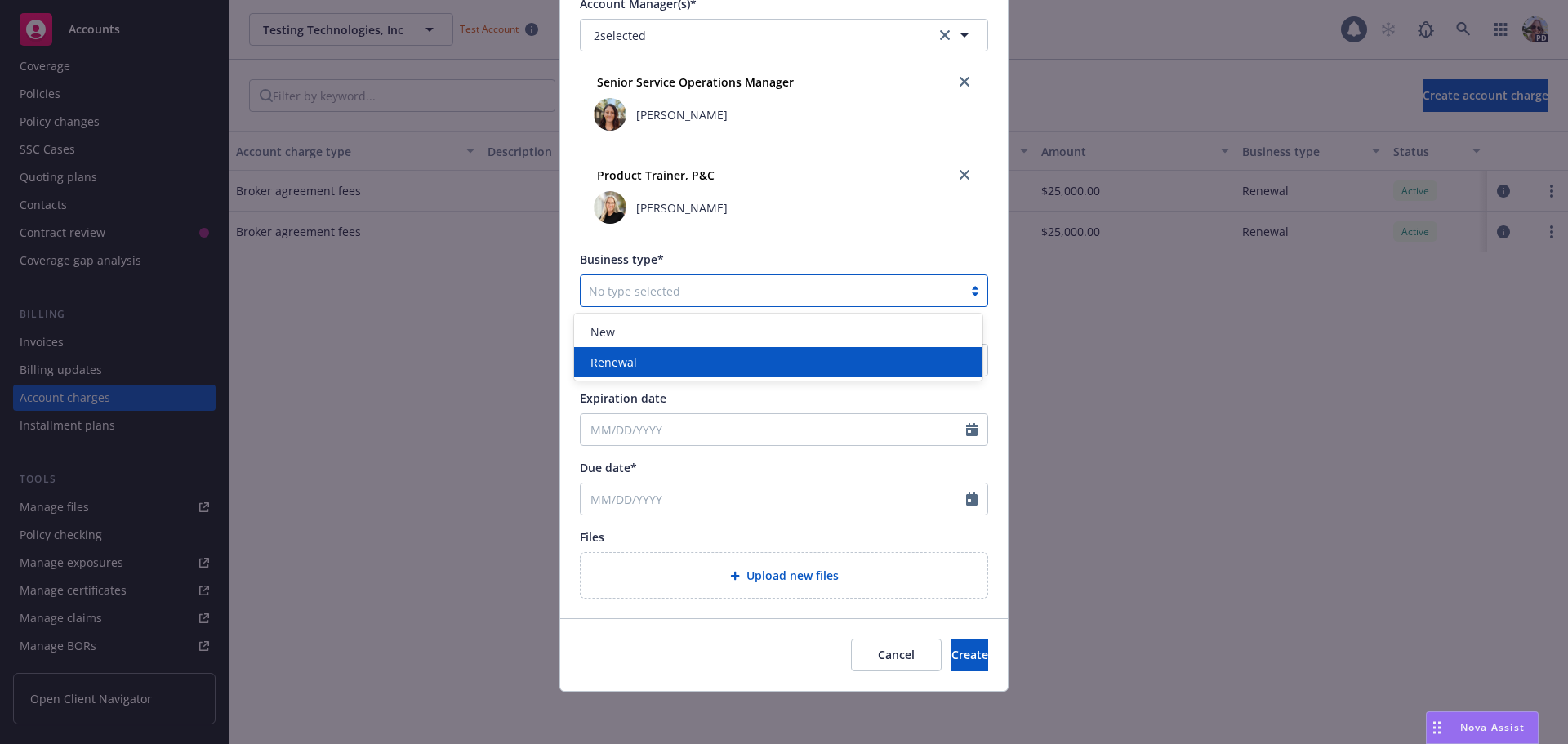
click at [601, 353] on div "Renewal" at bounding box center [778, 362] width 408 height 30
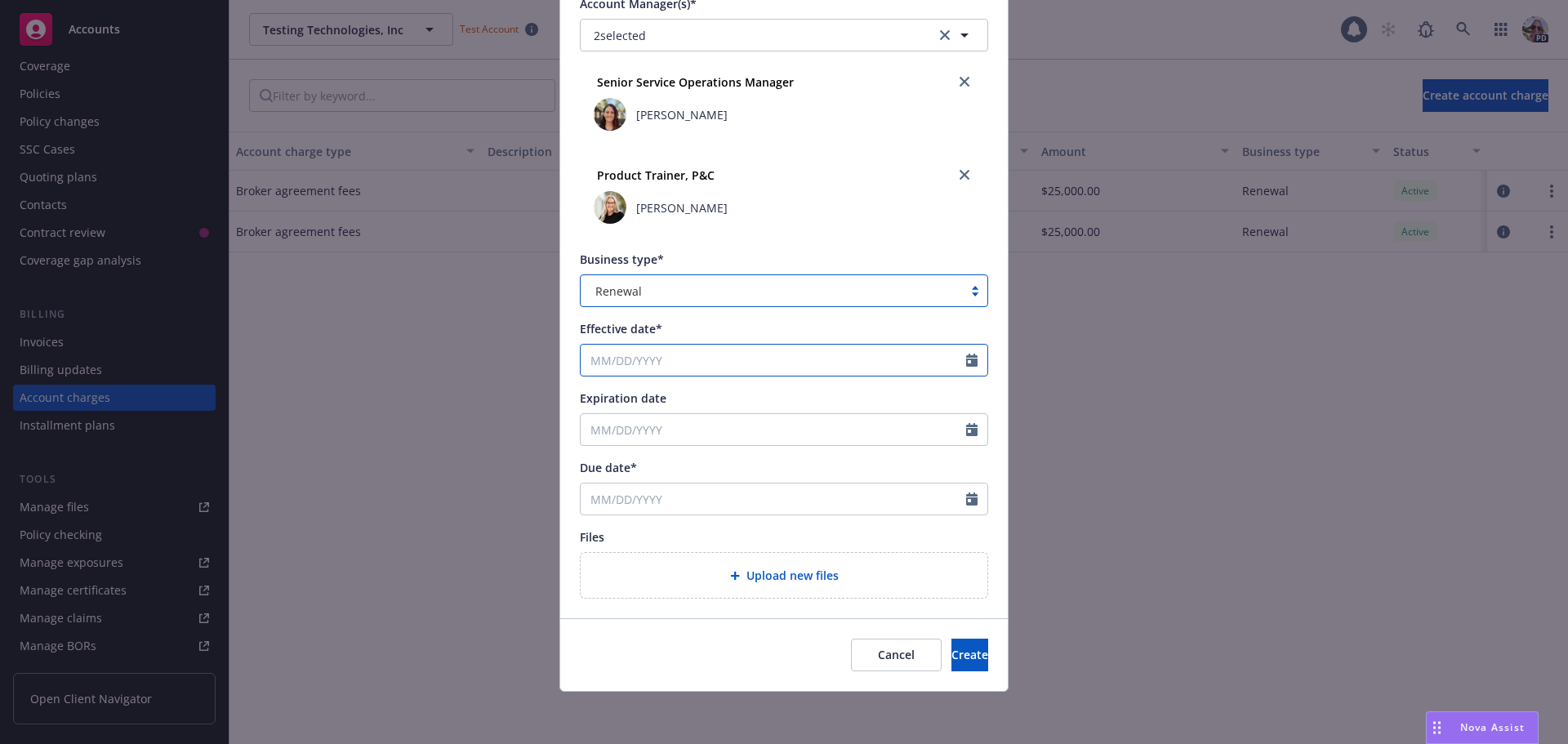
drag, startPoint x: 589, startPoint y: 372, endPoint x: 583, endPoint y: 352, distance: 20.9
click at [587, 364] on input "Effective date*" at bounding box center [773, 360] width 385 height 31
select select "8"
type input "01/01/2025"
type input "01/01/2026"
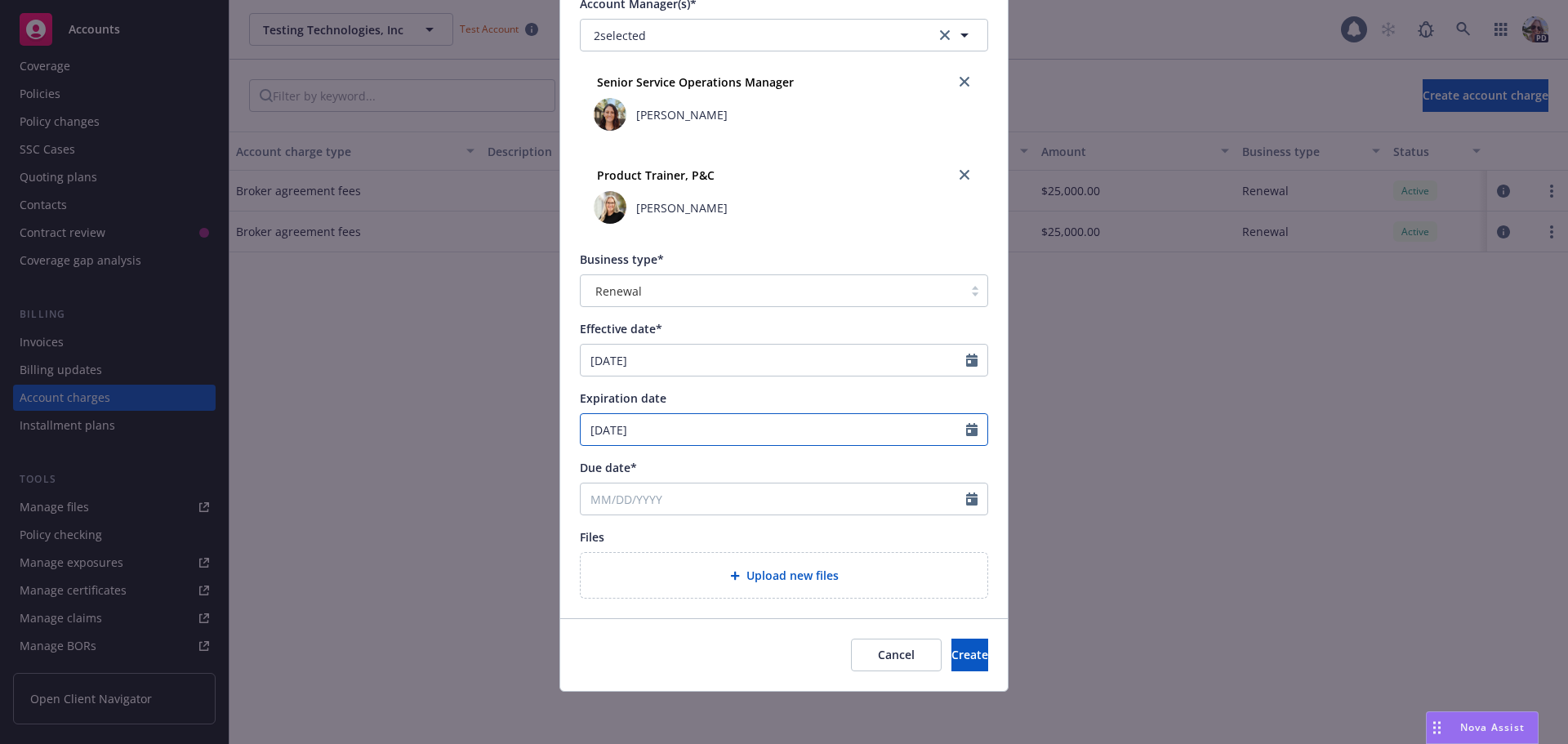
click at [797, 421] on input "01/01/2026" at bounding box center [773, 429] width 385 height 31
type input "0"
type input "[DATE]"
click at [766, 401] on div "Expiration date" at bounding box center [784, 398] width 408 height 17
click at [633, 497] on input "Due date*" at bounding box center [773, 499] width 385 height 31
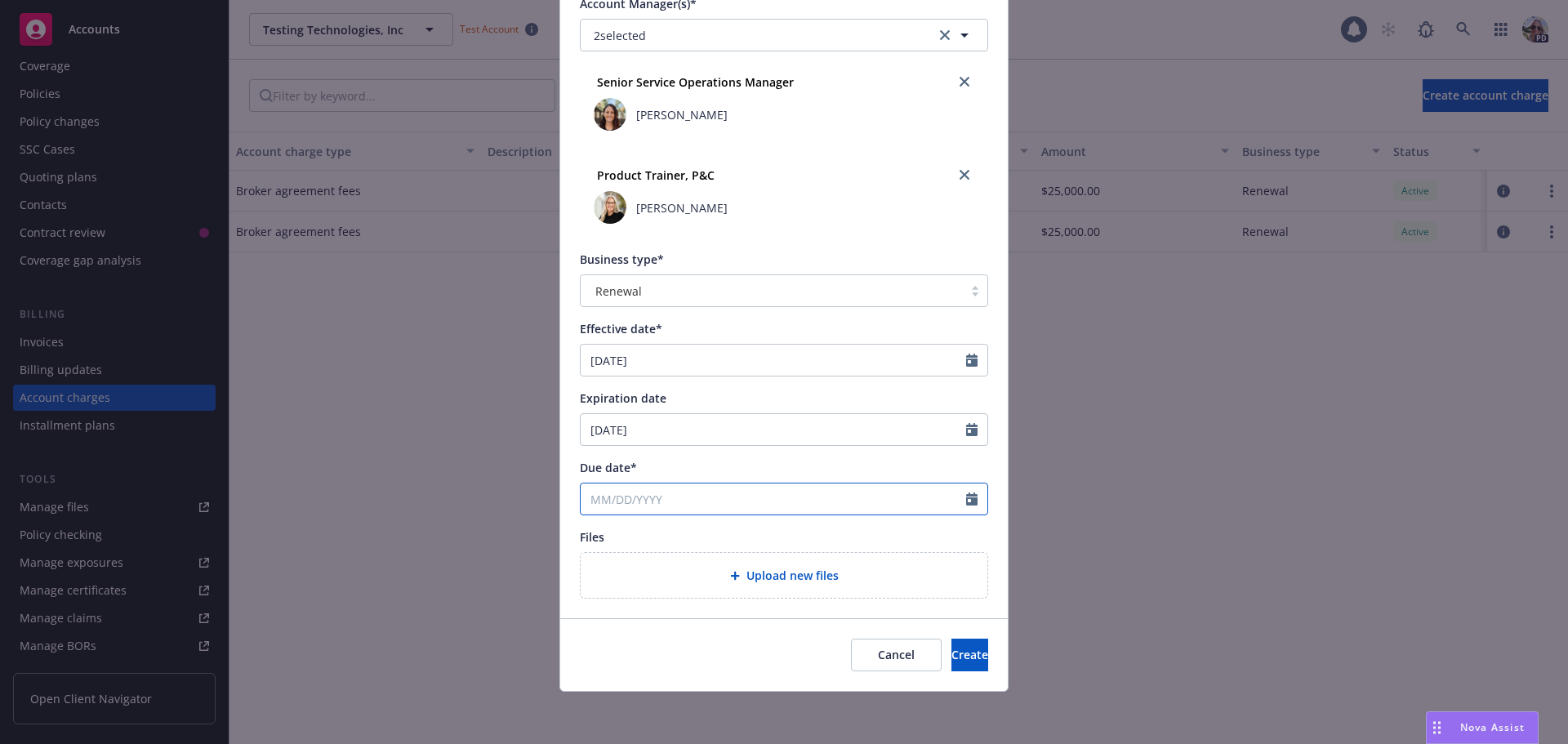
select select "8"
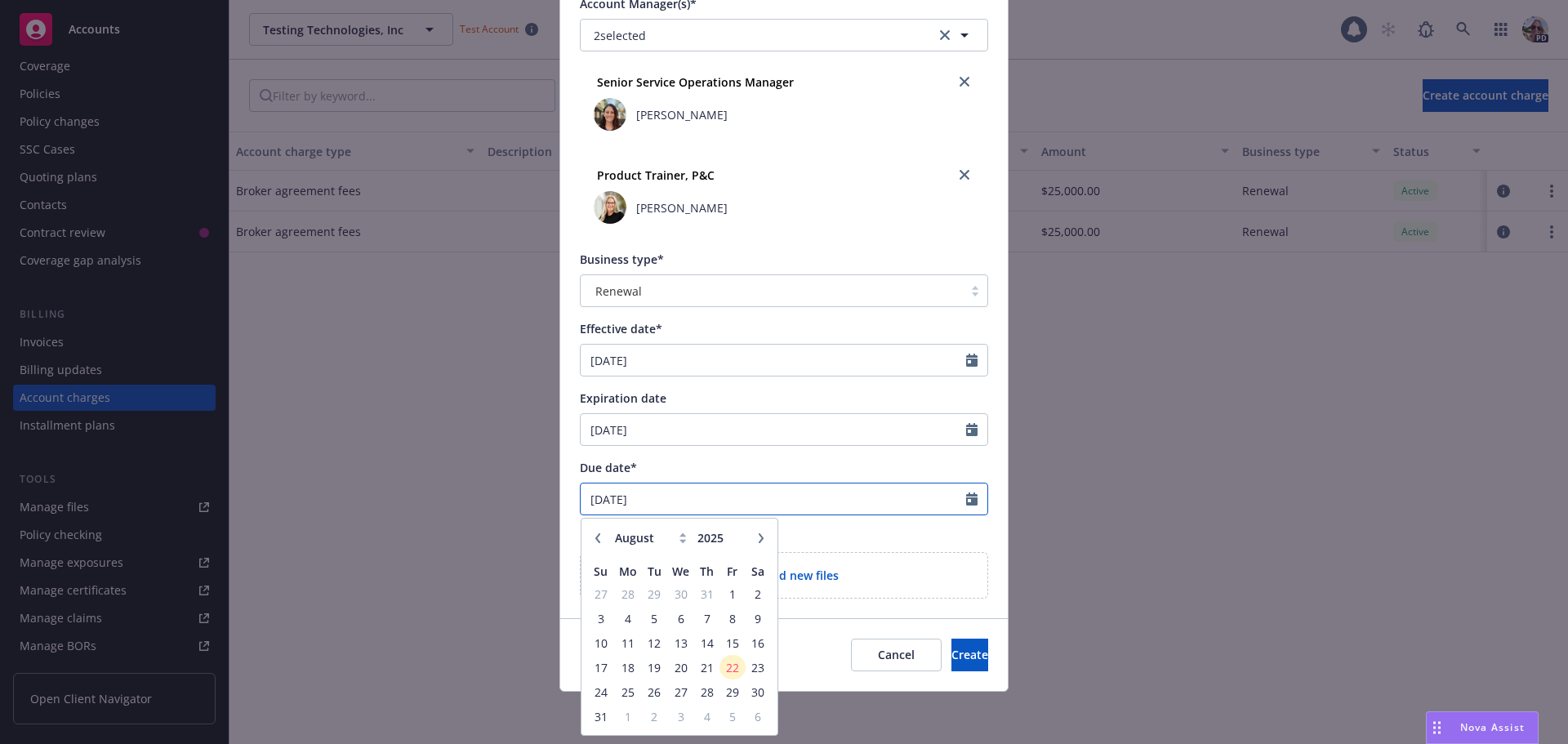
type input "04/01/2025"
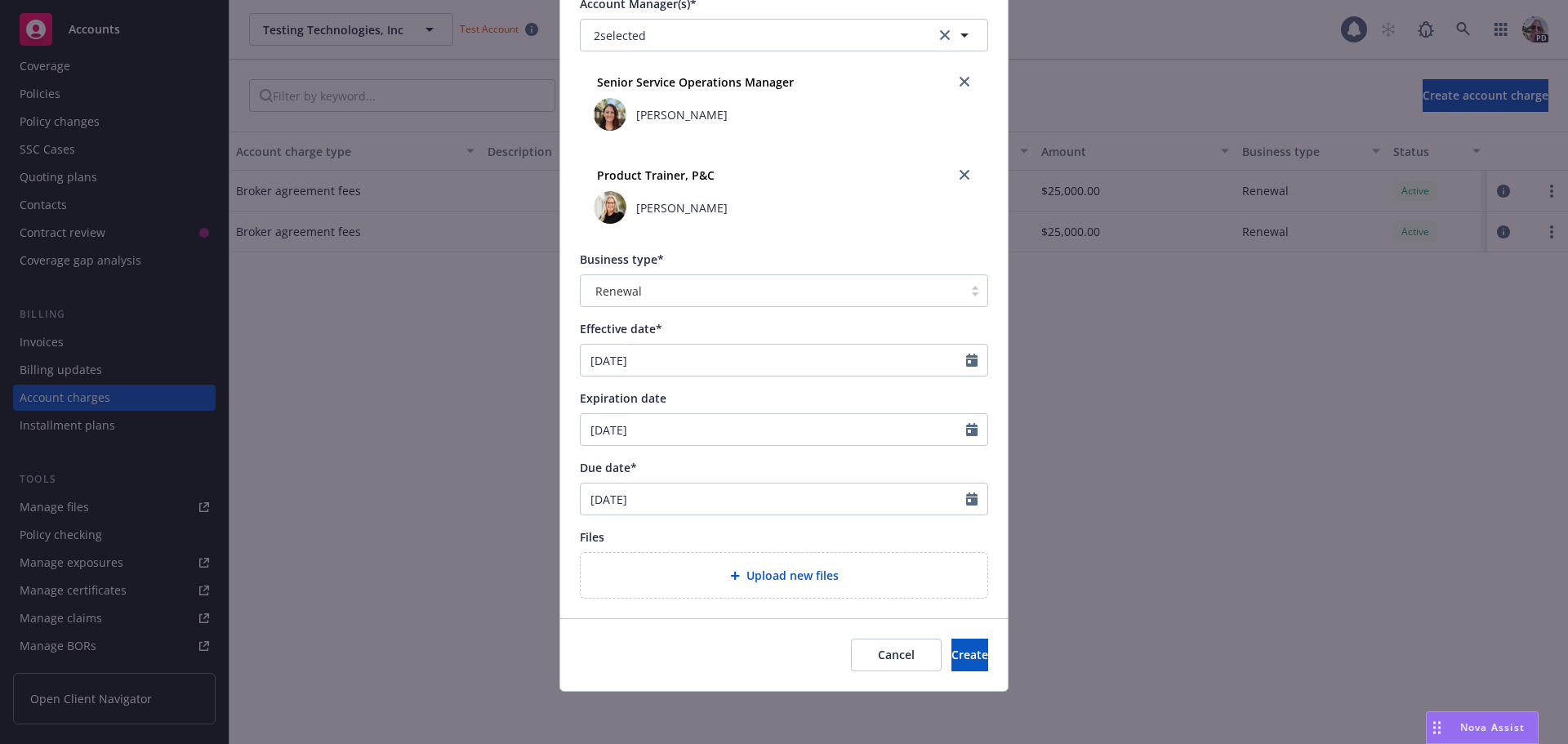
click at [844, 541] on div "Files" at bounding box center [784, 537] width 408 height 17
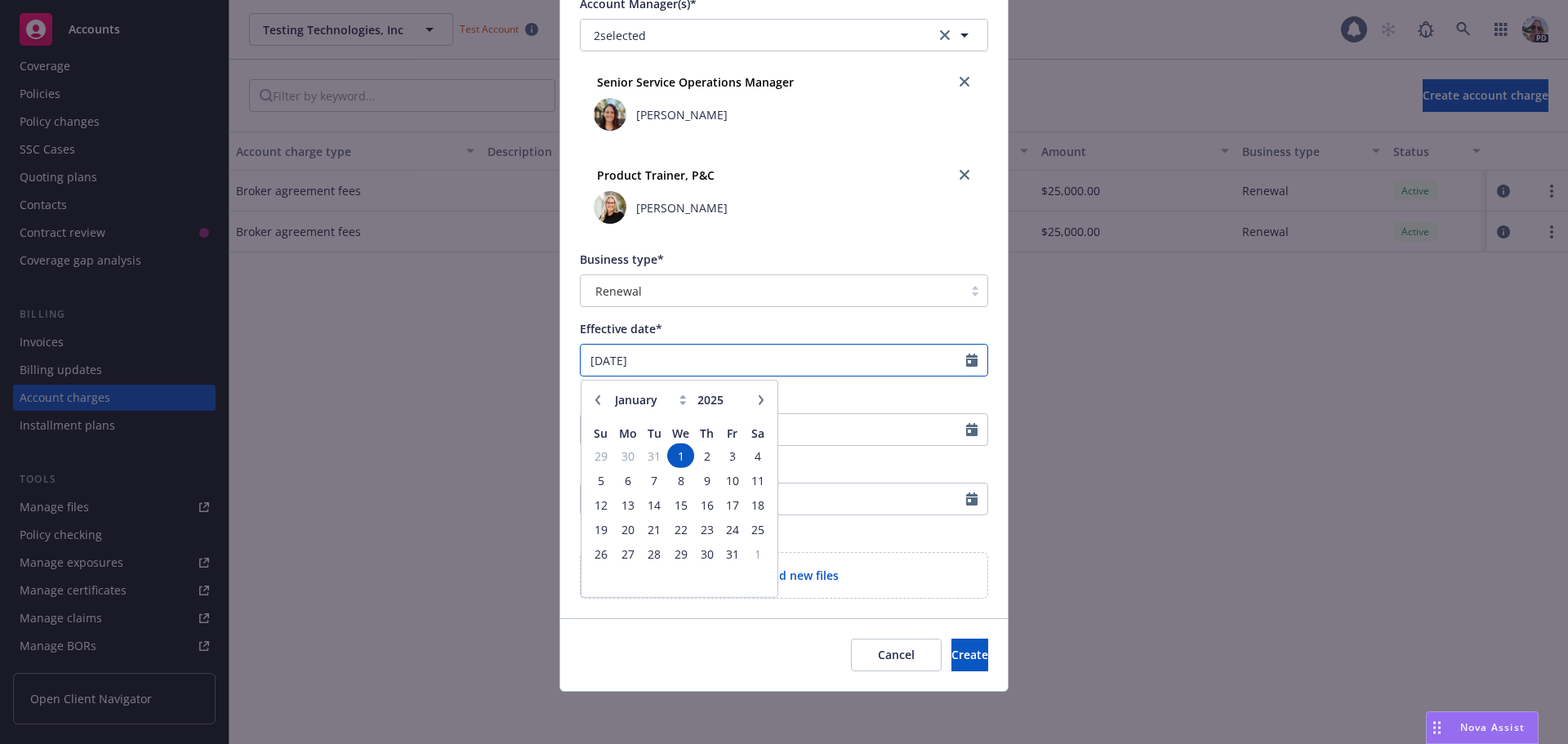
drag, startPoint x: 578, startPoint y: 359, endPoint x: 713, endPoint y: 357, distance: 135.0
click at [713, 357] on input "01/01/2025" at bounding box center [773, 360] width 385 height 31
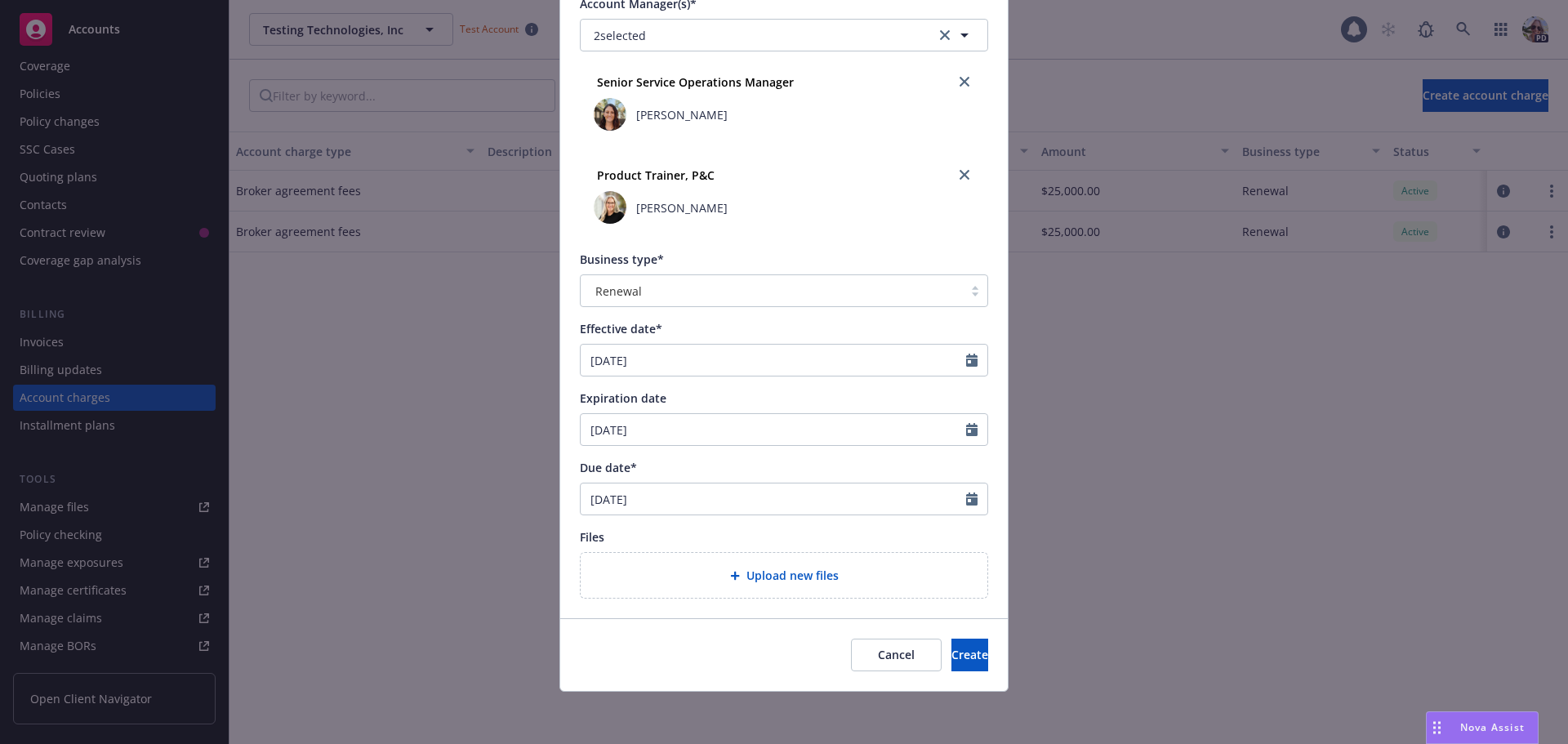
click at [800, 403] on div "Expiration date" at bounding box center [784, 398] width 408 height 17
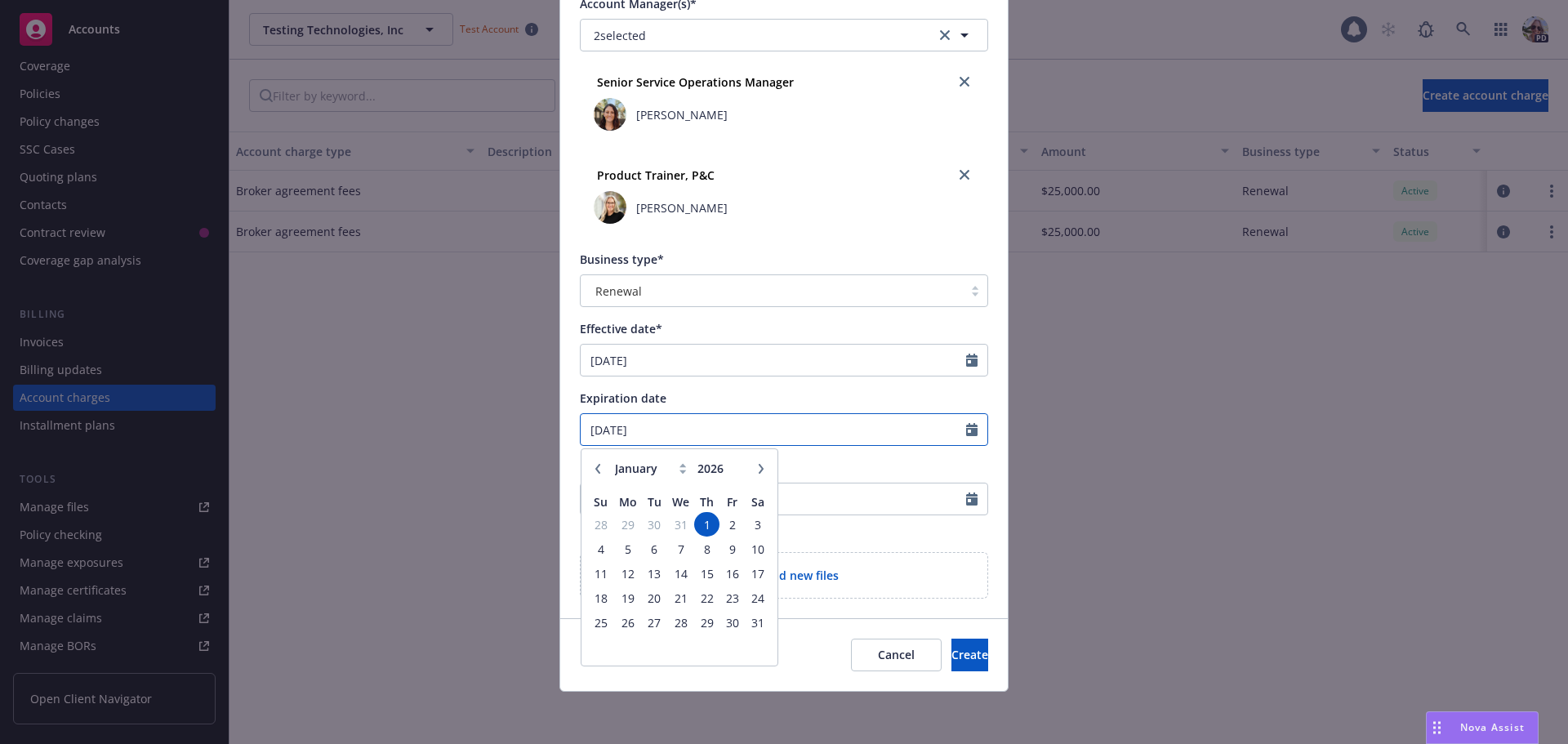
drag, startPoint x: 784, startPoint y: 432, endPoint x: 586, endPoint y: 428, distance: 198.0
click at [586, 428] on input "01/01/2026" at bounding box center [773, 429] width 385 height 31
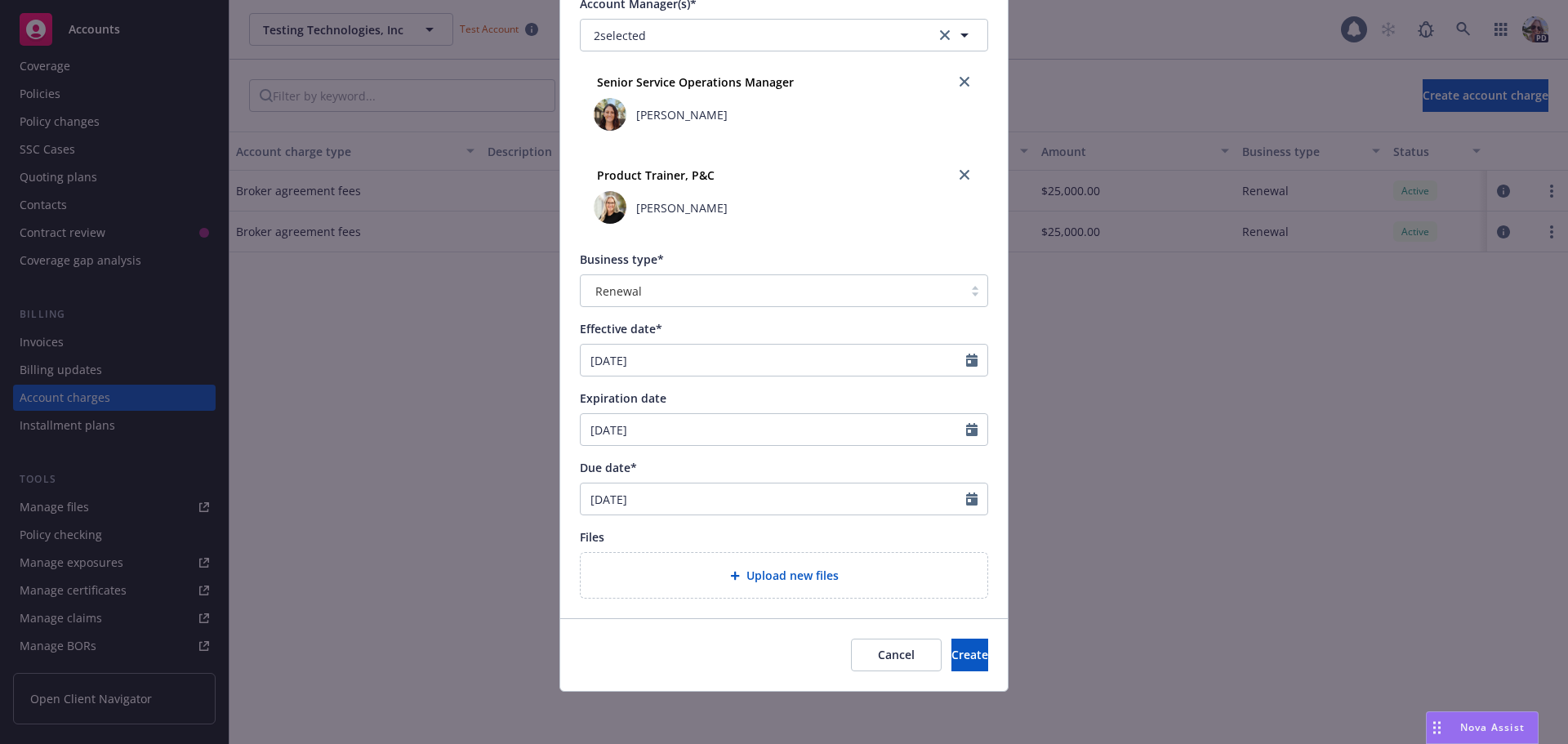
click at [661, 394] on div "Expiration date" at bounding box center [784, 398] width 408 height 17
drag, startPoint x: 596, startPoint y: 432, endPoint x: 541, endPoint y: 429, distance: 55.1
click at [541, 429] on div "Create new account charge Account charge type* Broker agreement fees Amount* 25…" at bounding box center [784, 372] width 1568 height 744
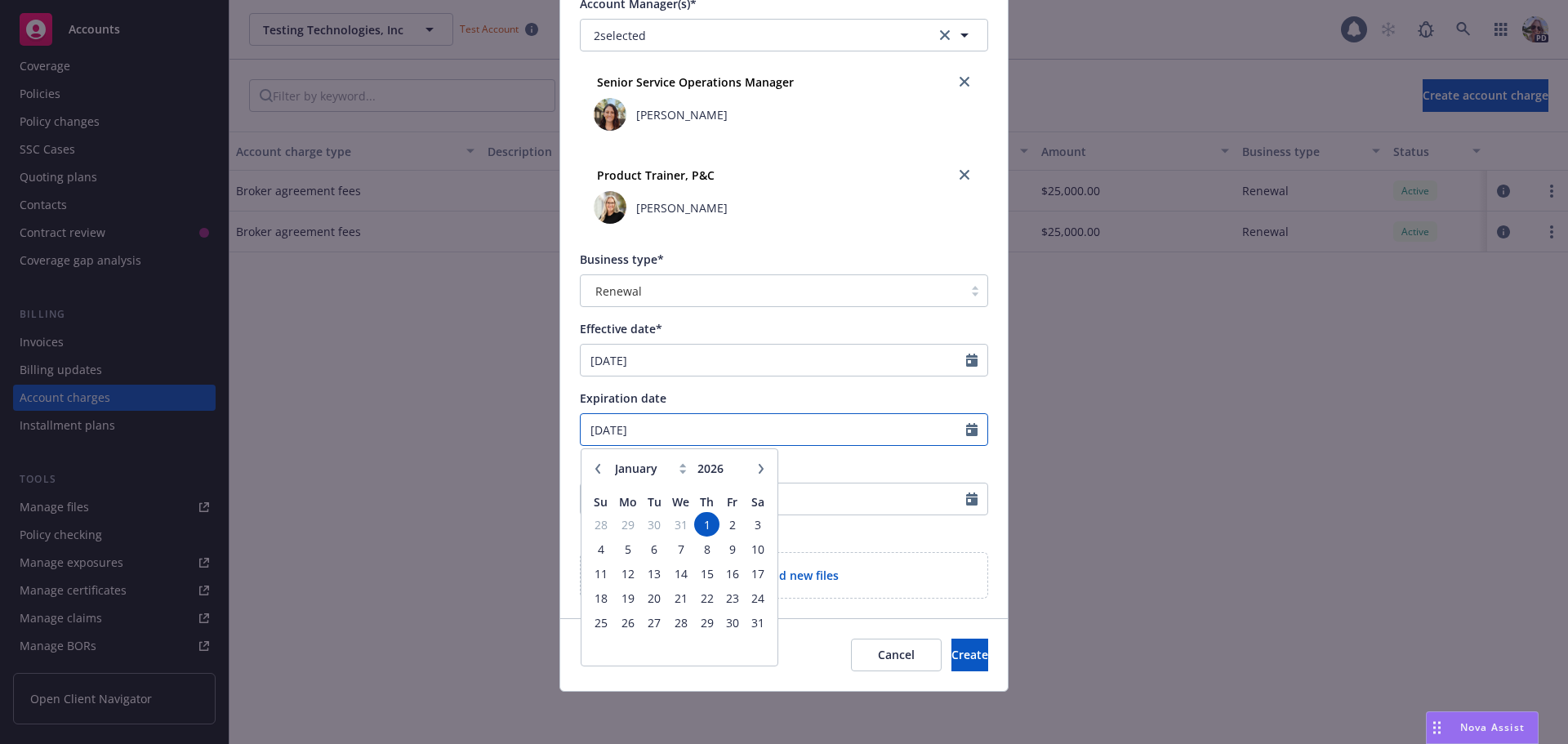
type input "04/01/2026"
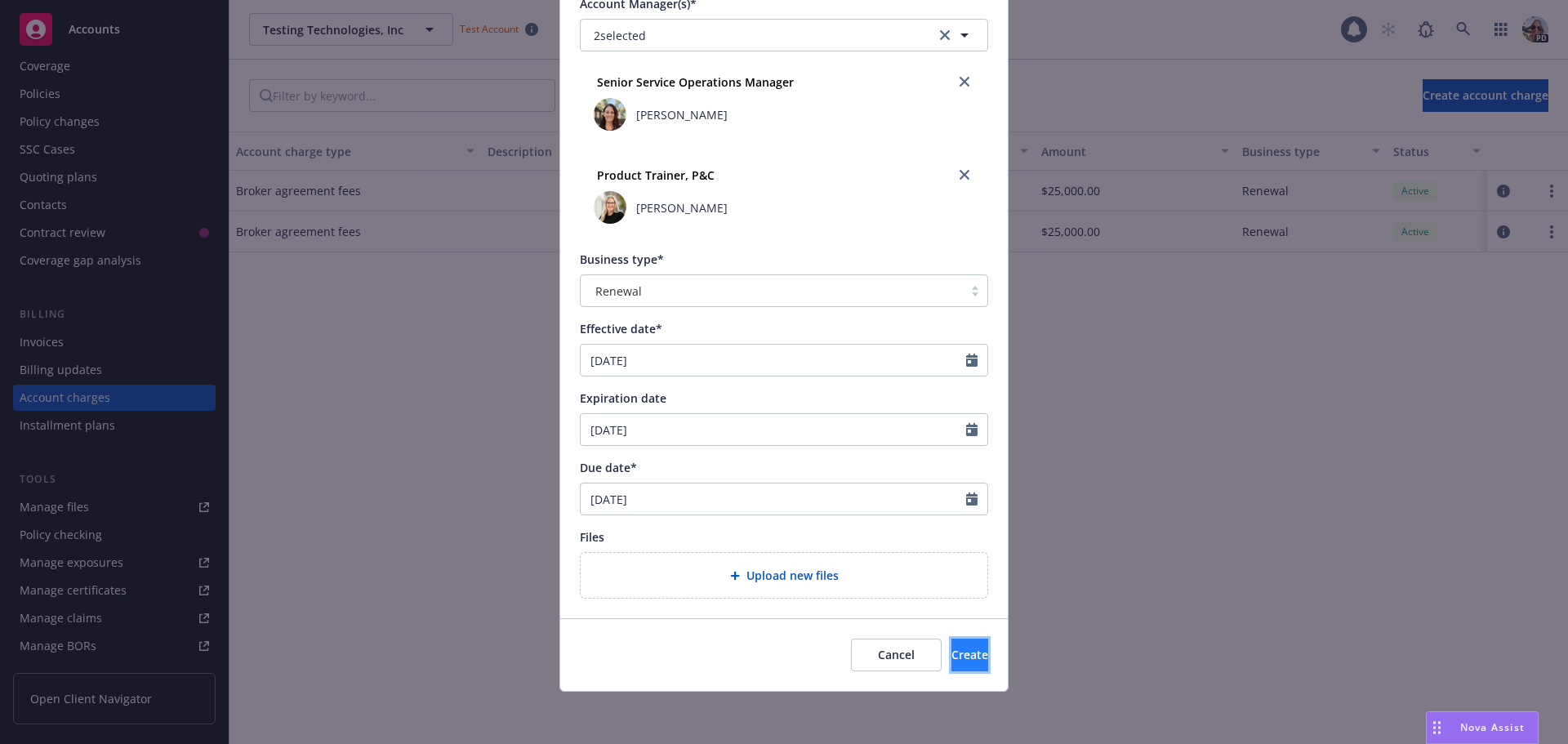
click at [951, 660] on span "Create" at bounding box center [970, 654] width 37 height 15
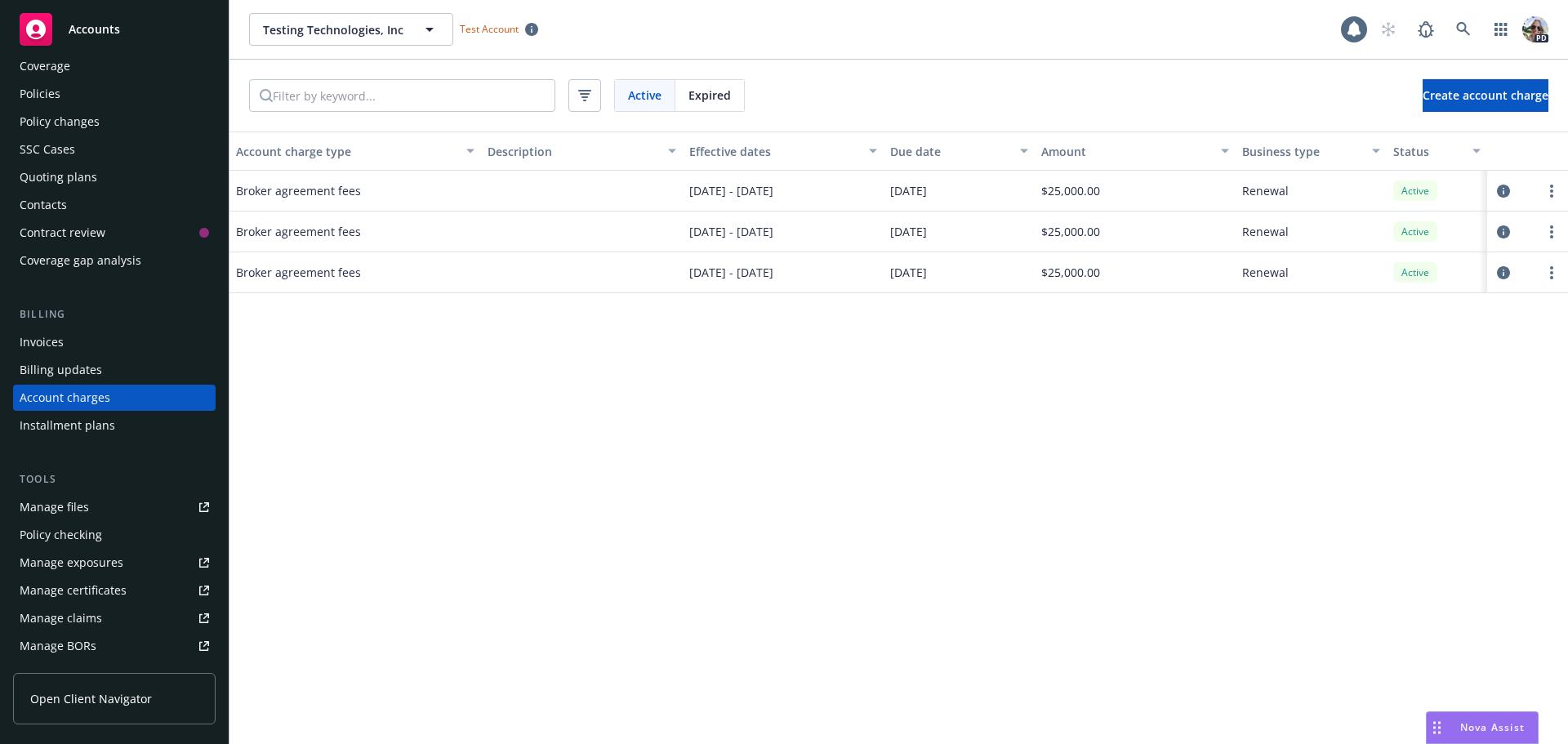
click at [813, 237] on div "01/01/2025 - 04/01/2026" at bounding box center [782, 232] width 201 height 41
drag, startPoint x: 778, startPoint y: 149, endPoint x: 698, endPoint y: 146, distance: 80.1
click at [698, 146] on div "Effective dates" at bounding box center [774, 151] width 170 height 17
drag, startPoint x: 672, startPoint y: 272, endPoint x: 832, endPoint y: 295, distance: 161.6
click at [832, 295] on div "Account charge type Description Effective dates Due date Amount Business type S…" at bounding box center [898, 438] width 1338 height 613
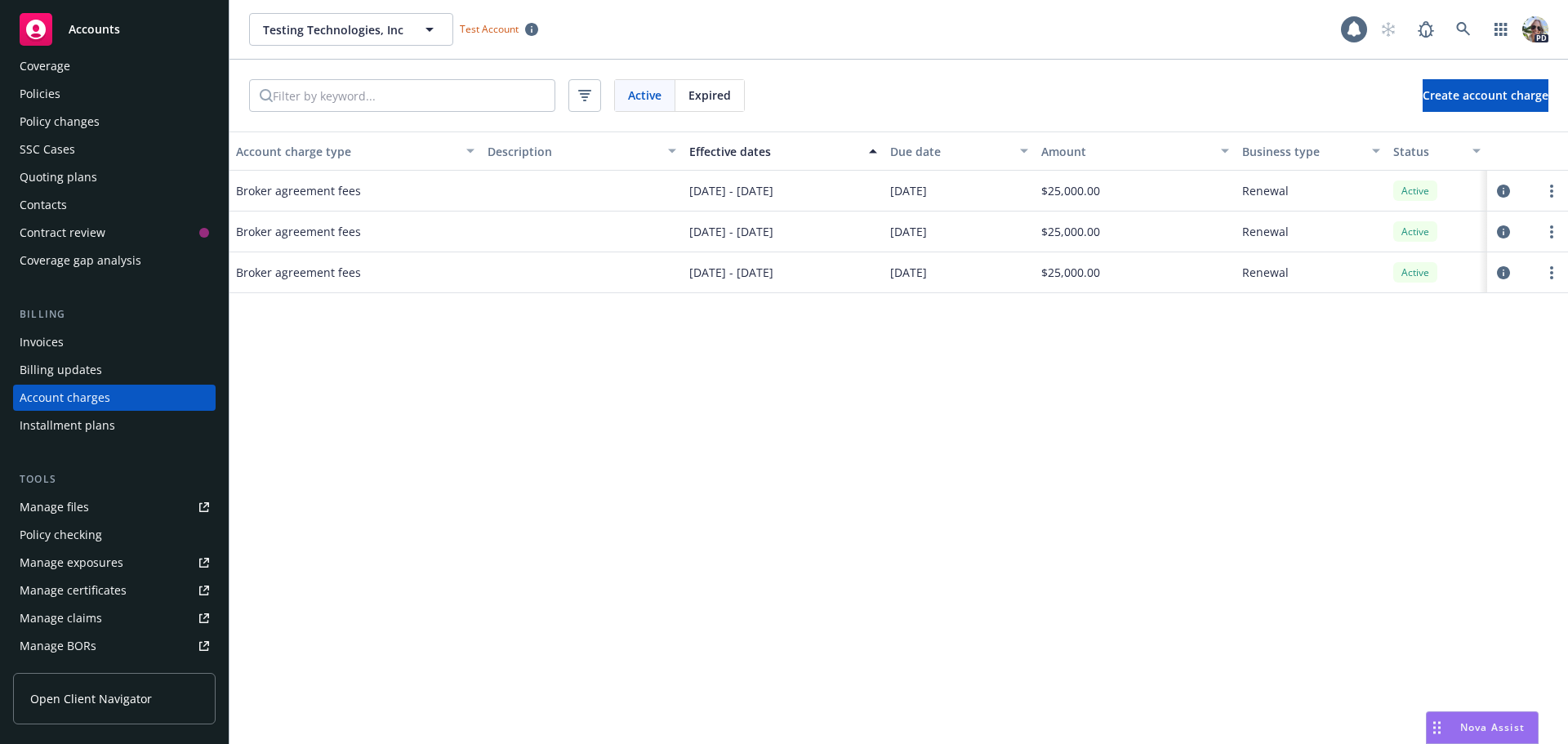
drag, startPoint x: 943, startPoint y: 151, endPoint x: 894, endPoint y: 155, distance: 49.2
click at [894, 155] on div "Due date" at bounding box center [949, 151] width 120 height 17
drag, startPoint x: 886, startPoint y: 190, endPoint x: 970, endPoint y: 189, distance: 84.0
click at [970, 189] on div "01/01/2025" at bounding box center [959, 191] width 151 height 41
drag, startPoint x: 888, startPoint y: 275, endPoint x: 961, endPoint y: 275, distance: 73.0
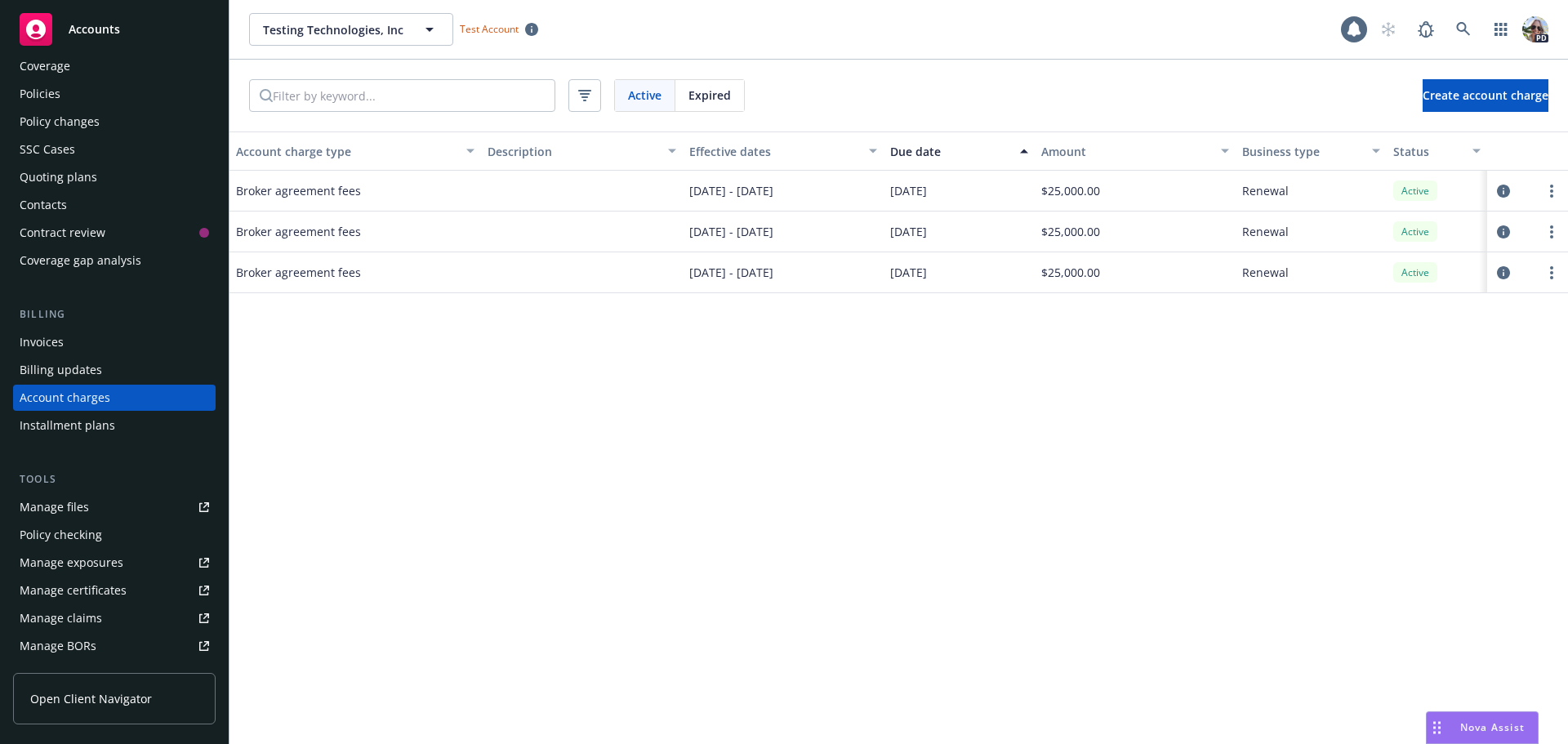
click at [961, 275] on div "[DATE]" at bounding box center [959, 273] width 151 height 41
click at [1547, 234] on link "more" at bounding box center [1551, 232] width 19 height 19
click at [1503, 265] on link "Delete" at bounding box center [1518, 262] width 87 height 33
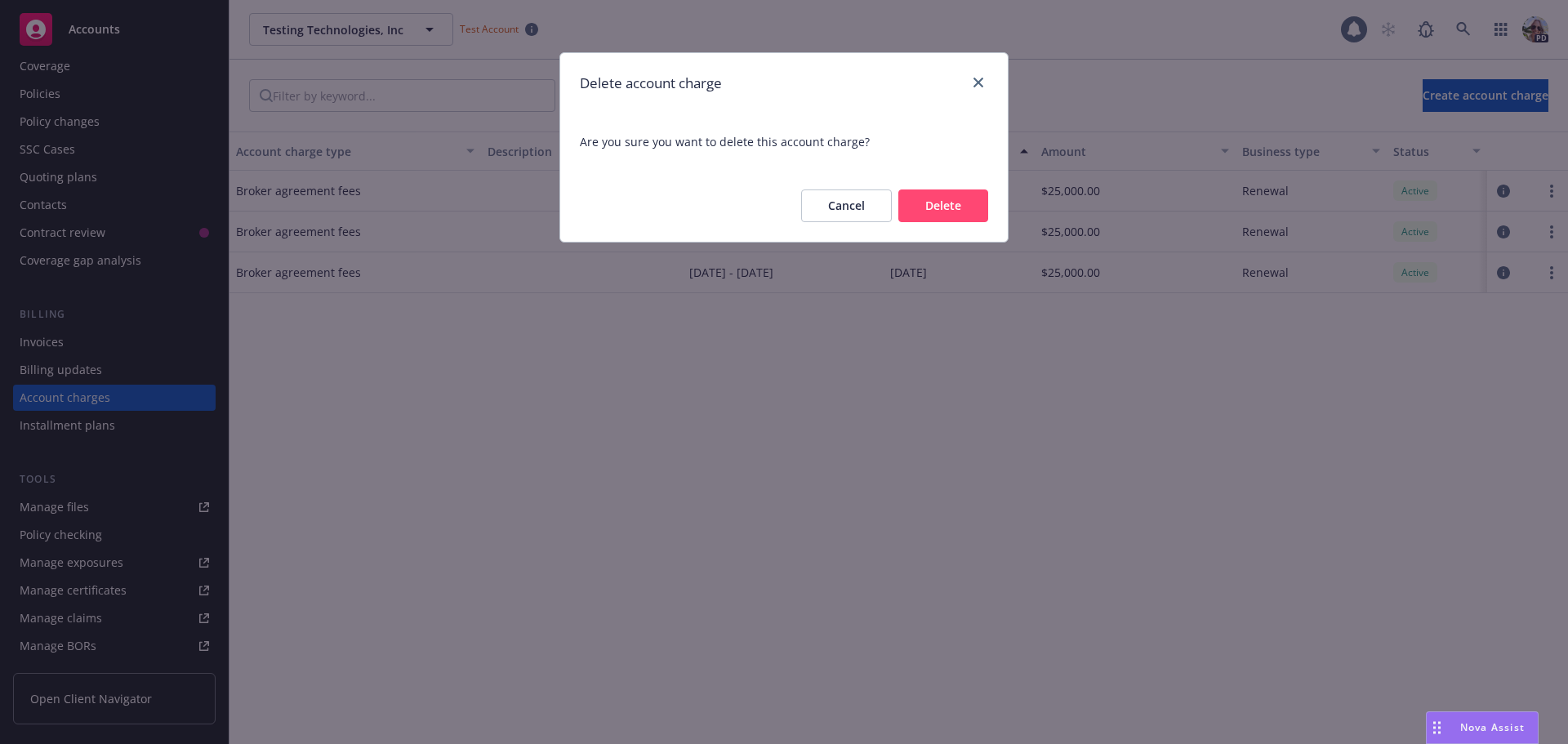
click at [964, 202] on button "Delete" at bounding box center [943, 206] width 90 height 33
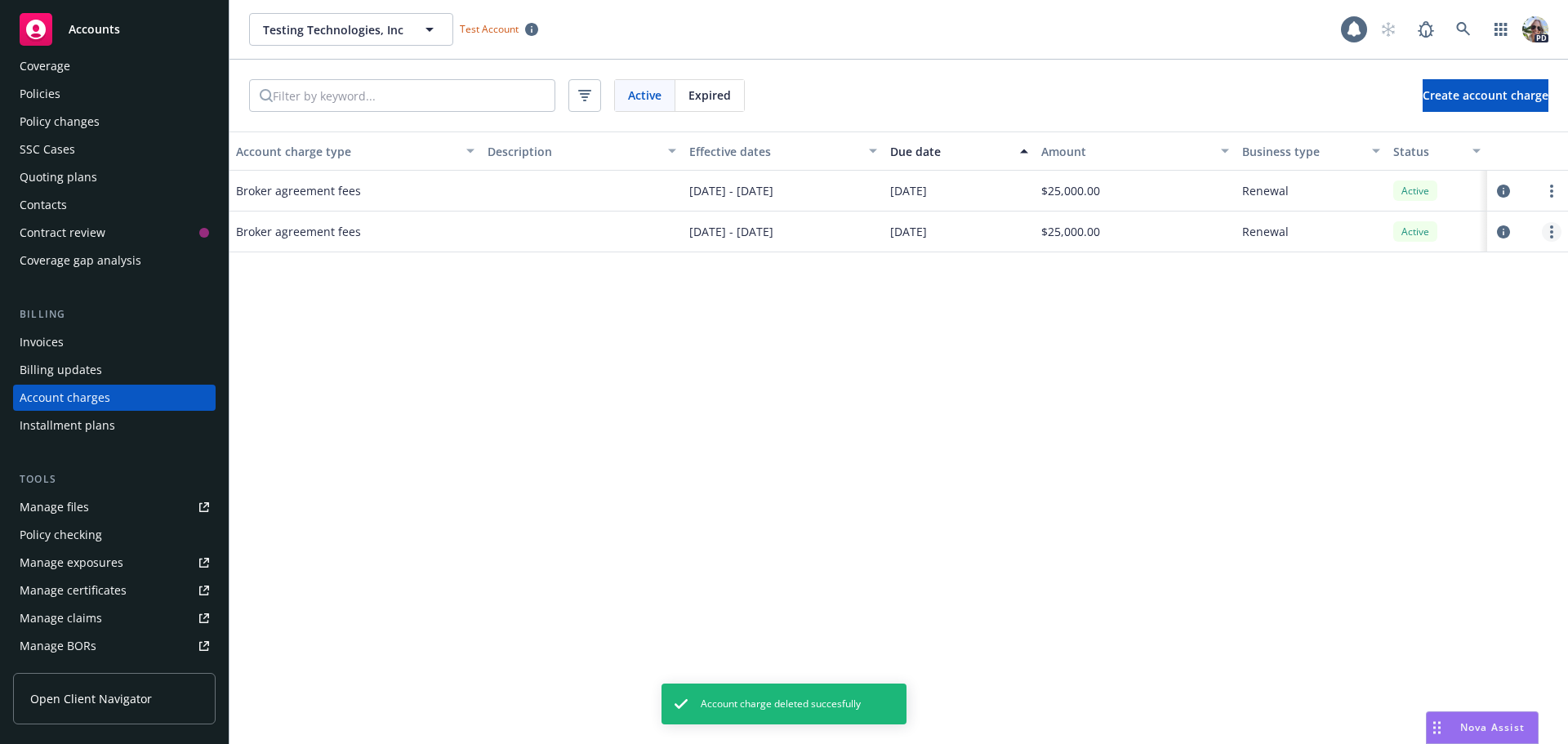
click at [1550, 227] on icon "more" at bounding box center [1551, 232] width 3 height 13
click at [1500, 258] on link "Delete" at bounding box center [1518, 262] width 87 height 33
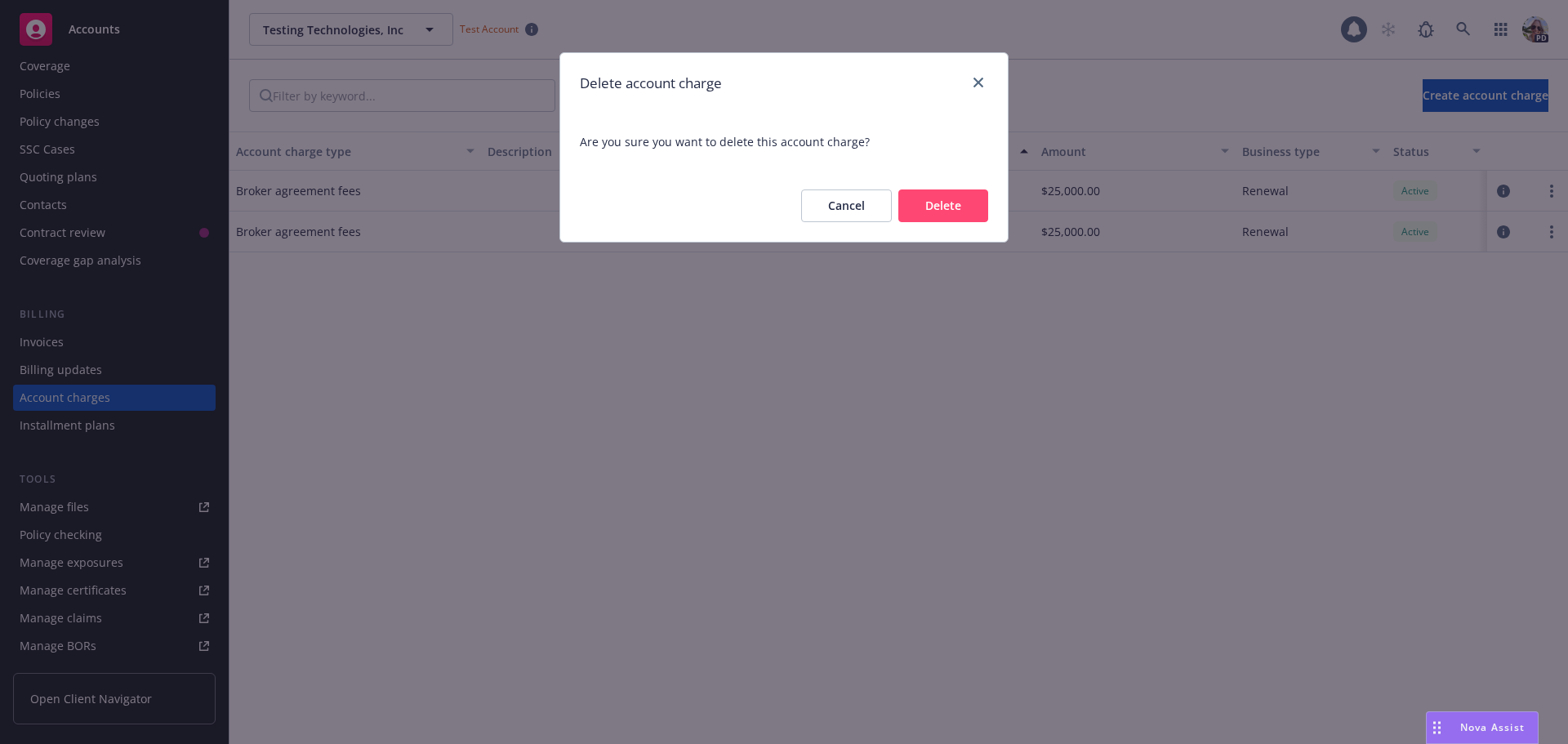
click at [947, 207] on button "Delete" at bounding box center [943, 206] width 90 height 33
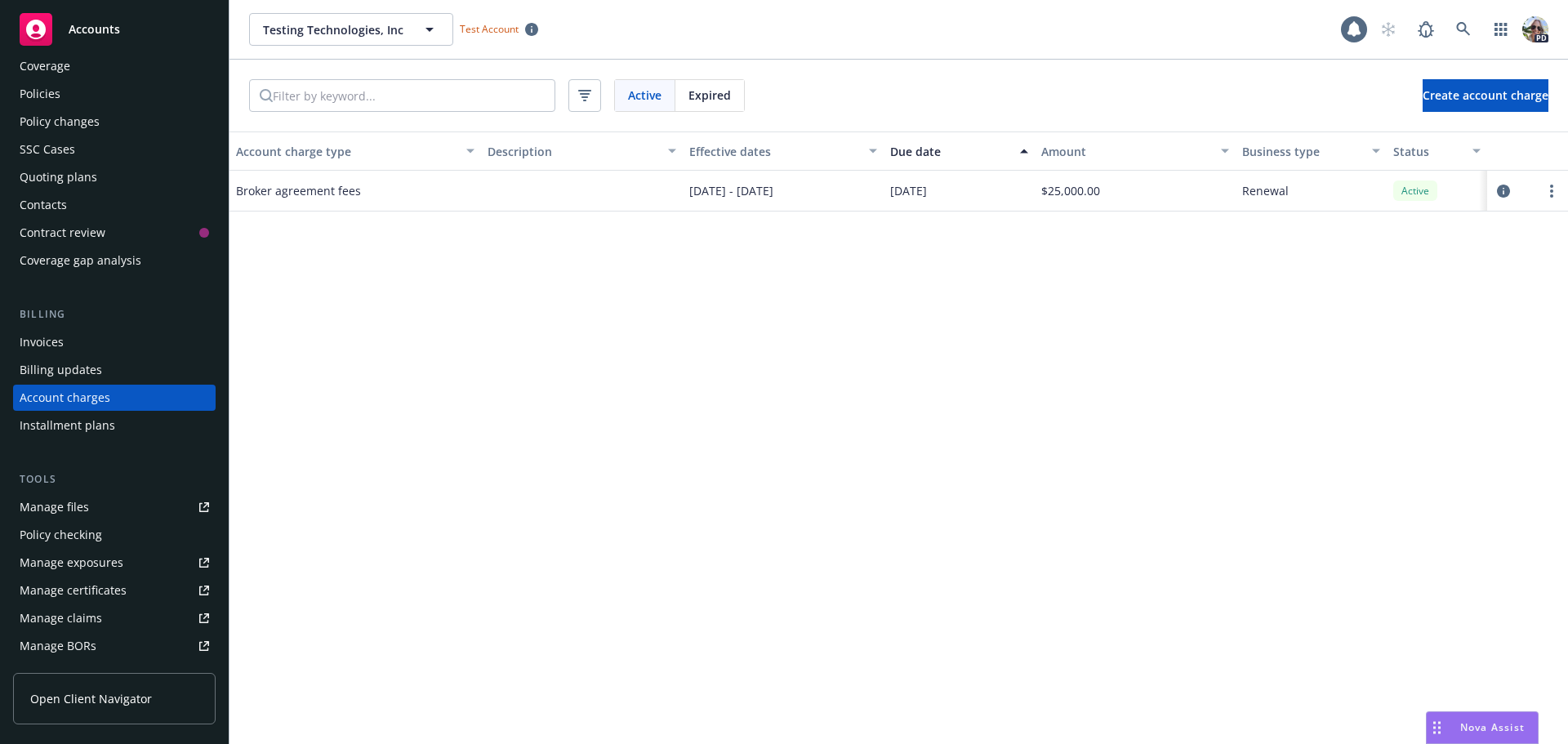
click at [671, 486] on div "Account charge type Description Effective dates Due date Amount Business type S…" at bounding box center [898, 438] width 1338 height 613
click at [40, 344] on div "Invoices" at bounding box center [41, 342] width 44 height 26
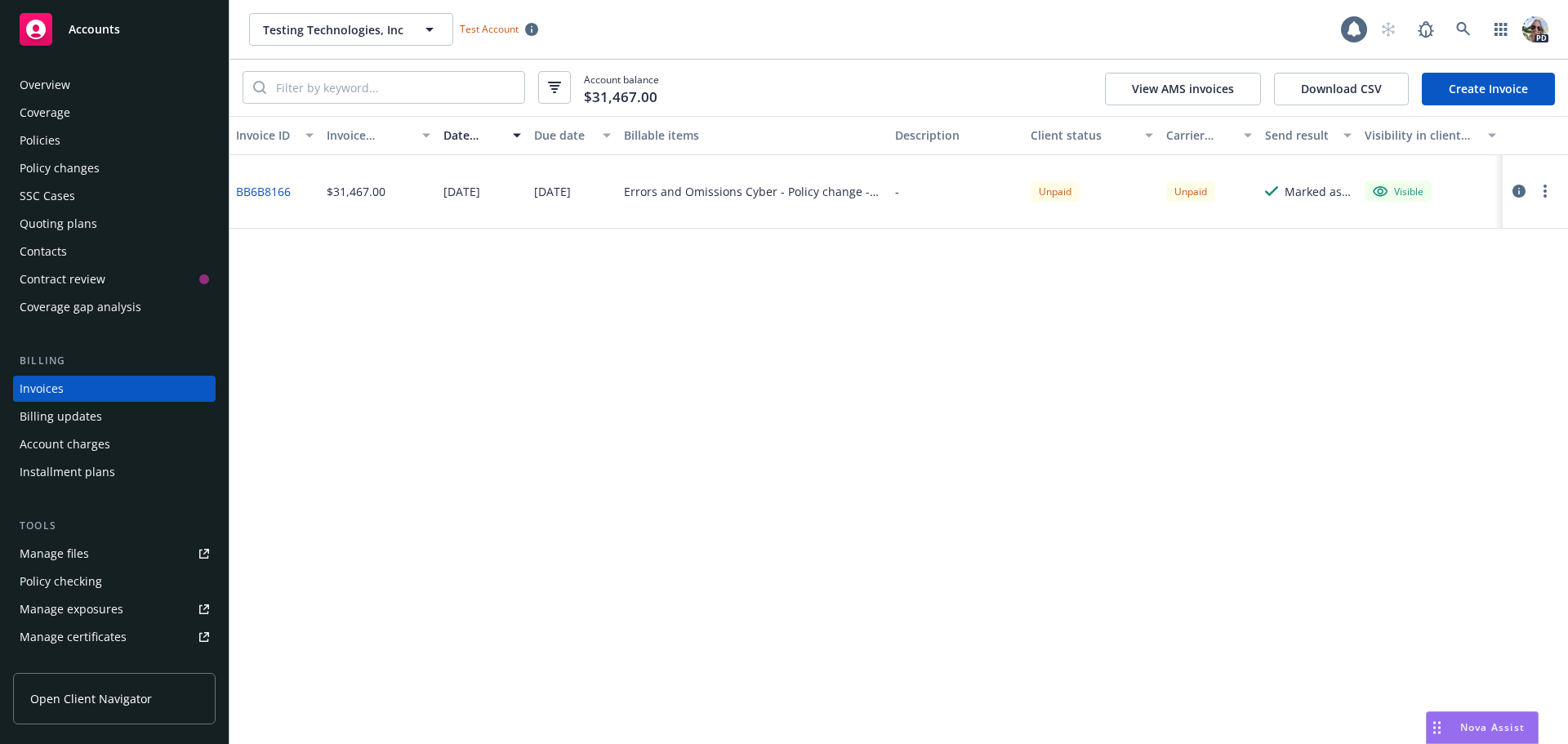
click at [1444, 82] on link "Create Invoice" at bounding box center [1488, 89] width 133 height 33
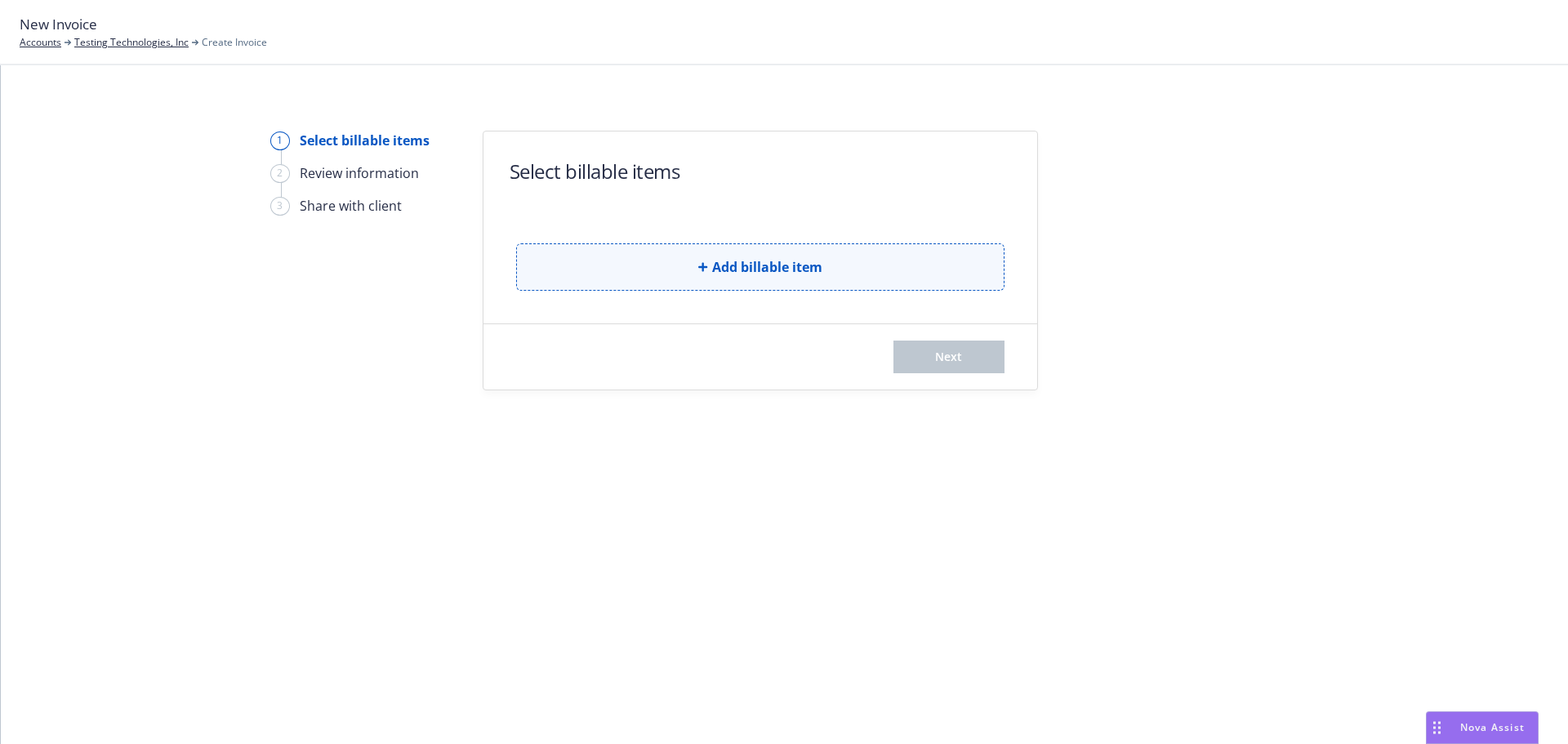
click at [756, 273] on span "Add billable item" at bounding box center [766, 266] width 110 height 19
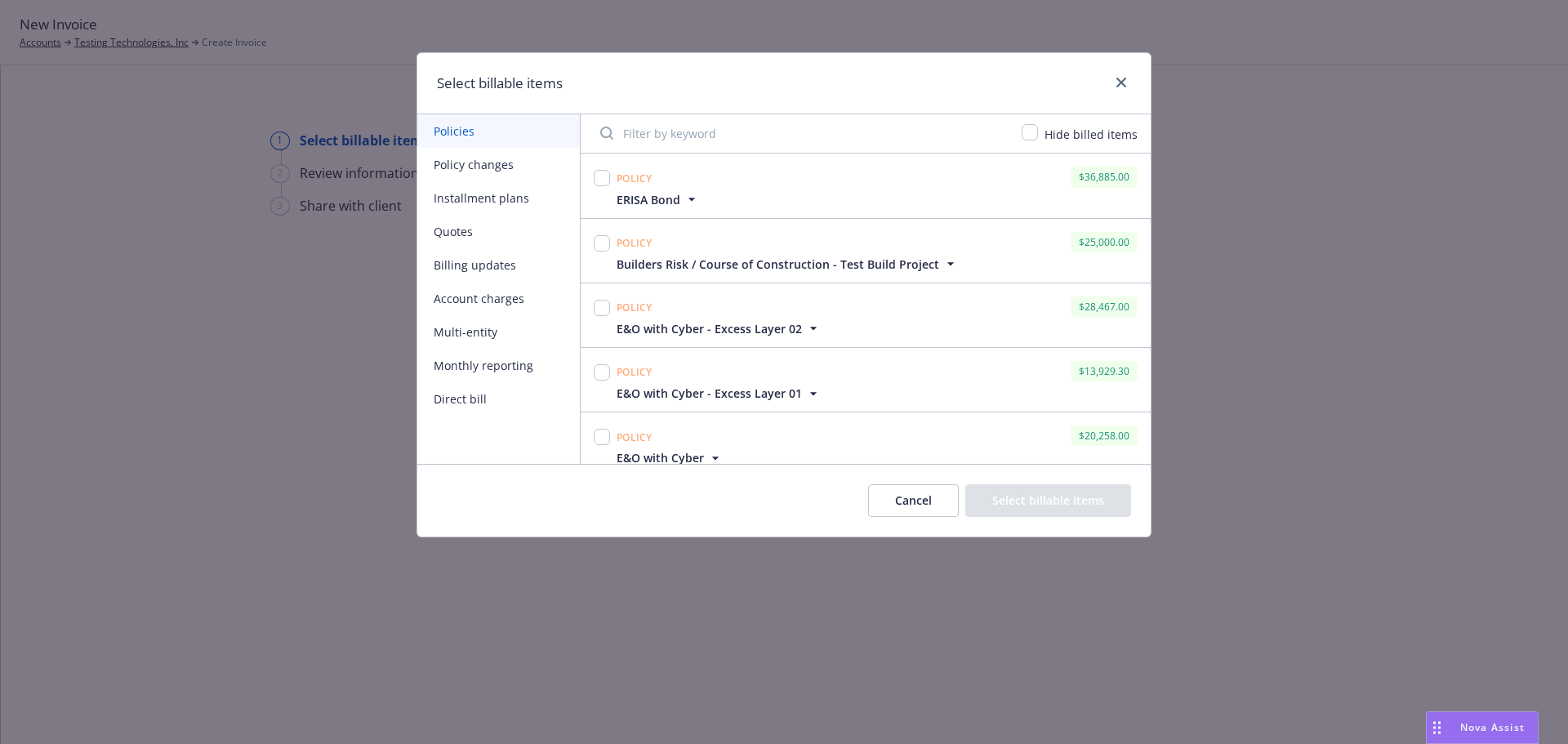
click at [468, 308] on button "Account charges" at bounding box center [499, 299] width 163 height 34
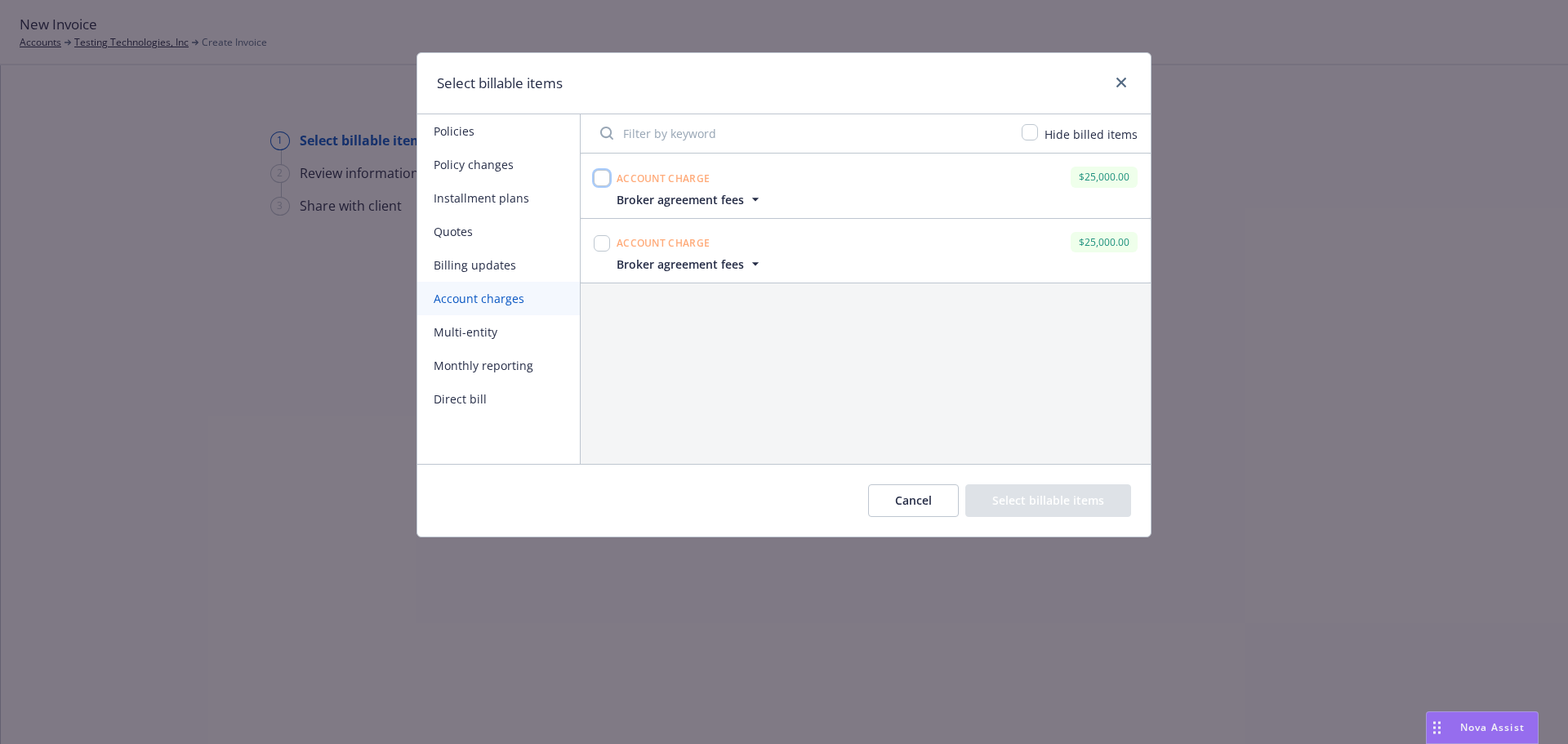
click at [606, 178] on input "checkbox" at bounding box center [601, 177] width 16 height 16
checkbox input "true"
click at [1057, 493] on button "Select billable items" at bounding box center [1048, 500] width 165 height 33
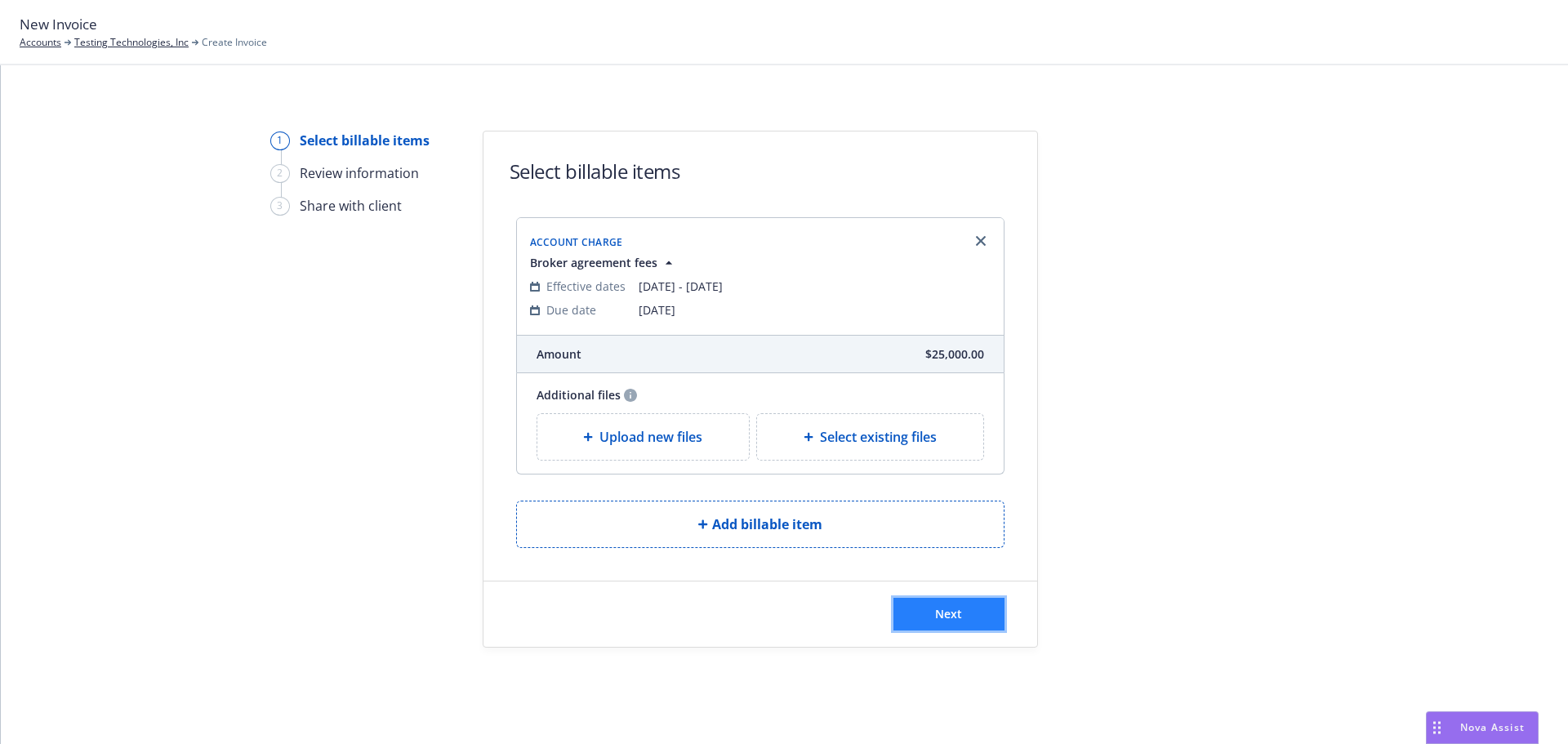
click at [965, 609] on button "Next" at bounding box center [949, 614] width 111 height 33
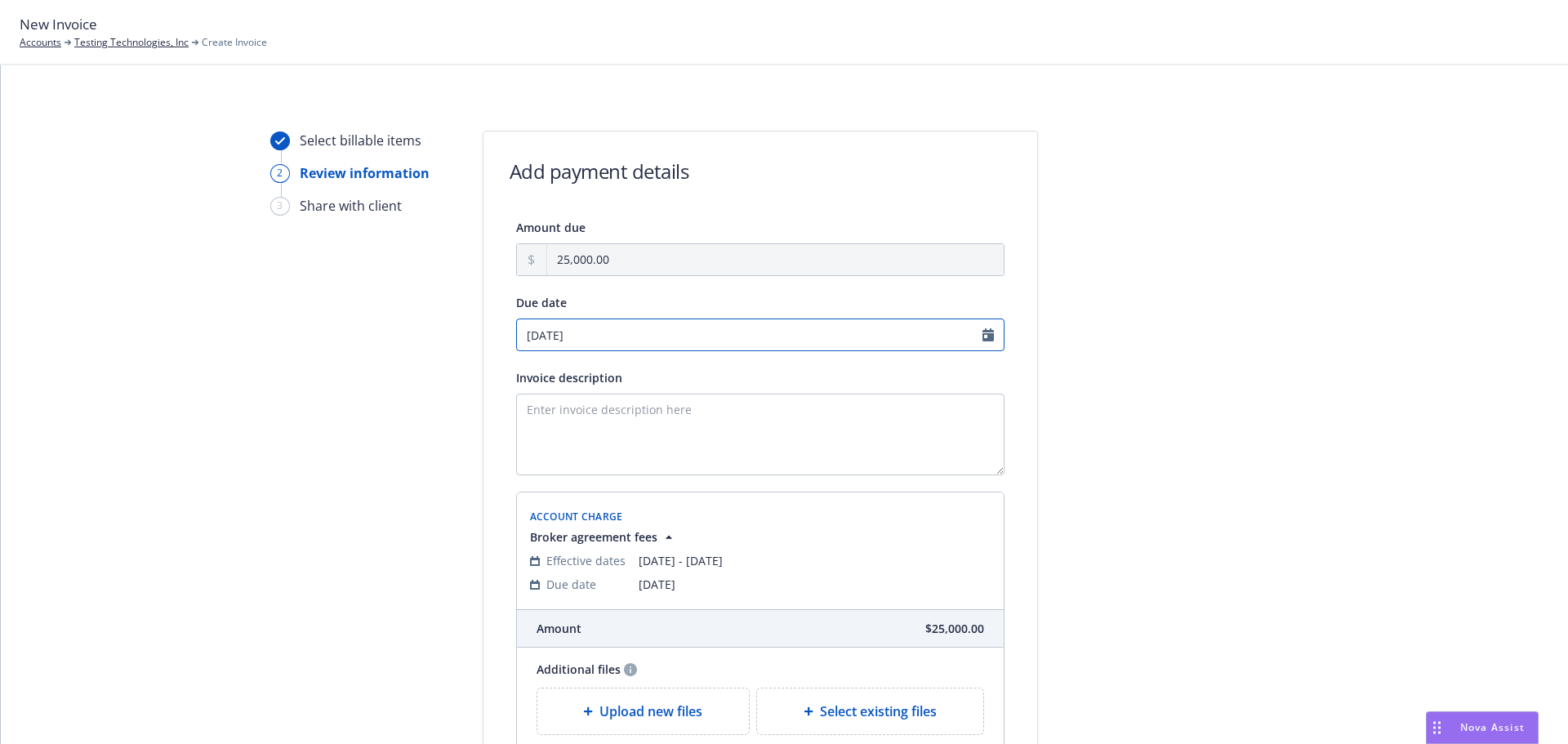
select select "September"
select select "2025"
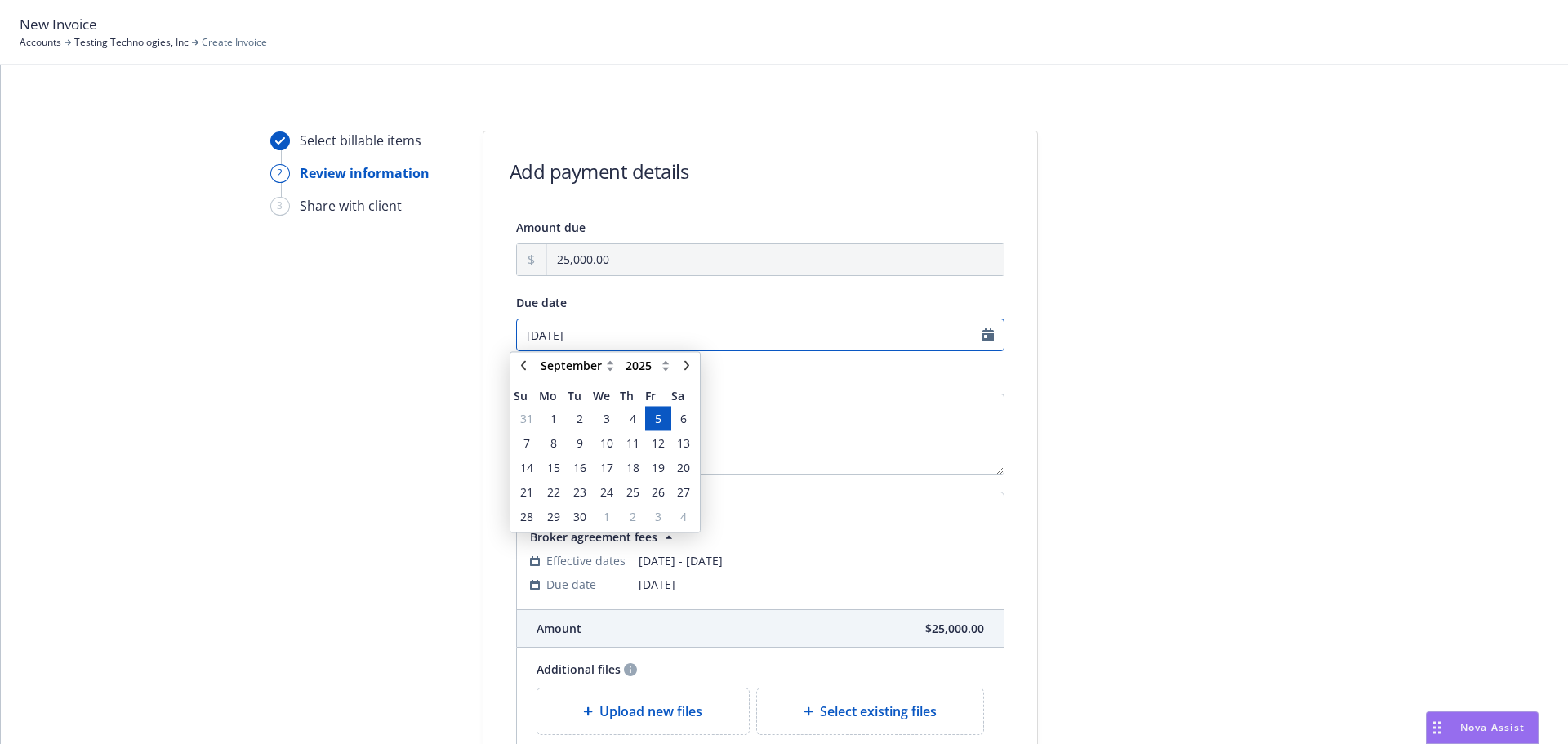
drag, startPoint x: 593, startPoint y: 338, endPoint x: 485, endPoint y: 334, distance: 108.1
click at [485, 334] on div "Amount due 25,000.00 Due date 09/05/2025 January February March April May June …" at bounding box center [760, 483] width 554 height 532
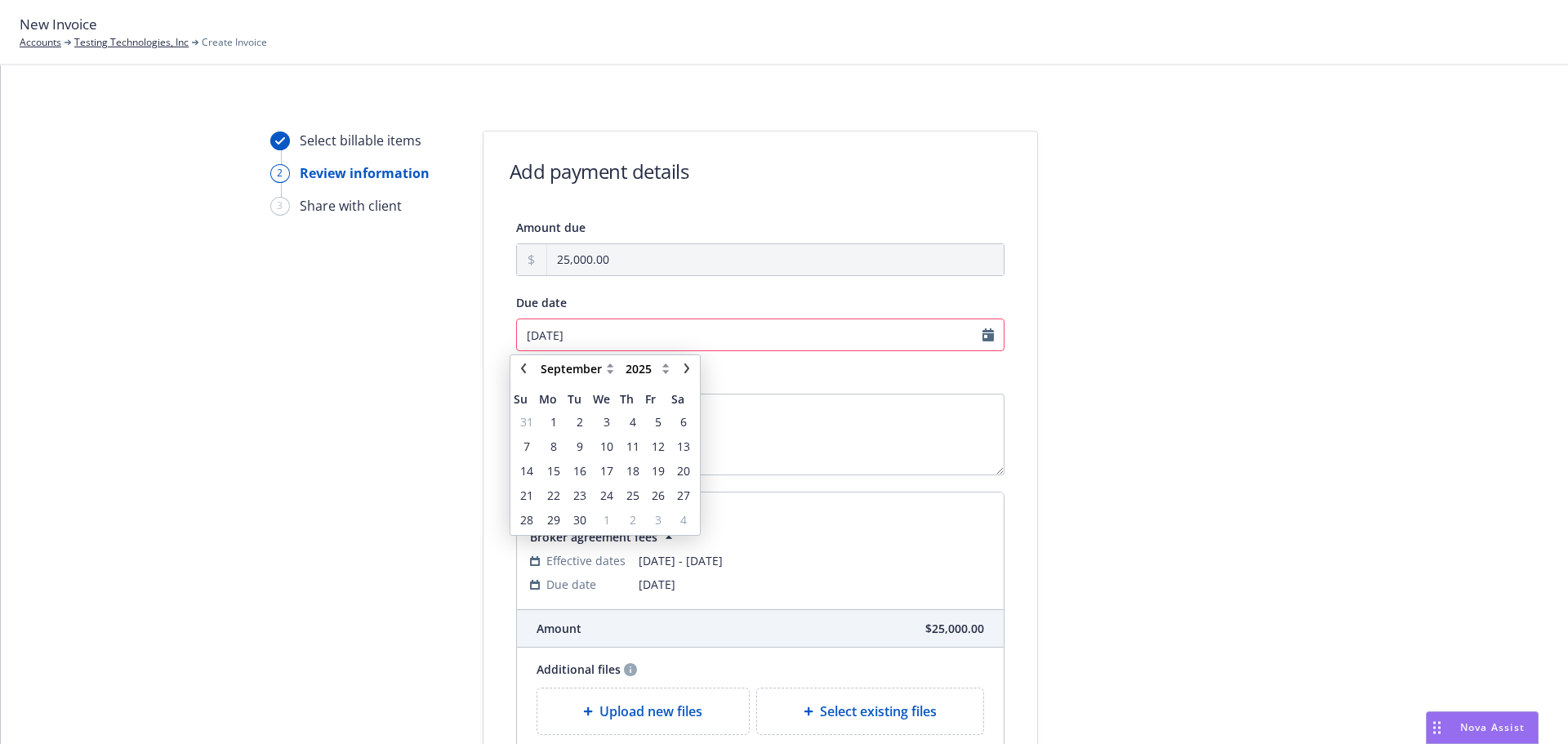
type input "[DATE]"
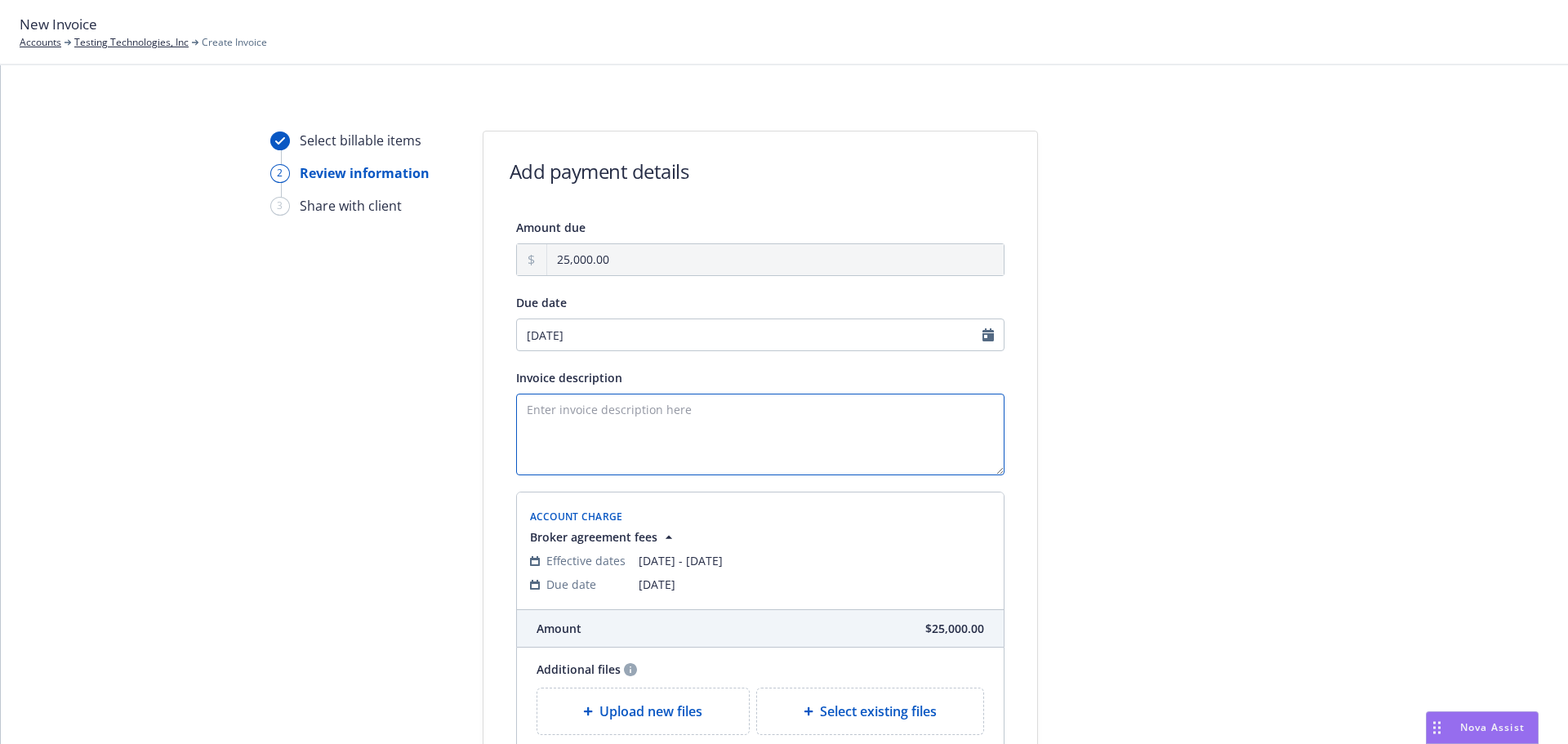
click at [583, 411] on textarea "Invoice description" at bounding box center [760, 434] width 489 height 81
type textarea "3"
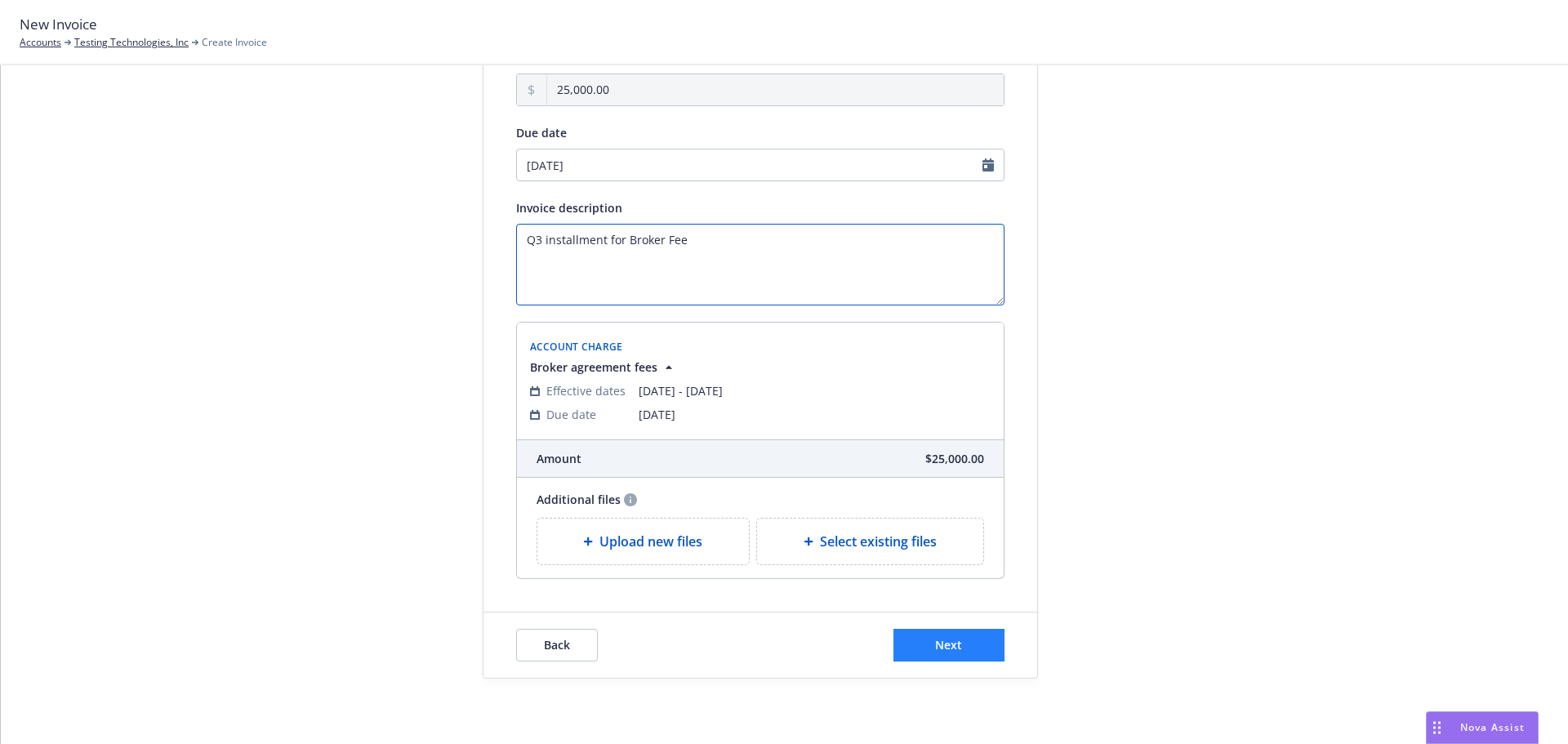
type textarea "Q3 installment for Broker Fee"
click at [899, 646] on button "Next" at bounding box center [949, 645] width 111 height 33
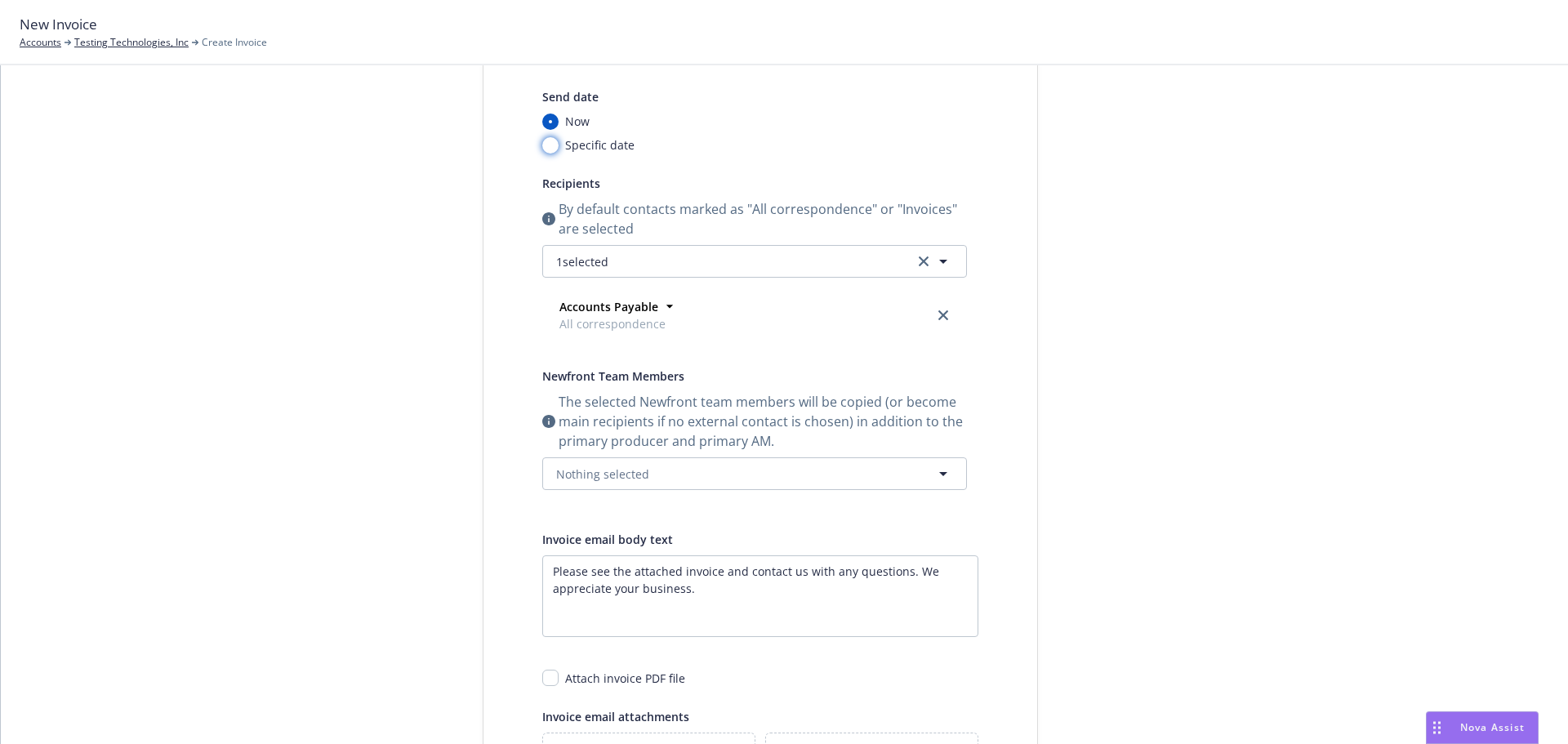
click at [542, 145] on input "Specific date" at bounding box center [550, 144] width 16 height 16
radio input "true"
radio input "false"
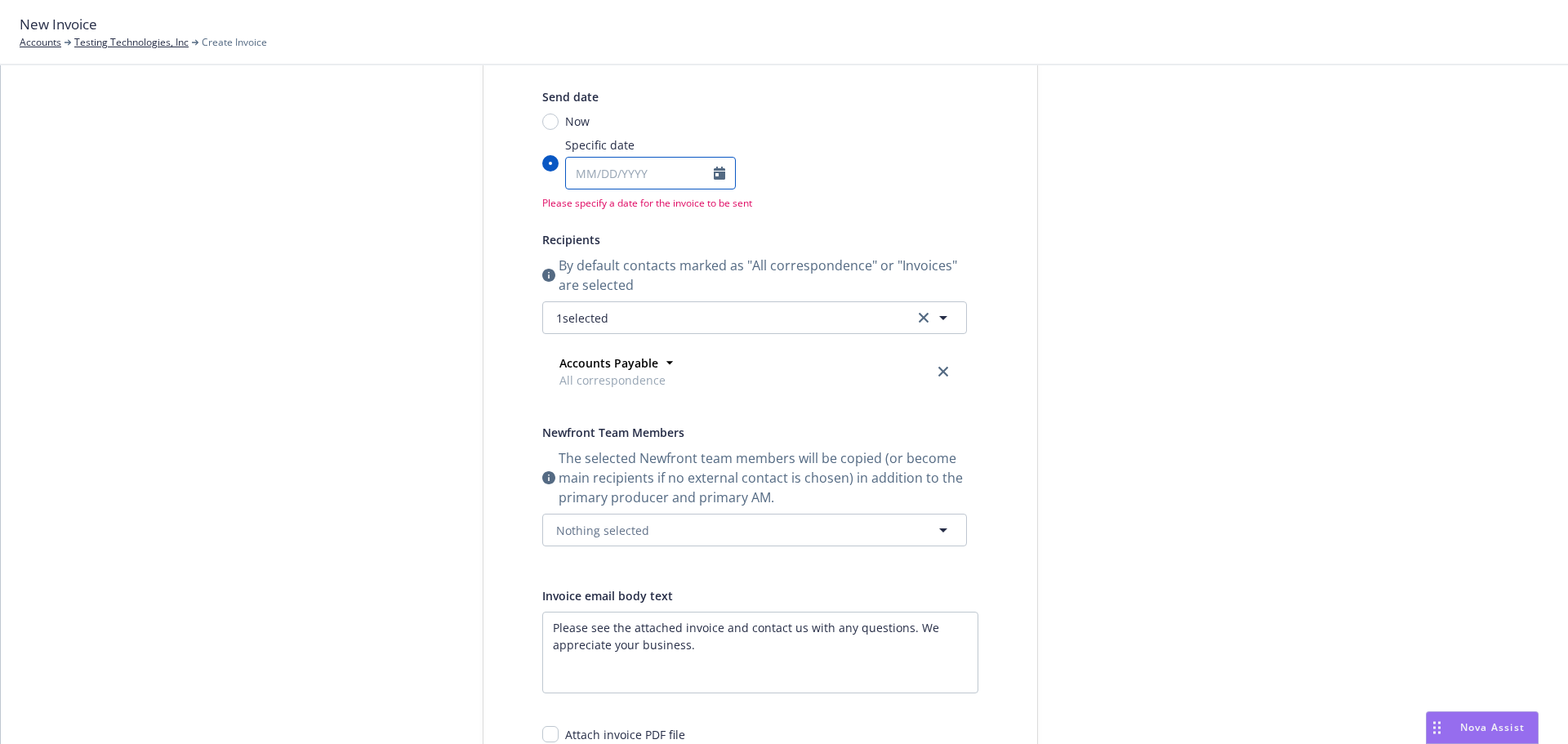
click at [593, 177] on input "Specific date" at bounding box center [640, 173] width 148 height 31
select select "8"
type input "09/01/2025"
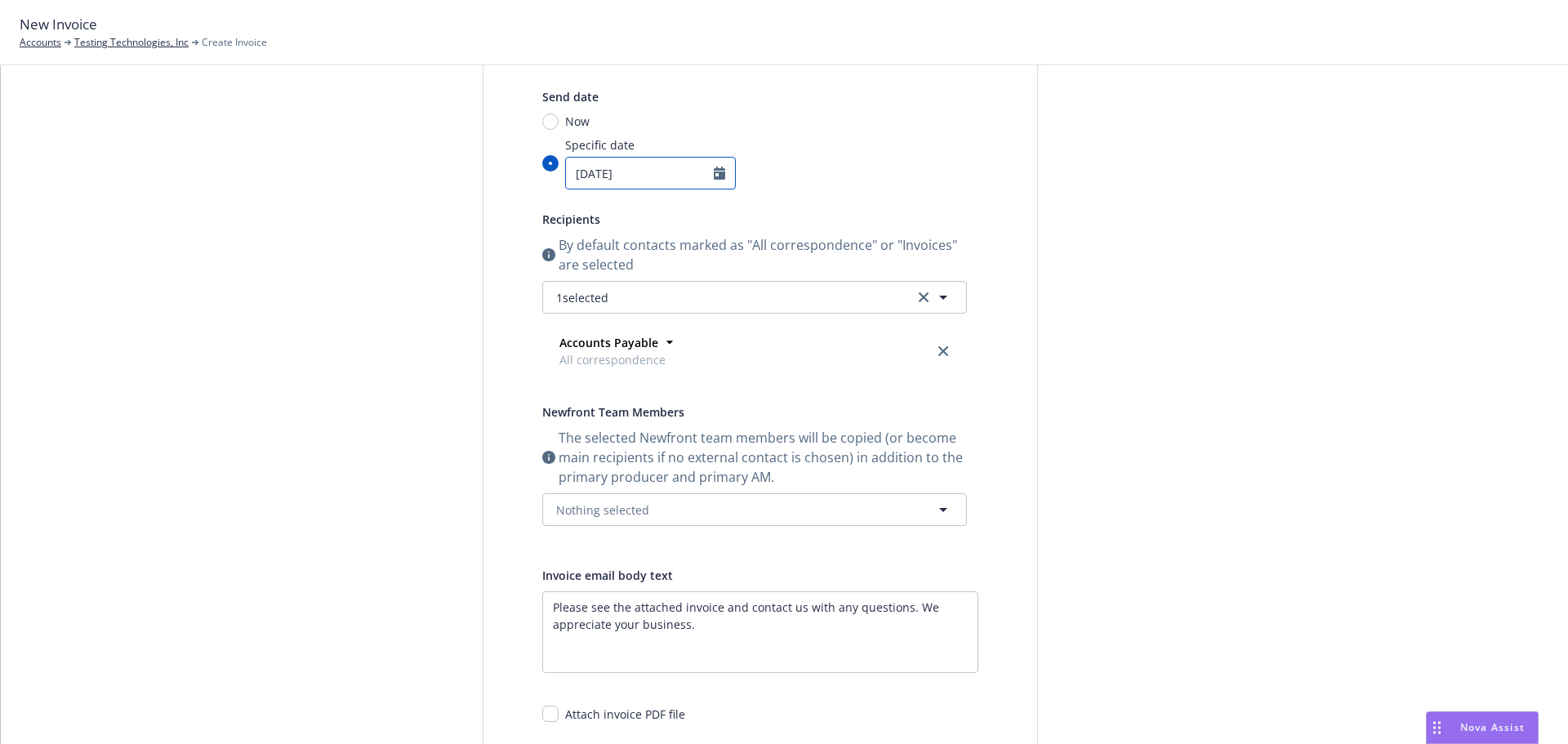
select select "9"
click at [635, 171] on input "09/01/2025" at bounding box center [640, 173] width 148 height 31
drag, startPoint x: 635, startPoint y: 171, endPoint x: 548, endPoint y: 170, distance: 87.0
click at [548, 170] on div "Specific date 09/01/2025 January February March April May June July August Sept…" at bounding box center [755, 162] width 425 height 53
type input "[DATE]"
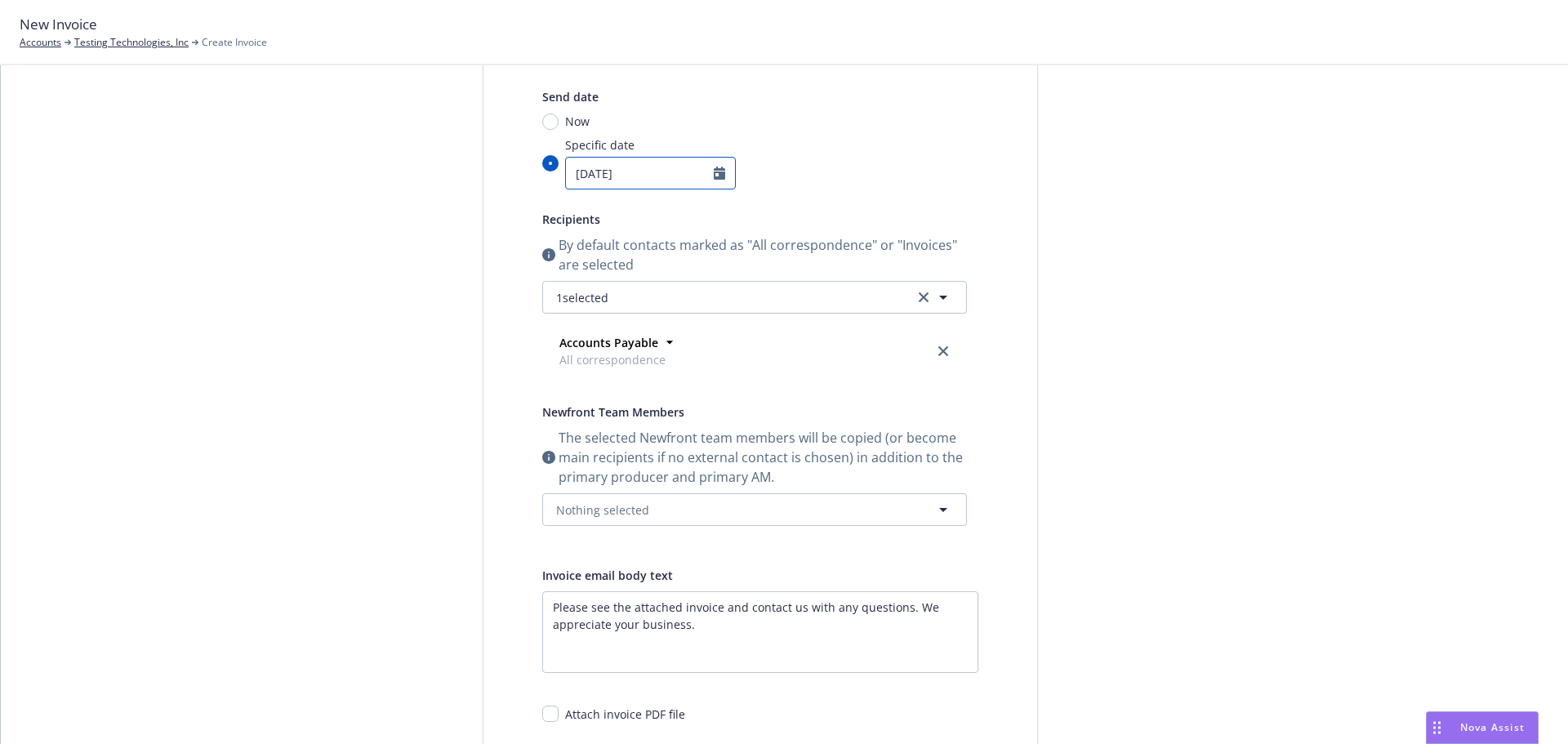
select select "10"
drag, startPoint x: 640, startPoint y: 181, endPoint x: 520, endPoint y: 181, distance: 120.0
click at [520, 181] on div "Send date Now Specific date 10/01/2025 January February March April May June Ju…" at bounding box center [760, 451] width 489 height 730
click at [1121, 192] on div at bounding box center [1184, 437] width 228 height 955
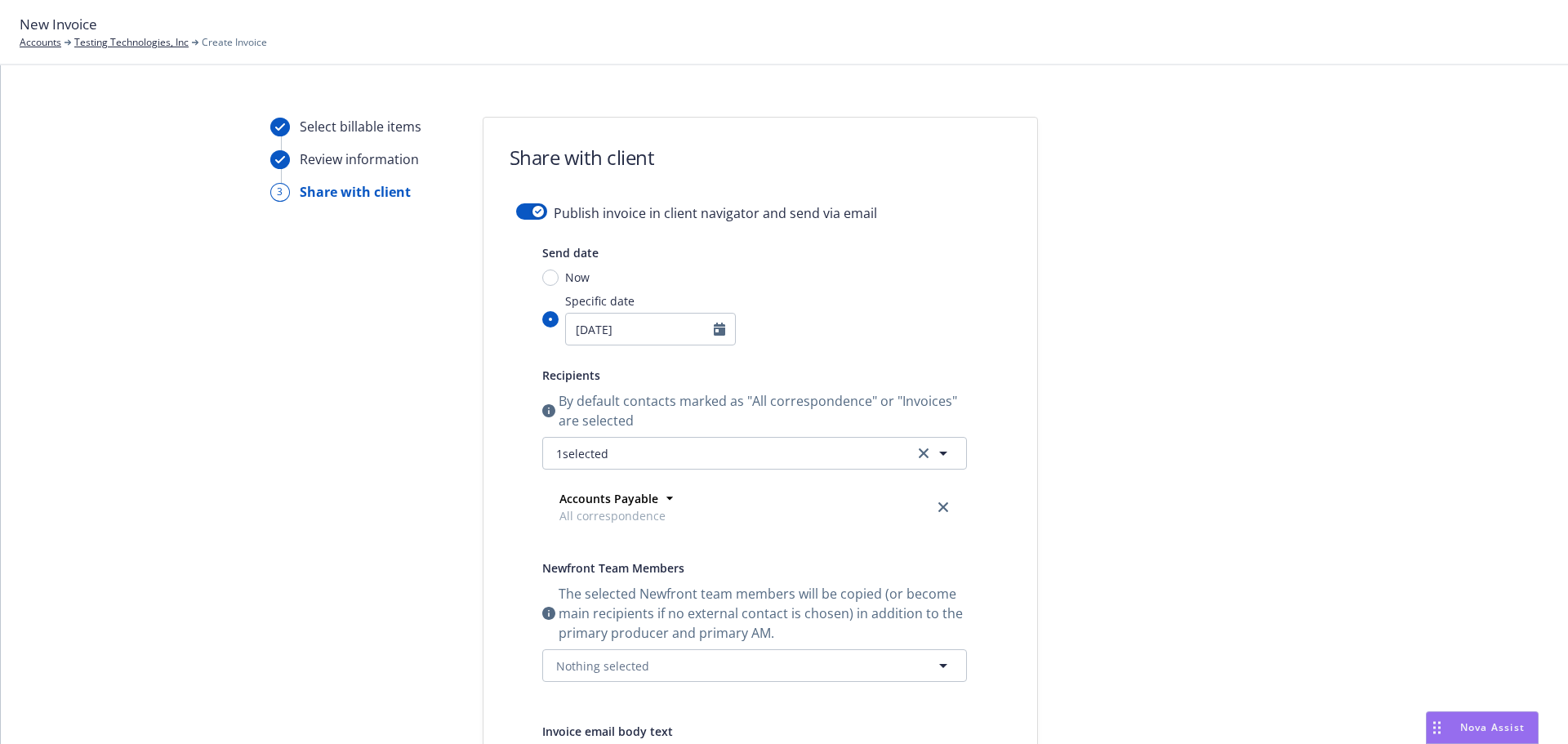
scroll to position [12, 0]
click at [532, 209] on div "button" at bounding box center [538, 214] width 12 height 12
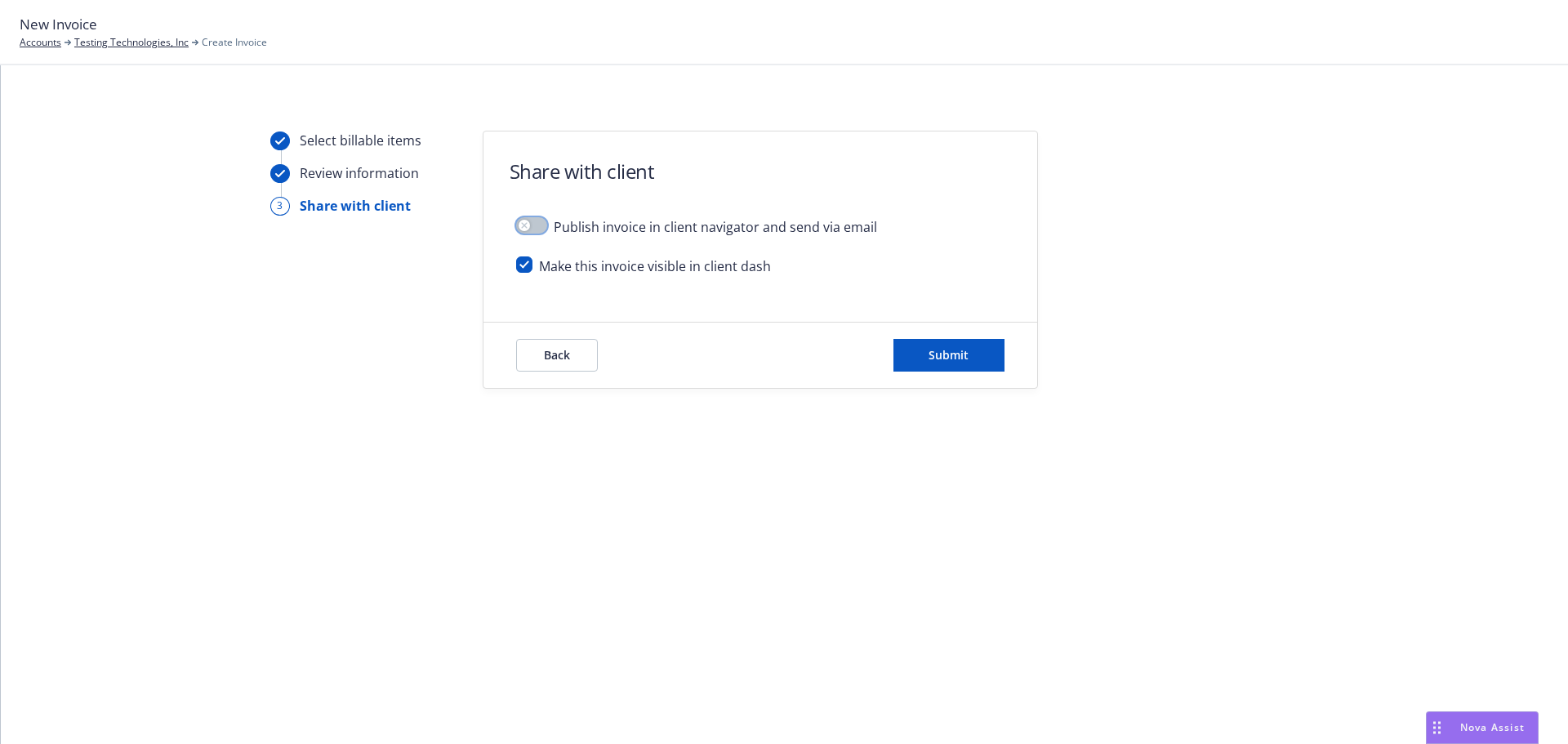
scroll to position [0, 0]
drag, startPoint x: 884, startPoint y: 235, endPoint x: 741, endPoint y: 223, distance: 143.5
click at [741, 223] on div "Publish invoice in client navigator and send via email" at bounding box center [760, 237] width 489 height 39
click at [958, 359] on span "Submit" at bounding box center [949, 354] width 40 height 15
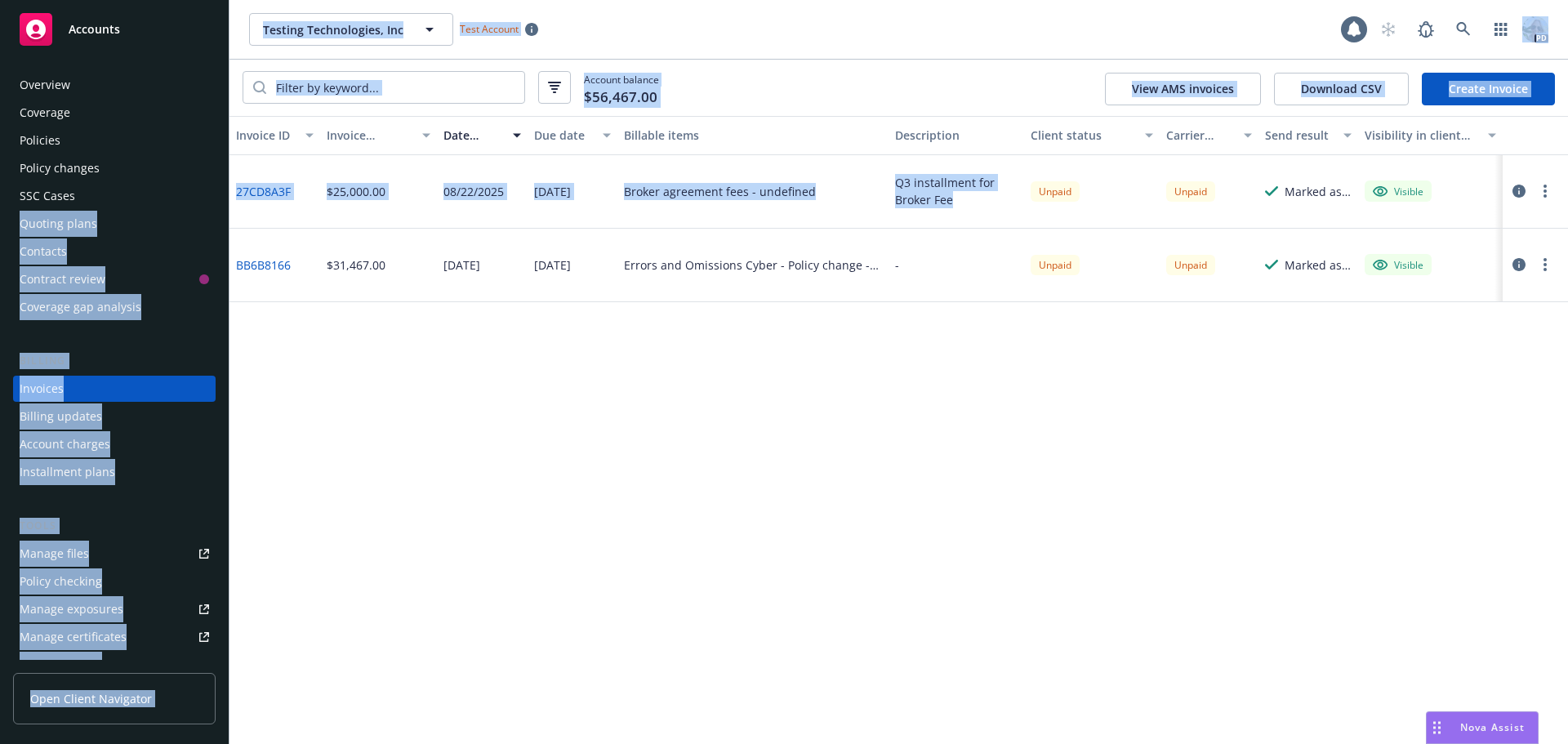
drag, startPoint x: 994, startPoint y: 203, endPoint x: 211, endPoint y: 191, distance: 783.1
click at [211, 191] on div "Accounts Overview Coverage Policies Policy changes SSC Cases Quoting plans Cont…" at bounding box center [784, 372] width 1568 height 744
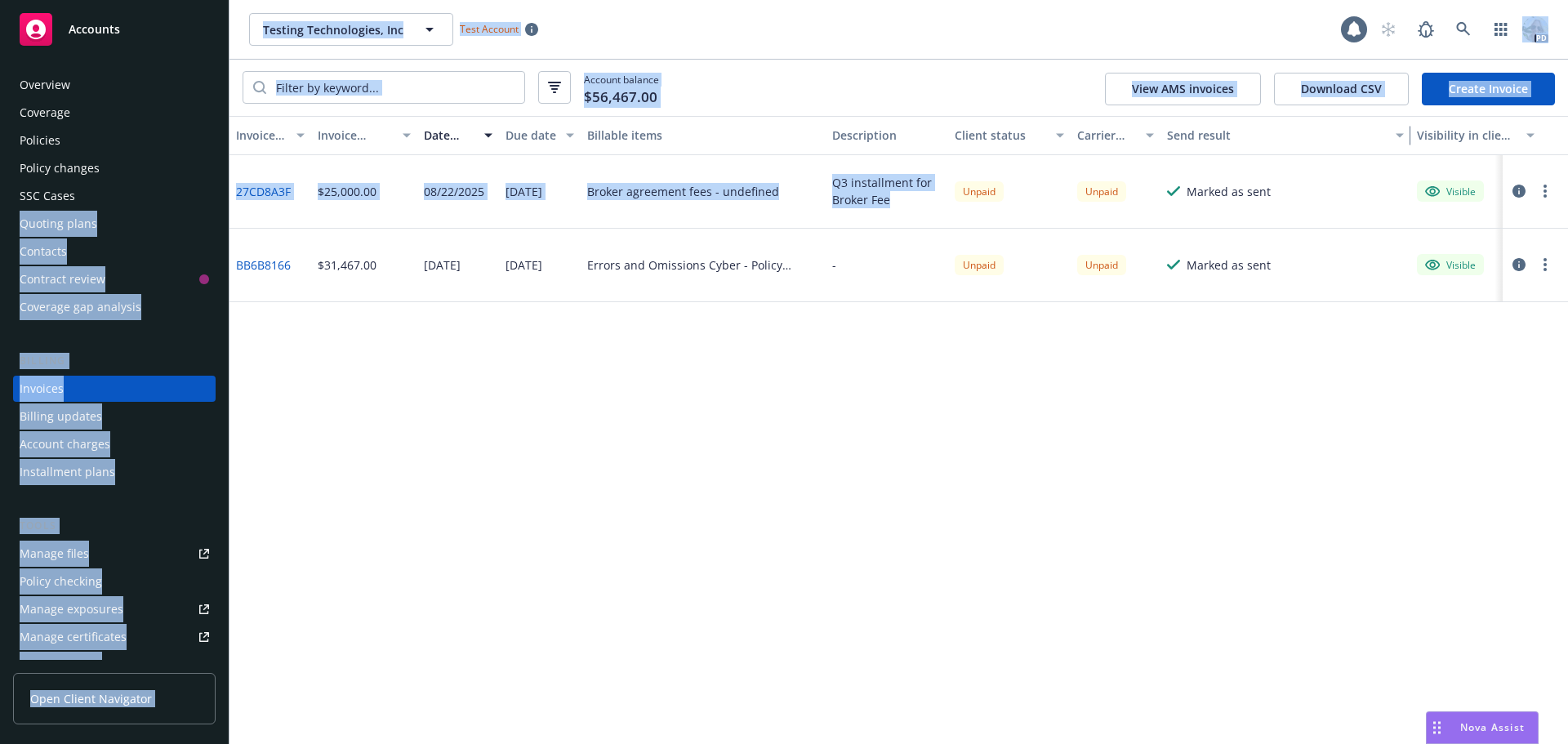
click at [1515, 191] on icon "button" at bounding box center [1519, 191] width 13 height 13
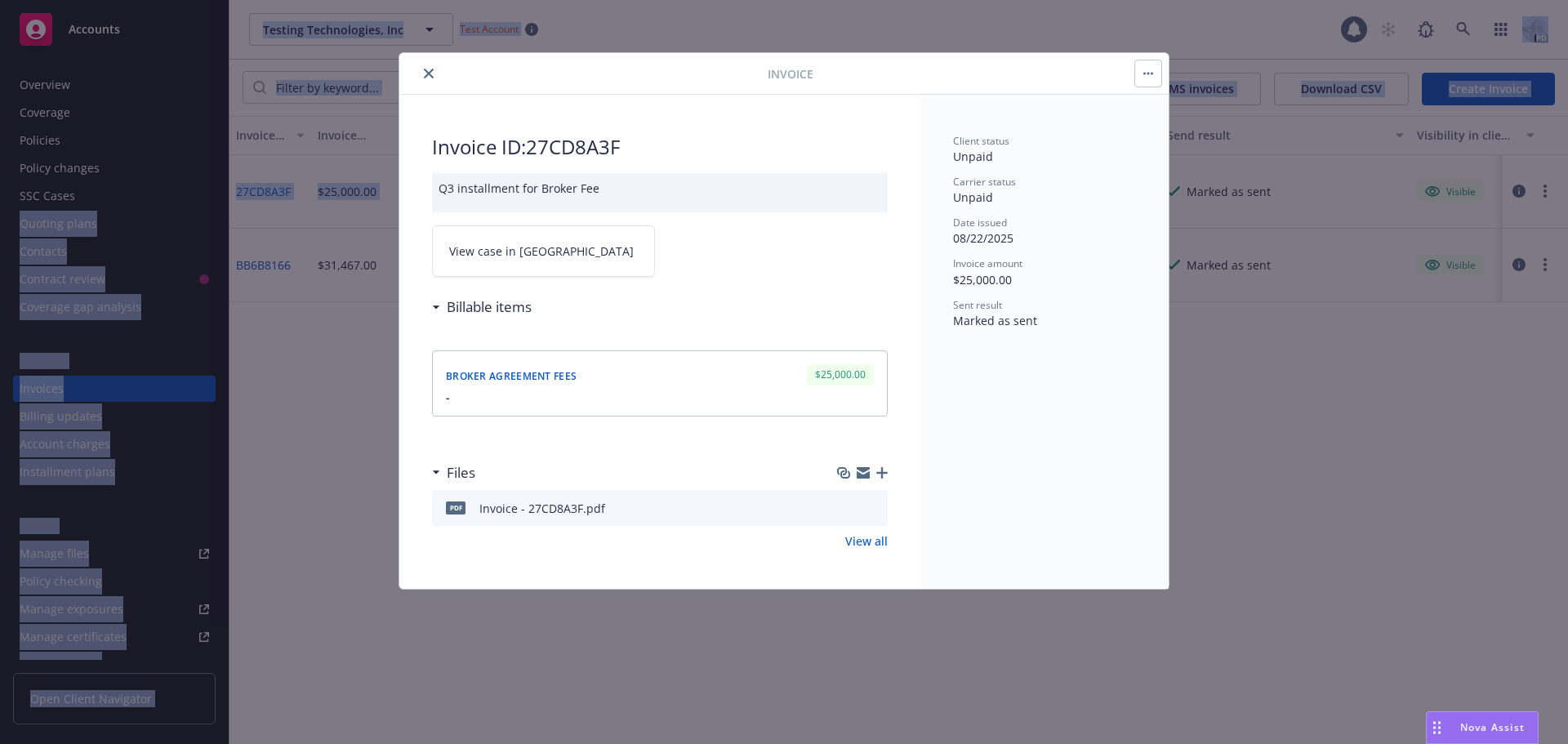
click at [1148, 68] on button "button" at bounding box center [1147, 73] width 26 height 26
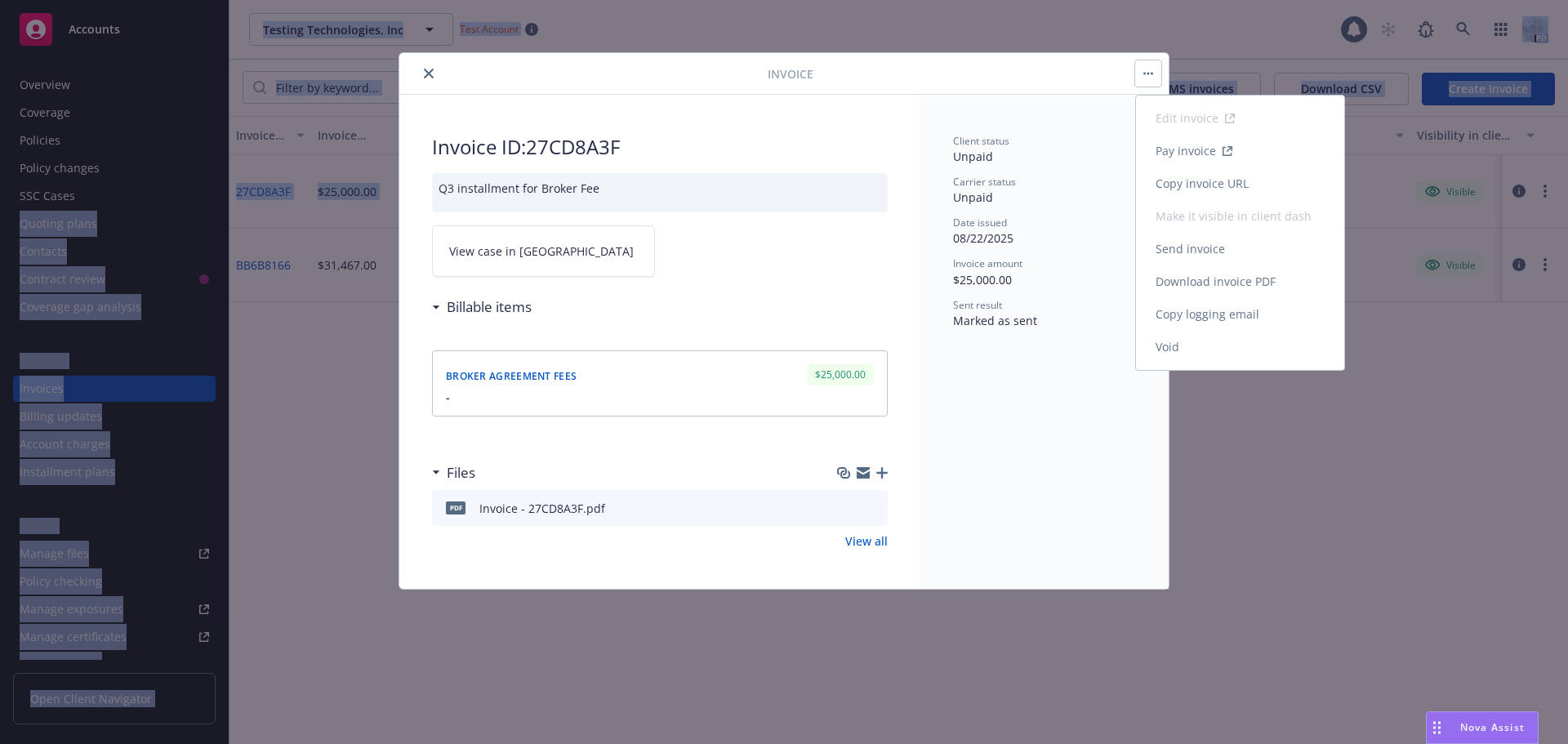
click at [1177, 247] on link "Send invoice" at bounding box center [1240, 249] width 208 height 33
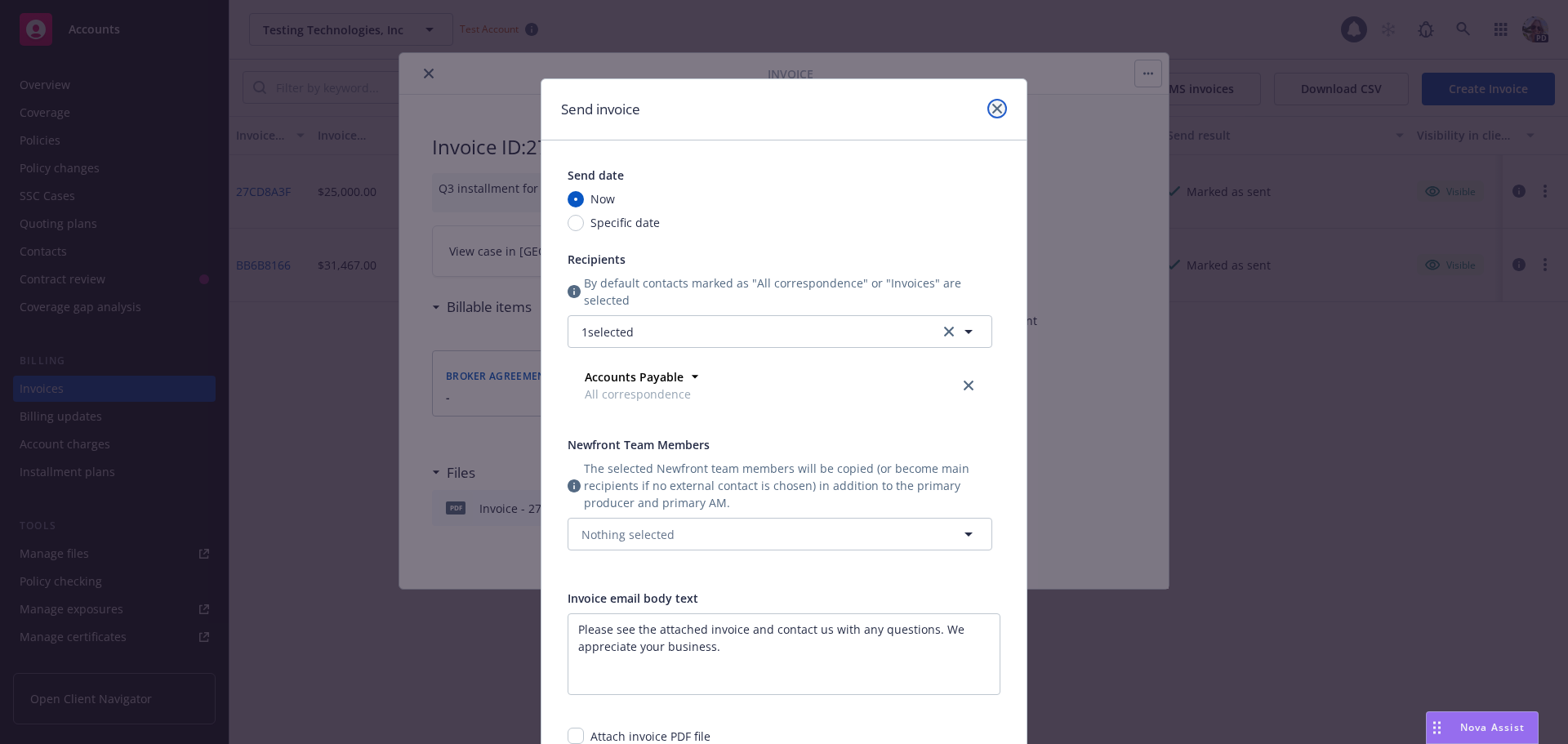
click at [987, 112] on link "close" at bounding box center [996, 108] width 19 height 19
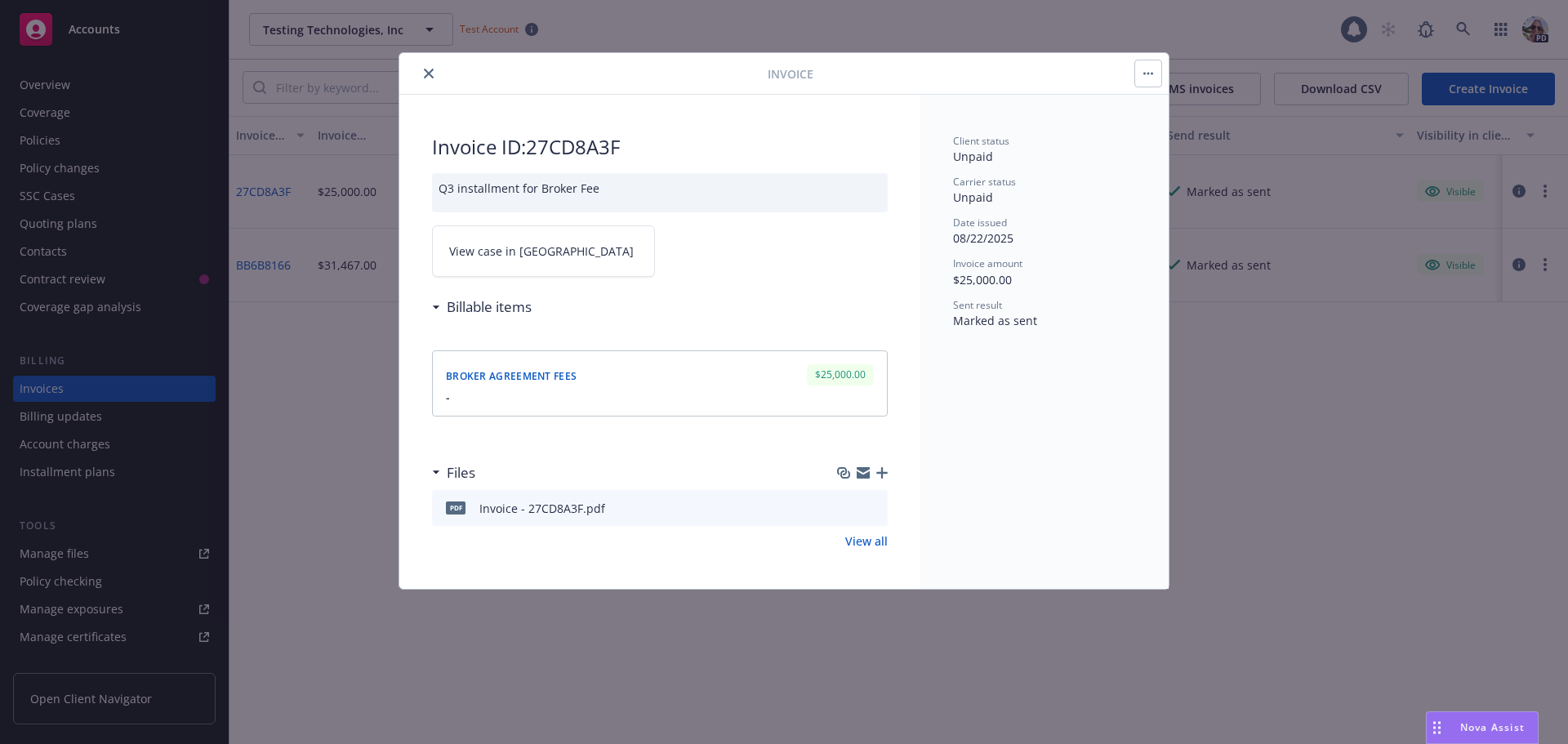
click at [431, 70] on icon "close" at bounding box center [429, 74] width 10 height 10
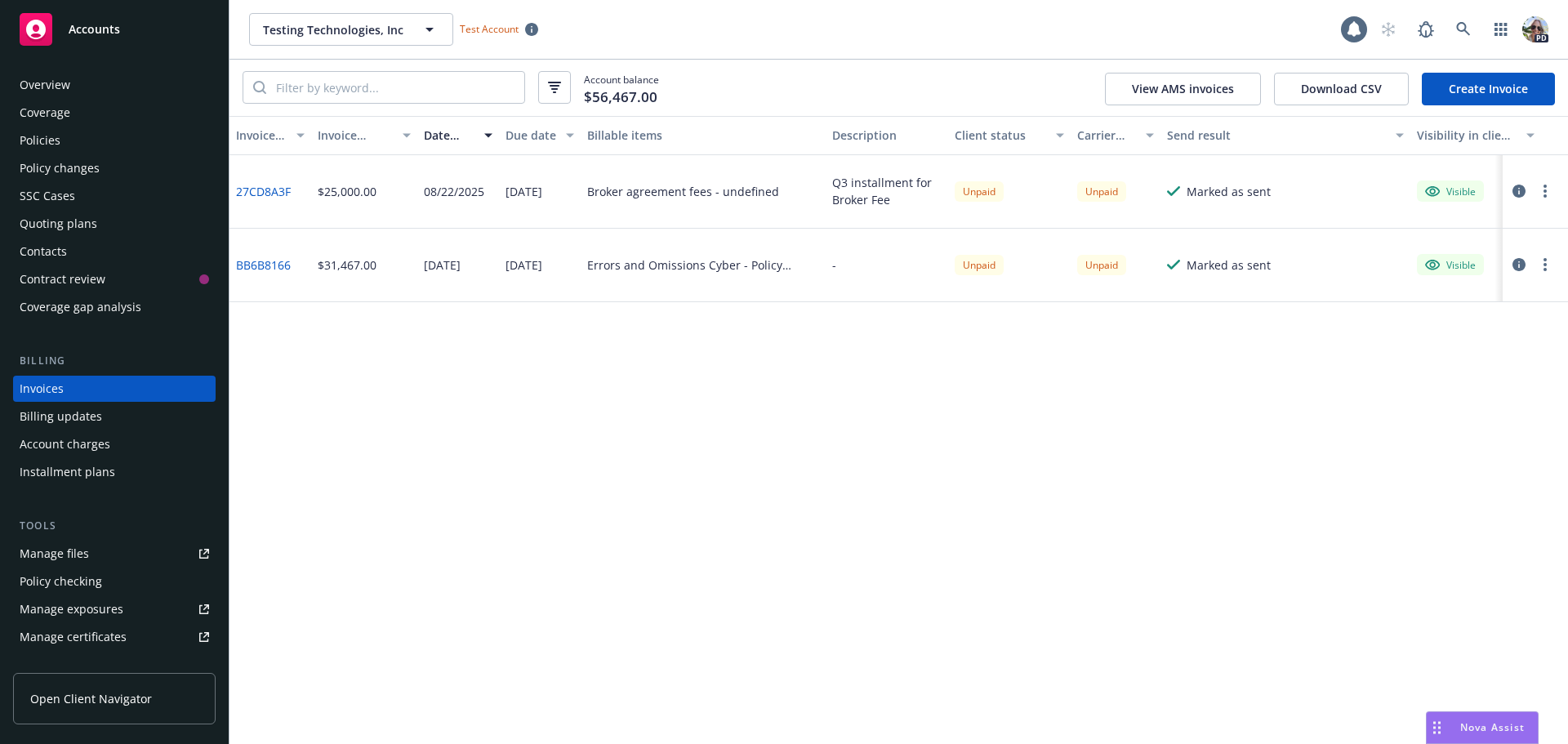
click at [36, 137] on div "Policies" at bounding box center [39, 140] width 41 height 26
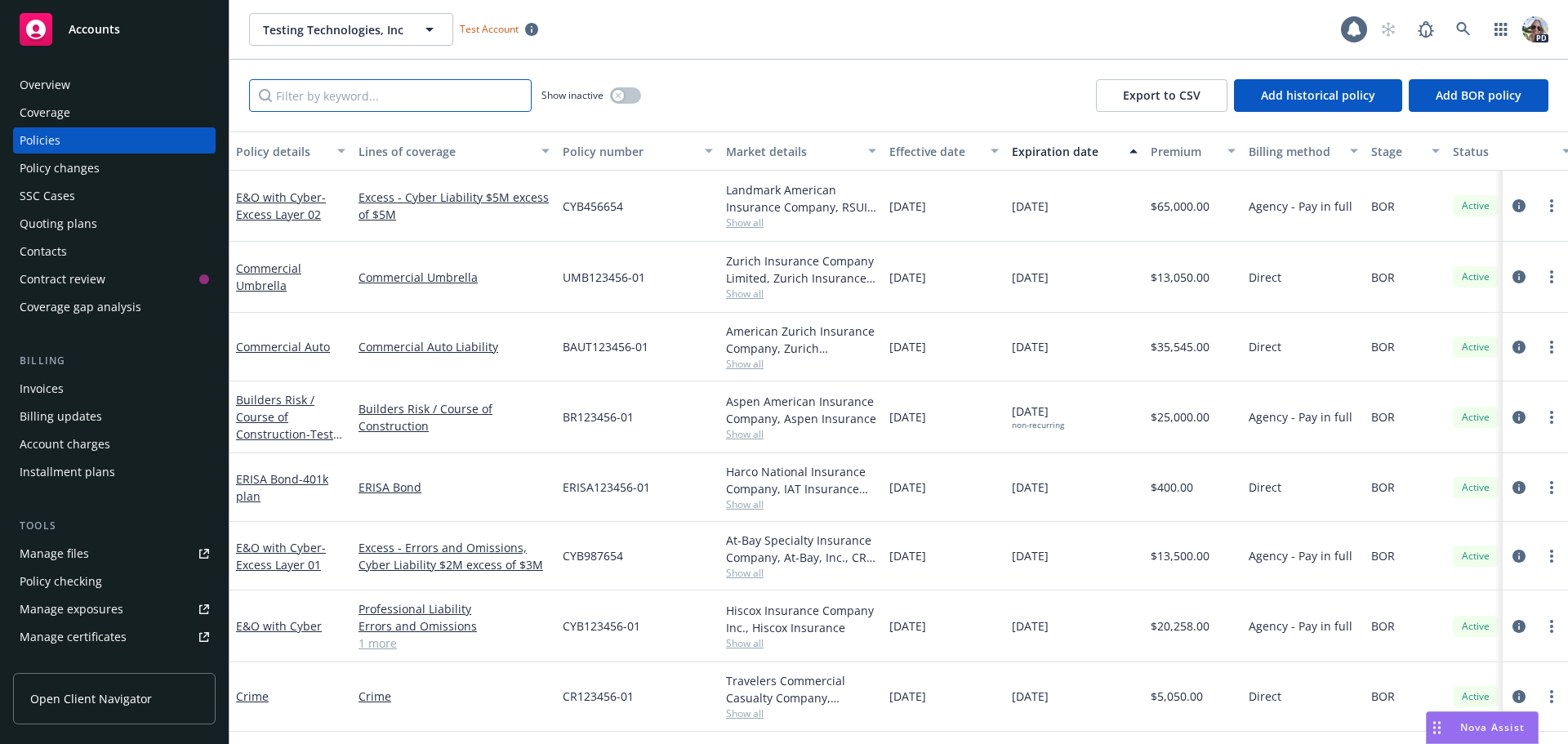
click at [286, 102] on input "Filter by keyword..." at bounding box center [390, 95] width 283 height 33
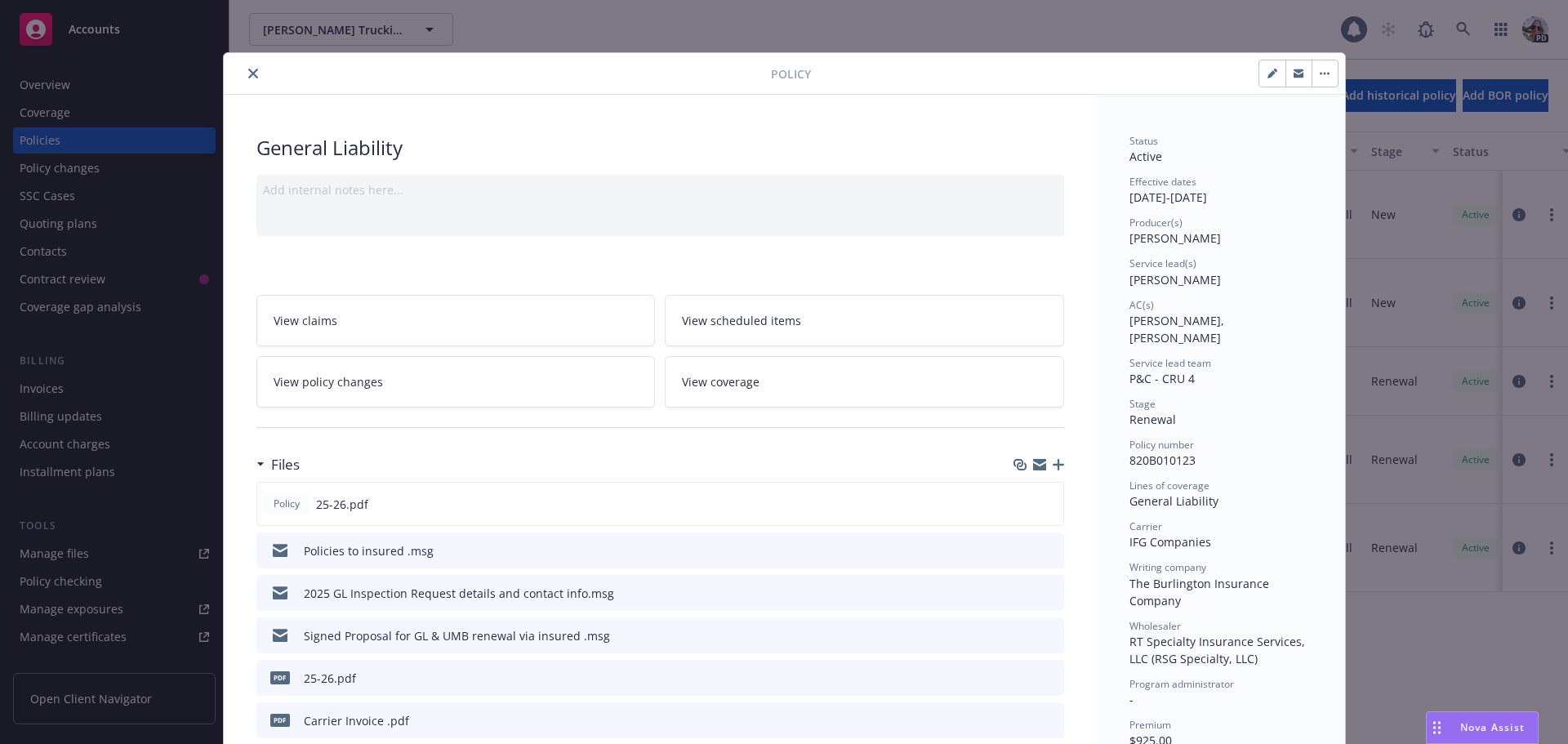
click at [248, 73] on icon "close" at bounding box center [253, 74] width 10 height 10
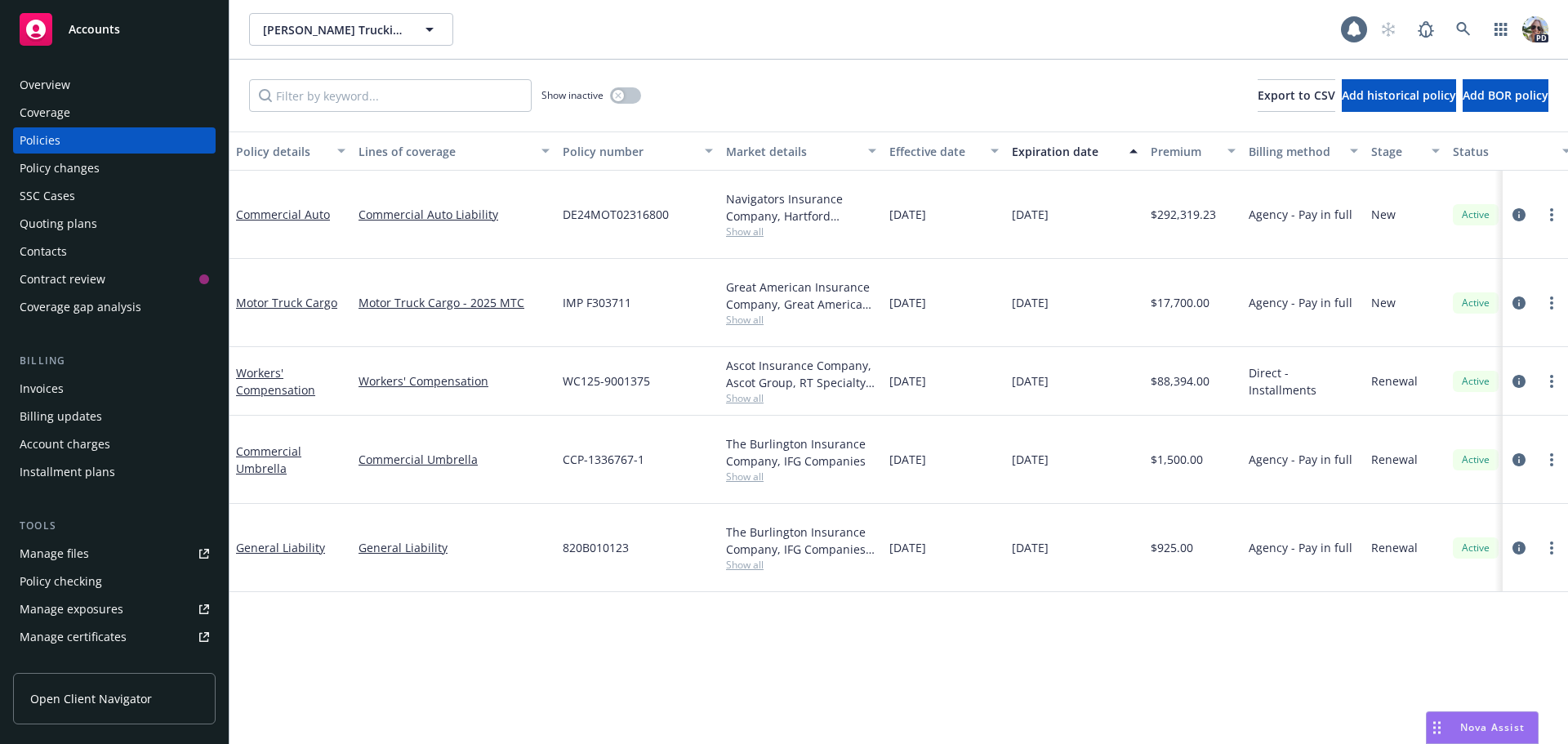
click at [50, 377] on div "Invoices" at bounding box center [41, 388] width 44 height 26
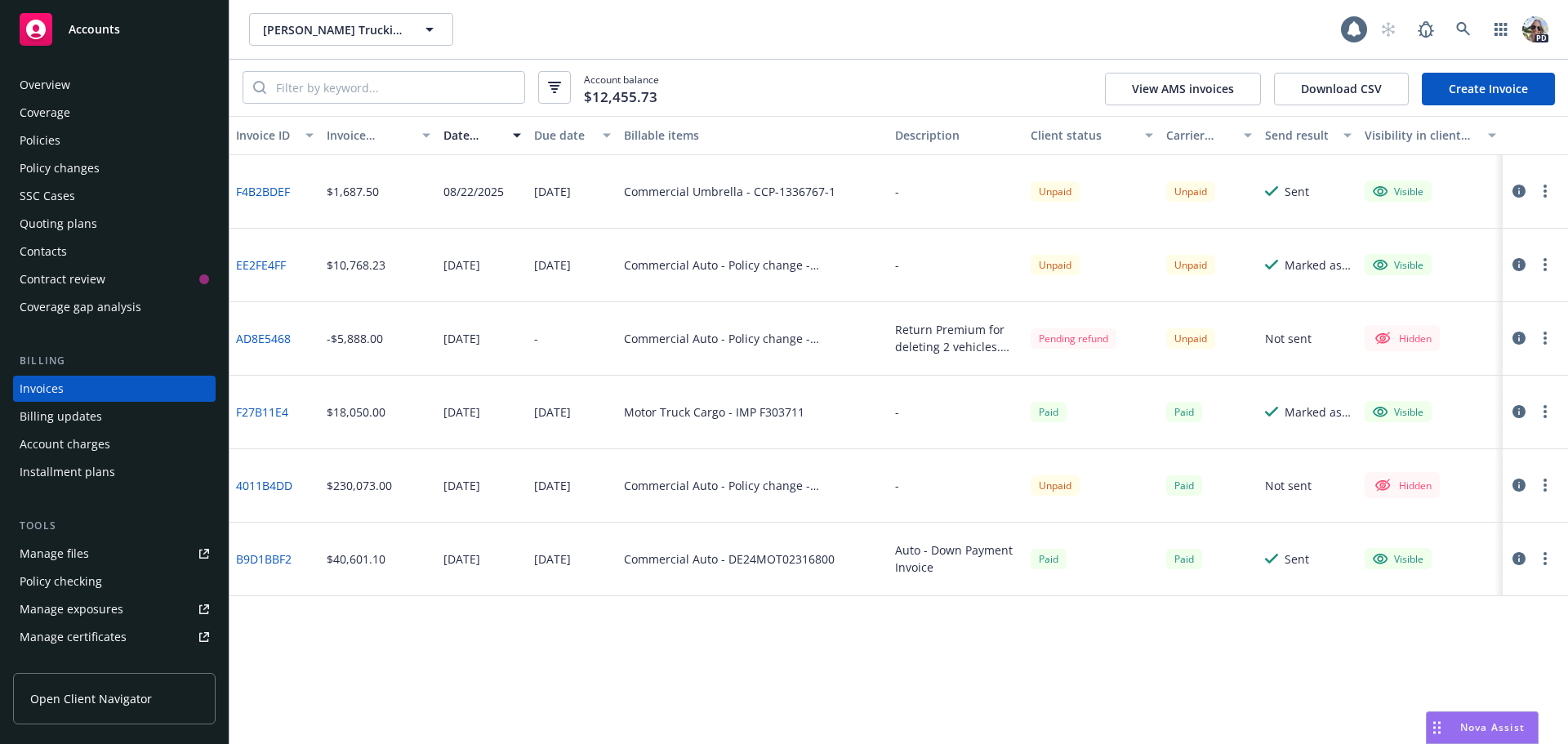
click at [1461, 97] on link "Create Invoice" at bounding box center [1488, 89] width 133 height 33
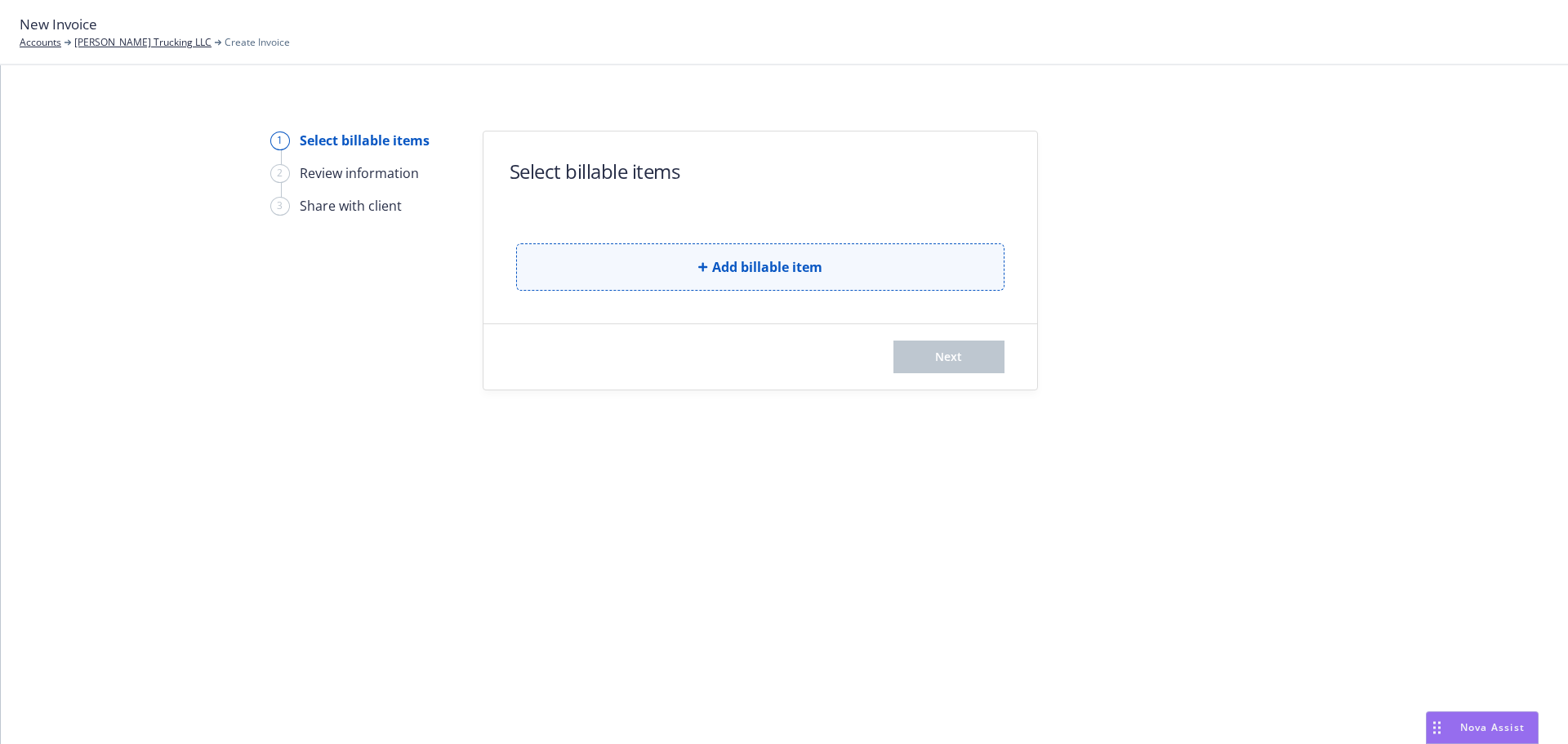
click at [632, 267] on button "Add billable item" at bounding box center [760, 267] width 489 height 47
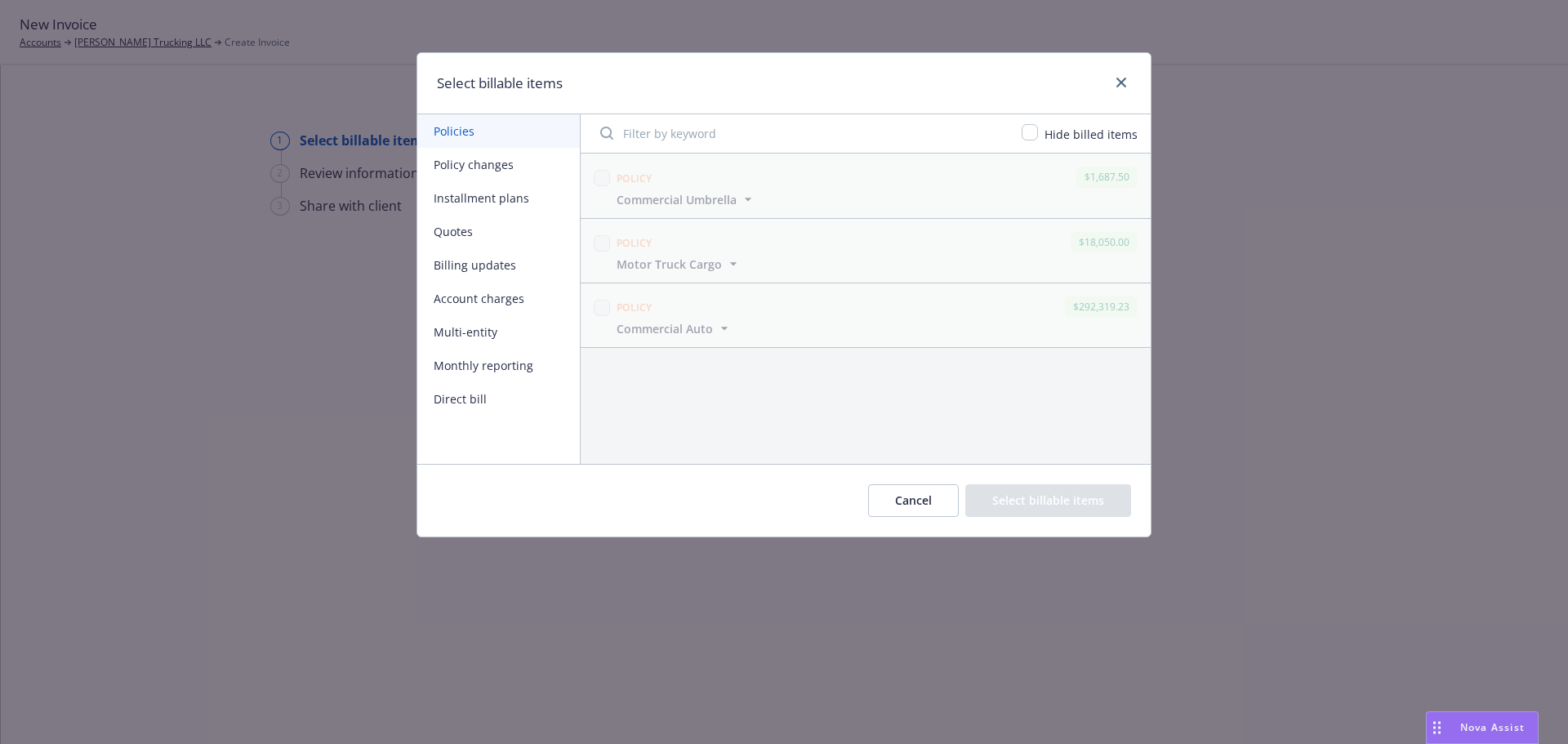
click at [446, 157] on button "Policy changes" at bounding box center [499, 165] width 163 height 34
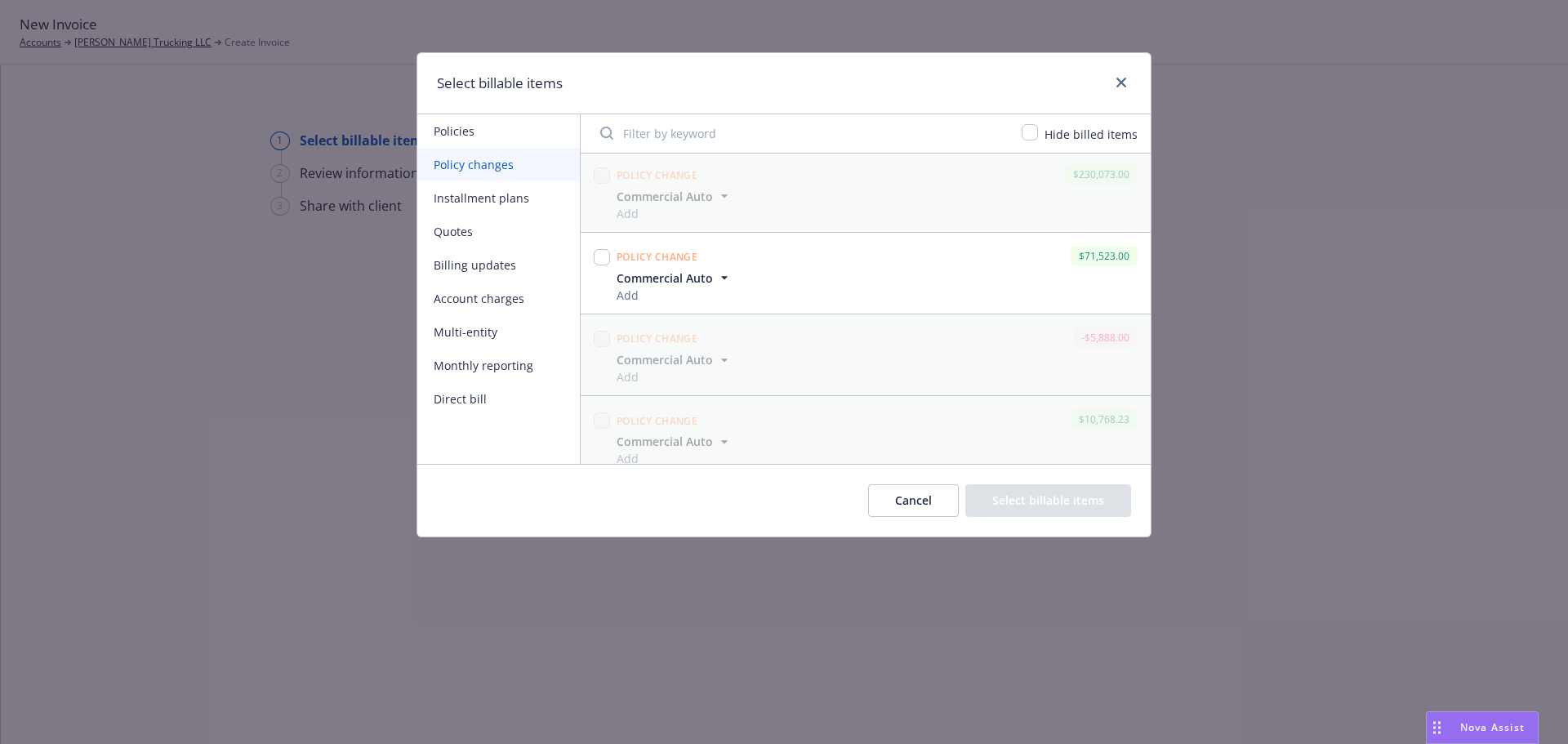
scroll to position [99, 0]
click at [444, 266] on button "Billing updates" at bounding box center [499, 265] width 163 height 34
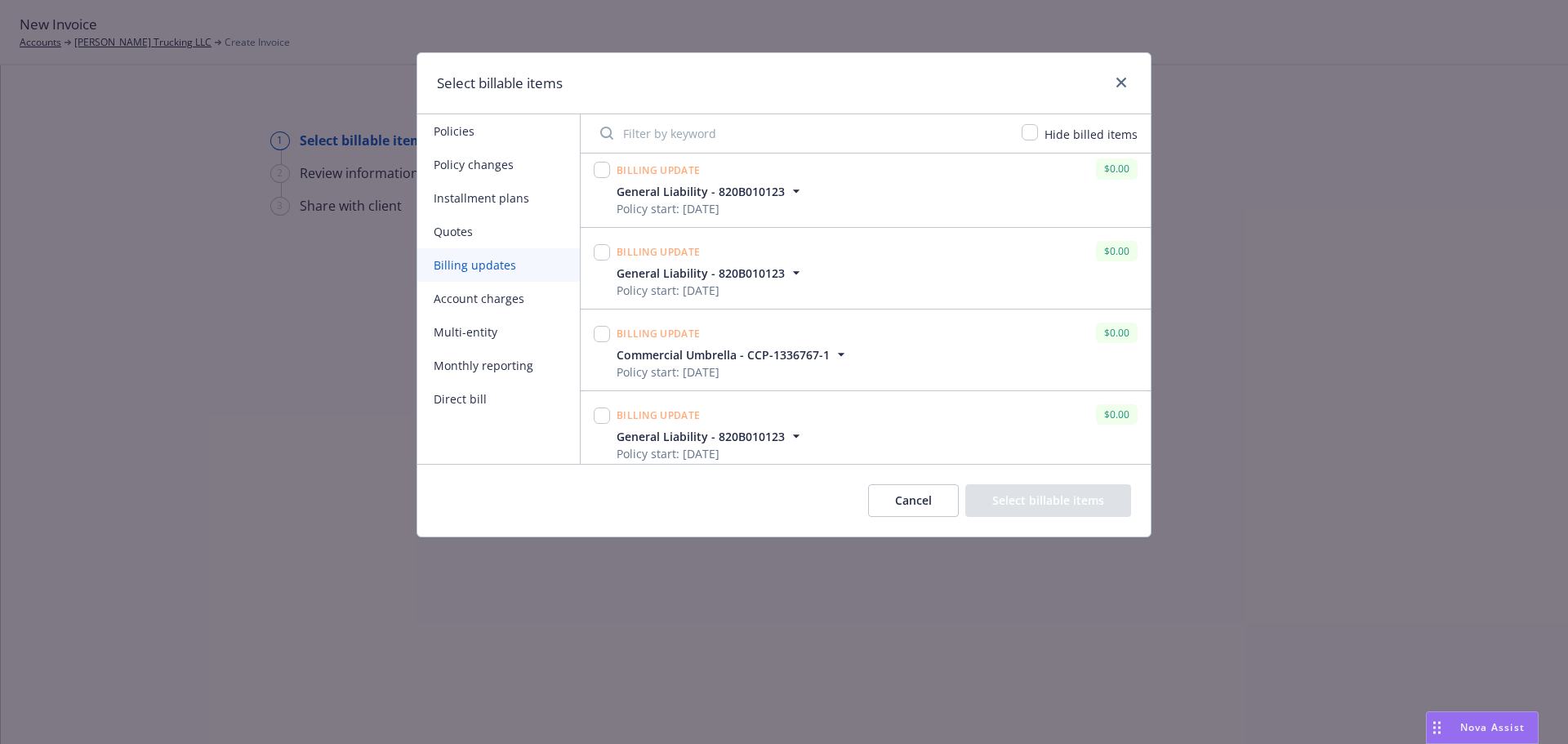
scroll to position [1141, 0]
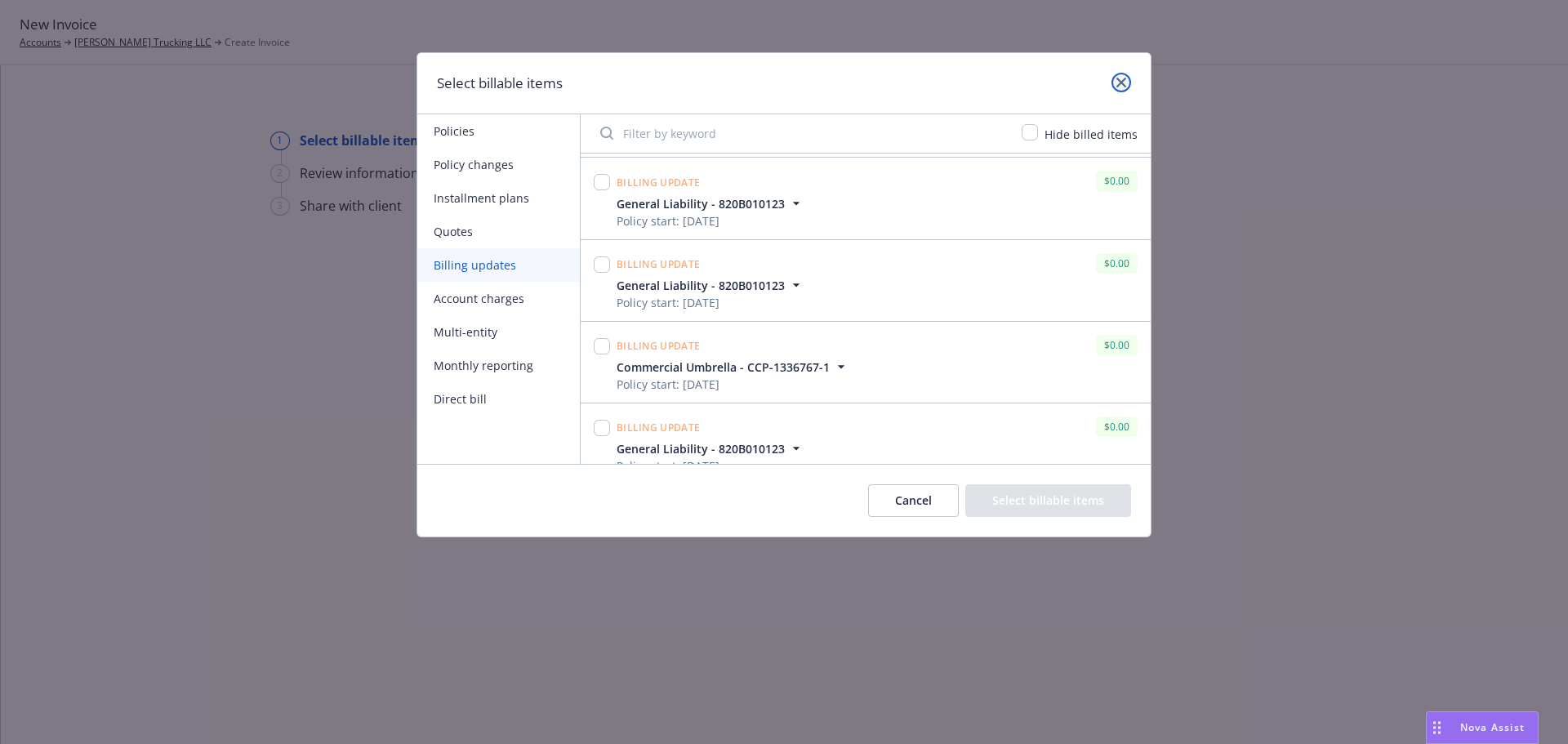
click at [1119, 81] on icon "close" at bounding box center [1121, 82] width 10 height 10
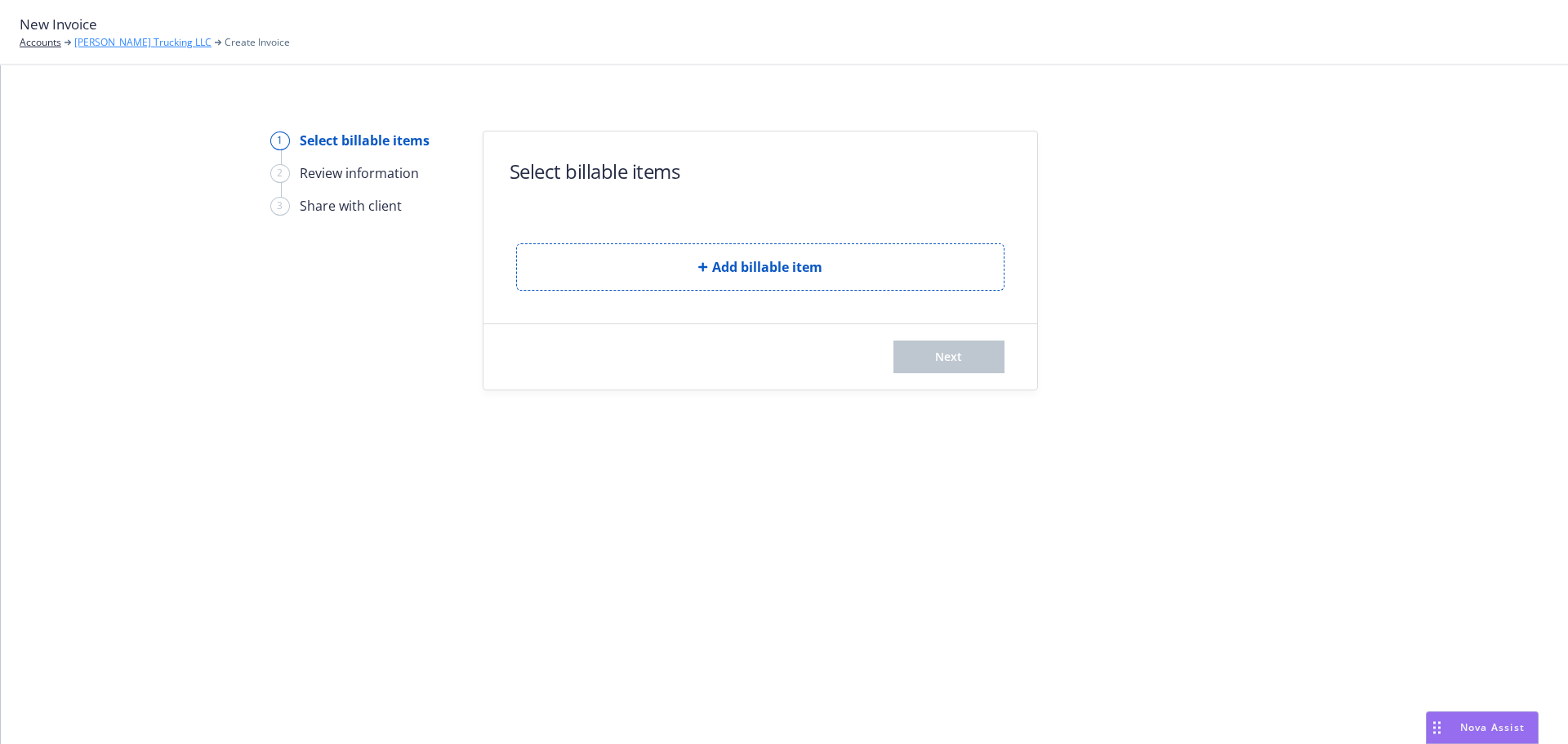
click at [91, 39] on link "[PERSON_NAME] Trucking LLC" at bounding box center [143, 43] width 137 height 15
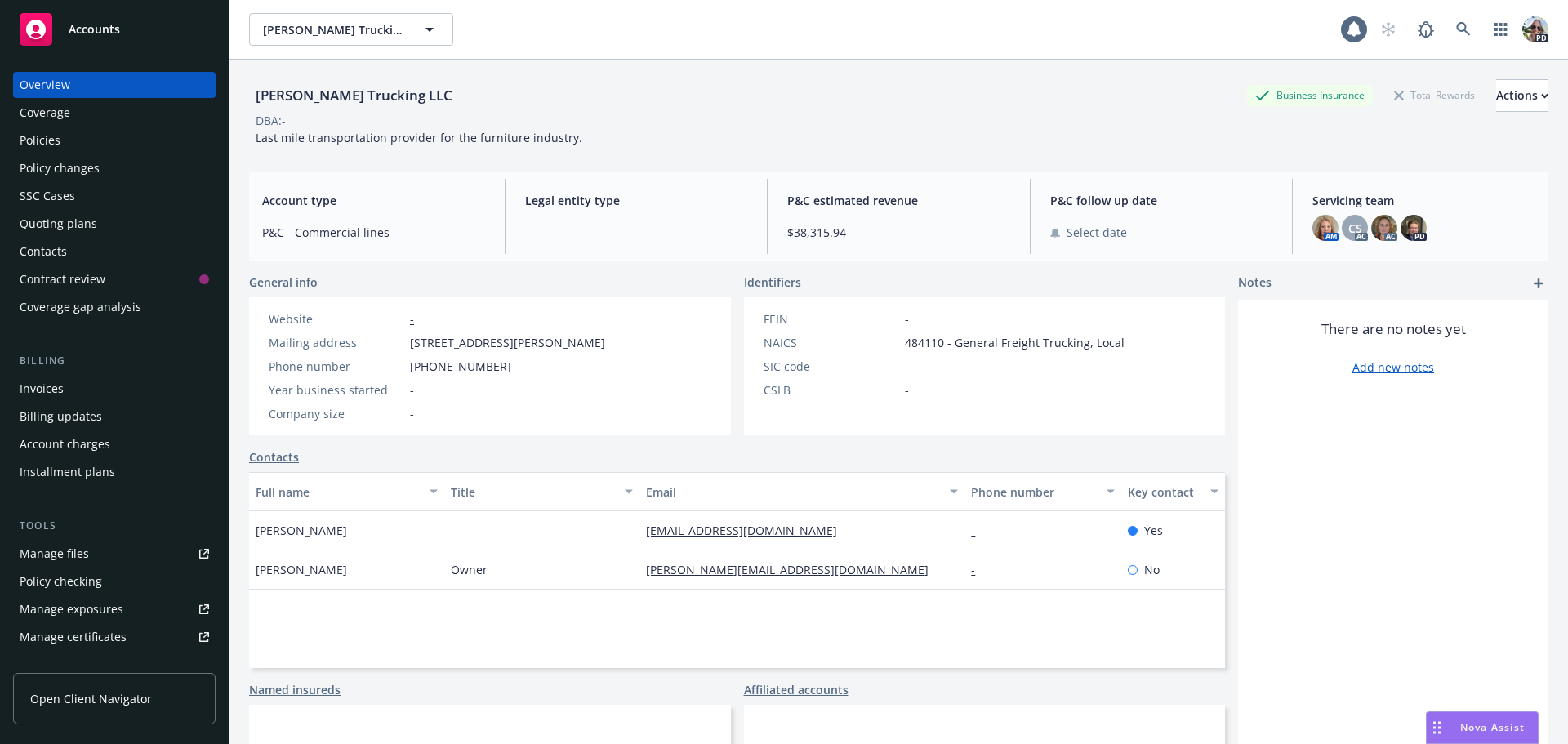
drag, startPoint x: 33, startPoint y: 127, endPoint x: 41, endPoint y: 138, distance: 13.6
click at [39, 135] on div "Overview Coverage Policies Policy changes SSC Cases Quoting plans Contacts Cont…" at bounding box center [114, 196] width 202 height 249
click at [44, 140] on div "Policies" at bounding box center [39, 140] width 41 height 26
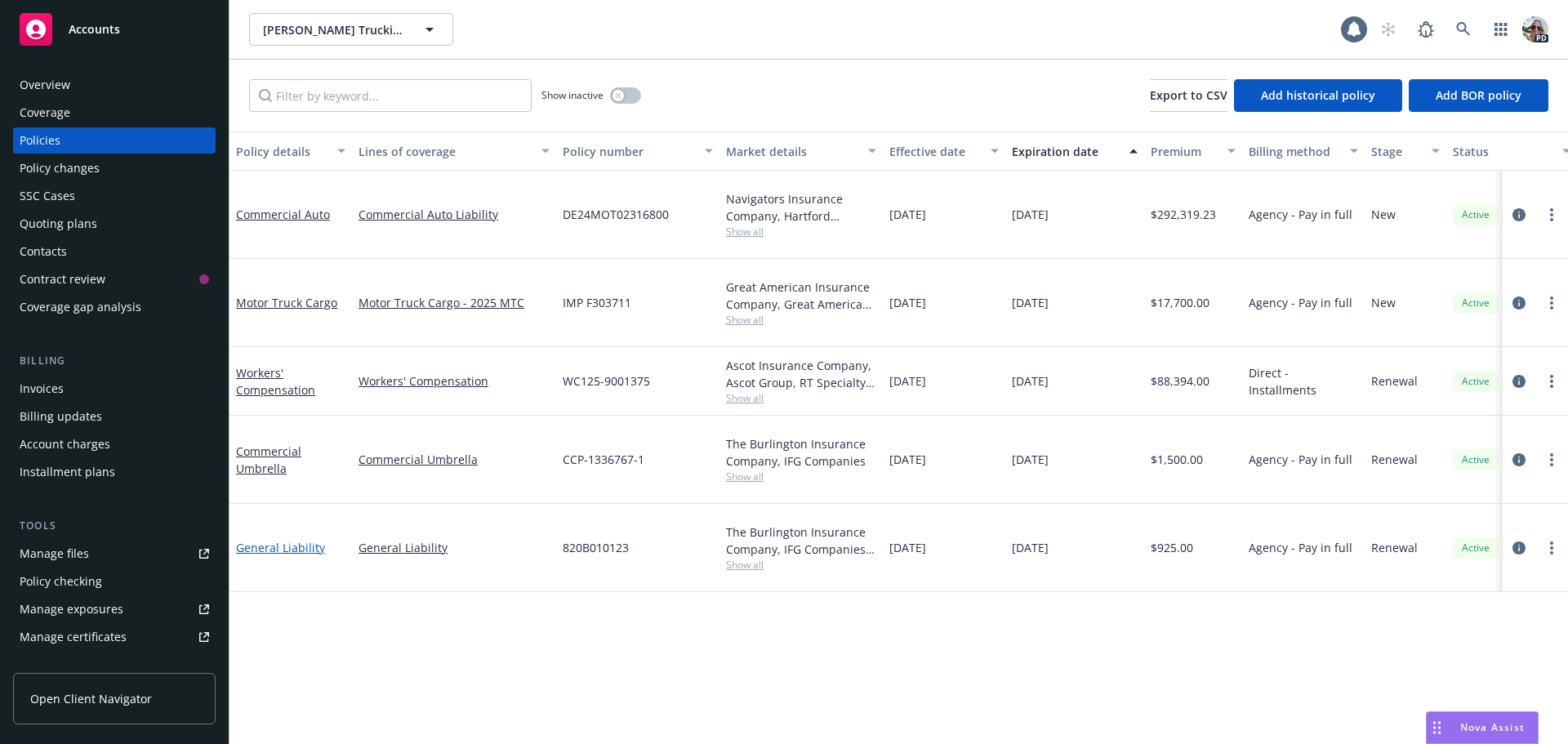
click at [255, 540] on link "General Liability" at bounding box center [280, 548] width 89 height 15
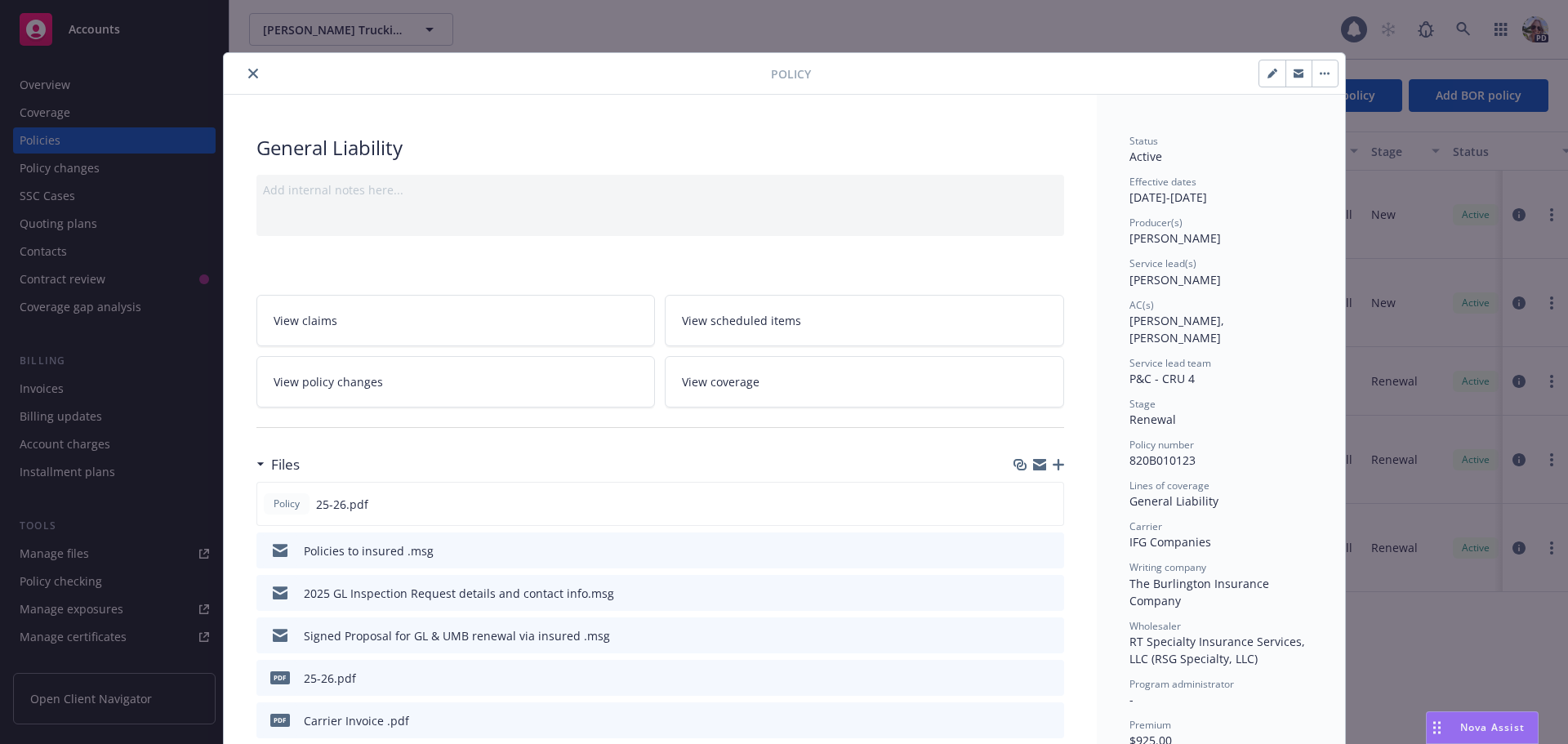
click at [243, 70] on button "close" at bounding box center [253, 73] width 19 height 19
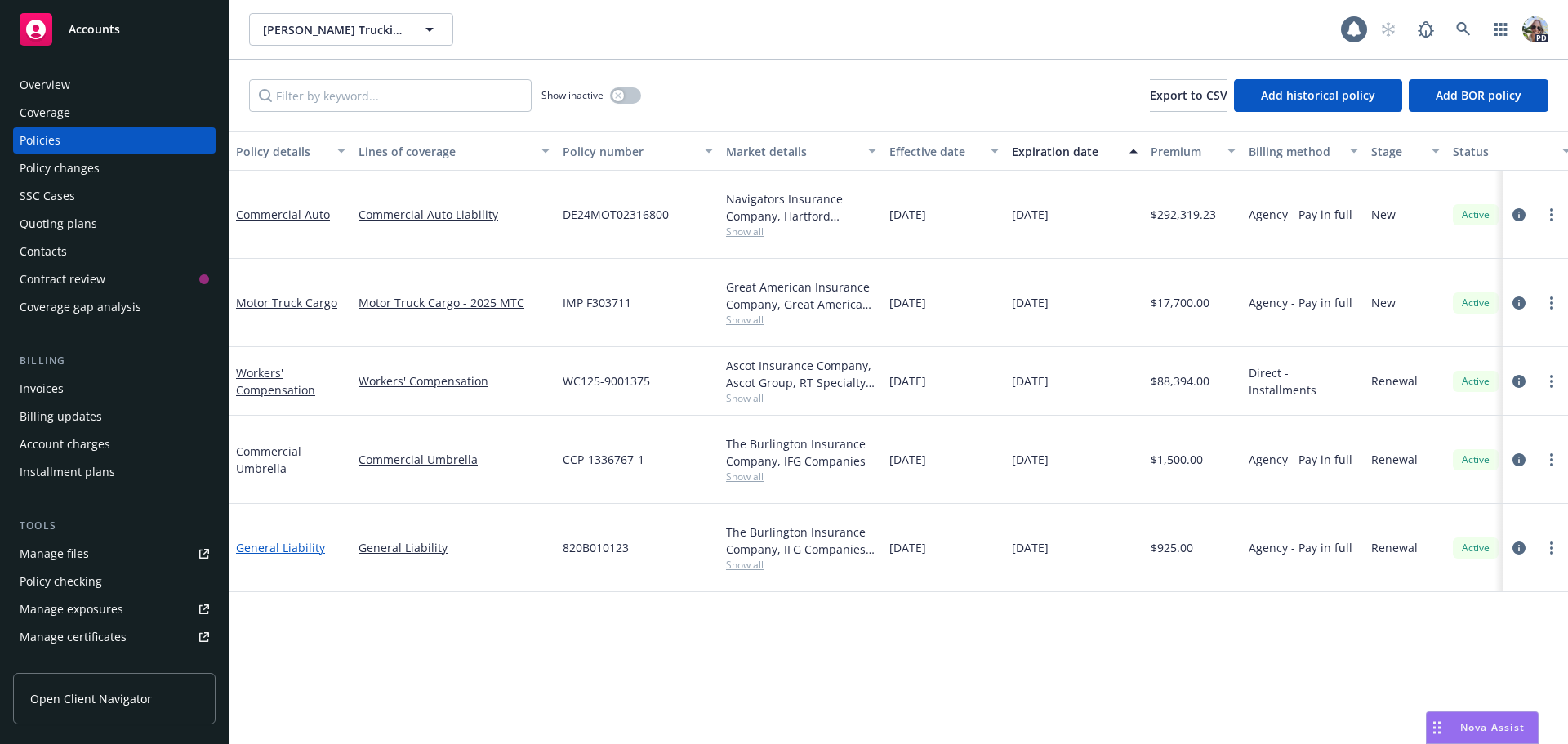
click at [255, 540] on link "General Liability" at bounding box center [280, 548] width 89 height 15
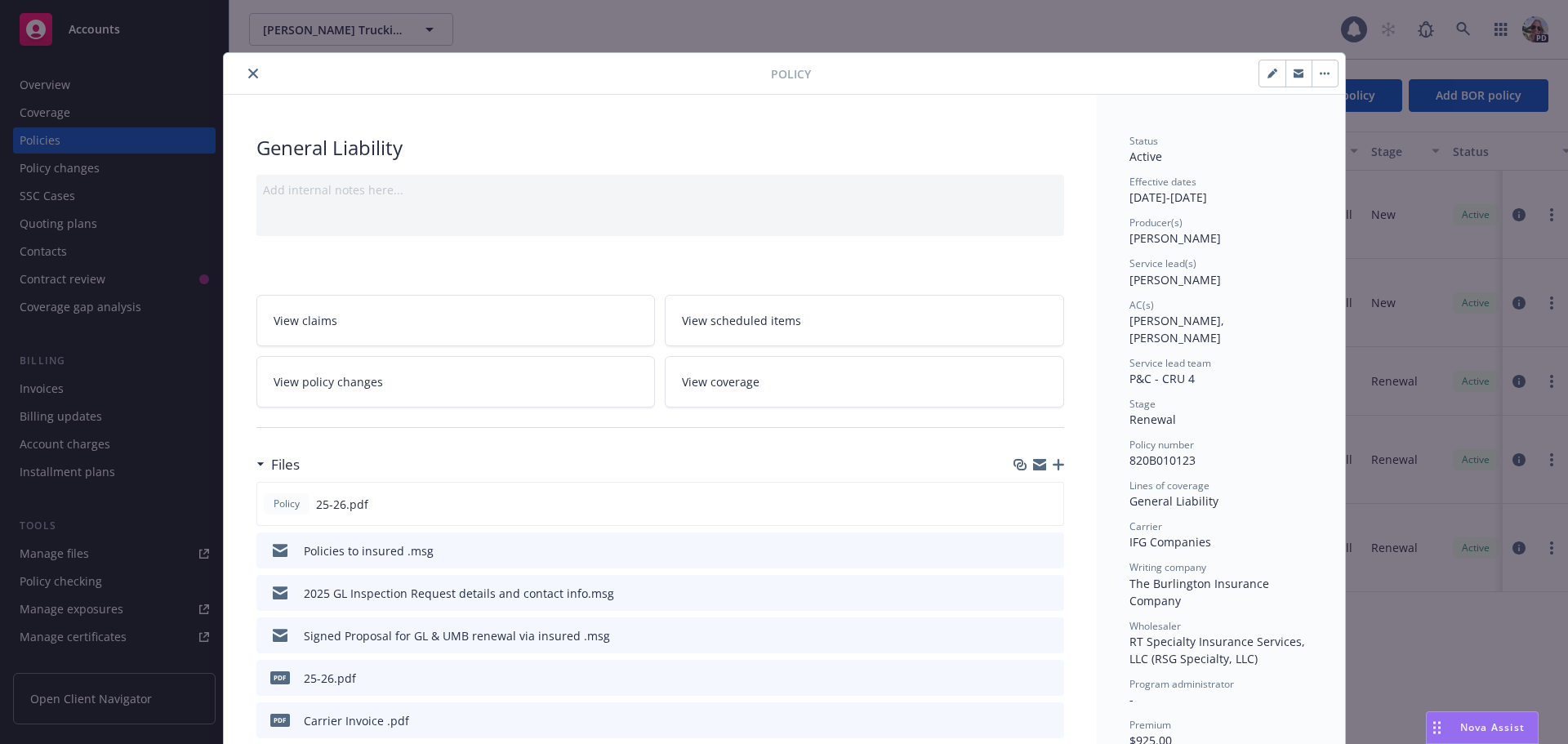
scroll to position [49, 0]
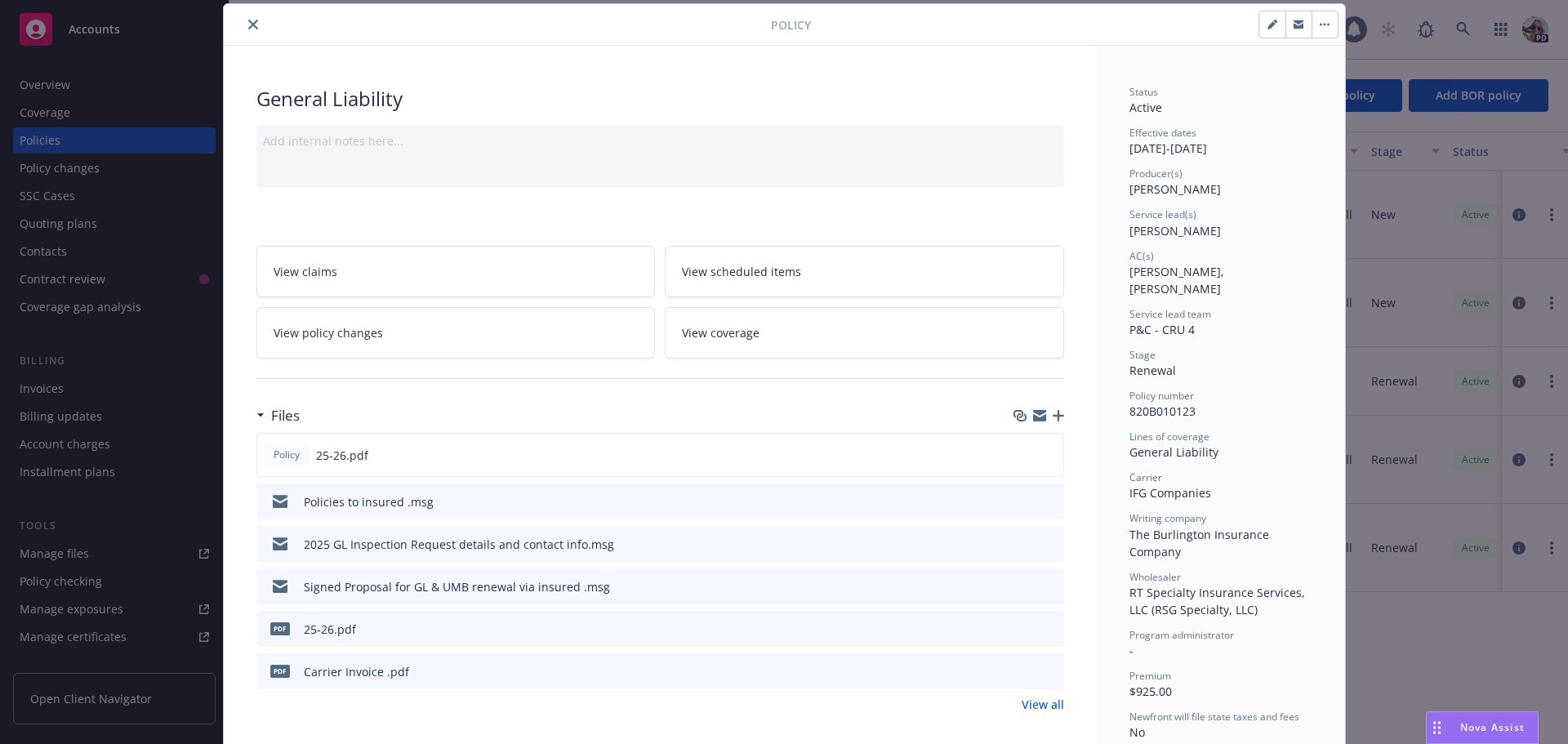
click at [293, 345] on link "View policy changes" at bounding box center [456, 333] width 400 height 51
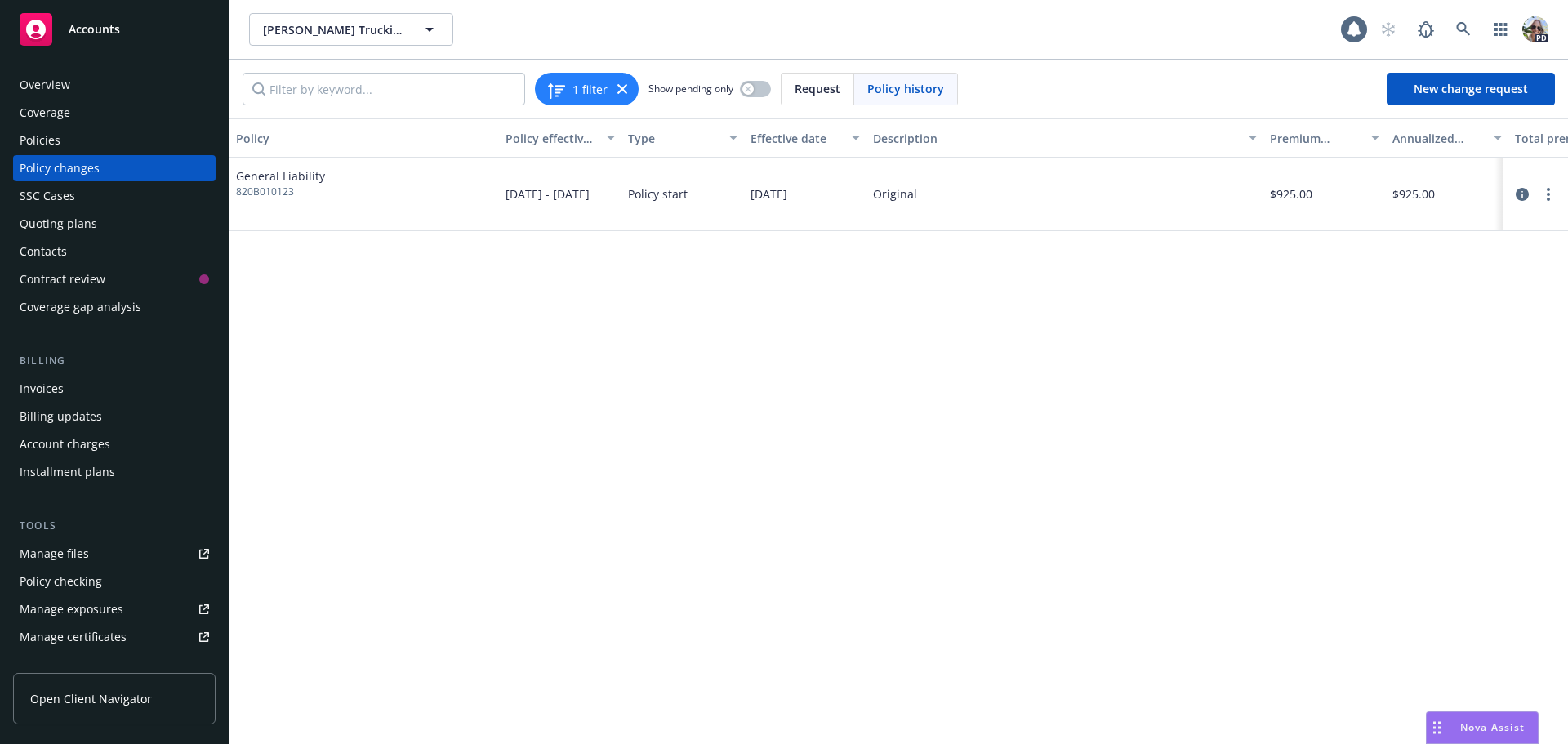
click at [72, 414] on div "Billing updates" at bounding box center [60, 417] width 82 height 26
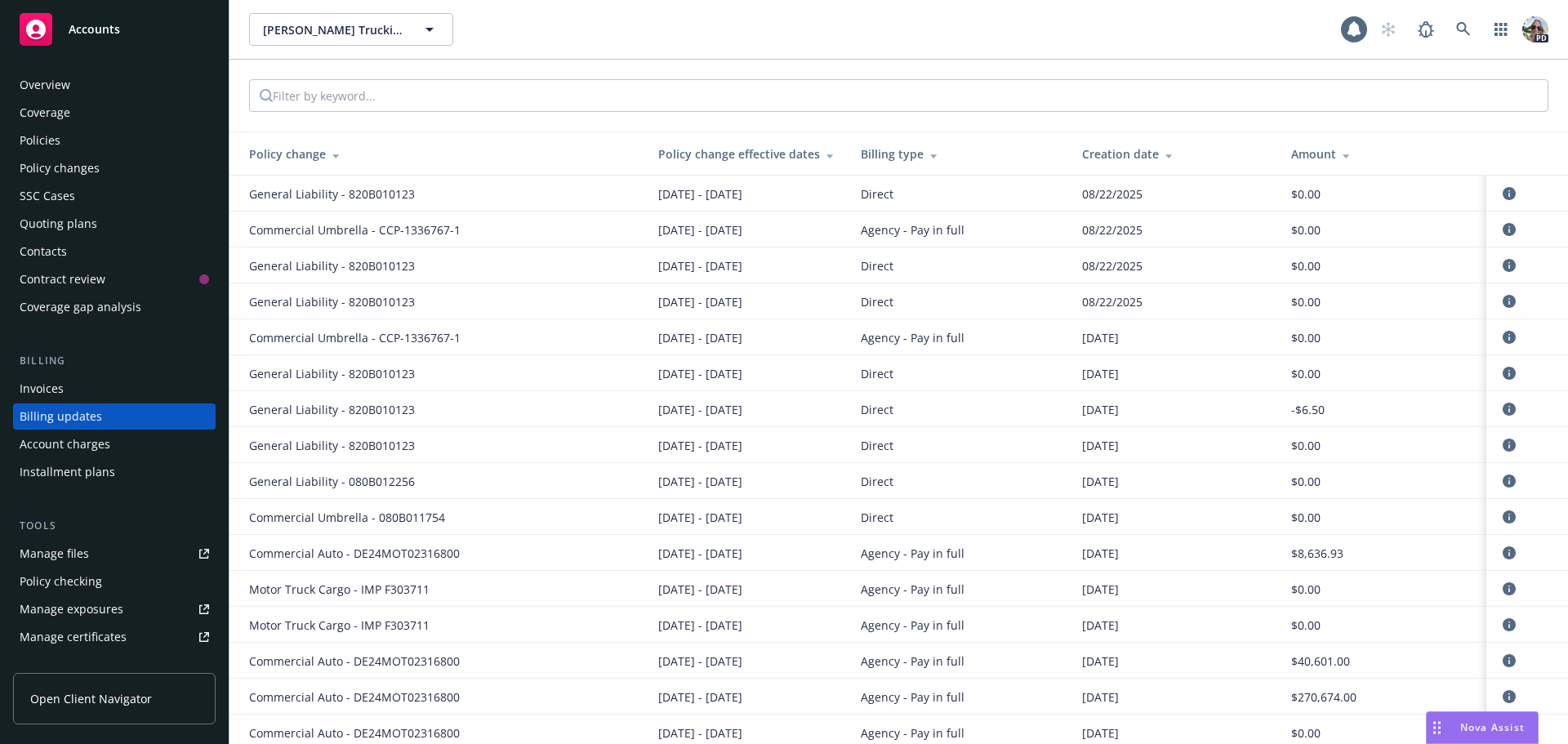
scroll to position [18, 0]
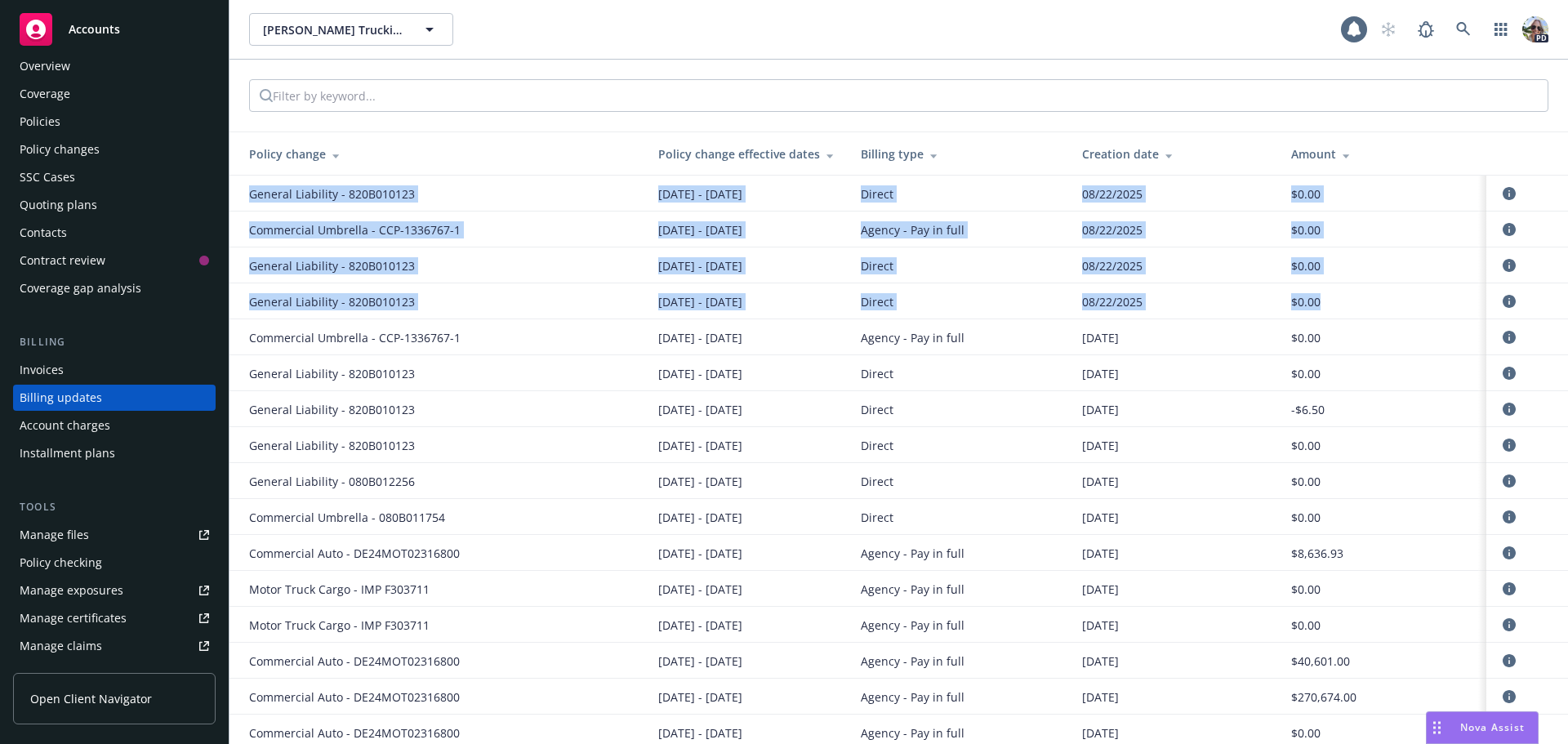
drag, startPoint x: 1356, startPoint y: 301, endPoint x: 243, endPoint y: 186, distance: 1118.9
click at [243, 186] on tbody "General Liability - 820B010123 08/13/2025 - 08/13/2026 Direct 08/22/2025 $0.00 …" at bounding box center [898, 499] width 1338 height 647
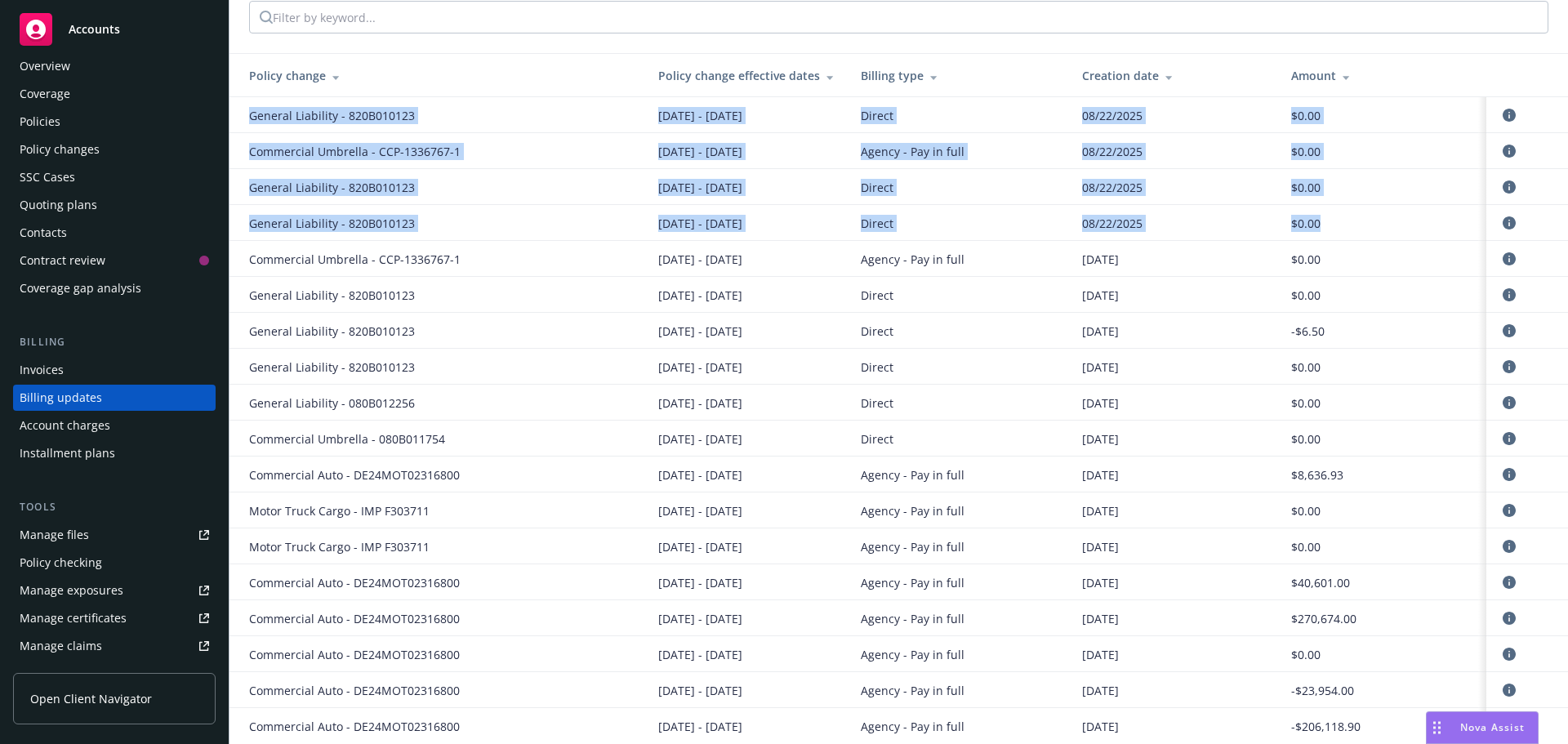
scroll to position [0, 0]
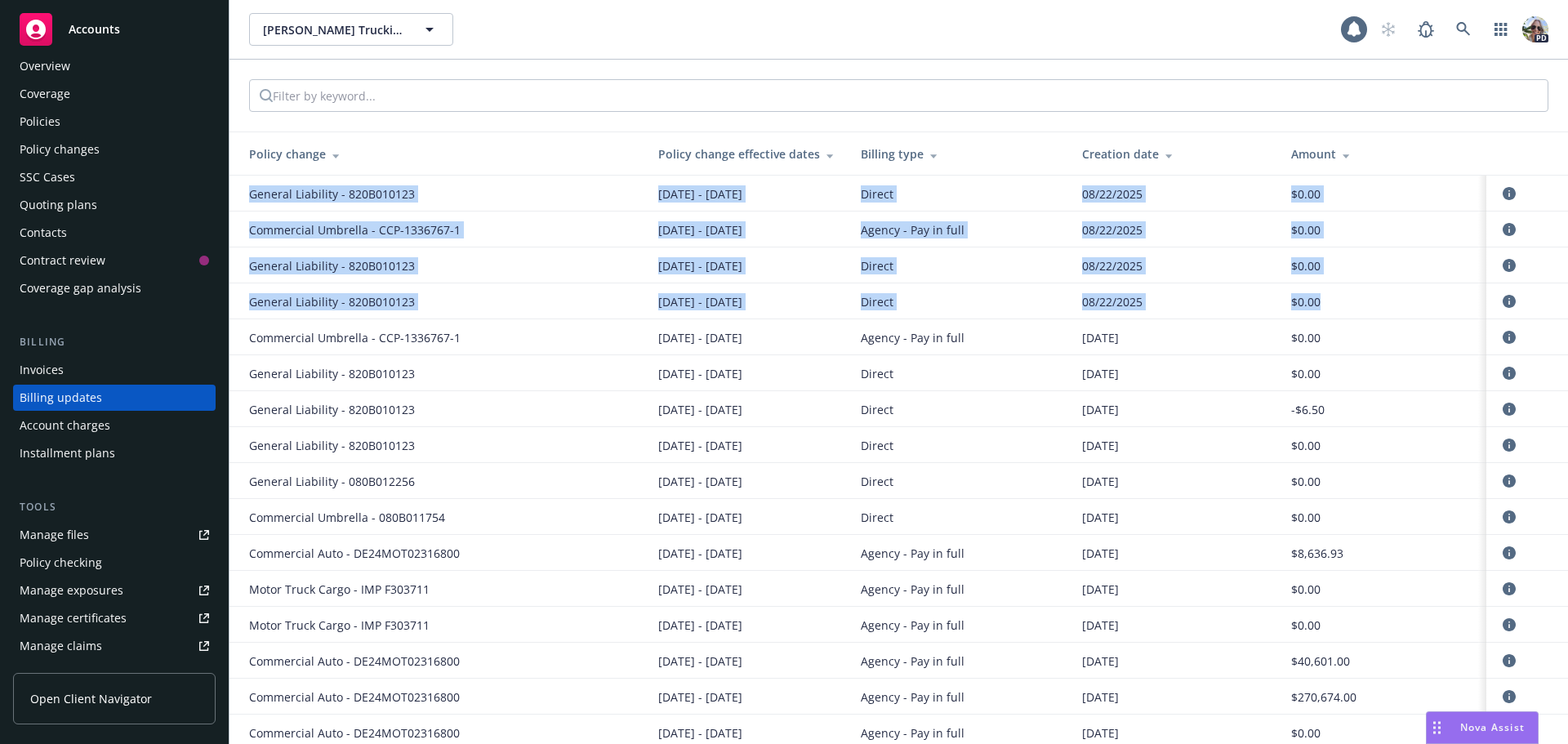
click at [337, 198] on span "General Liability - 820B010123" at bounding box center [332, 194] width 165 height 17
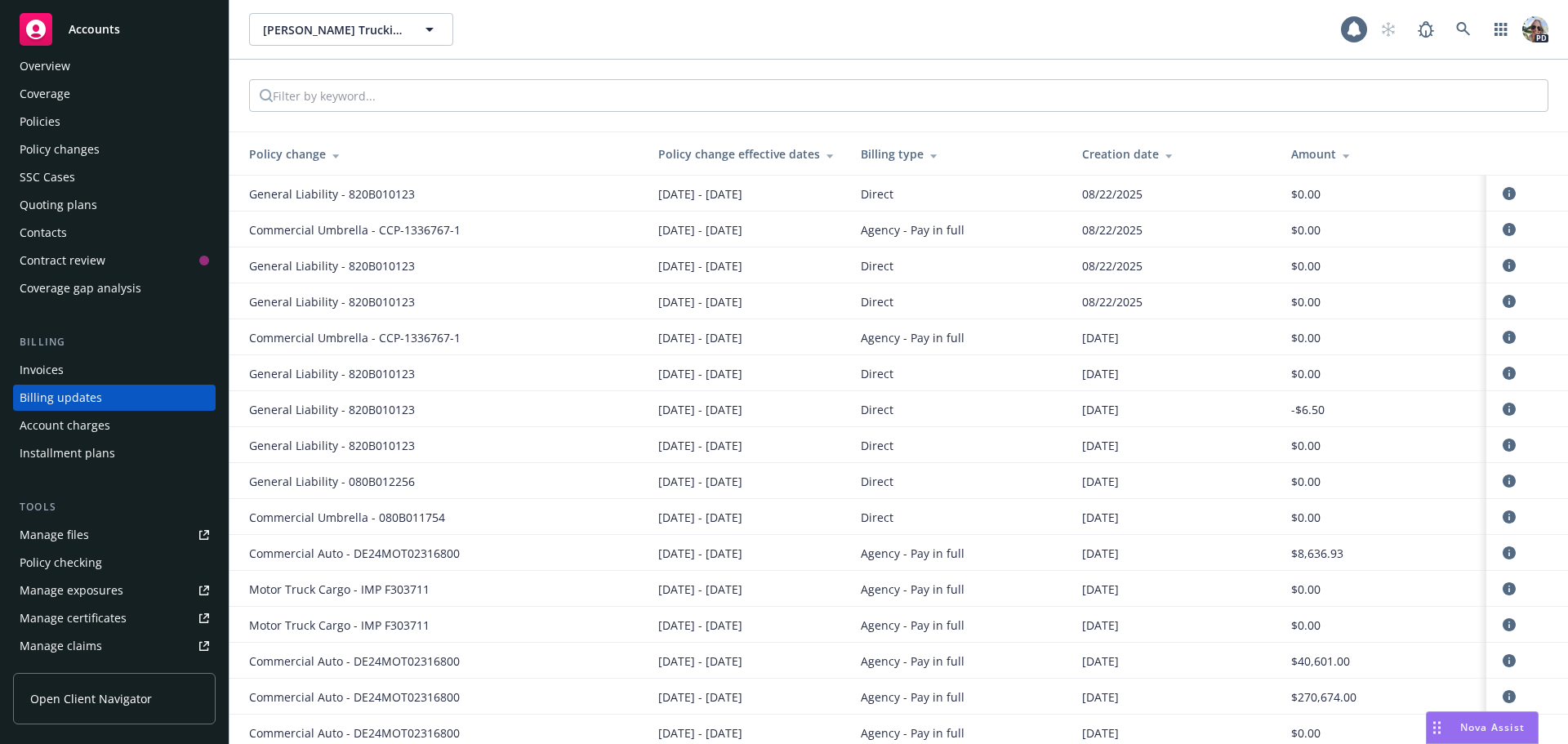
click at [53, 126] on div "Policies" at bounding box center [39, 121] width 41 height 26
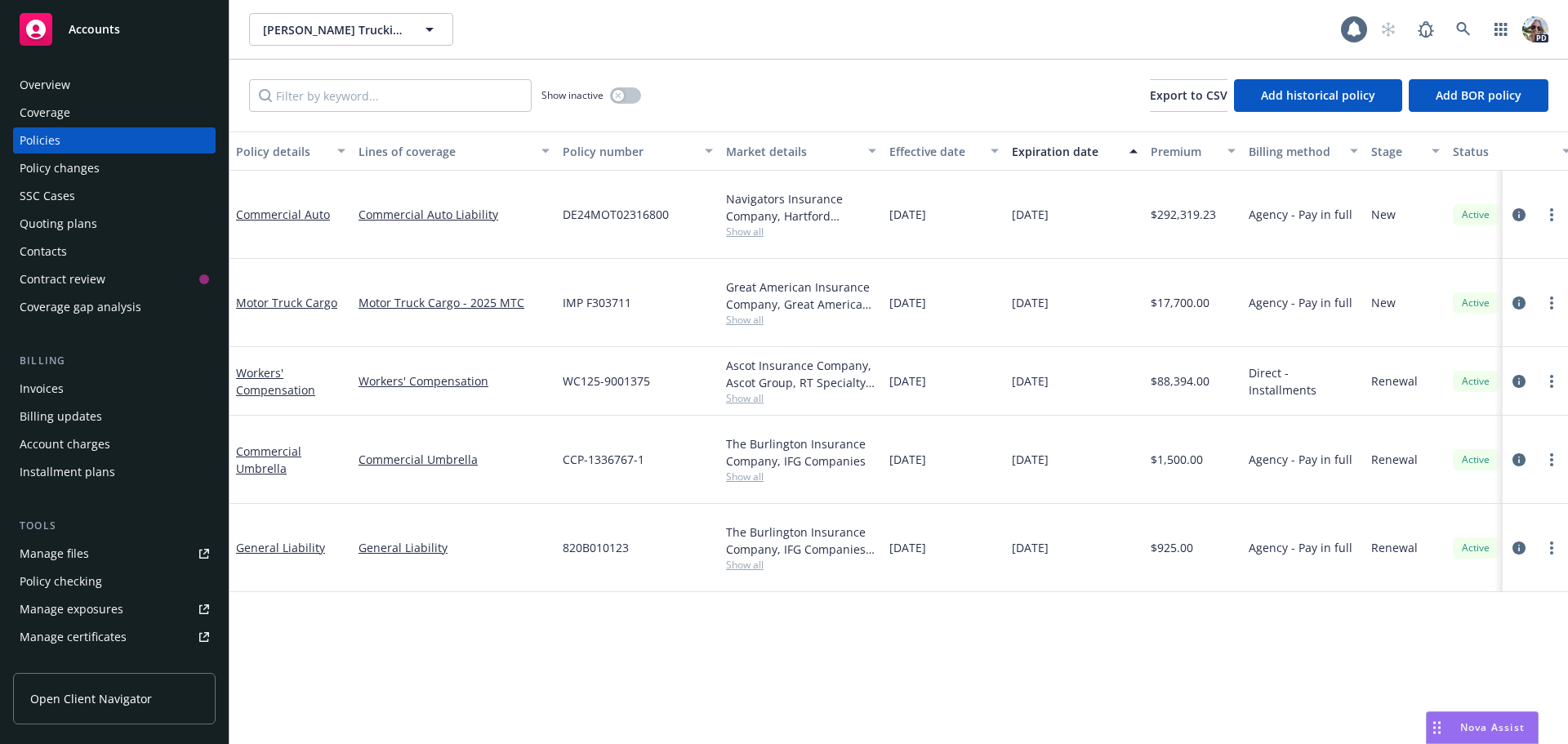
click at [72, 164] on div "Policy changes" at bounding box center [59, 168] width 80 height 26
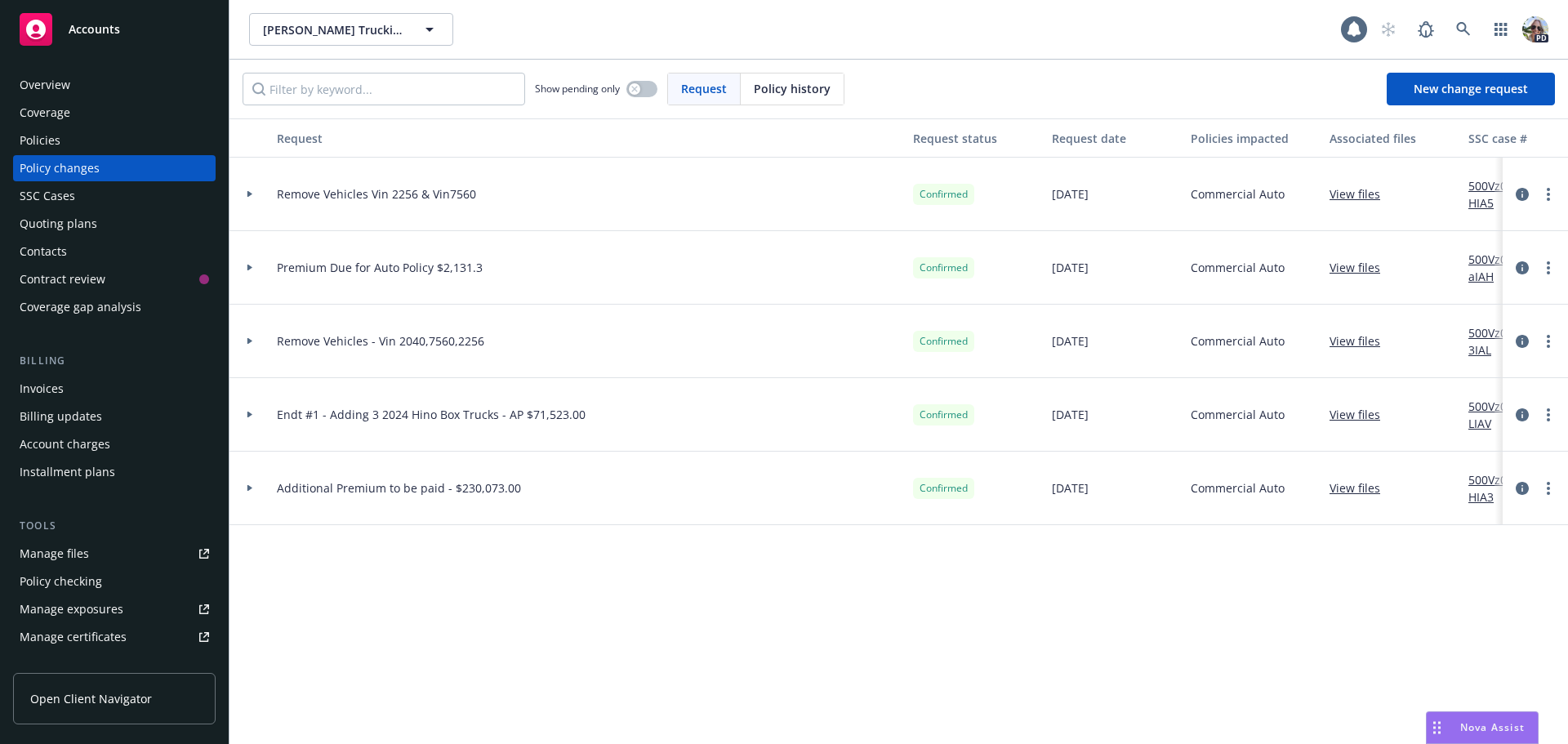
click at [50, 427] on div "Billing updates" at bounding box center [60, 417] width 82 height 26
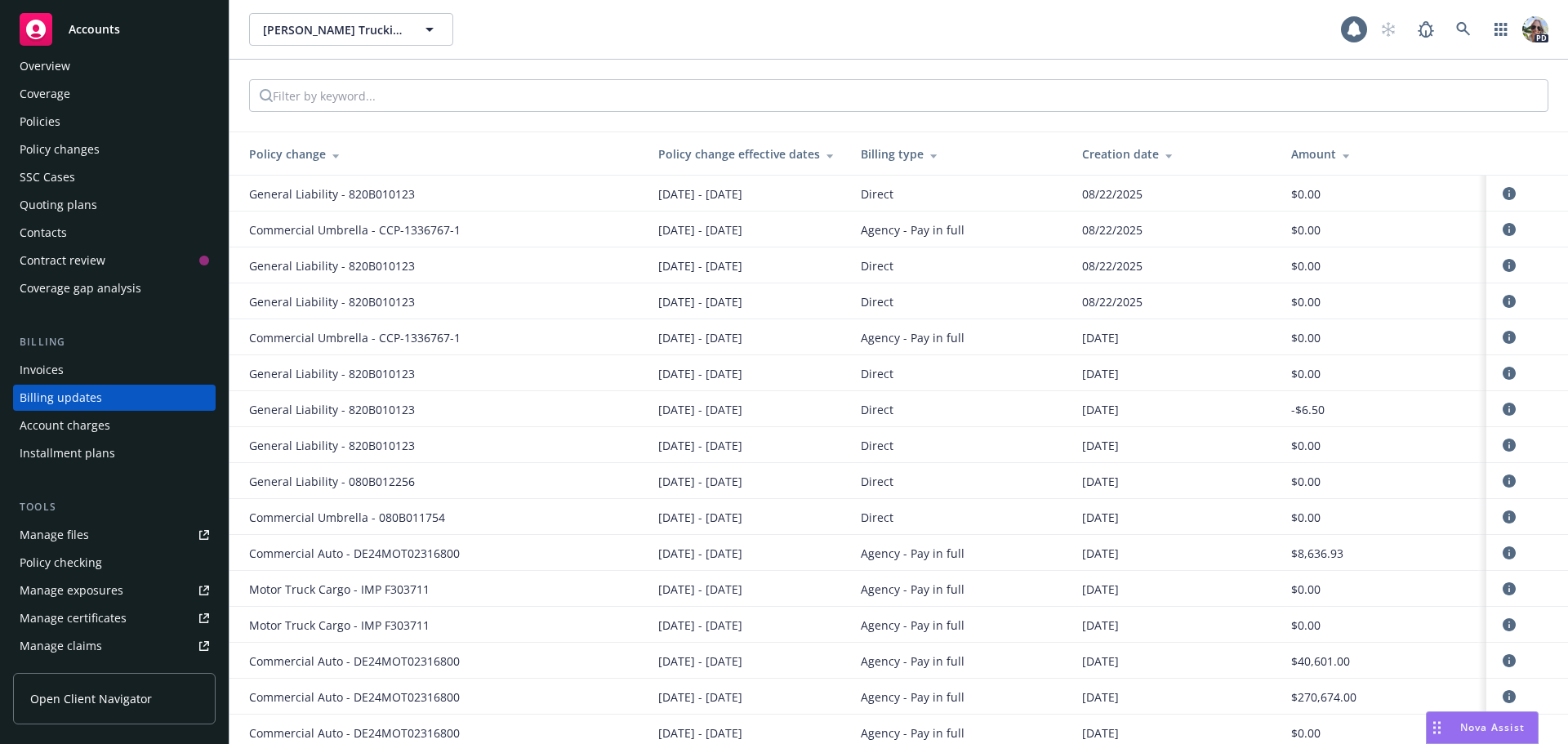
click at [359, 198] on span "General Liability - 820B010123" at bounding box center [332, 194] width 165 height 17
click at [34, 128] on div "Policies" at bounding box center [39, 121] width 41 height 26
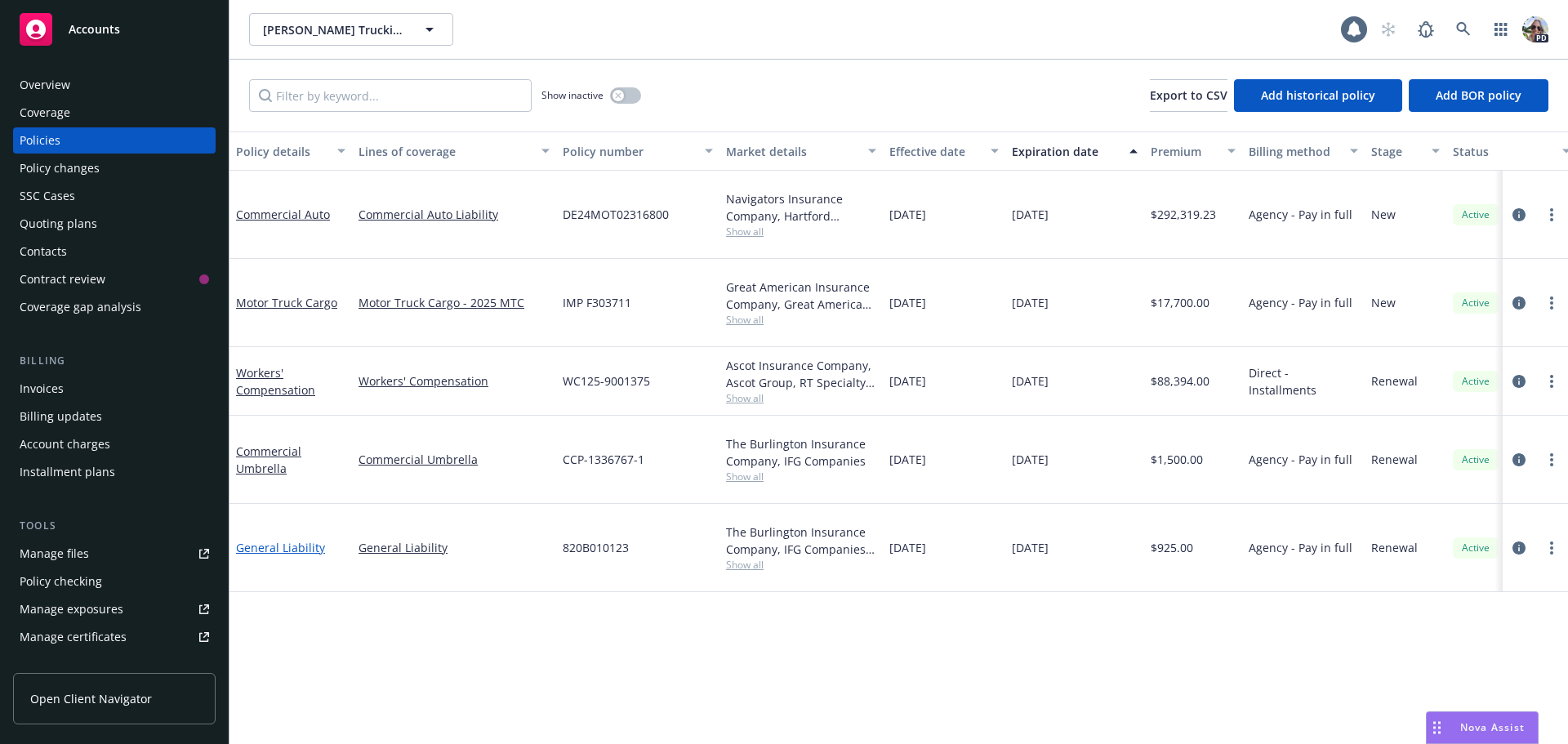
click at [273, 540] on link "General Liability" at bounding box center [280, 548] width 89 height 15
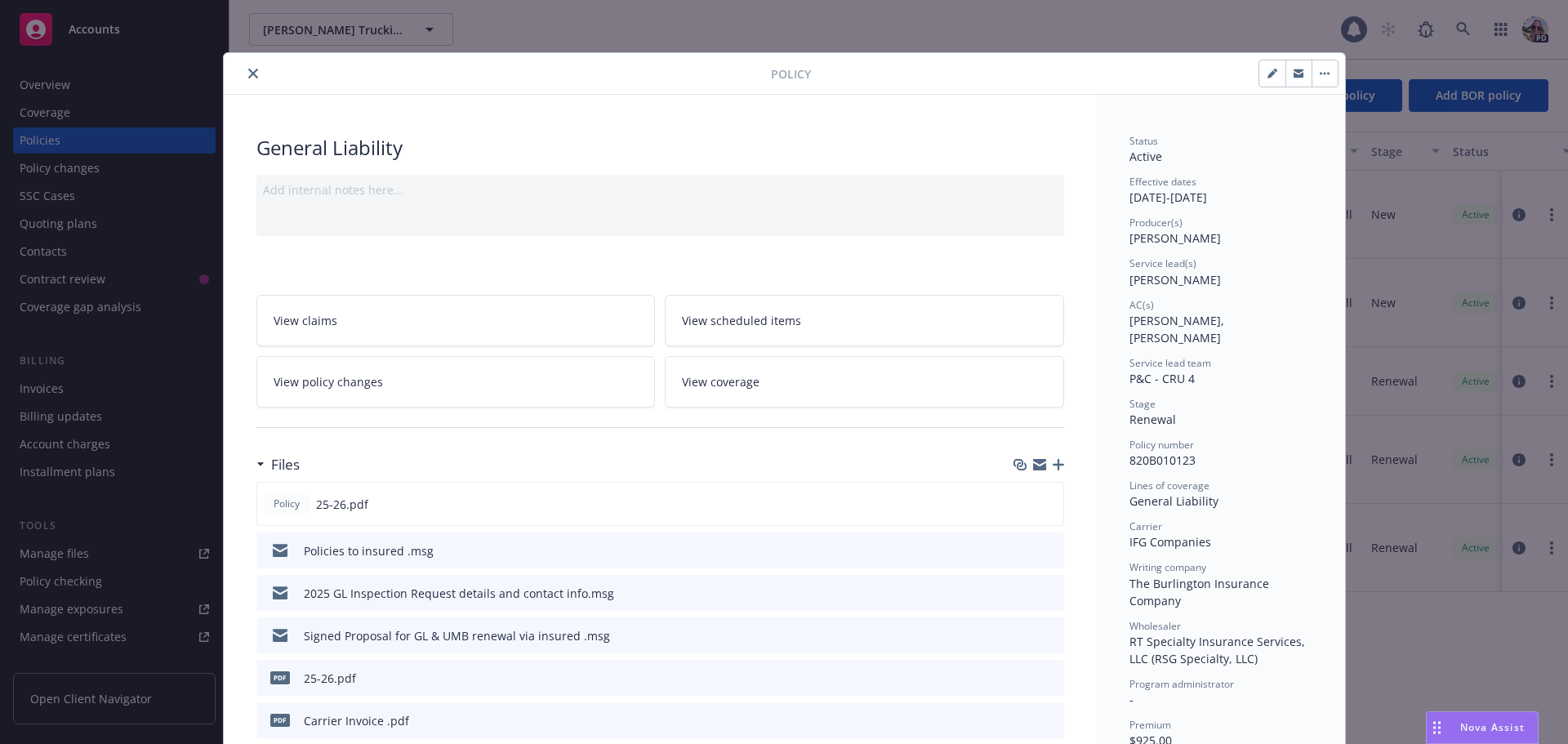
scroll to position [49, 0]
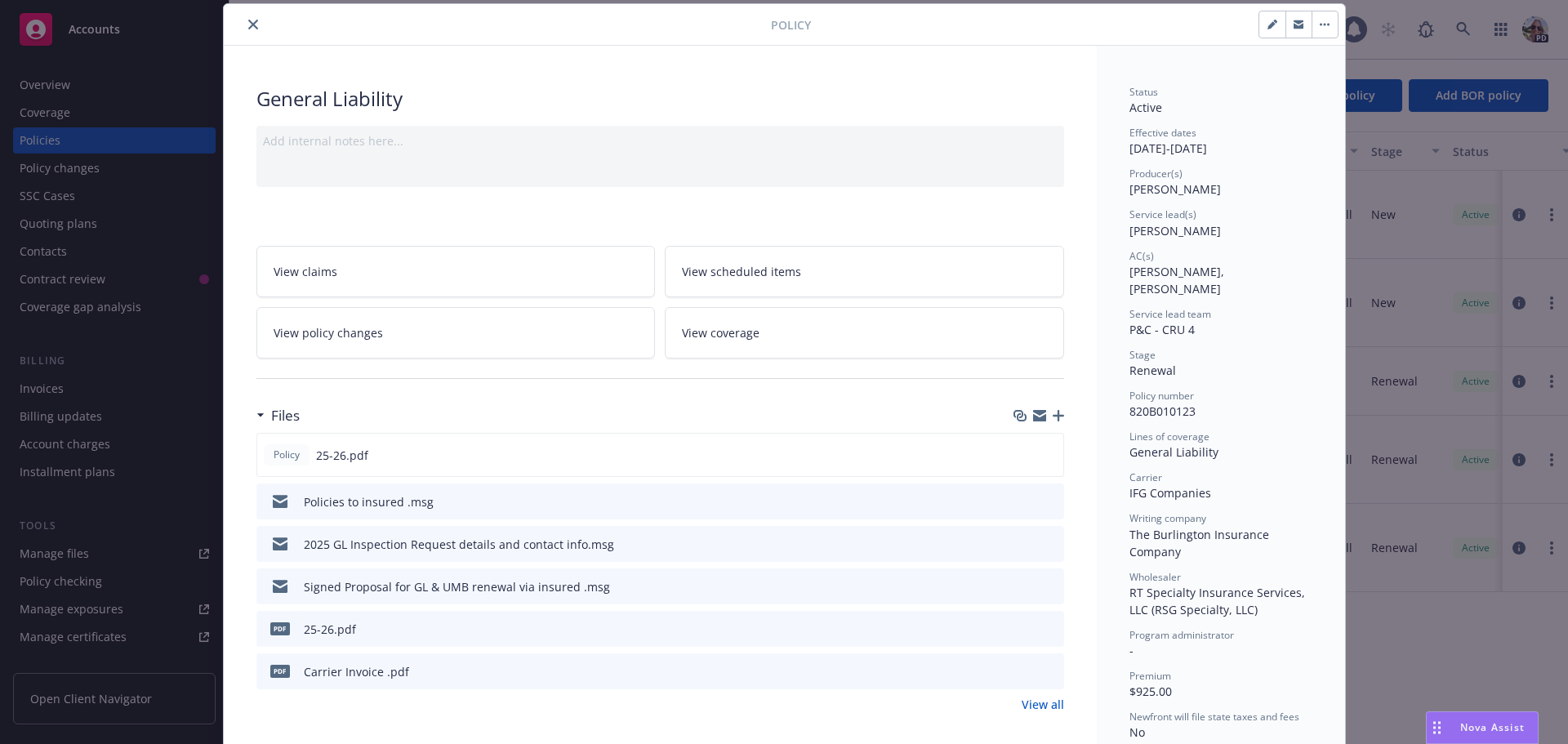
click at [339, 348] on link "View policy changes" at bounding box center [456, 333] width 400 height 51
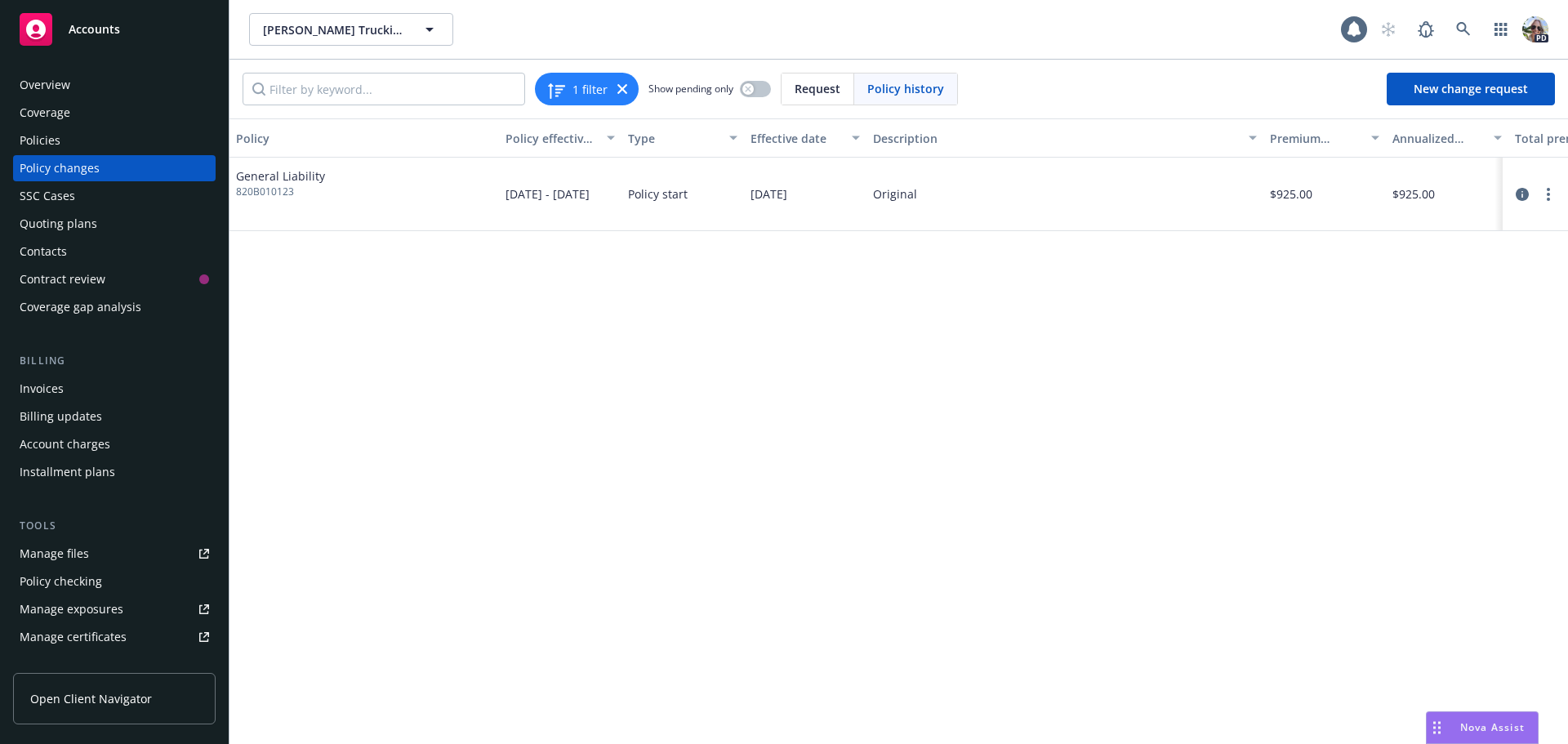
click at [50, 392] on div "Invoices" at bounding box center [41, 388] width 44 height 26
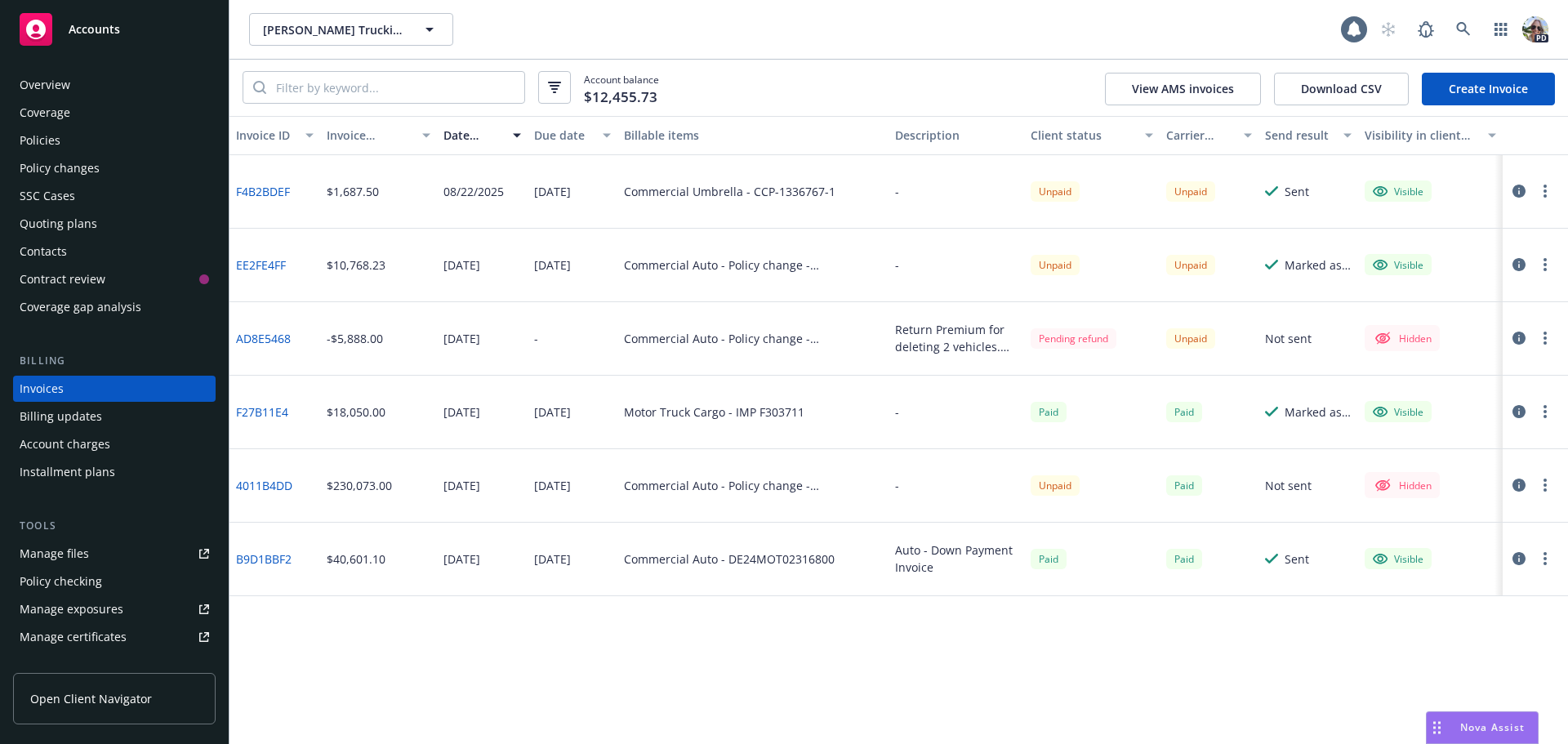
click at [1486, 86] on link "Create Invoice" at bounding box center [1488, 89] width 133 height 33
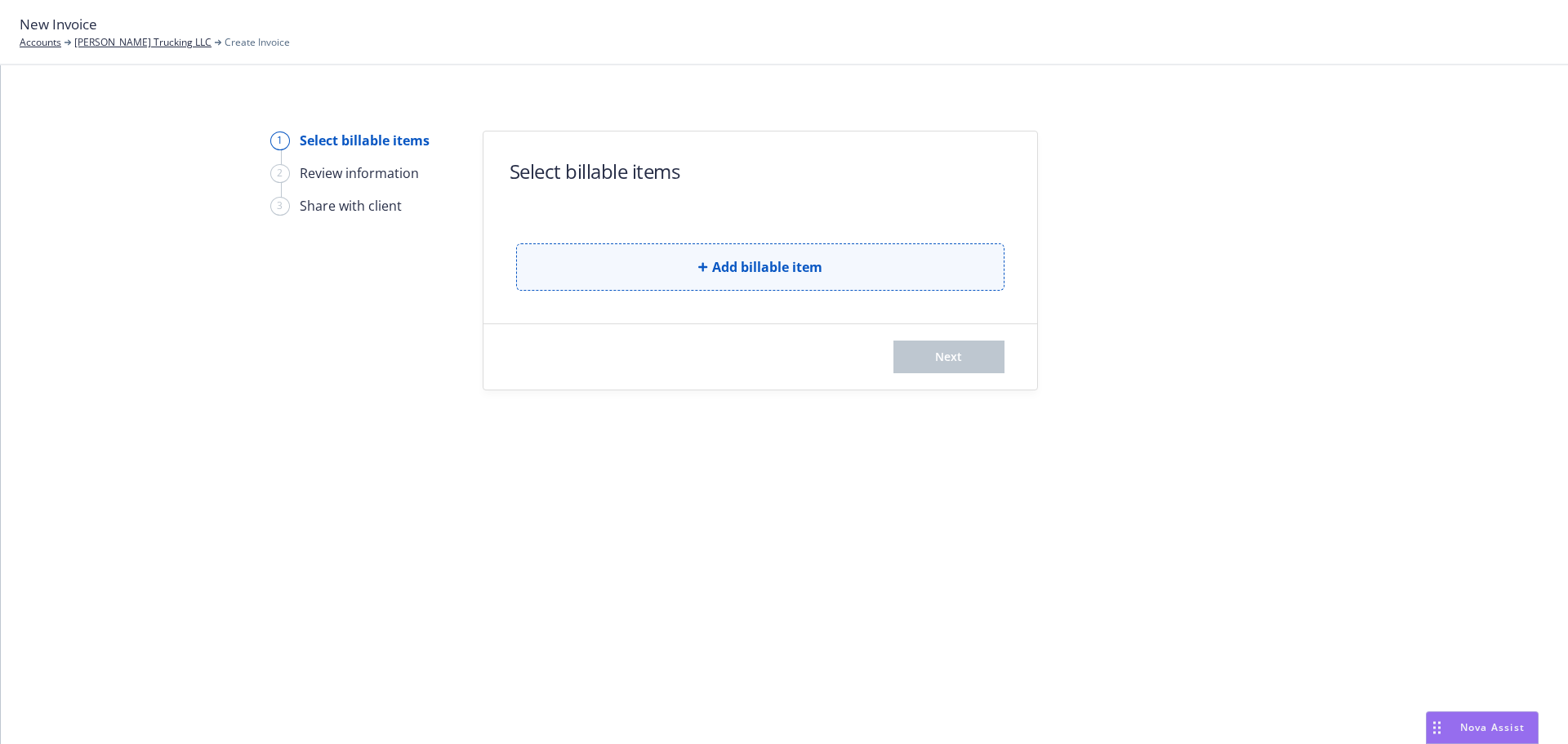
click at [651, 275] on button "Add billable item" at bounding box center [760, 267] width 489 height 47
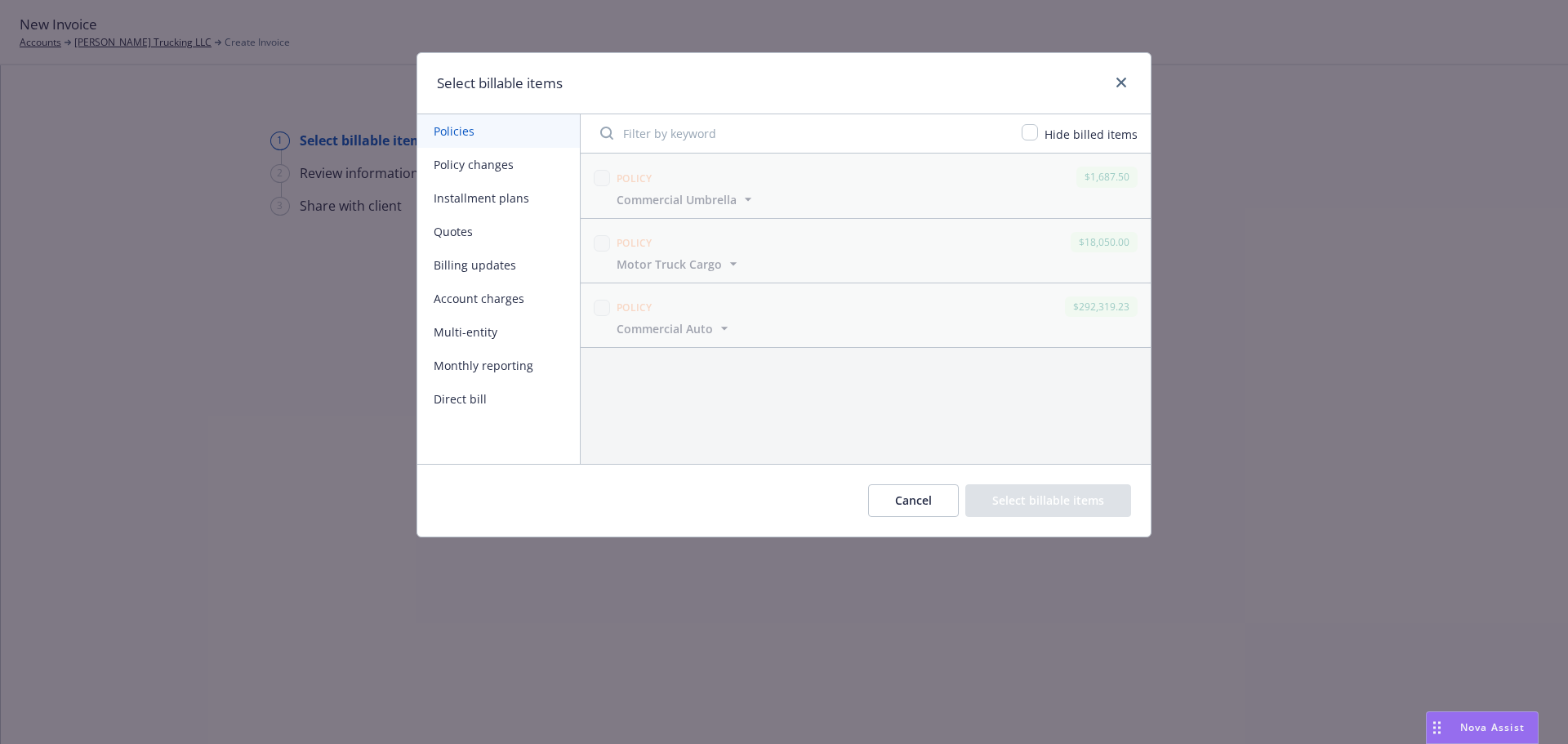
click at [484, 261] on button "Billing updates" at bounding box center [499, 265] width 163 height 34
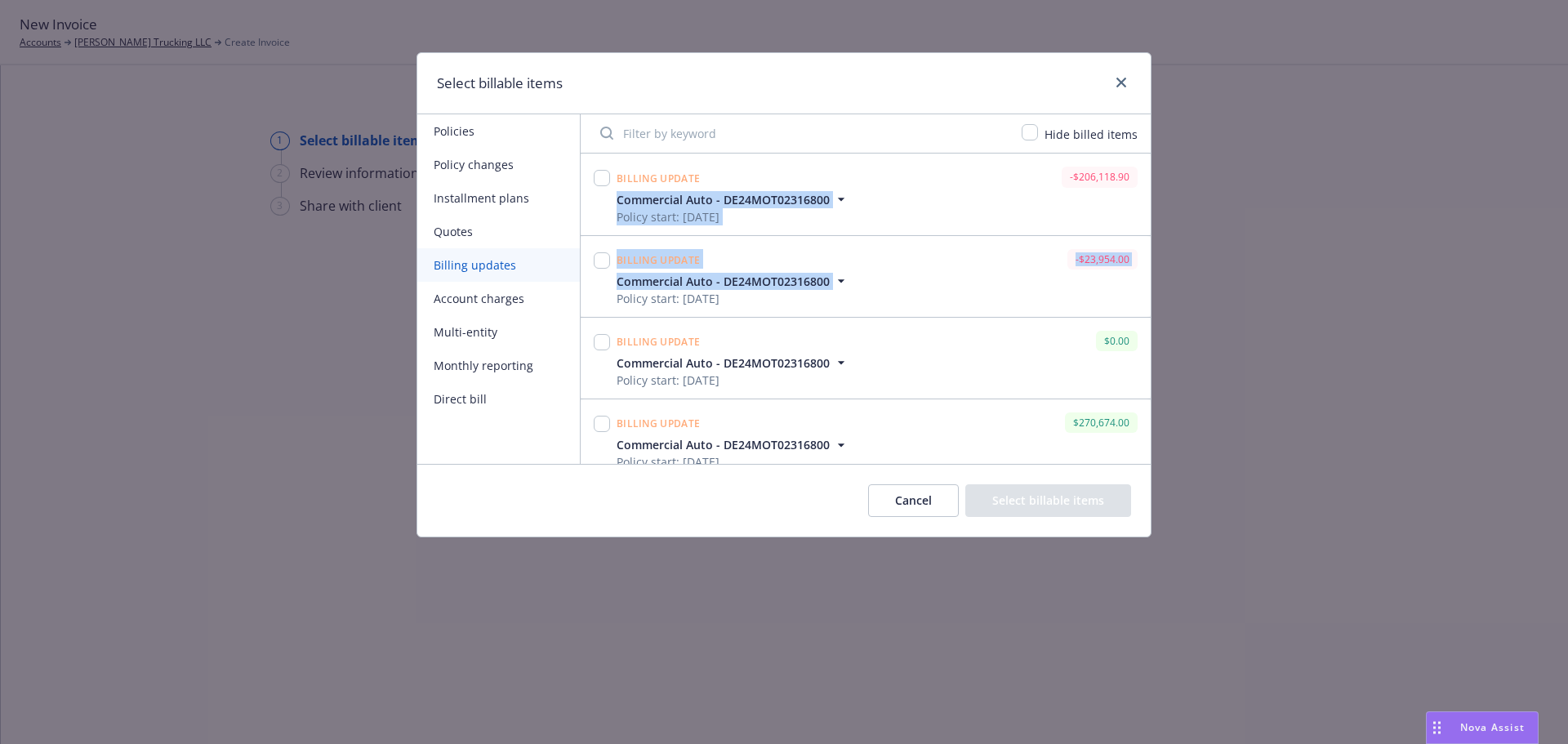
drag, startPoint x: 1141, startPoint y: 187, endPoint x: 1137, endPoint y: 286, distance: 99.1
click at [1137, 286] on div "Billing update -$206,118.90 Commercial Auto - DE24MOT02316800 Policy start: [DA…" at bounding box center [865, 309] width 570 height 311
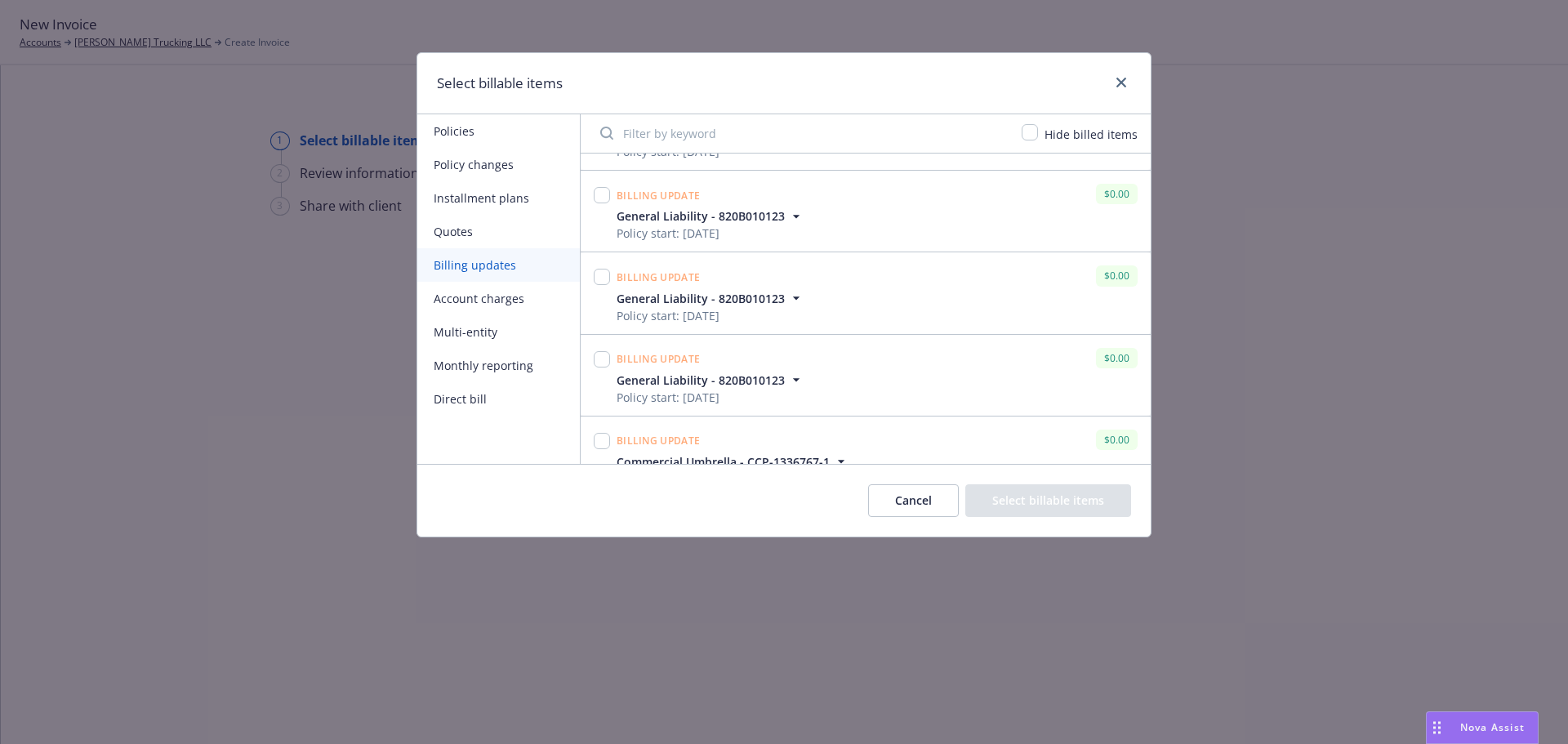
scroll to position [1038, 0]
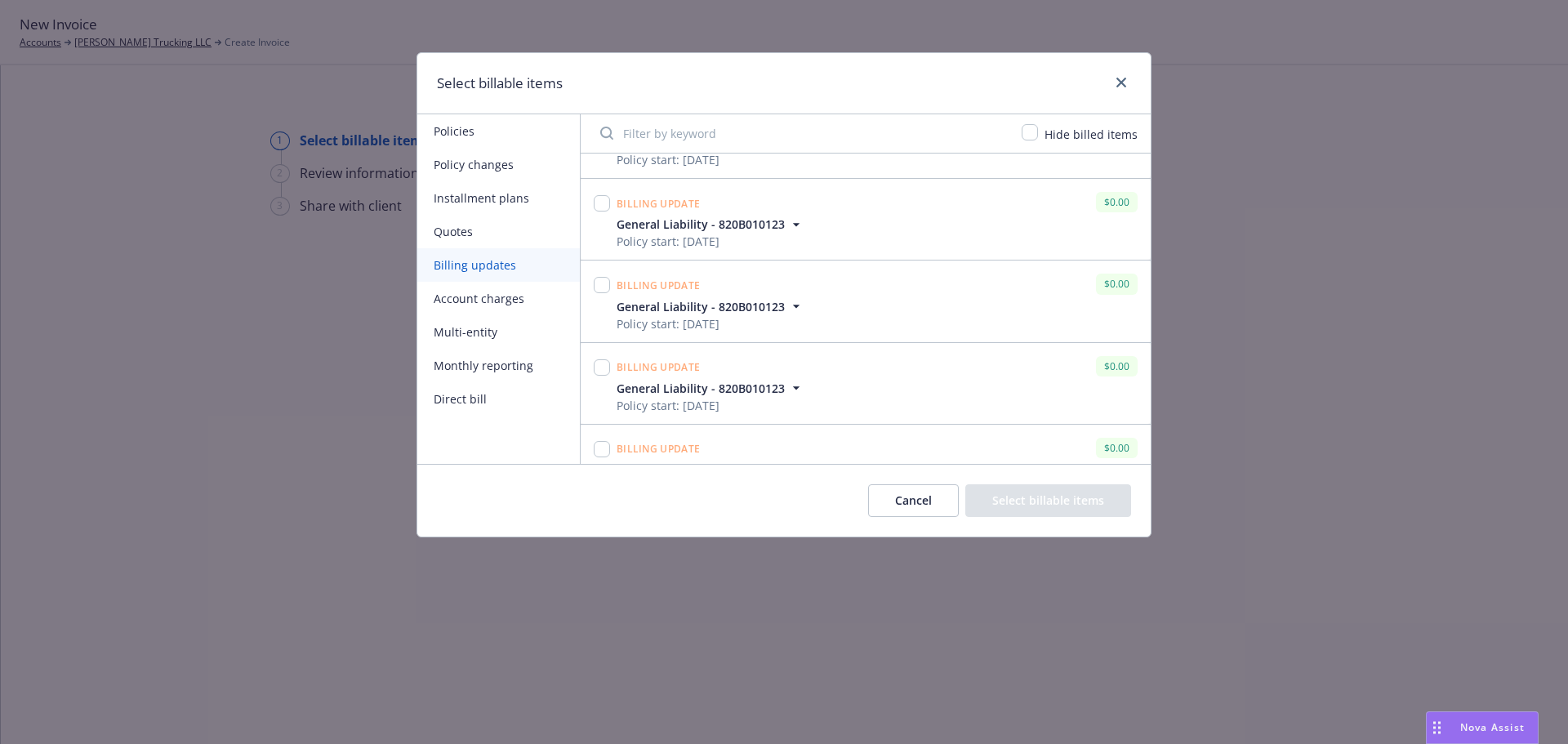
click at [792, 384] on icon "button" at bounding box center [796, 387] width 16 height 16
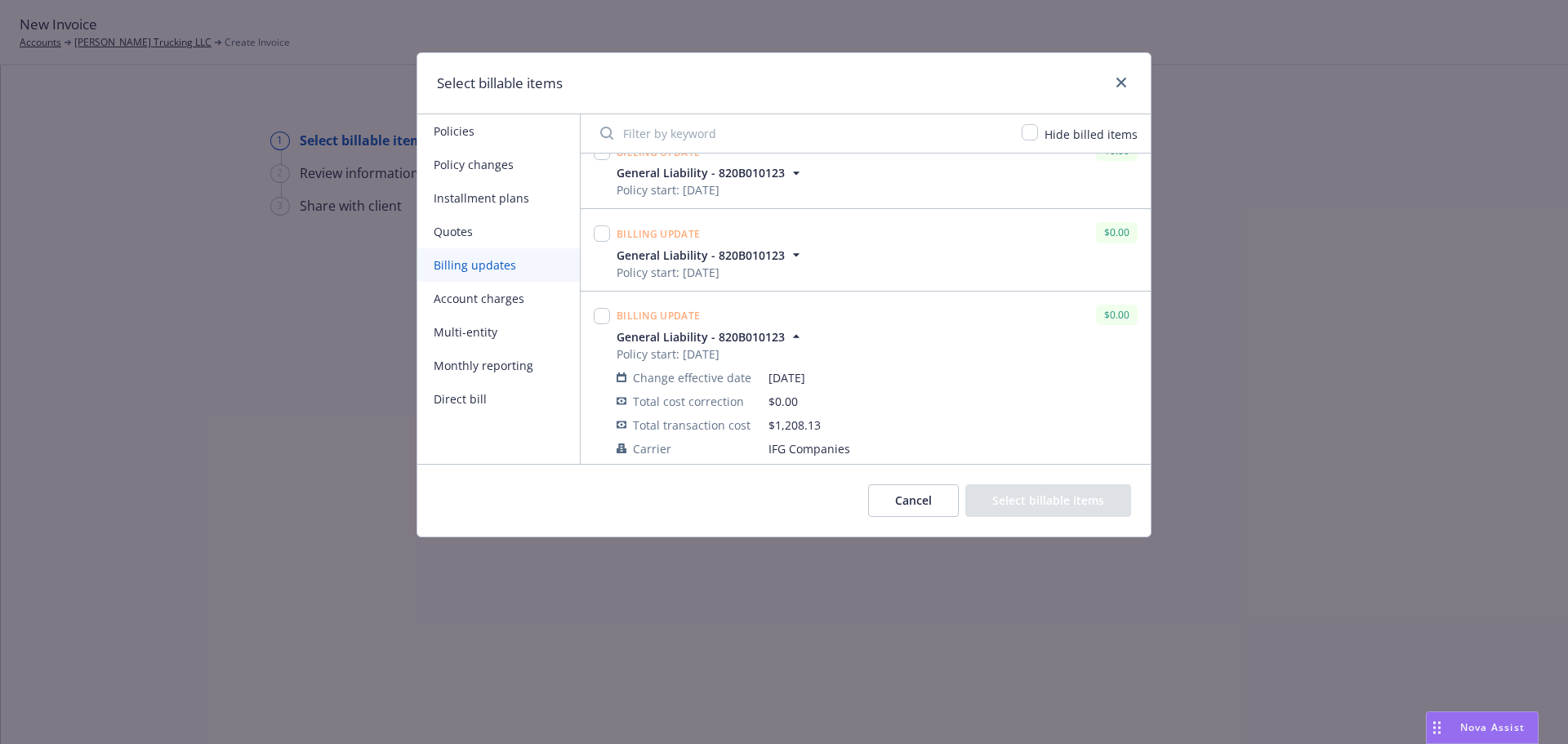
scroll to position [1076, 0]
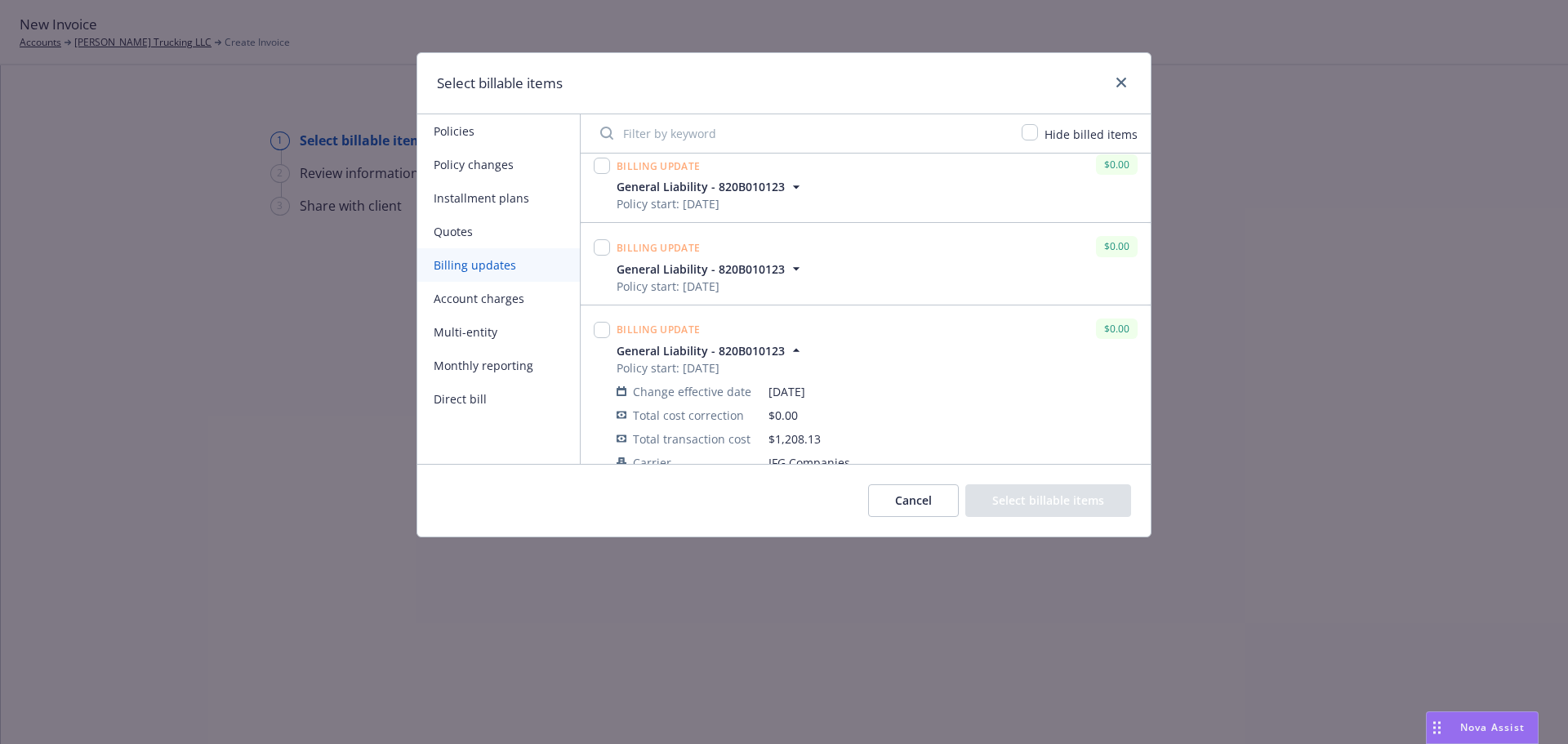
click at [797, 265] on icon "button" at bounding box center [796, 268] width 16 height 16
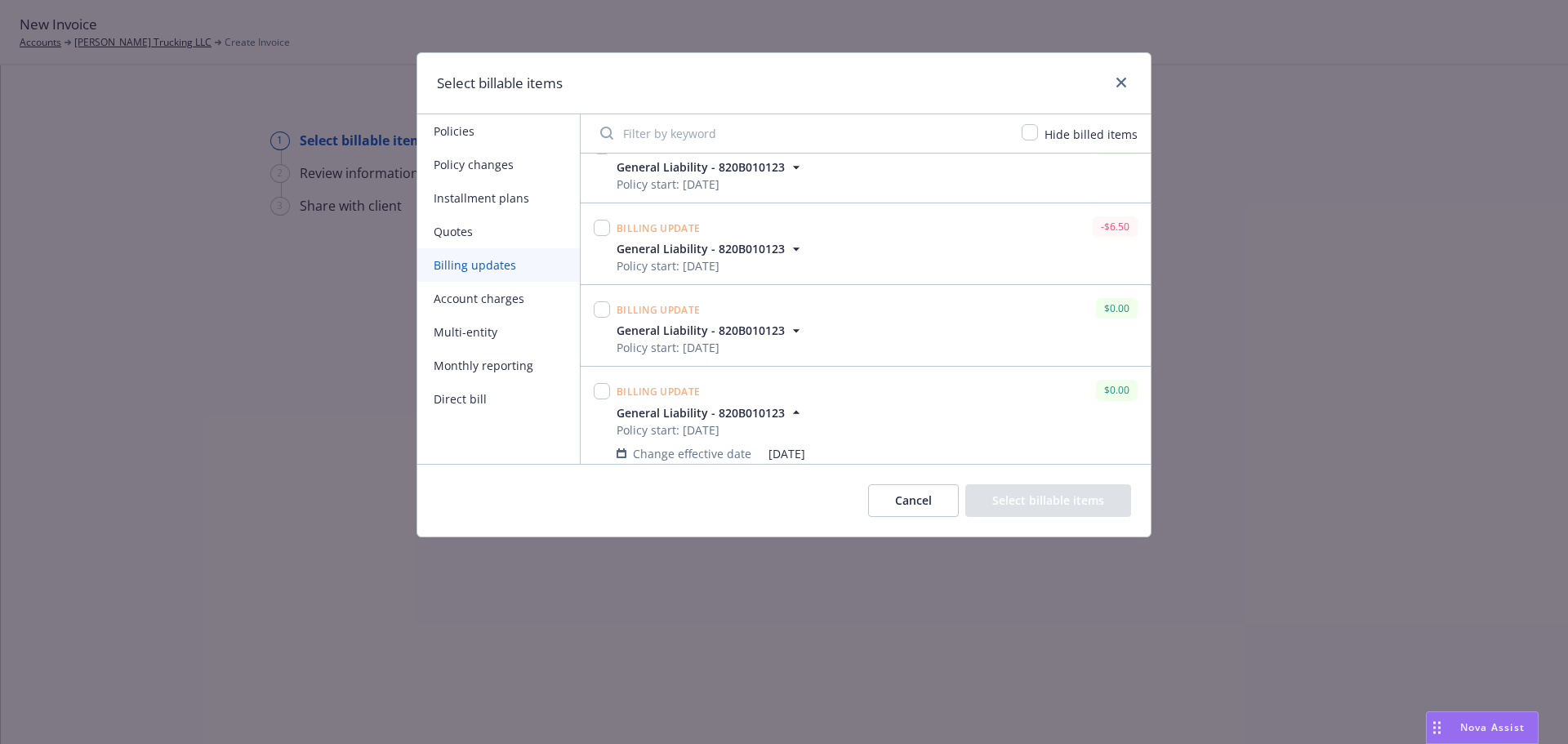
scroll to position [922, 0]
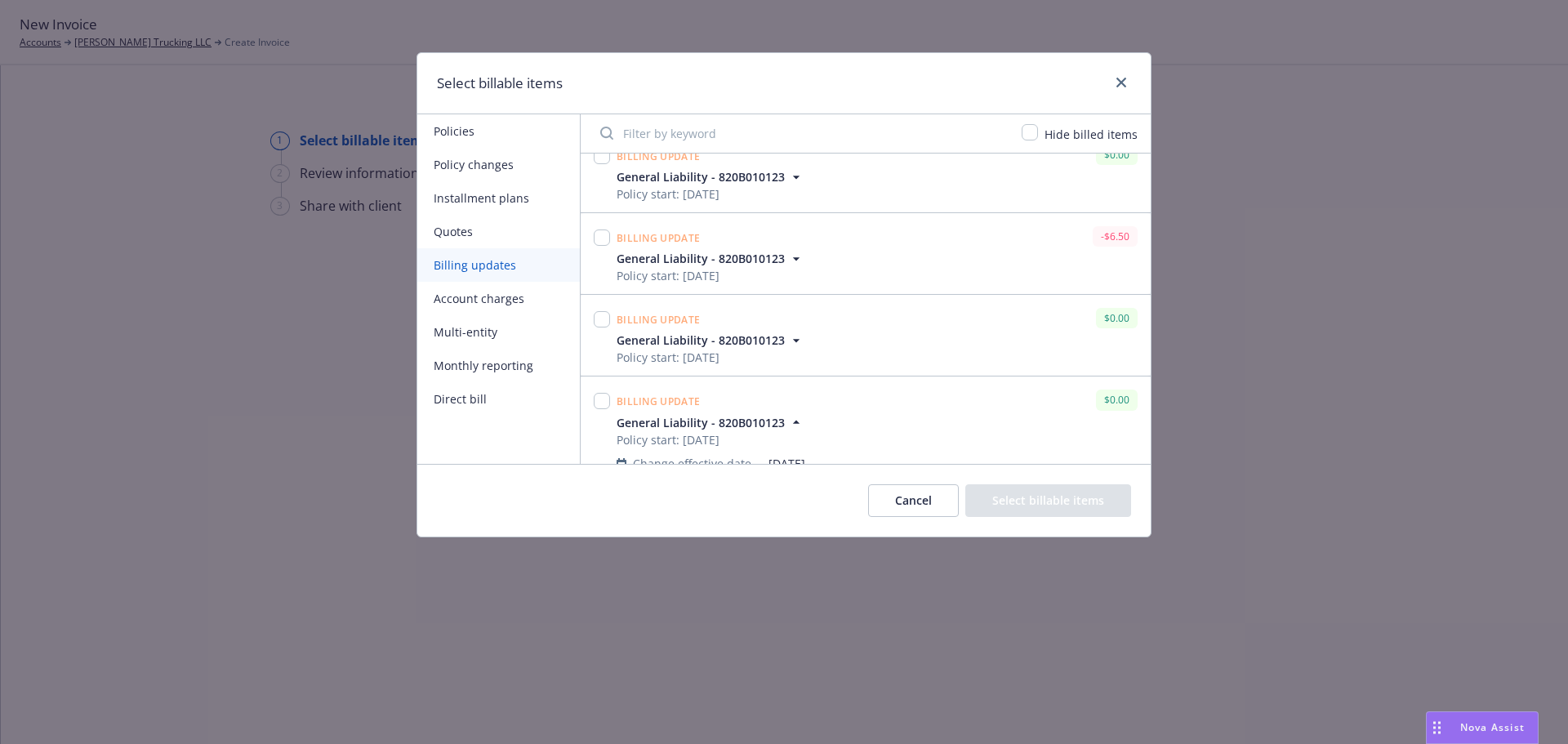
click at [797, 340] on icon "button" at bounding box center [796, 340] width 16 height 16
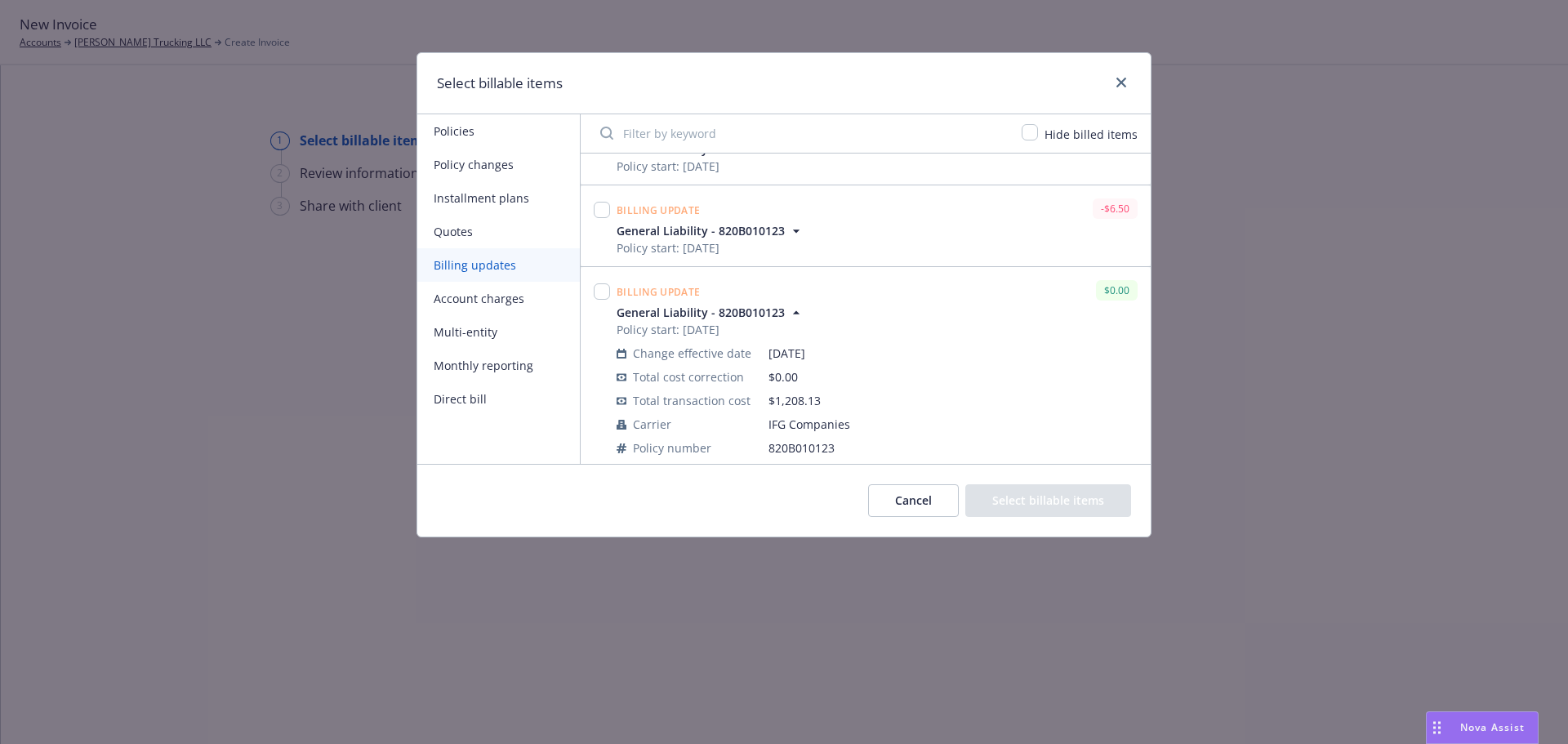
scroll to position [850, 0]
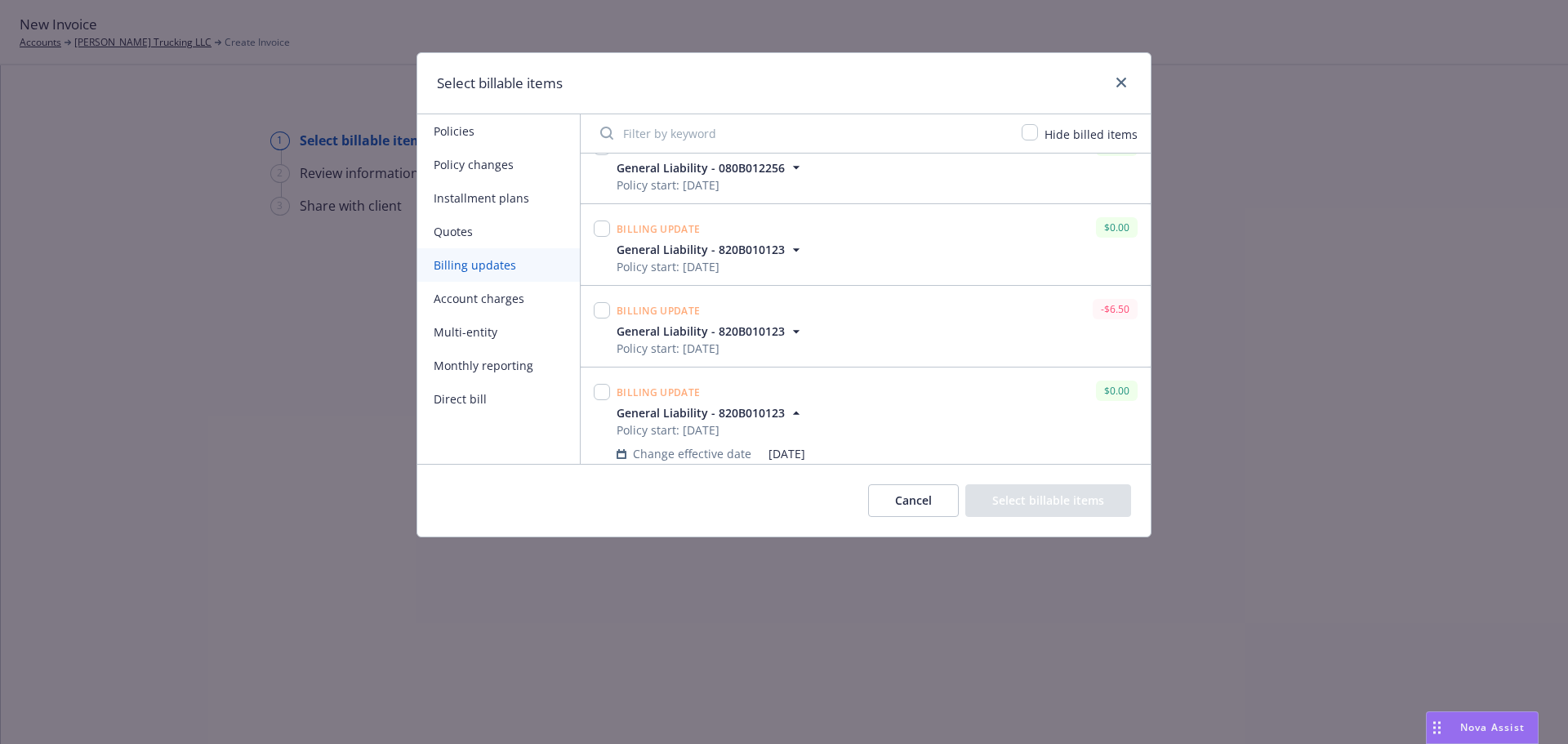
click at [794, 245] on icon "button" at bounding box center [796, 249] width 16 height 16
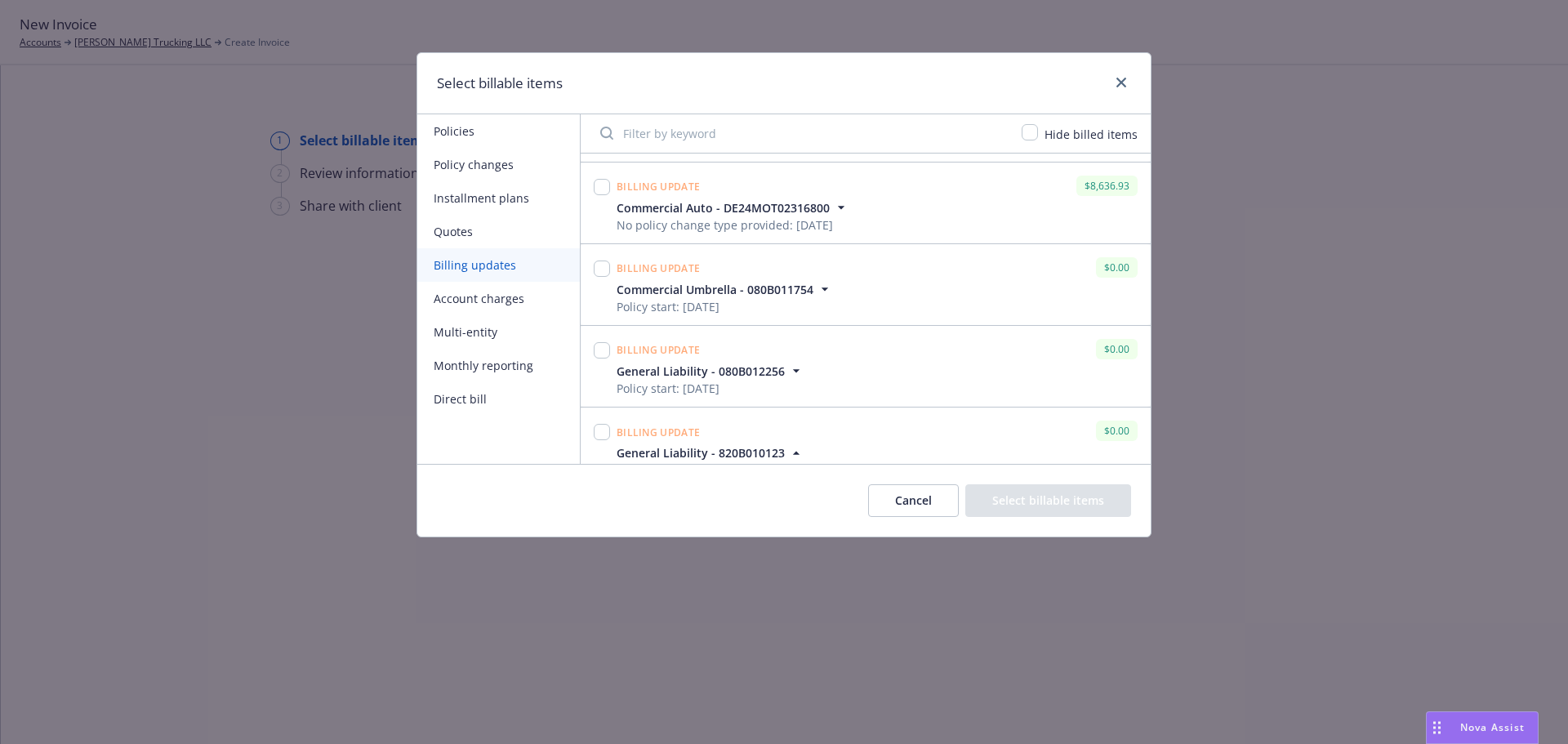
scroll to position [670, 0]
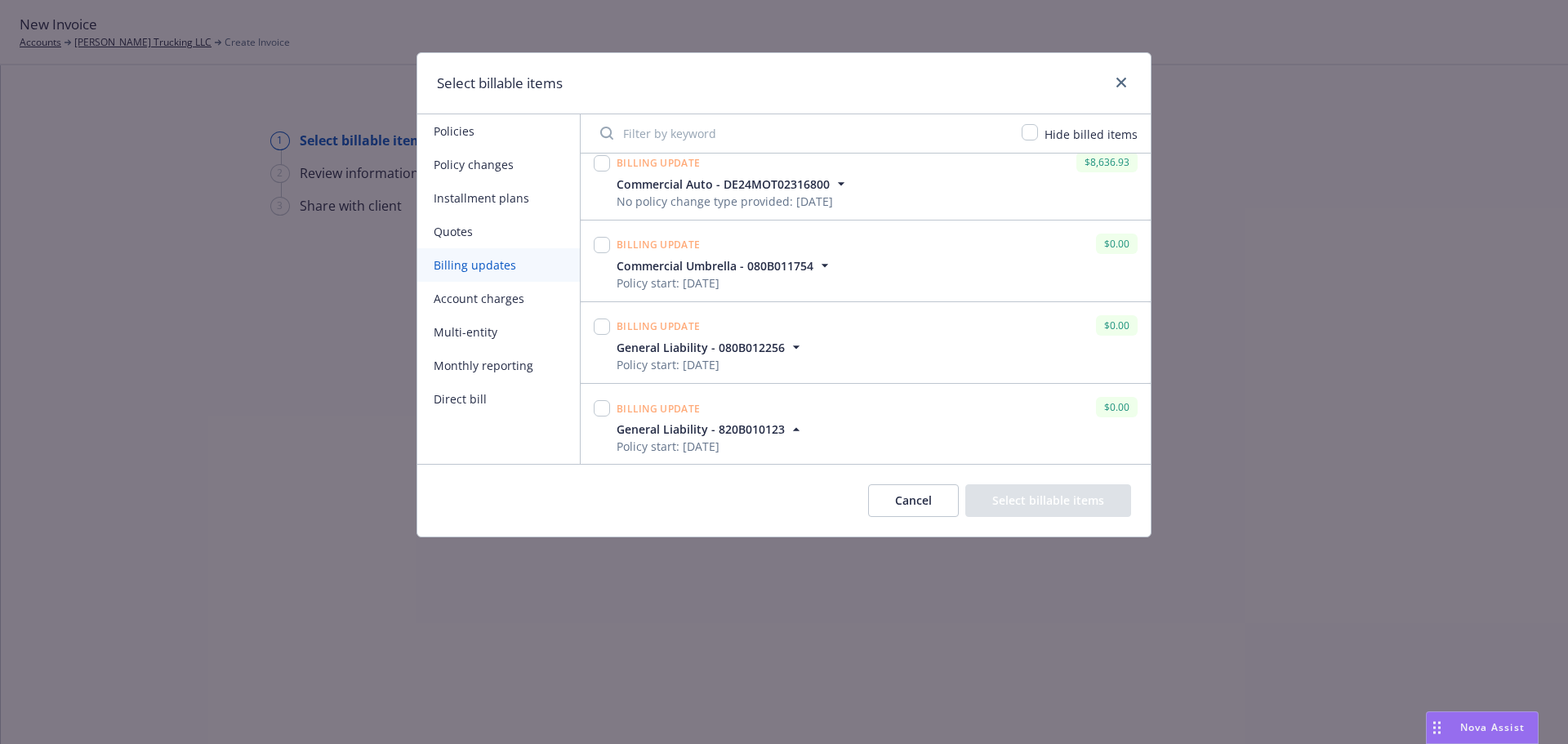
click at [796, 345] on icon "button" at bounding box center [796, 347] width 16 height 16
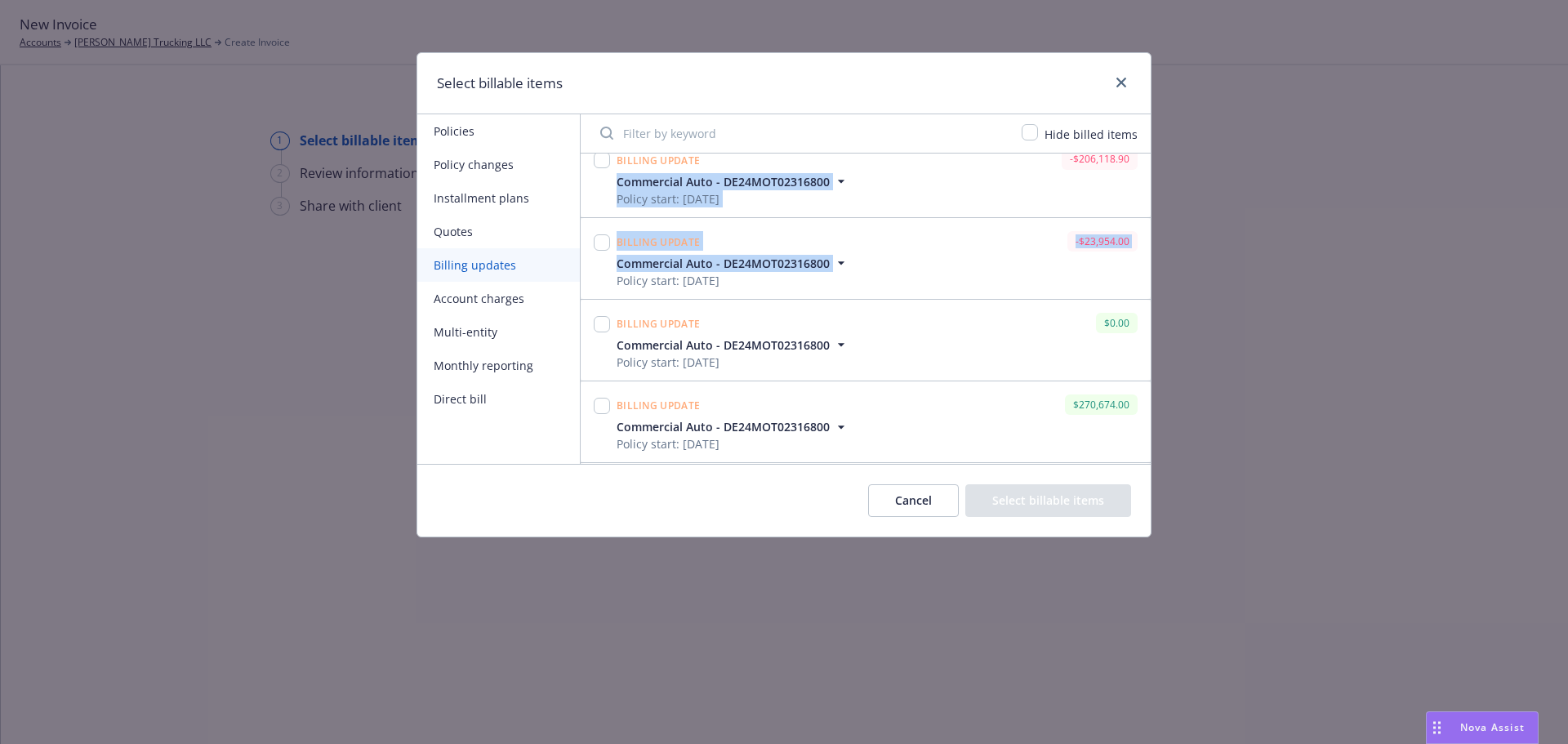
scroll to position [0, 0]
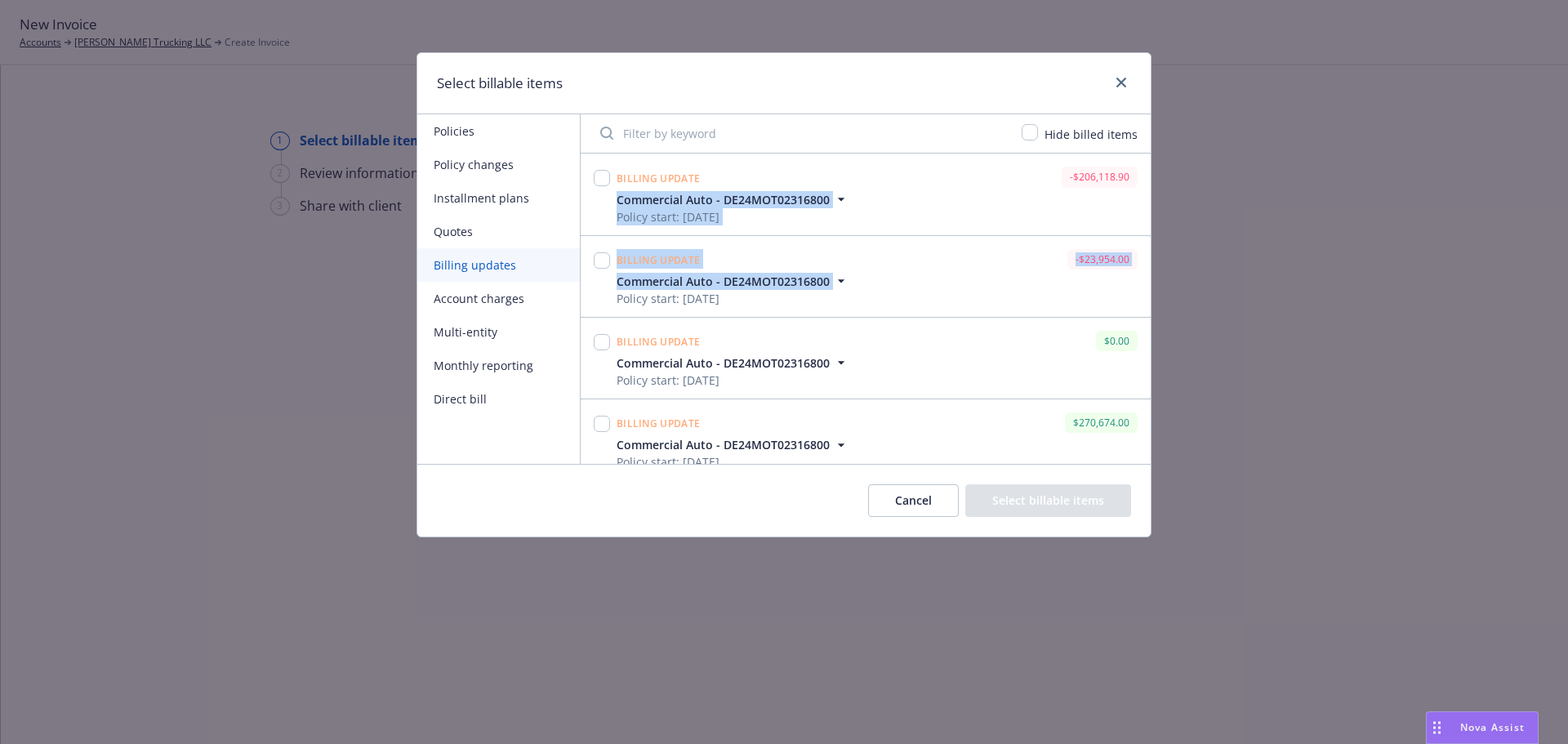
click at [459, 295] on button "Account charges" at bounding box center [499, 299] width 163 height 34
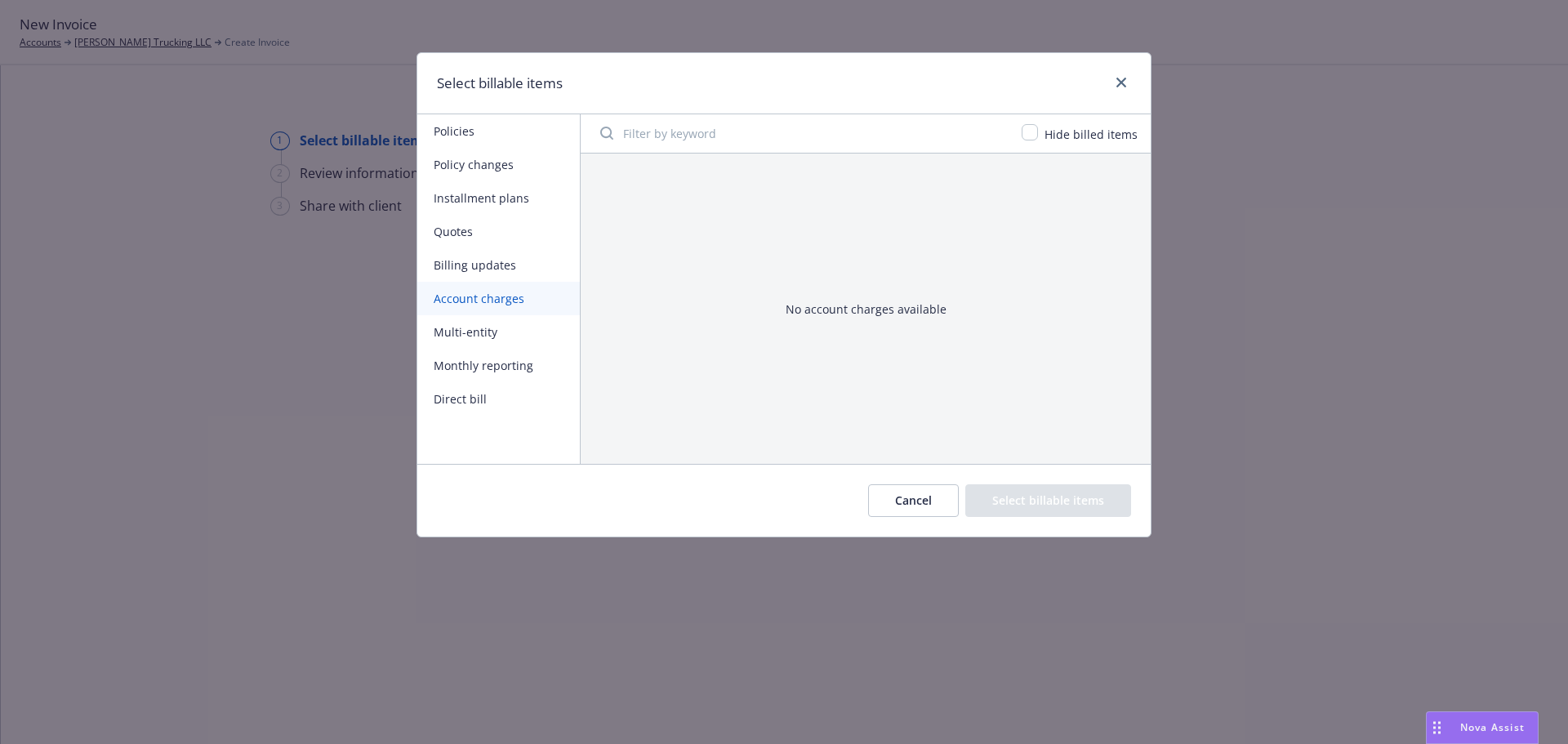
click at [446, 228] on button "Quotes" at bounding box center [499, 232] width 163 height 34
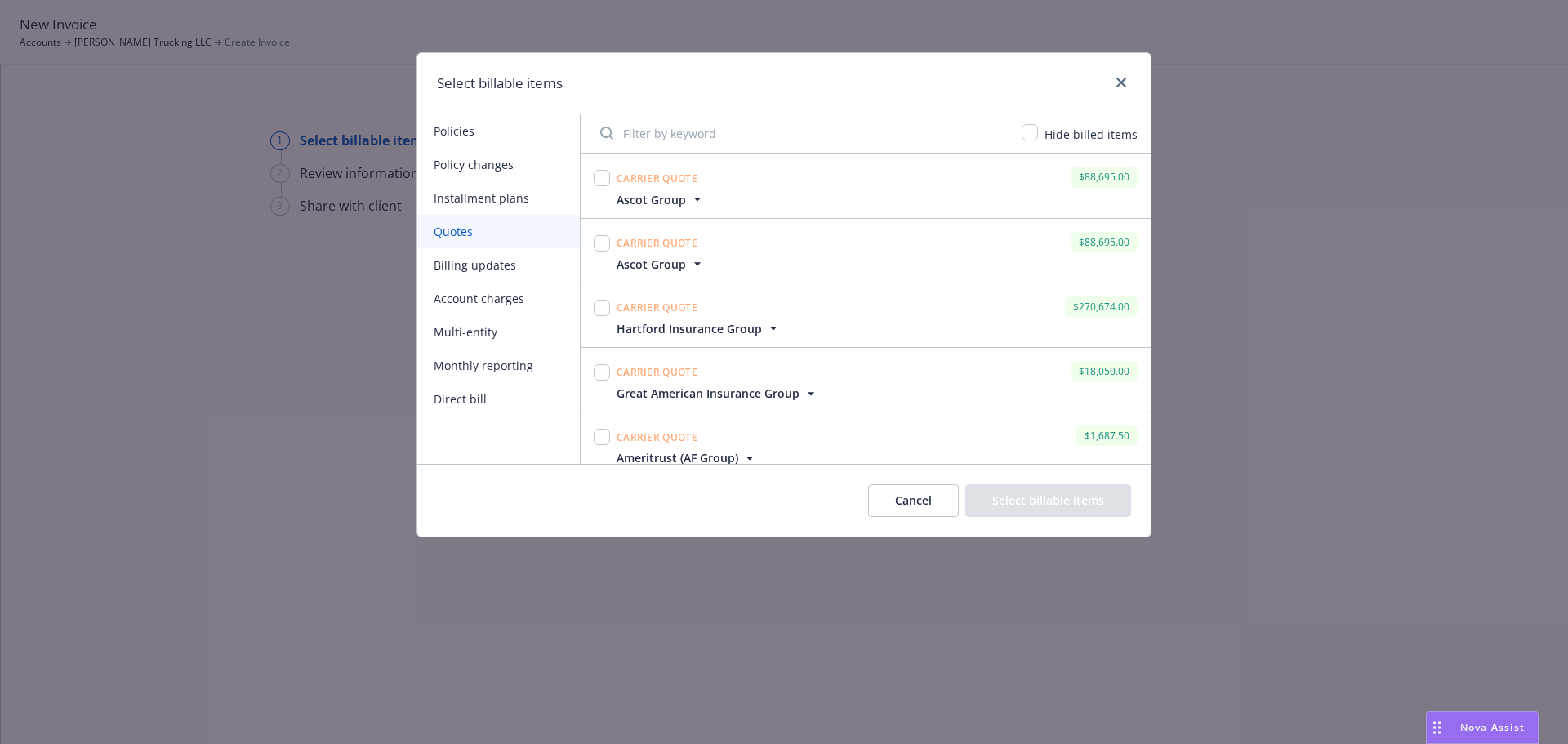
click at [453, 401] on button "Direct bill" at bounding box center [499, 399] width 163 height 34
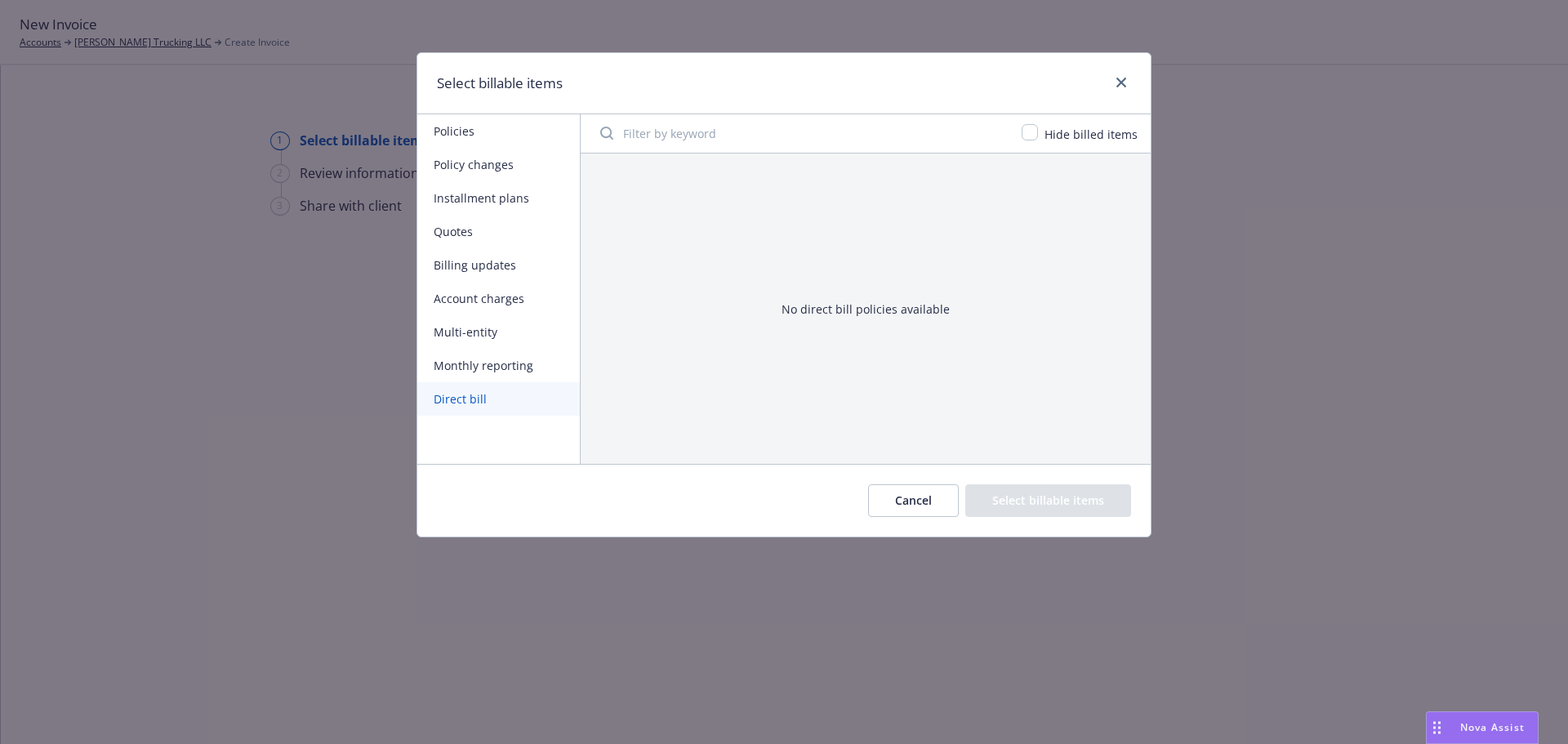
click at [454, 364] on button "Monthly reporting" at bounding box center [499, 365] width 163 height 34
click at [447, 337] on button "Multi-entity" at bounding box center [499, 333] width 163 height 34
click at [445, 329] on button "Multi-entity" at bounding box center [499, 333] width 163 height 34
click at [442, 296] on button "Account charges" at bounding box center [499, 299] width 163 height 34
click at [436, 261] on button "Billing updates" at bounding box center [499, 265] width 163 height 34
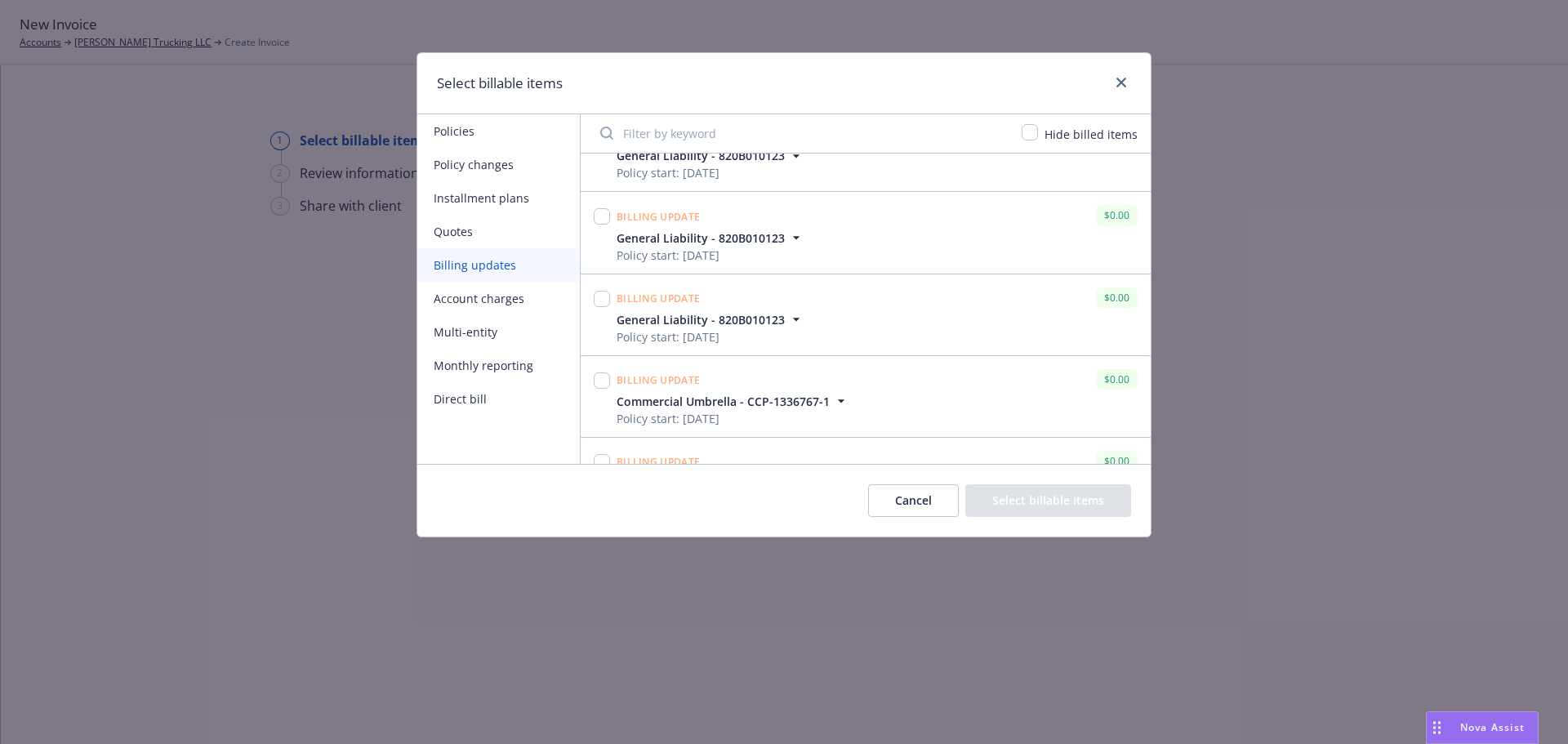
scroll to position [1162, 0]
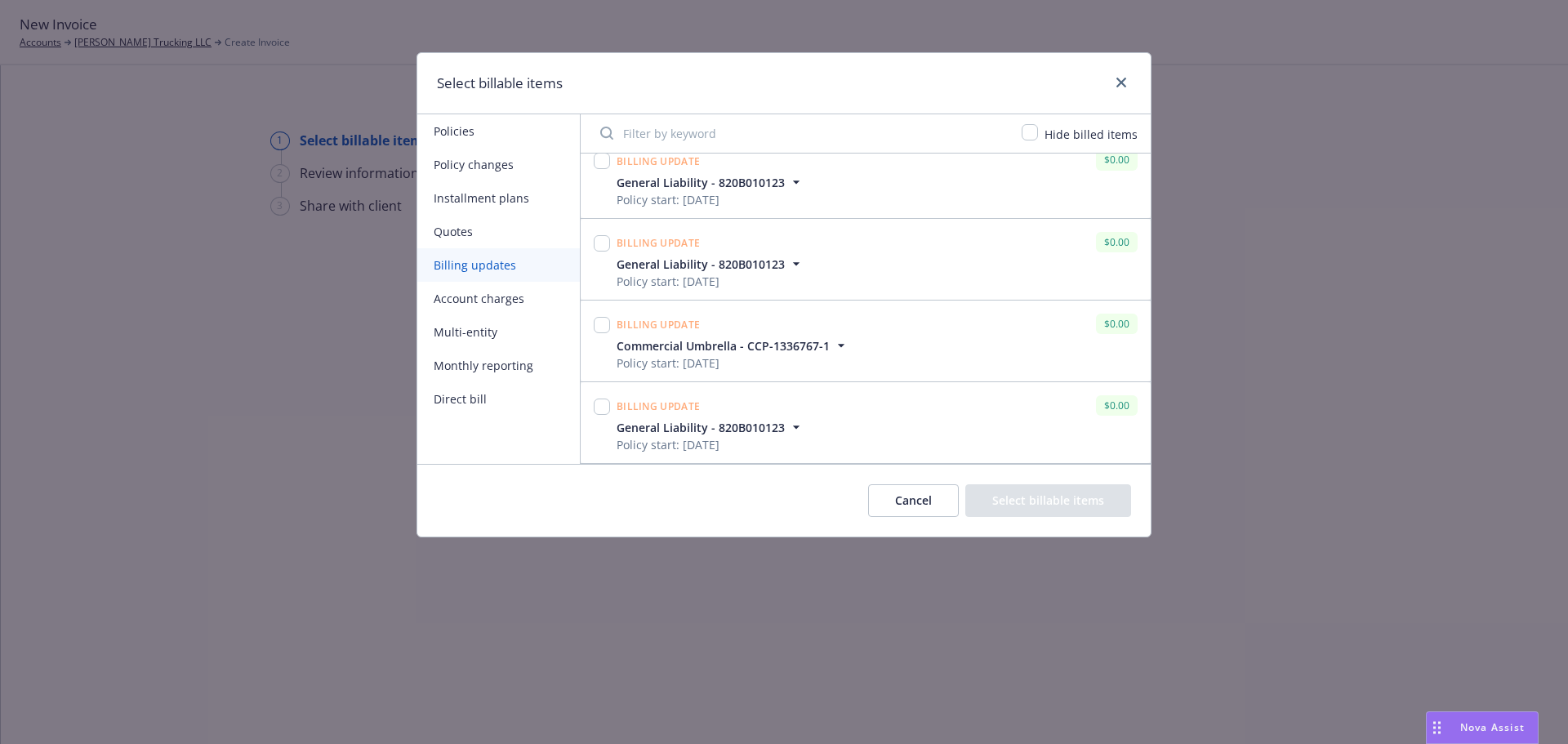
click at [729, 128] on input "Filter by keyword" at bounding box center [801, 133] width 421 height 33
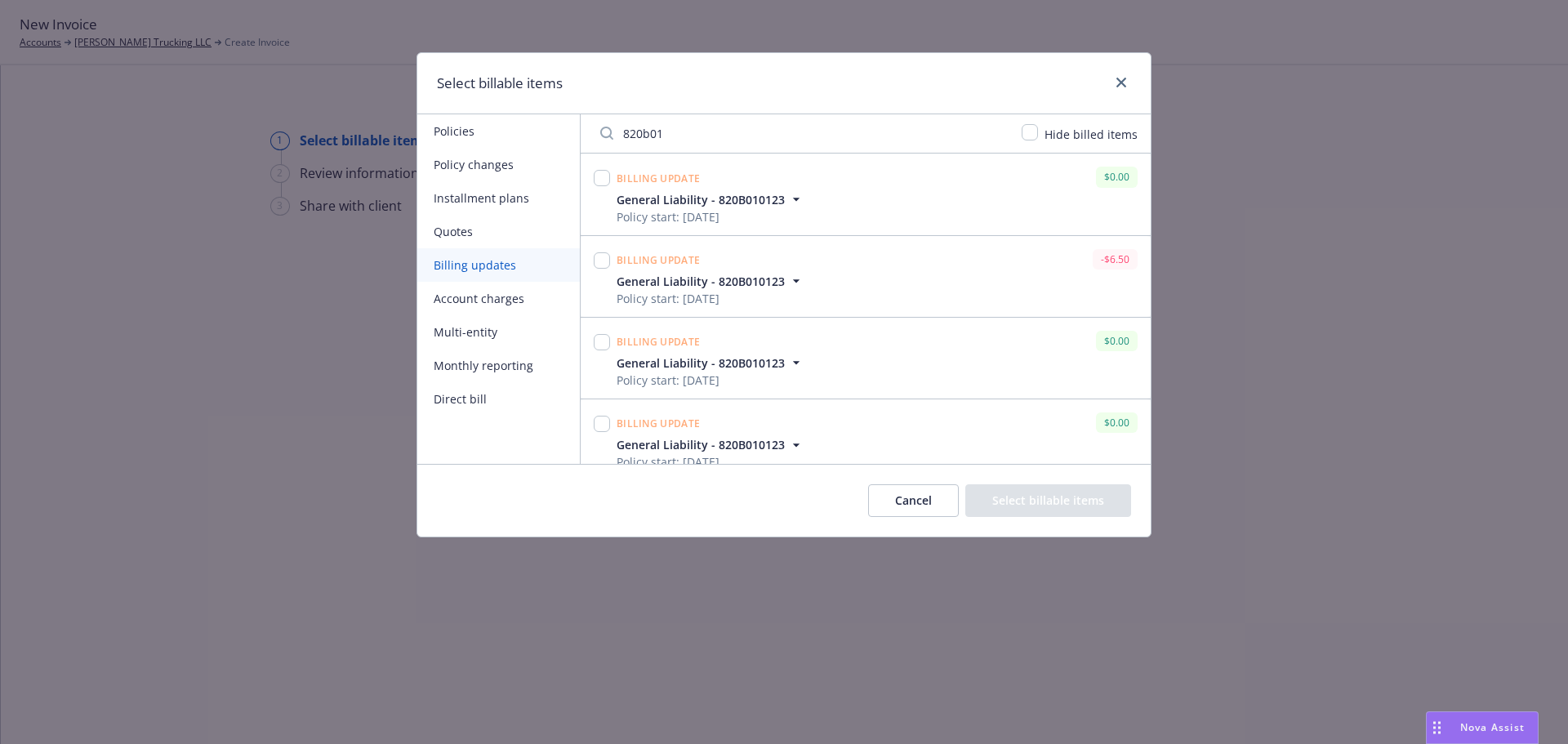
type input "820b01"
click at [465, 136] on button "Policies" at bounding box center [499, 131] width 163 height 34
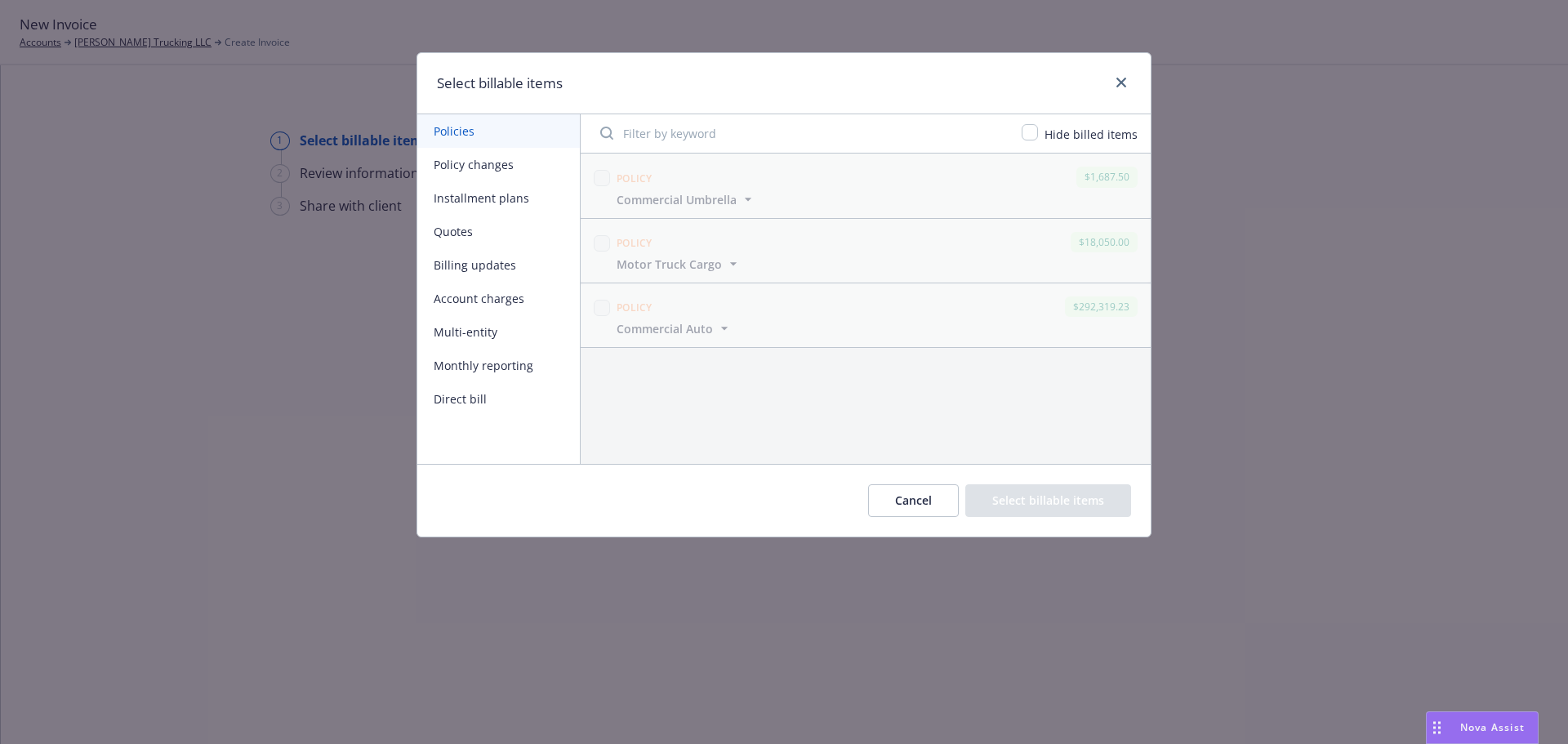
click at [455, 166] on button "Policy changes" at bounding box center [499, 165] width 163 height 34
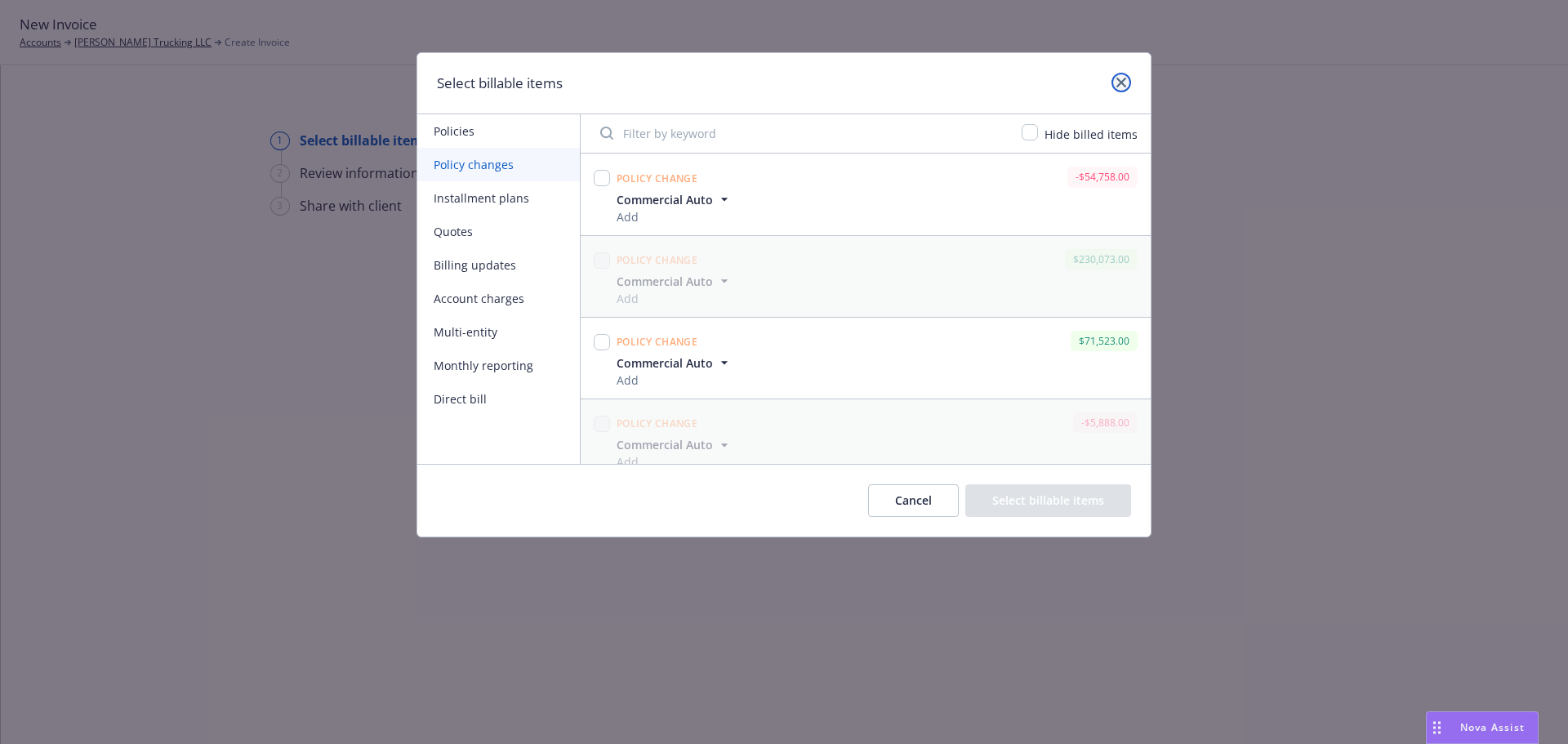
click at [1121, 80] on icon "close" at bounding box center [1121, 82] width 10 height 10
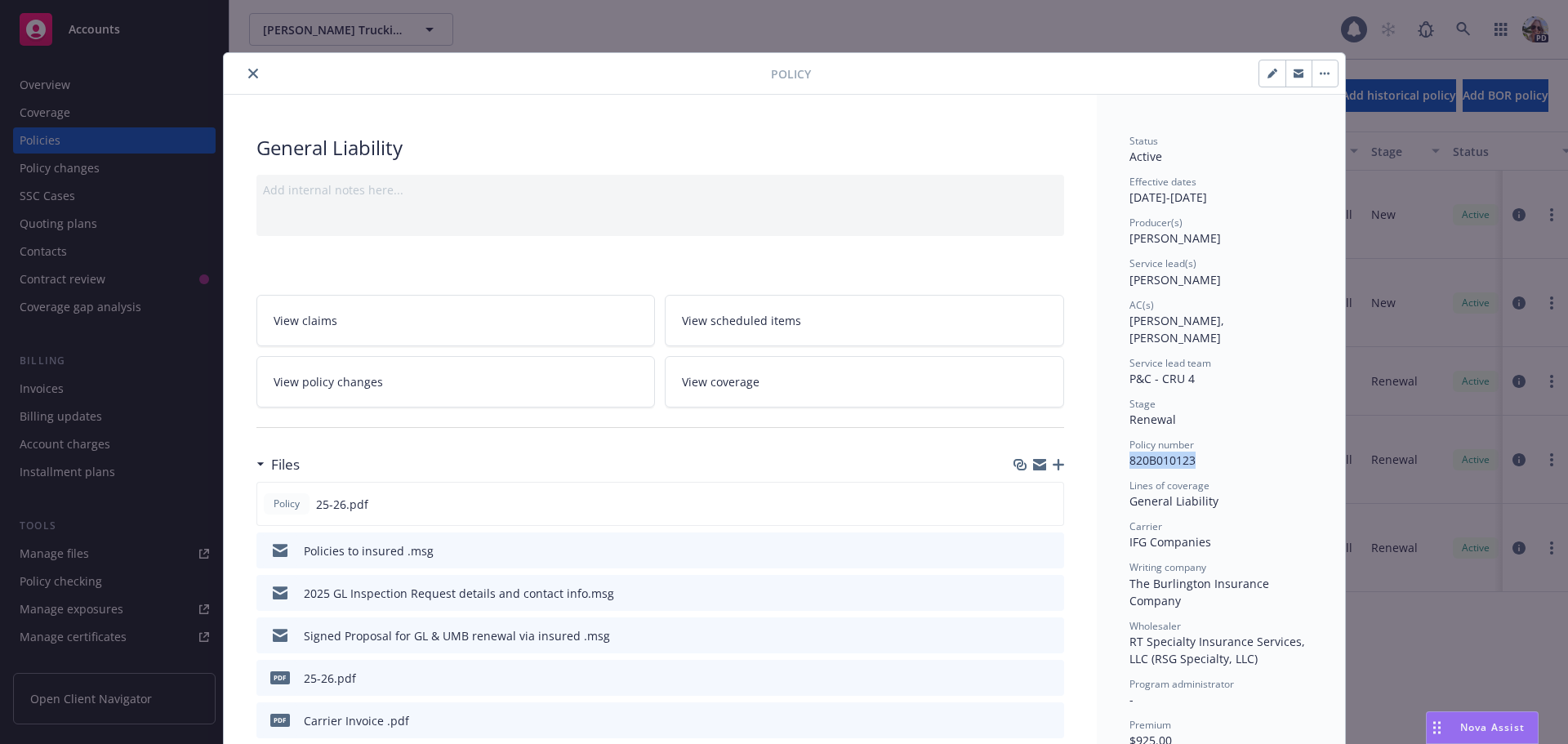
drag, startPoint x: 1199, startPoint y: 458, endPoint x: 1116, endPoint y: 453, distance: 83.2
click at [249, 75] on icon "close" at bounding box center [253, 74] width 10 height 10
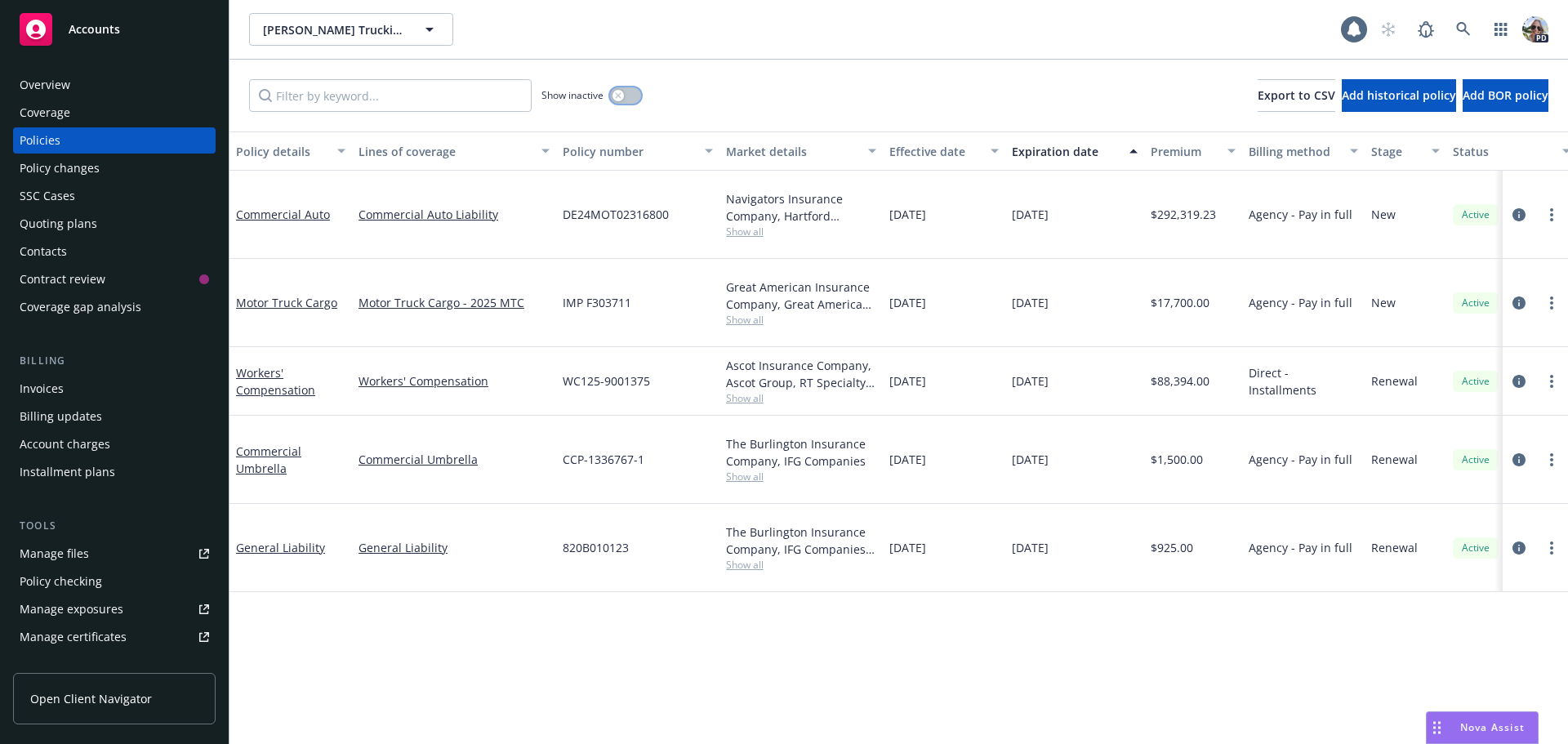
click at [618, 91] on div "button" at bounding box center [619, 96] width 12 height 12
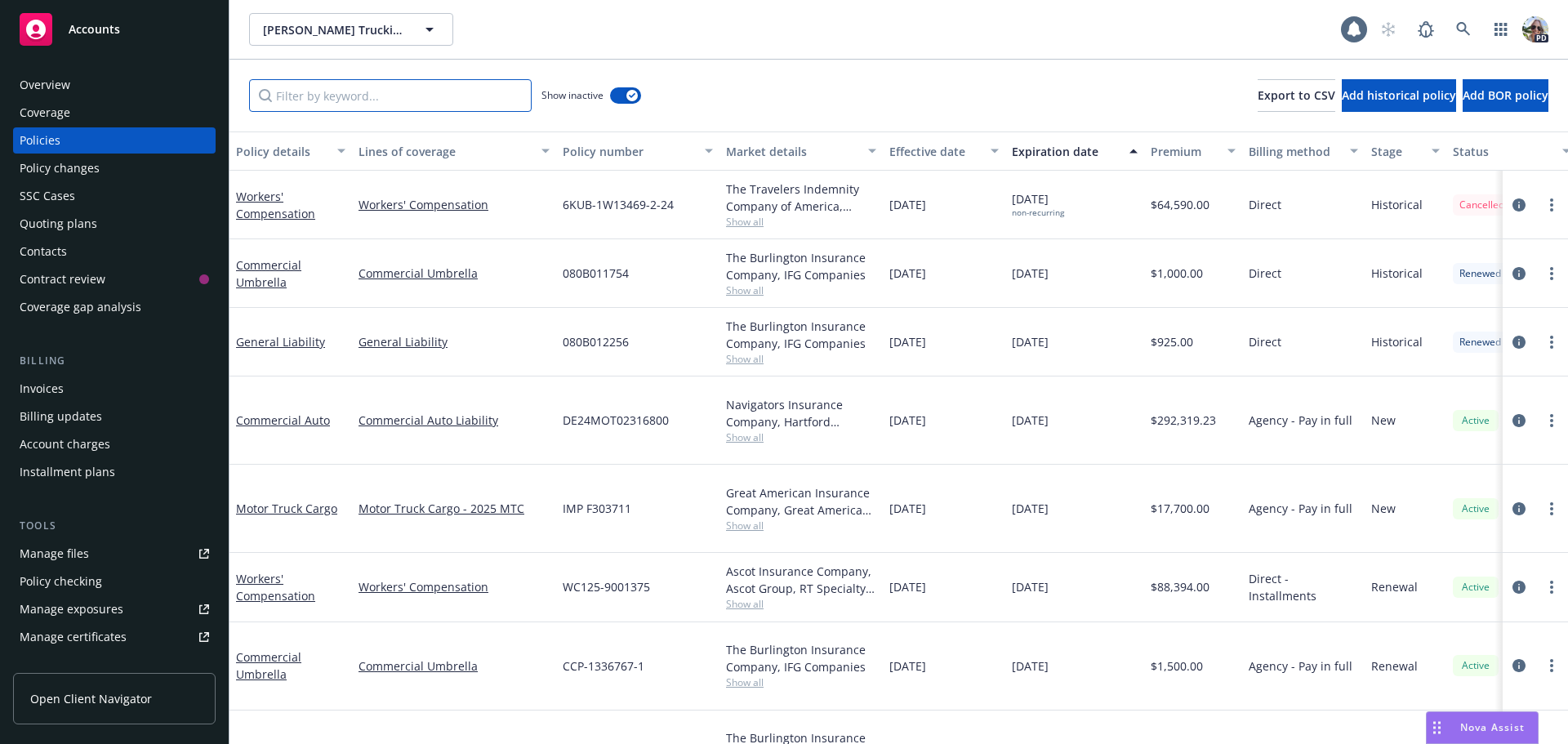
click at [403, 92] on input "Filter by keyword..." at bounding box center [390, 95] width 283 height 33
paste input "820B010123"
type input "820B010123"
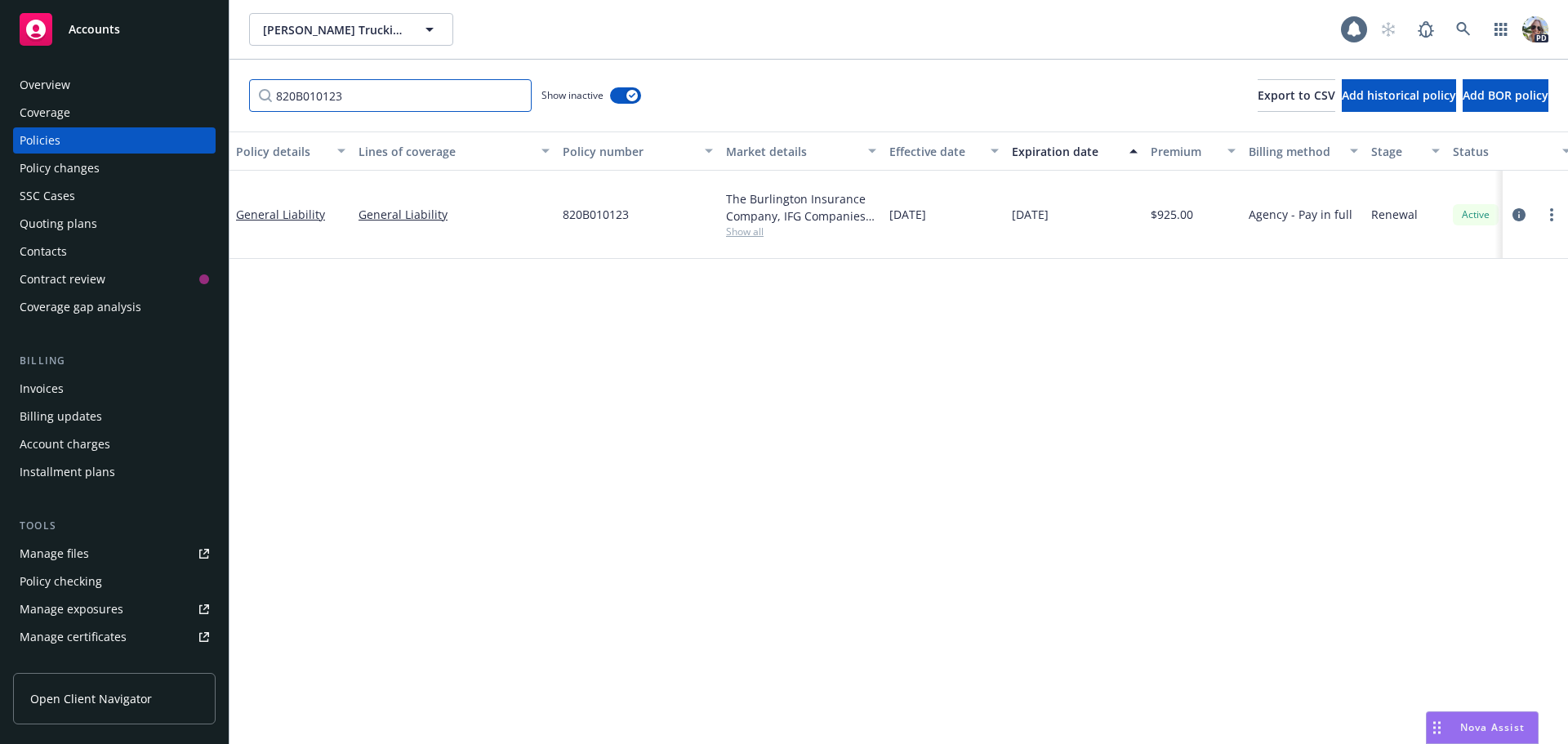
drag, startPoint x: 307, startPoint y: 96, endPoint x: 221, endPoint y: 105, distance: 86.5
click at [221, 105] on div "Accounts Overview Coverage Policies Policy changes SSC Cases Quoting plans Cont…" at bounding box center [784, 372] width 1568 height 744
click at [516, 97] on input "820B010123" at bounding box center [390, 95] width 283 height 33
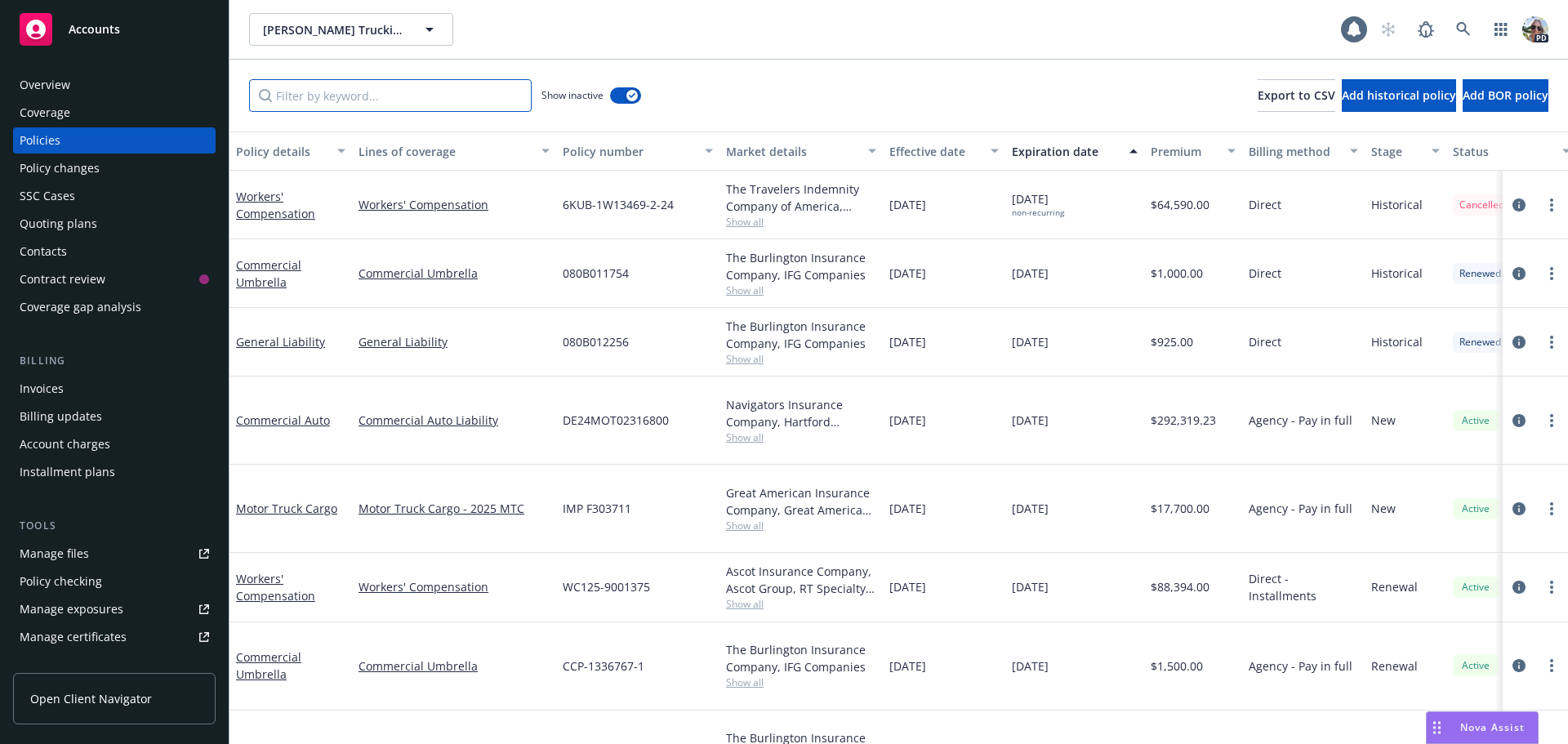
click at [311, 90] on input "Filter by keyword..." at bounding box center [390, 95] width 283 height 33
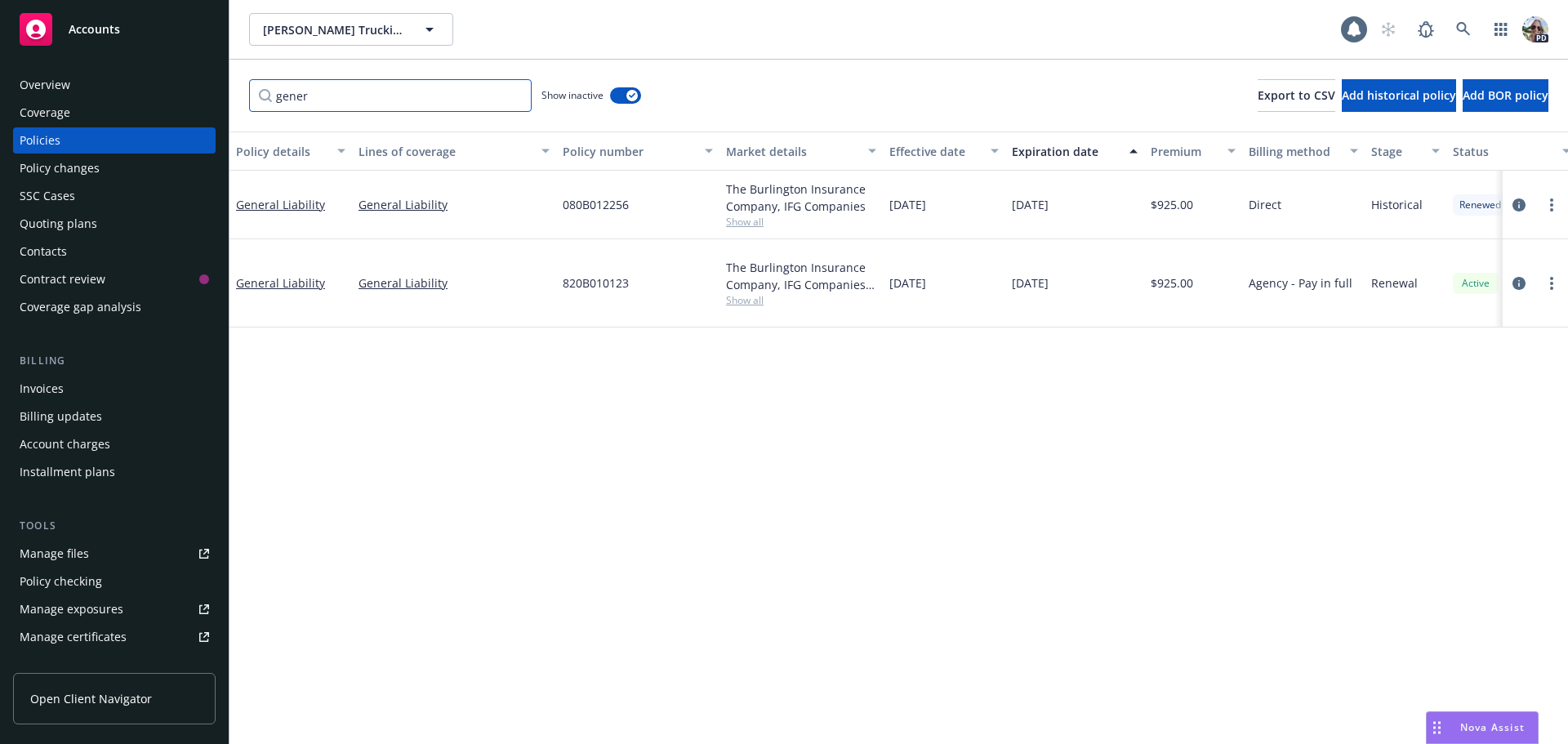
drag, startPoint x: 324, startPoint y: 96, endPoint x: 268, endPoint y: 97, distance: 56.0
click at [268, 97] on input "gener" at bounding box center [390, 95] width 283 height 33
type input "umbrella"
click at [50, 406] on div "Billing updates" at bounding box center [60, 417] width 82 height 26
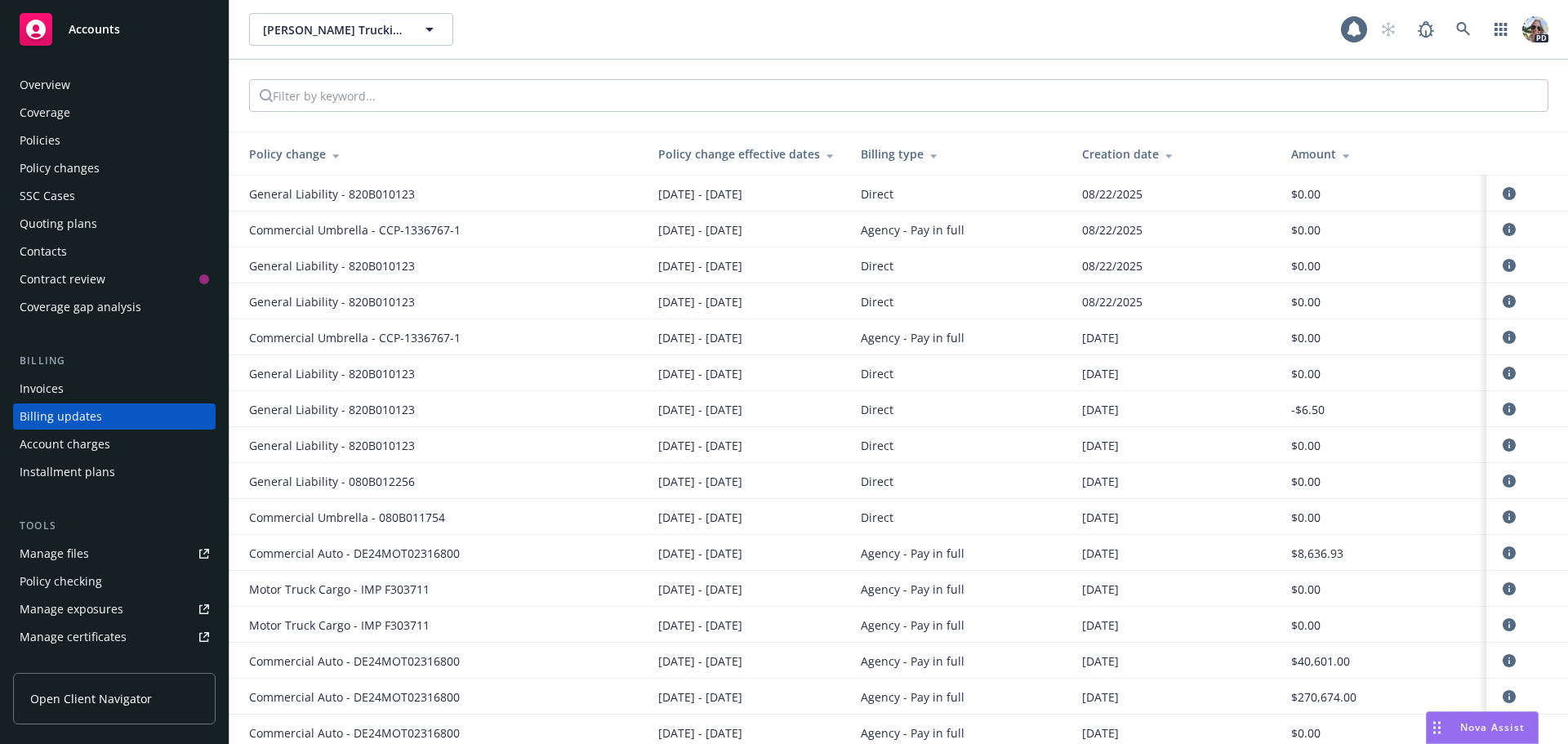
scroll to position [18, 0]
